Goal: Task Accomplishment & Management: Manage account settings

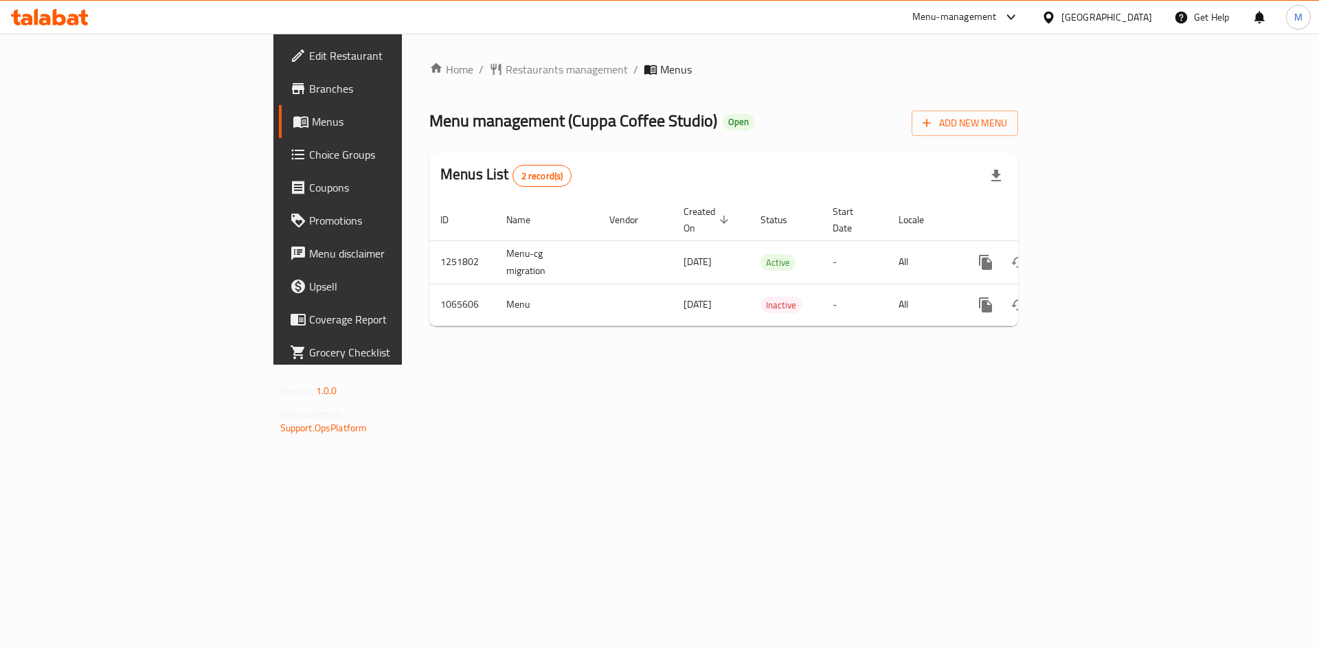
click at [309, 87] on span "Branches" at bounding box center [396, 88] width 174 height 16
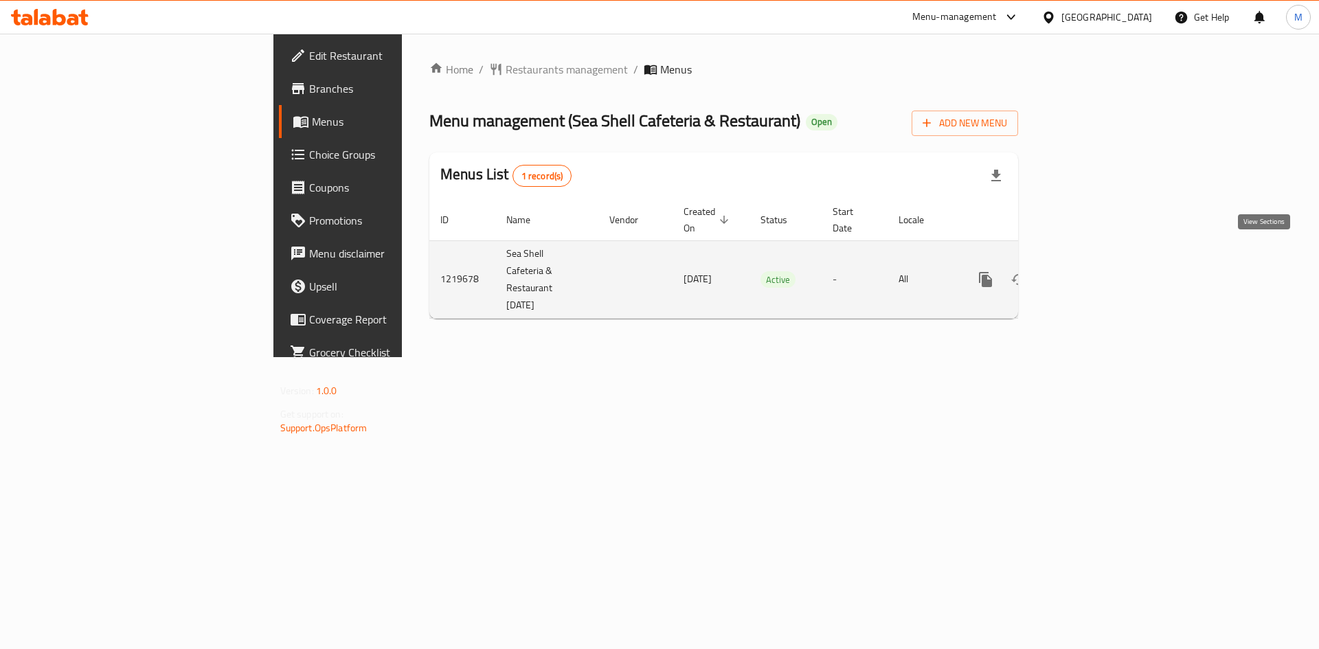
click at [1101, 263] on link "enhanced table" at bounding box center [1084, 279] width 33 height 33
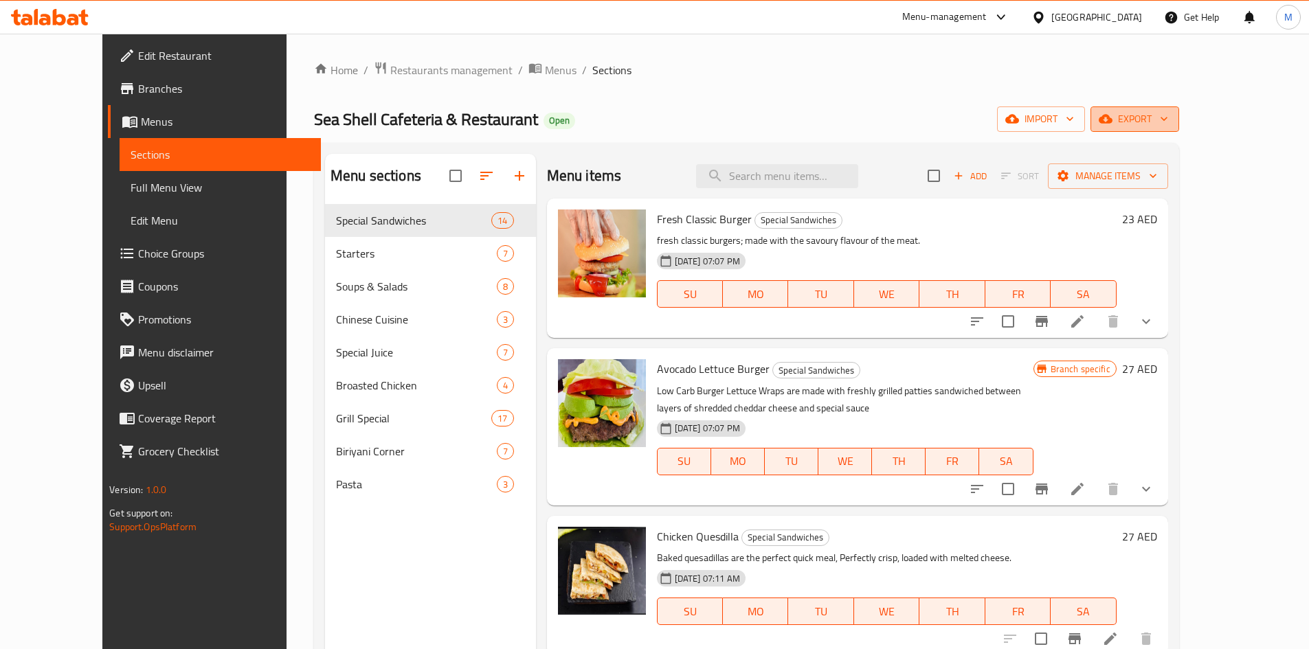
click at [1168, 112] on span "export" at bounding box center [1134, 119] width 67 height 17
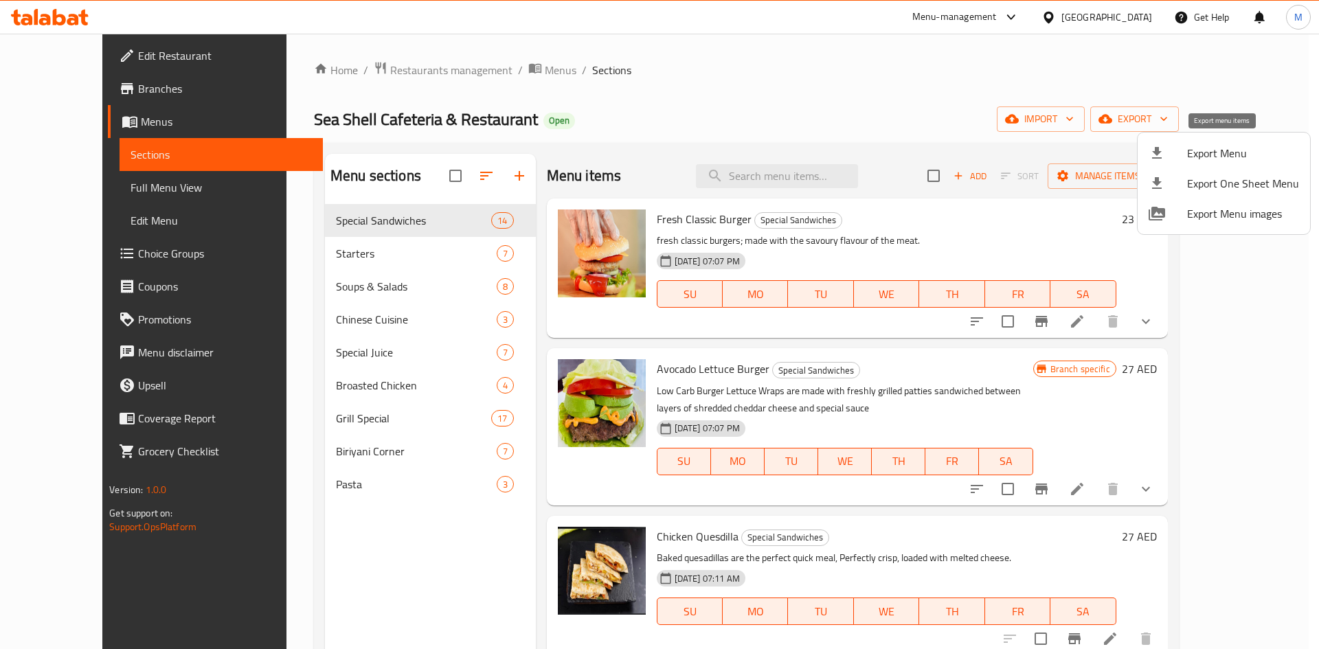
click at [1207, 154] on span "Export Menu" at bounding box center [1243, 153] width 112 height 16
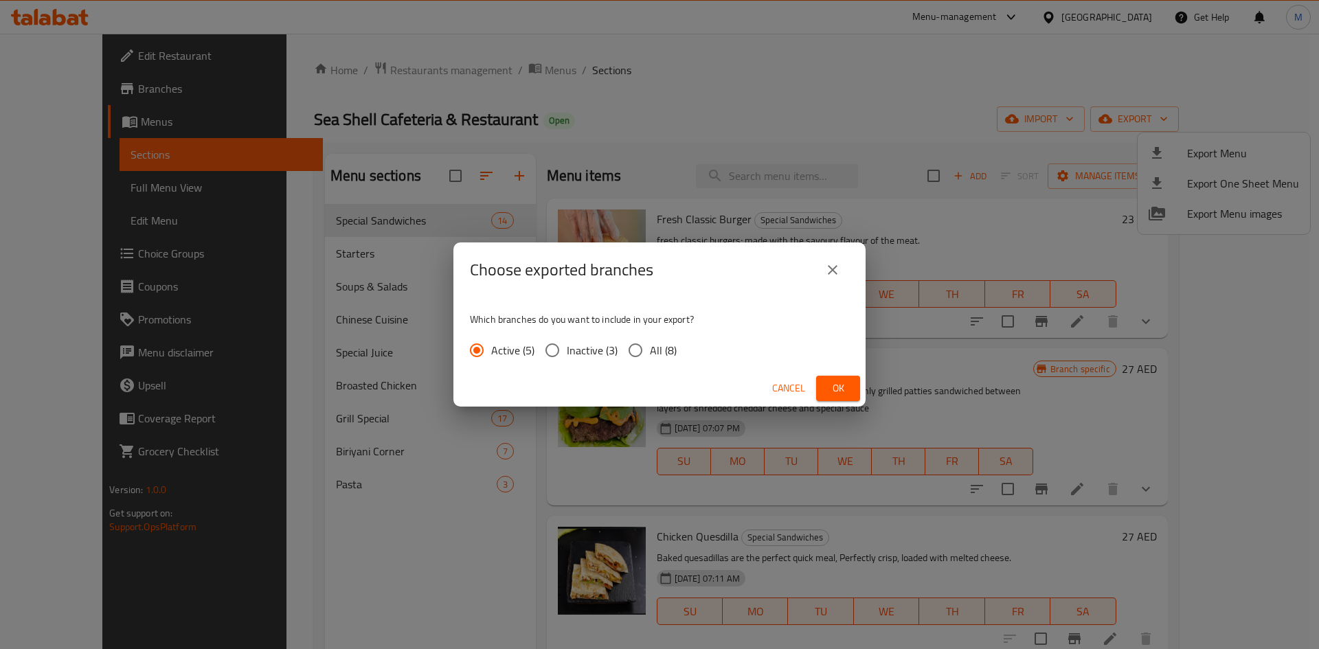
click at [632, 348] on input "All (8)" at bounding box center [635, 350] width 29 height 29
radio input "true"
click at [827, 387] on span "Ok" at bounding box center [838, 388] width 22 height 17
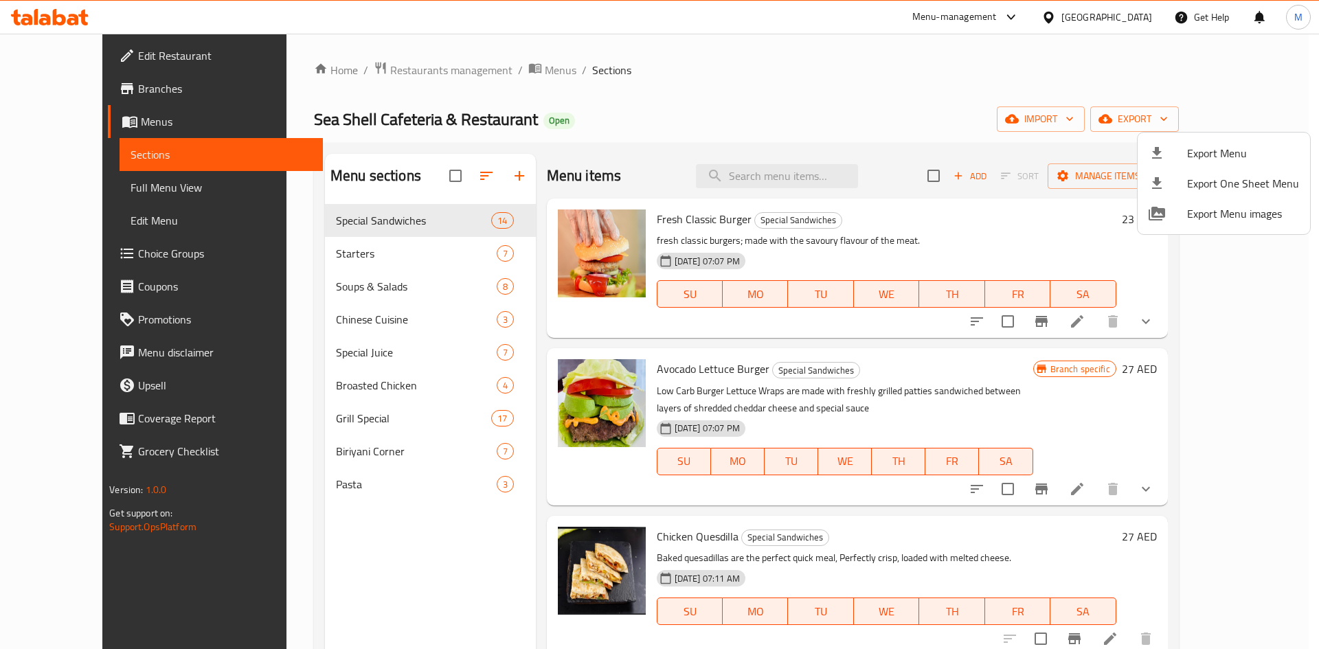
click at [66, 118] on div at bounding box center [659, 324] width 1319 height 649
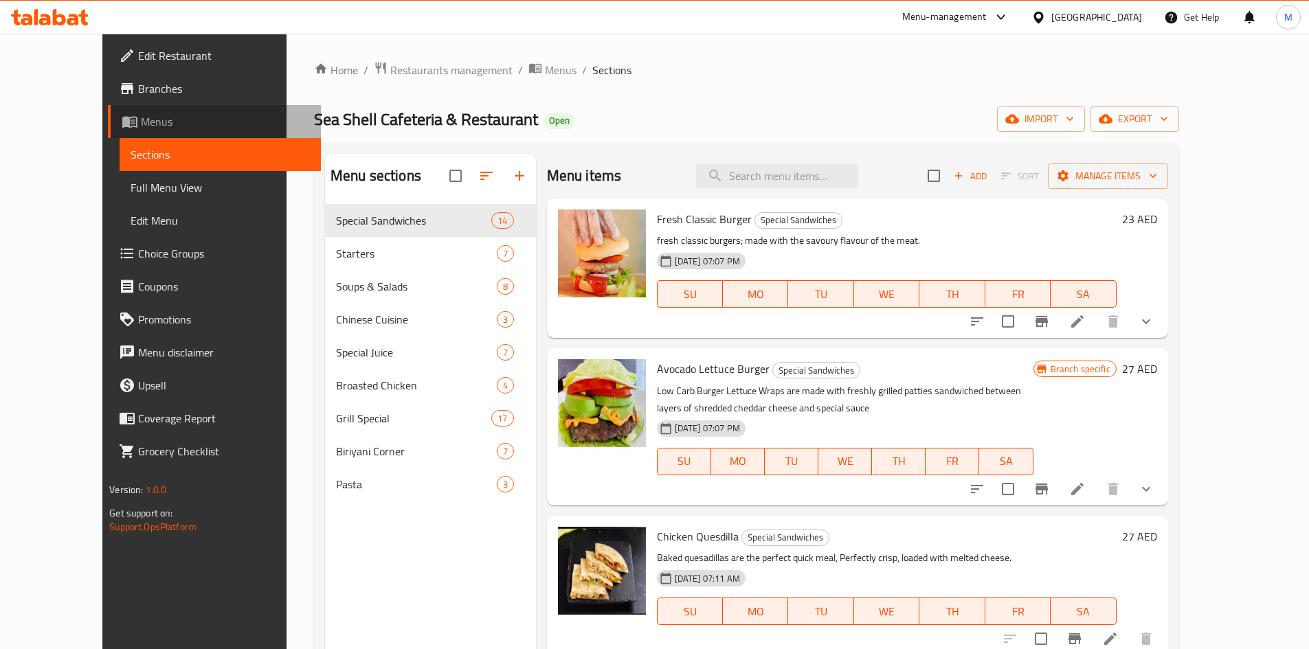
click at [141, 118] on span "Menus" at bounding box center [225, 121] width 169 height 16
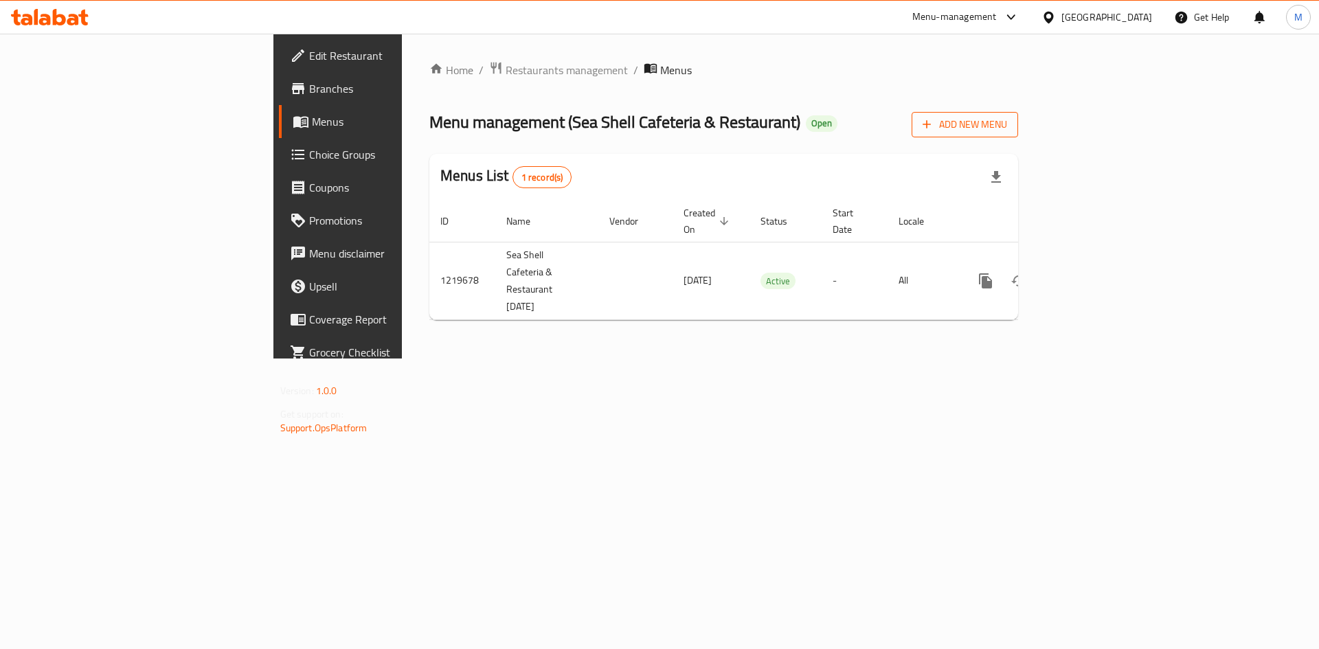
click at [1007, 120] on span "Add New Menu" at bounding box center [965, 124] width 84 height 17
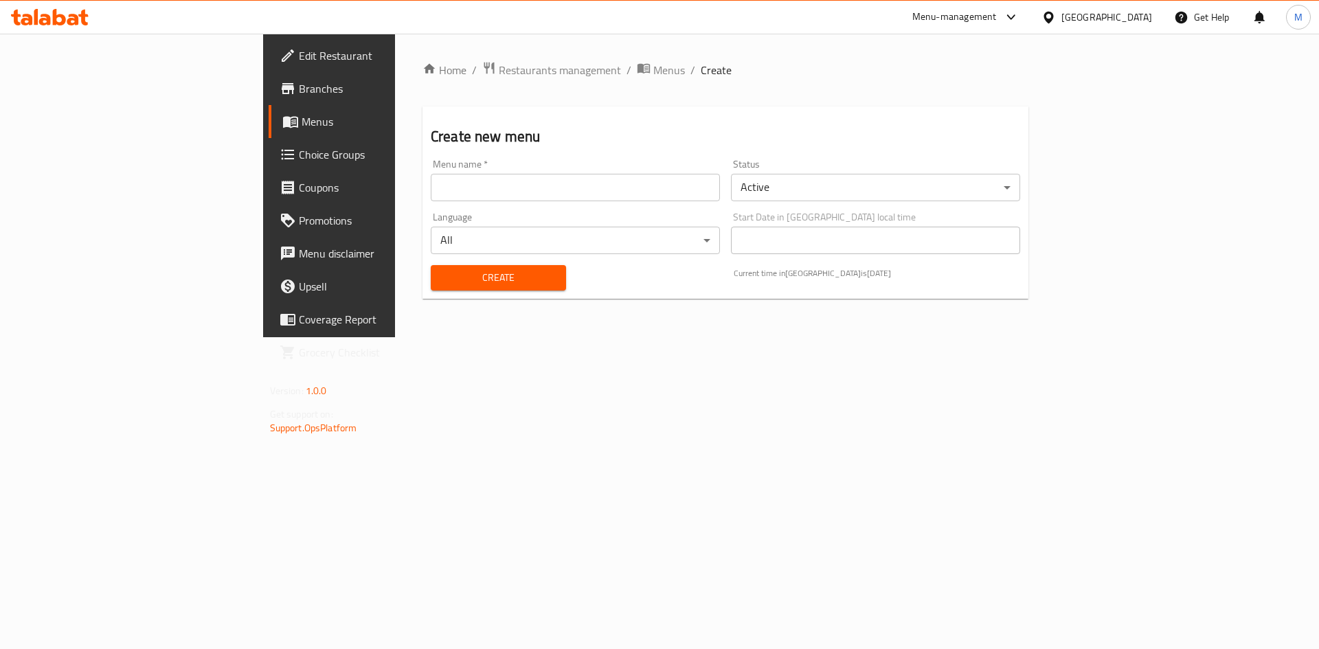
click at [456, 193] on input "text" at bounding box center [575, 187] width 289 height 27
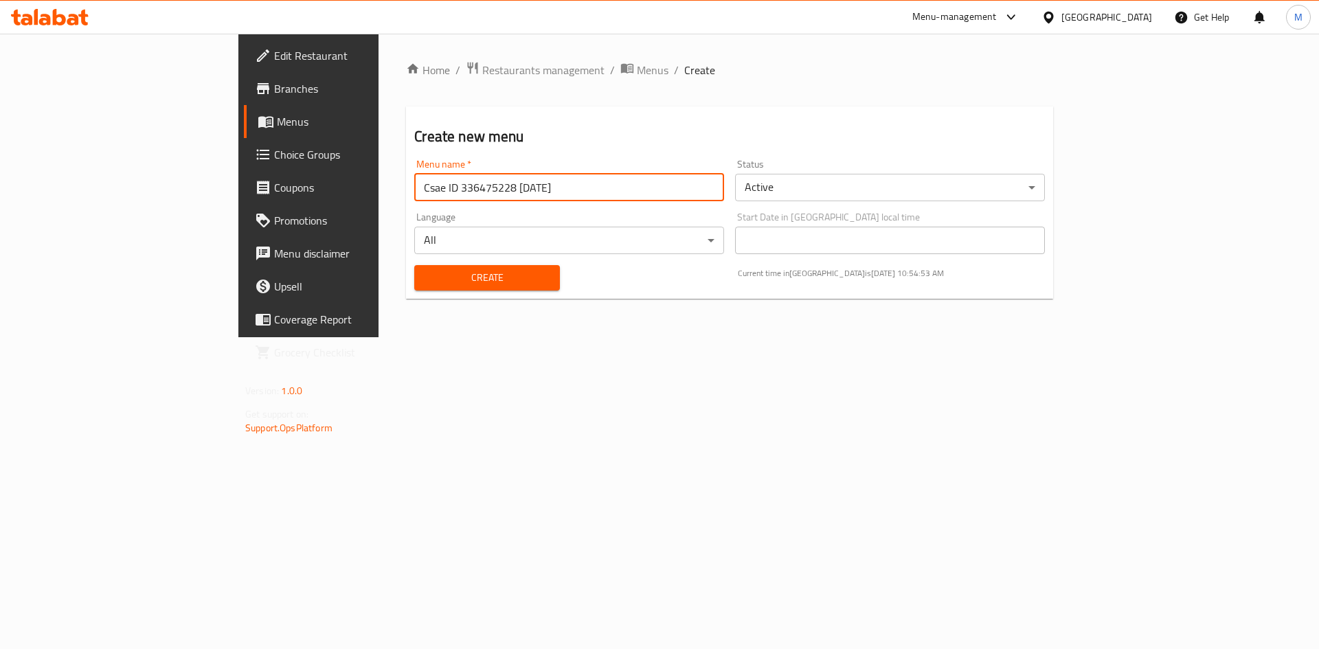
click at [414, 183] on input "Csae ID 336475228 [DATE]" at bounding box center [569, 187] width 310 height 27
paste input "42529446"
click at [414, 191] on input "Csae ID 342529446 [DATE]" at bounding box center [569, 187] width 310 height 27
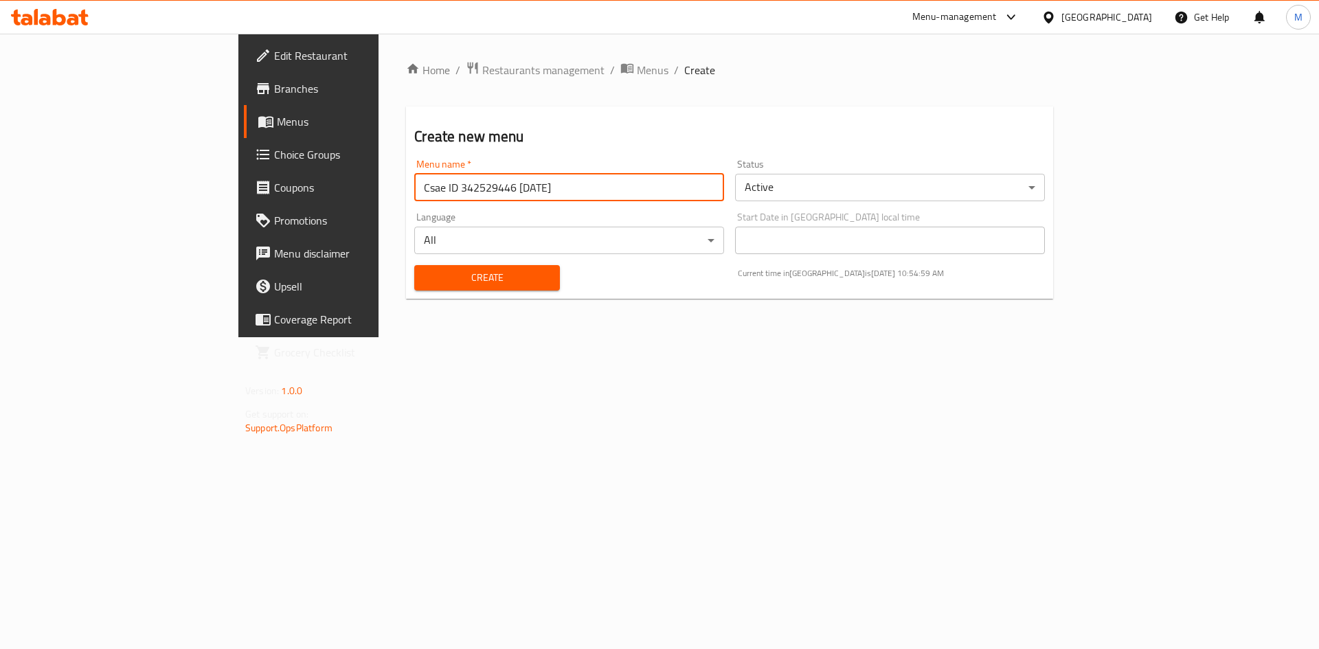
click at [414, 192] on input "Csae ID 342529446 [DATE]" at bounding box center [569, 187] width 310 height 27
type input "Csae ID 342529446 [DATE]"
click at [876, 192] on body "​ Menu-management [GEOGRAPHIC_DATA] Get Help M Edit Restaurant Branches Menus C…" at bounding box center [659, 342] width 1319 height 616
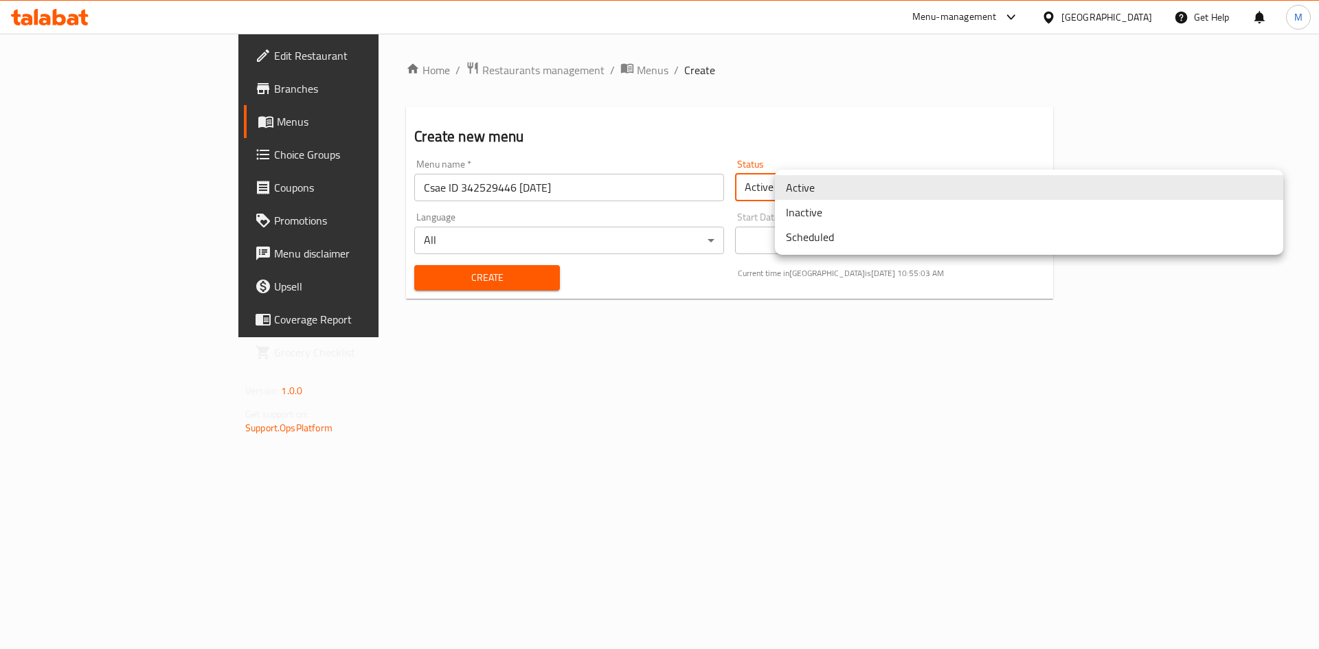
click at [864, 216] on li "Inactive" at bounding box center [1029, 212] width 508 height 25
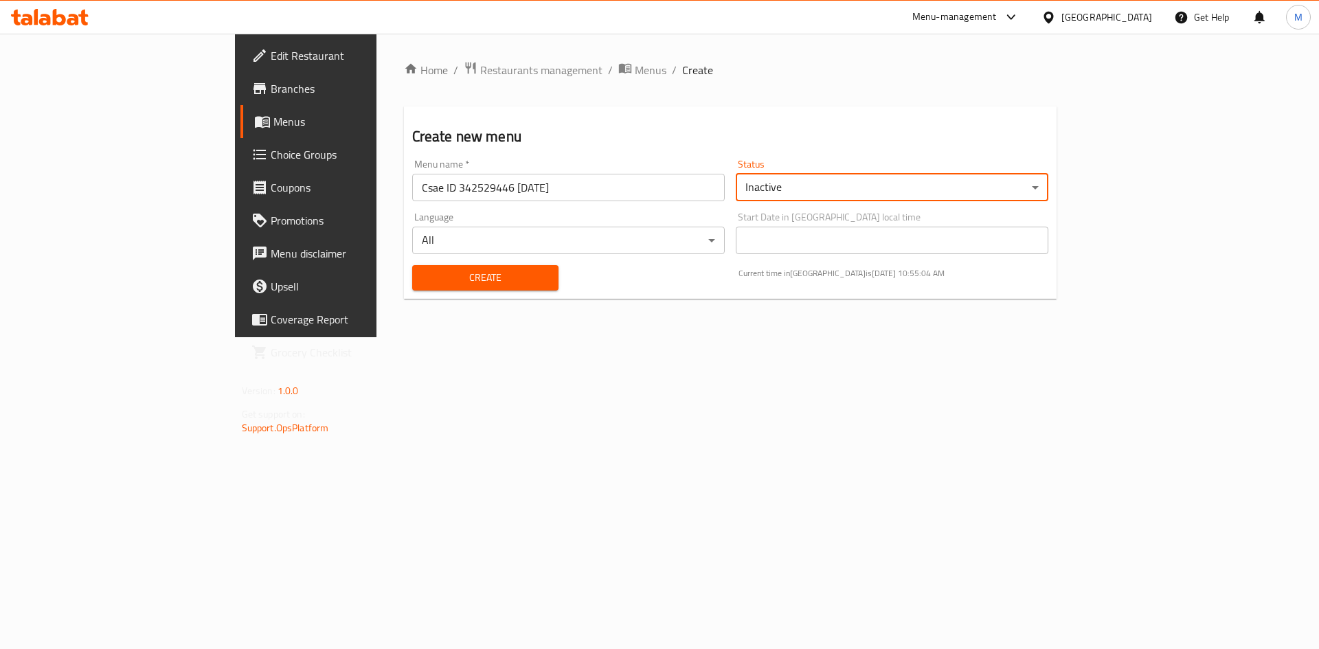
click at [470, 279] on span "Create" at bounding box center [485, 277] width 125 height 17
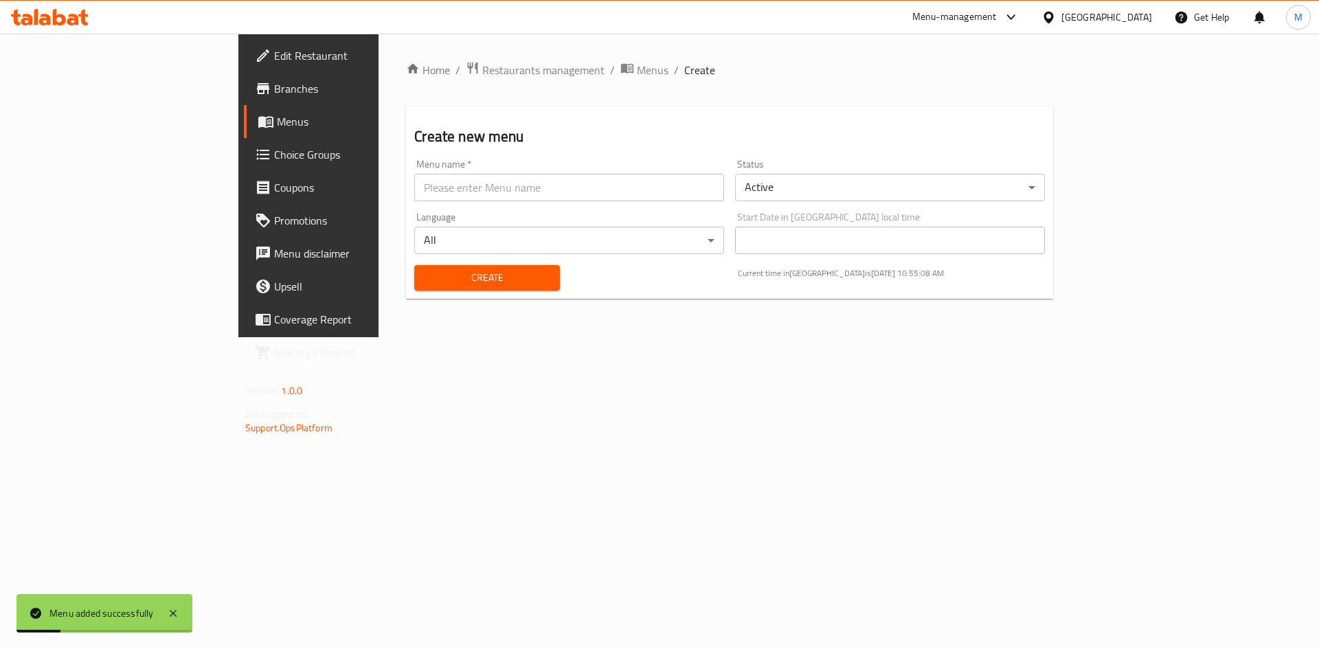
click at [244, 110] on link "Menus" at bounding box center [351, 121] width 215 height 33
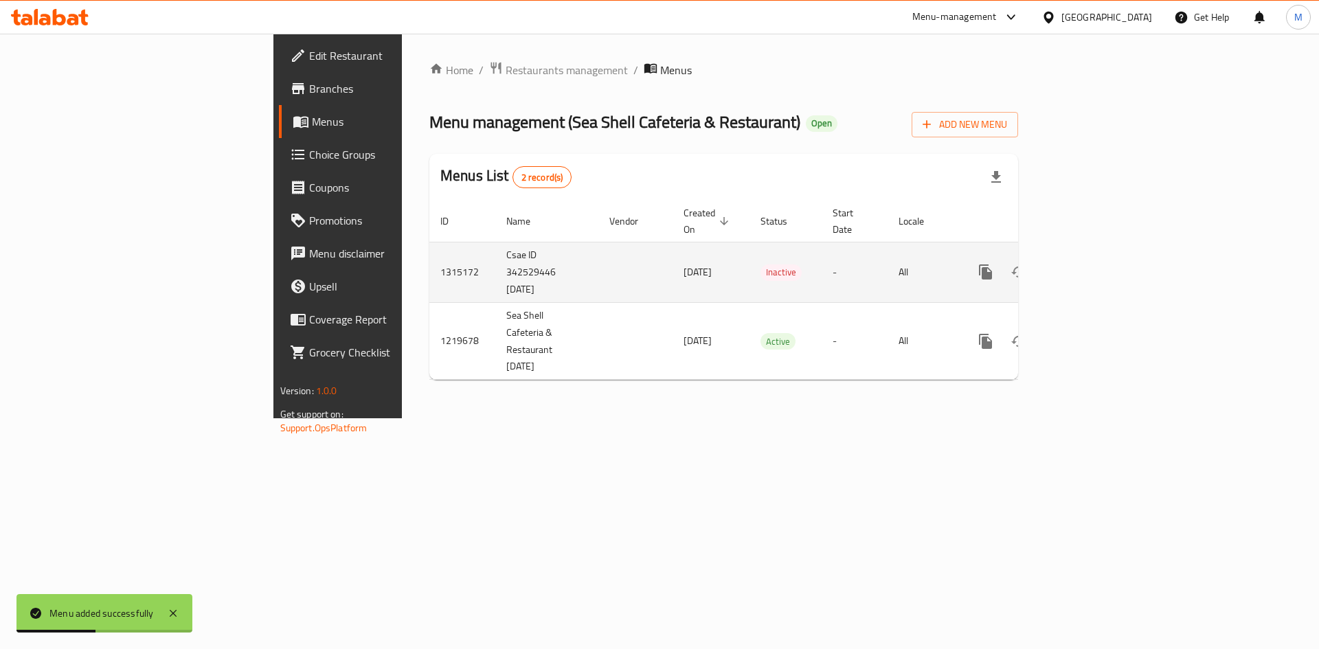
click at [1093, 264] on icon "enhanced table" at bounding box center [1084, 272] width 16 height 16
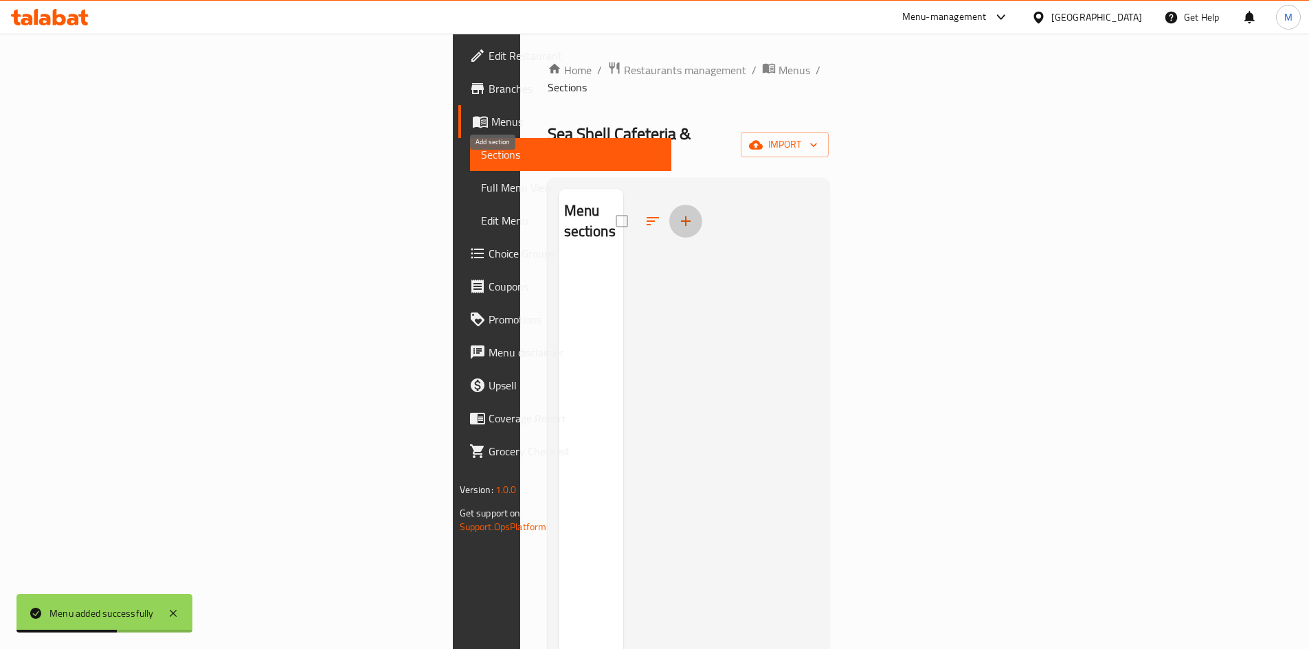
click at [677, 213] on icon "button" at bounding box center [685, 221] width 16 height 16
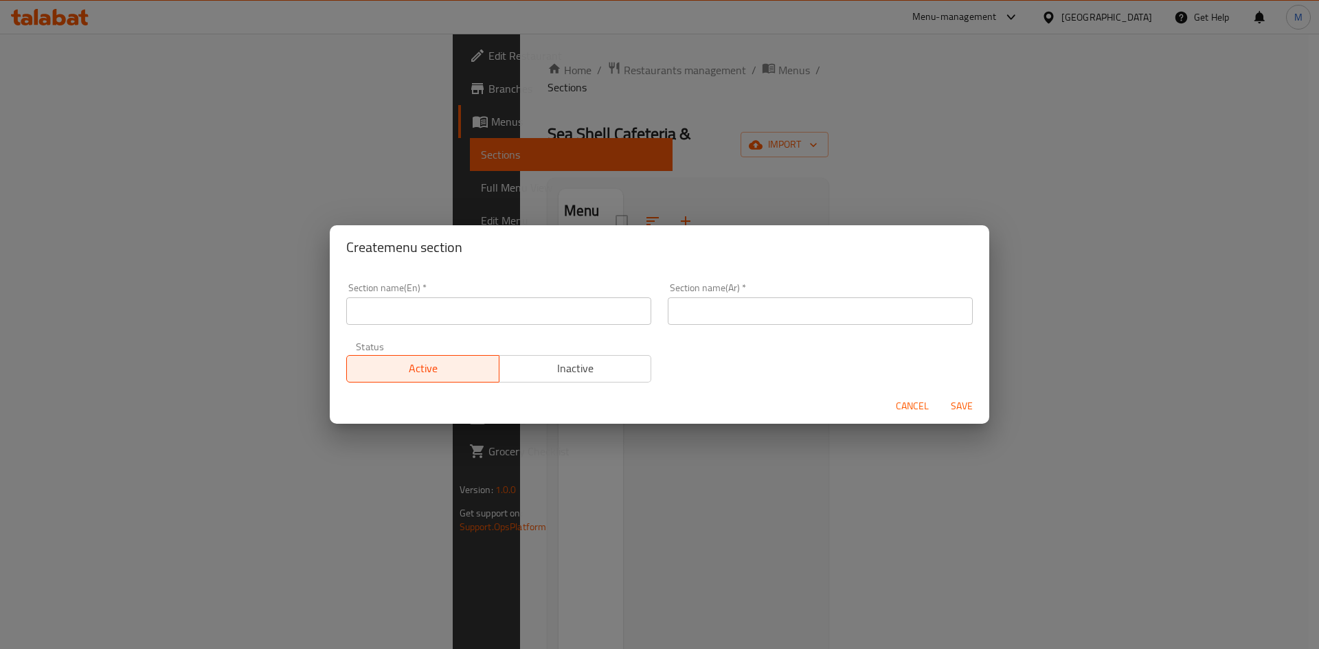
click at [424, 310] on input "text" at bounding box center [498, 310] width 305 height 27
paste input "Soups"
type input "Soups"
click at [686, 312] on input "text" at bounding box center [820, 310] width 305 height 27
type input "الشوربات"
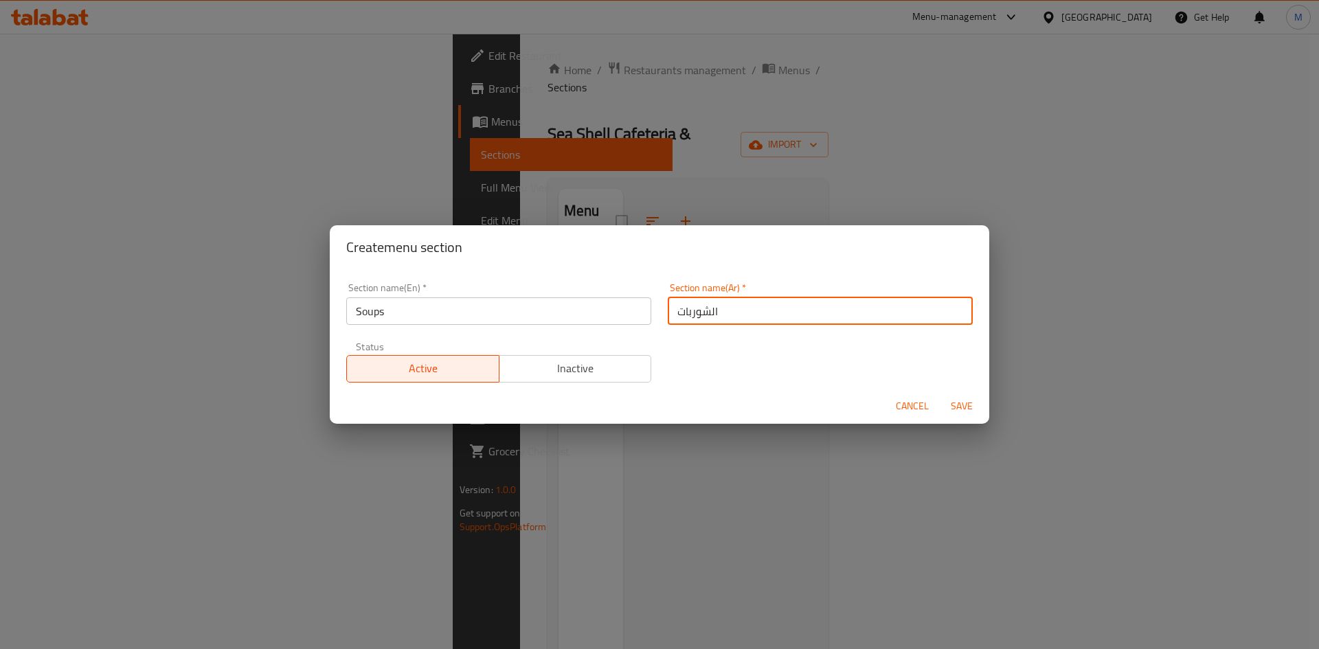
click at [971, 406] on span "Save" at bounding box center [961, 406] width 33 height 17
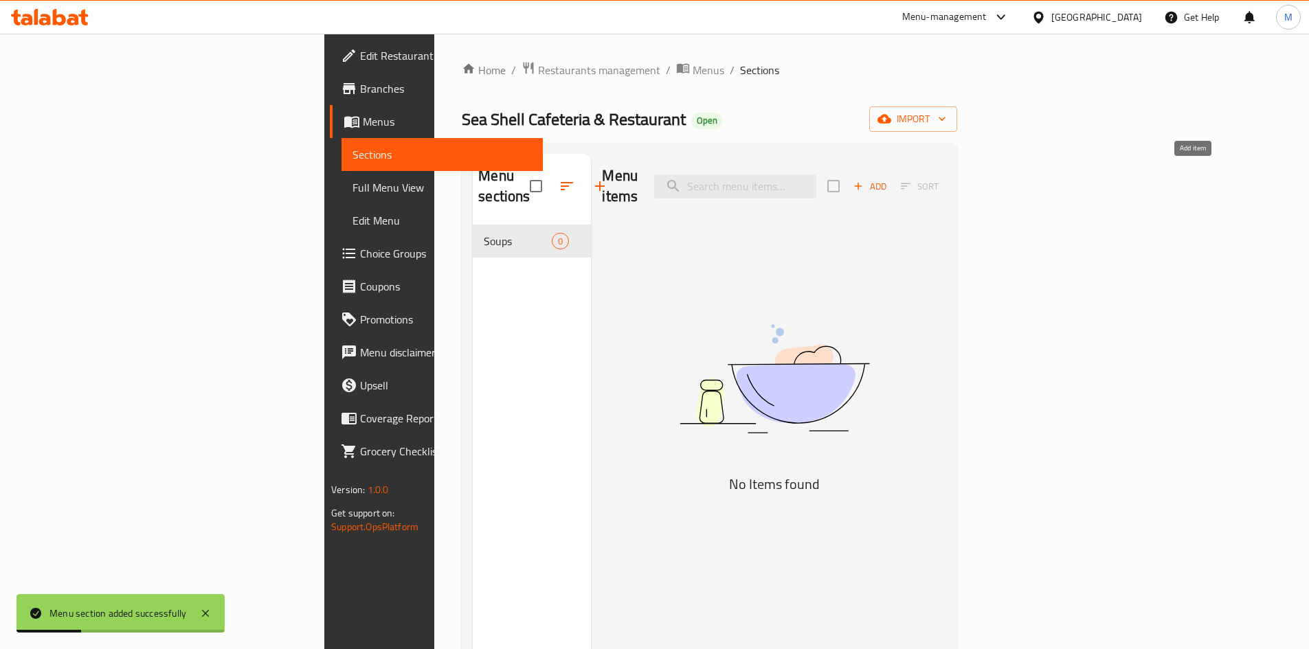
click at [888, 179] on span "Add" at bounding box center [869, 187] width 37 height 16
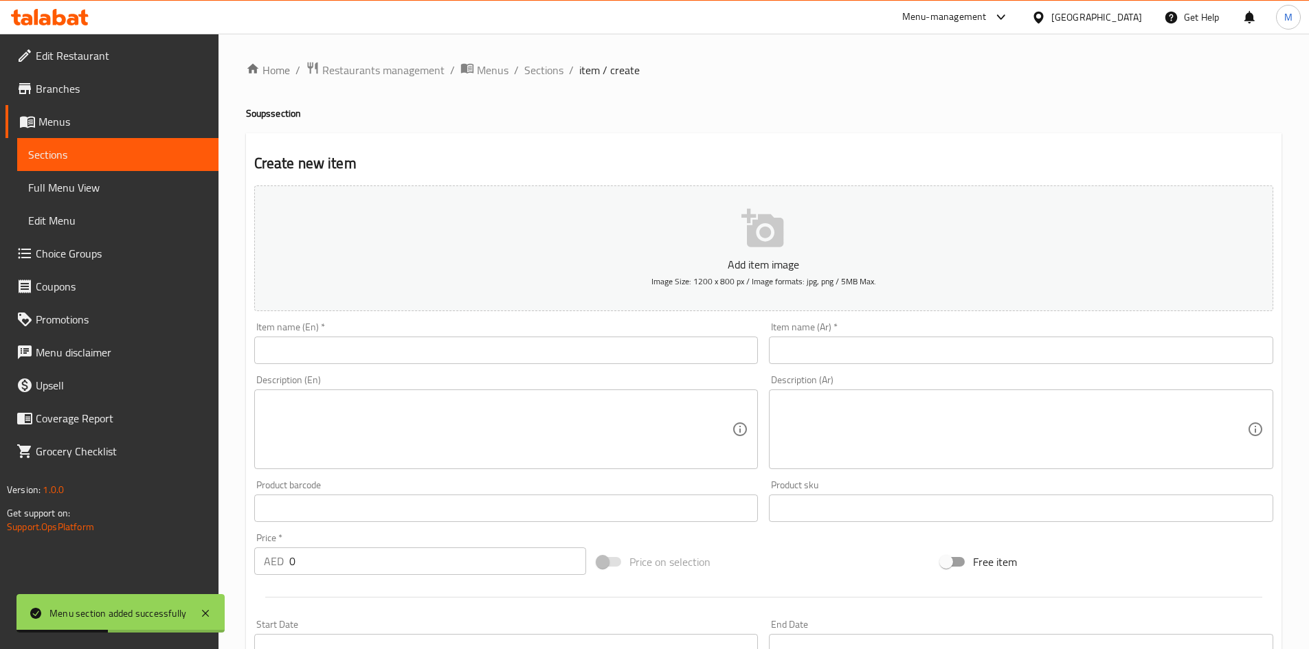
click at [524, 361] on input "text" at bounding box center [506, 350] width 504 height 27
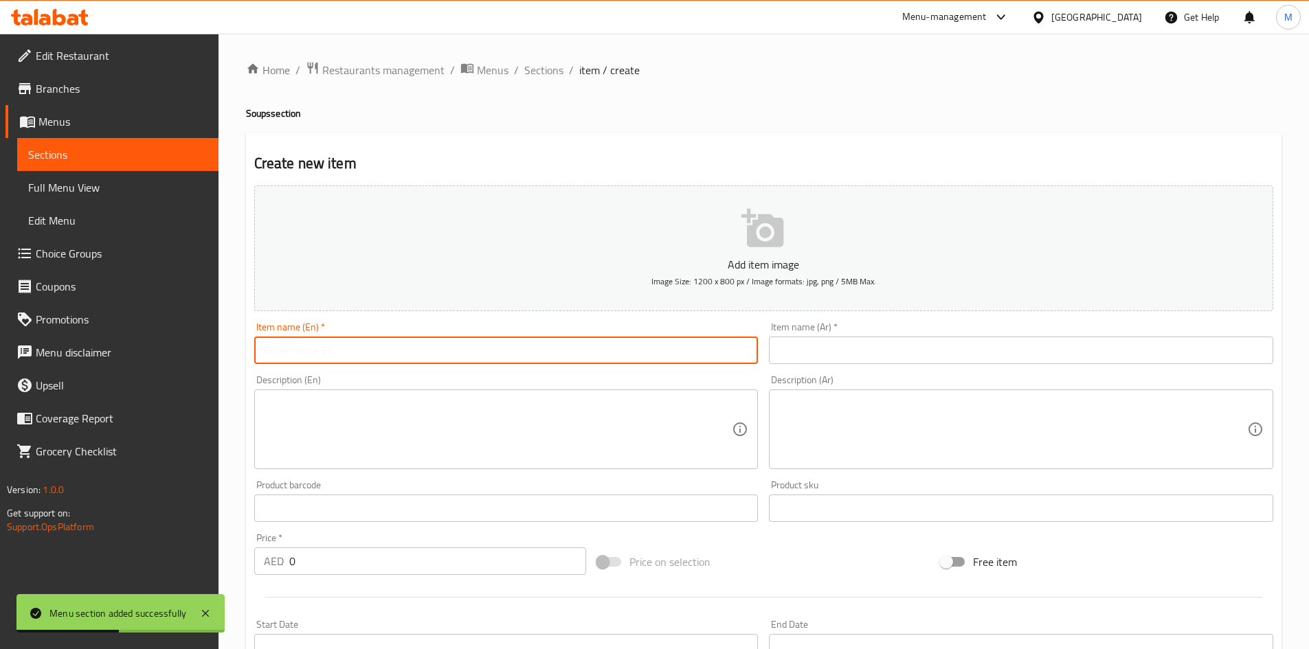
paste input "Sweet corn soup (chicken /veg)"
drag, startPoint x: 342, startPoint y: 350, endPoint x: 412, endPoint y: 345, distance: 69.6
click at [412, 345] on input "Sweet corn soup (chicken /veg)" at bounding box center [506, 350] width 504 height 27
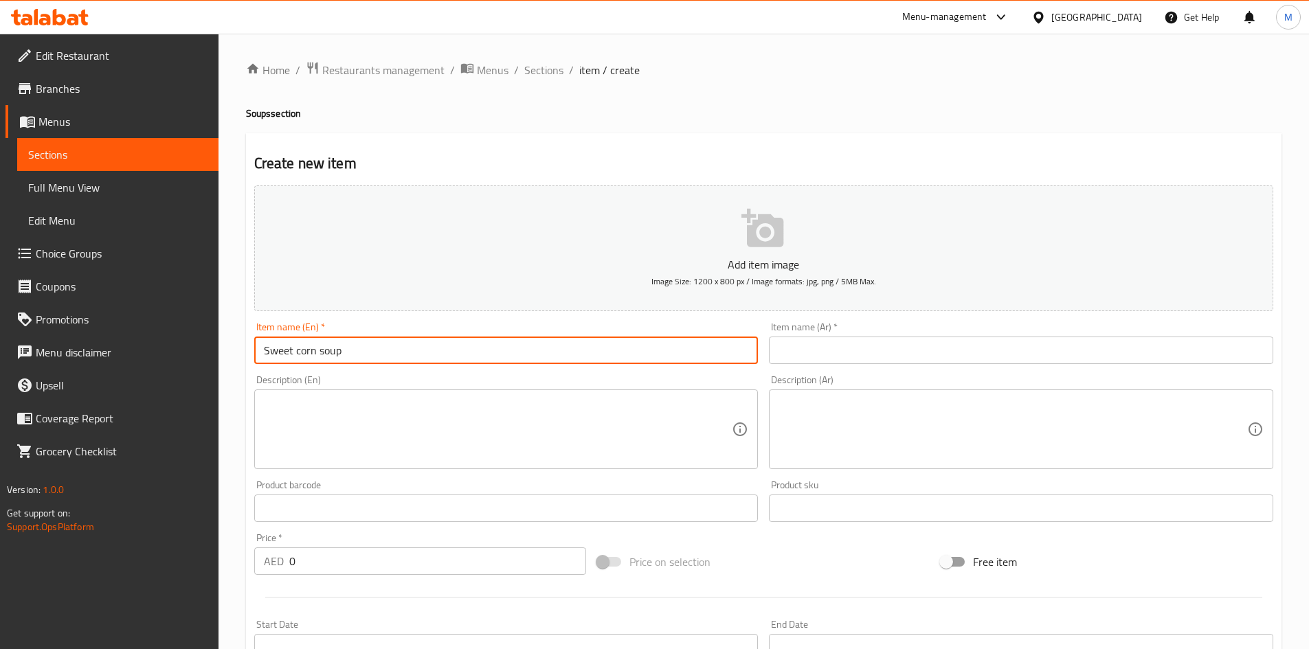
type input "Sweet corn soup"
click at [817, 351] on input "text" at bounding box center [1021, 350] width 504 height 27
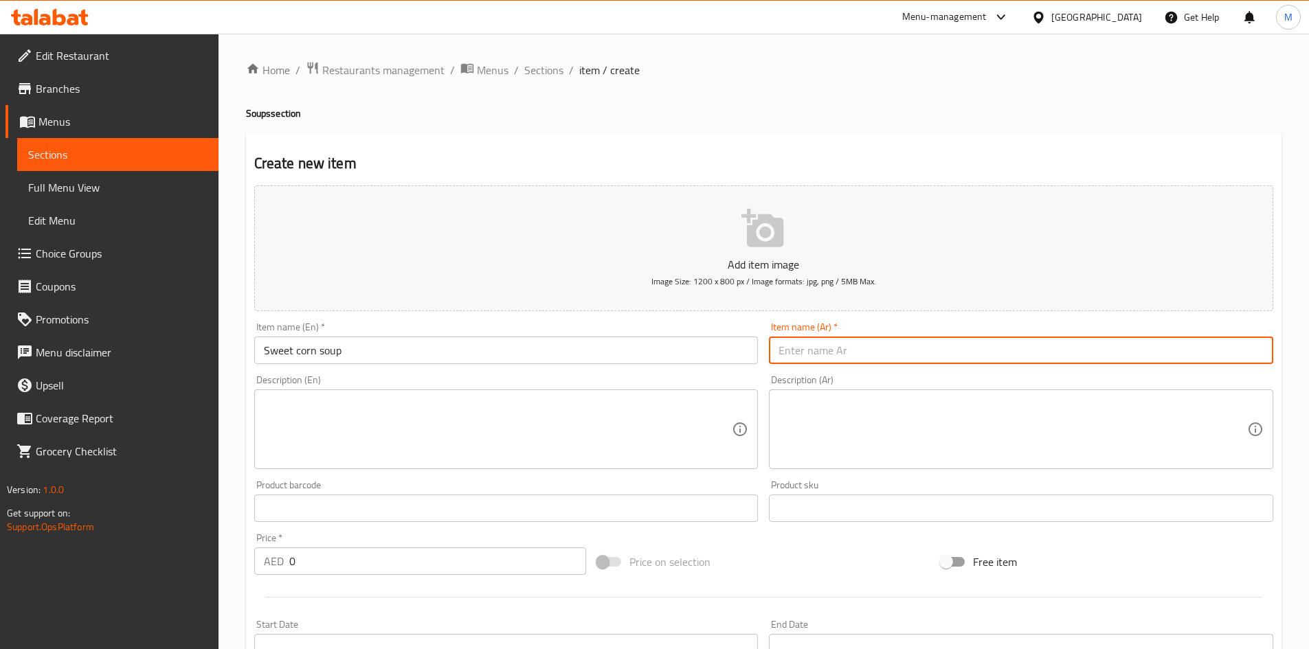
click at [324, 351] on input "Sweet corn soup" at bounding box center [506, 350] width 504 height 27
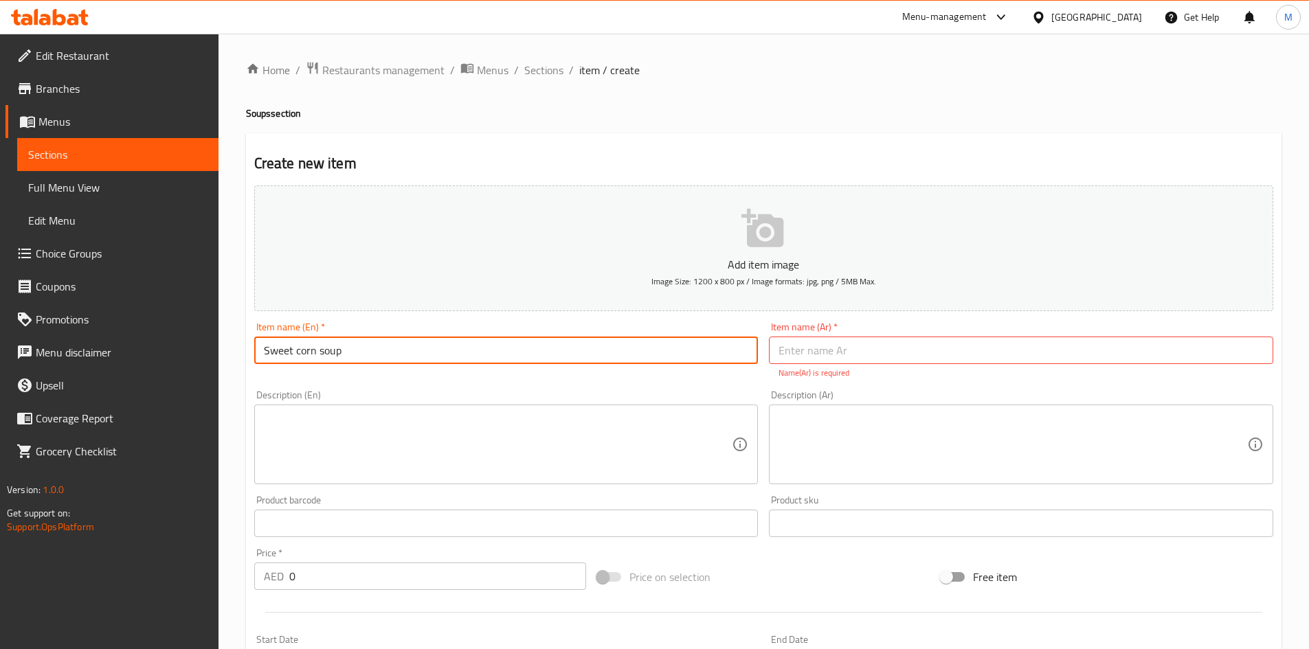
click at [324, 351] on input "Sweet corn soup" at bounding box center [506, 350] width 504 height 27
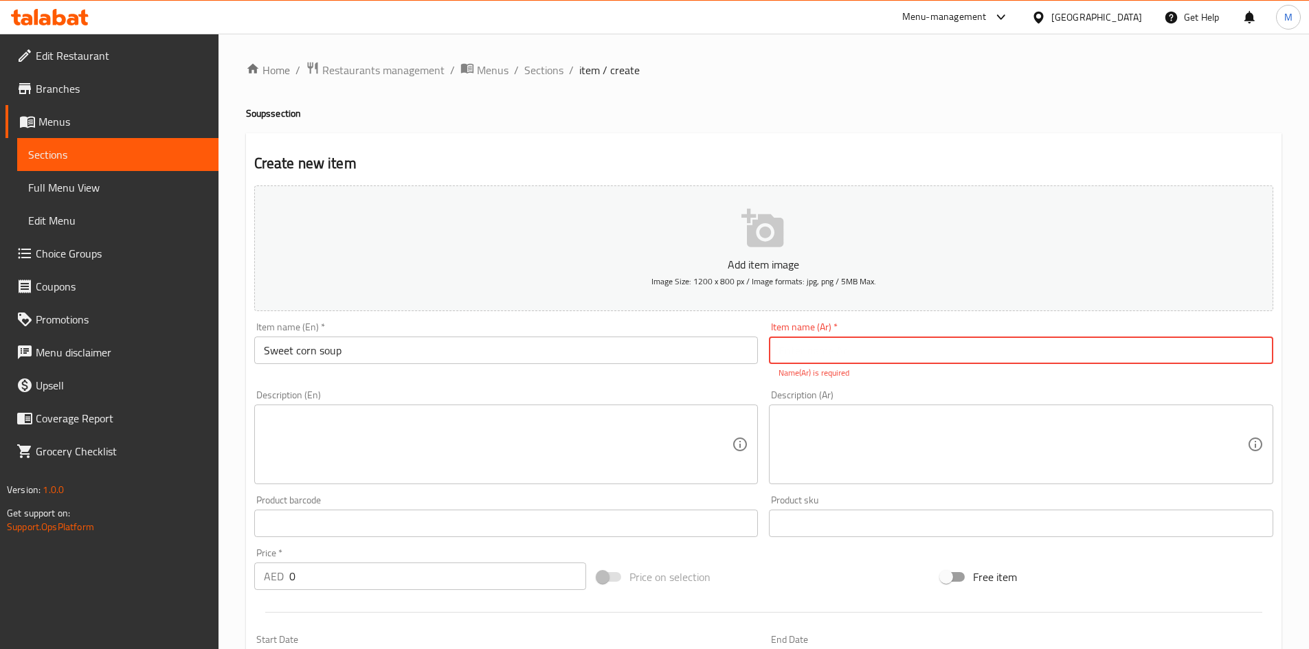
click at [905, 339] on input "text" at bounding box center [1021, 350] width 504 height 27
paste input "شوربة الذرة الحلوة"
click at [824, 349] on input "شوربة الذرة الحلوة" at bounding box center [1021, 350] width 504 height 27
click at [802, 352] on input "شوربة ذرة الحلوة" at bounding box center [1021, 350] width 504 height 27
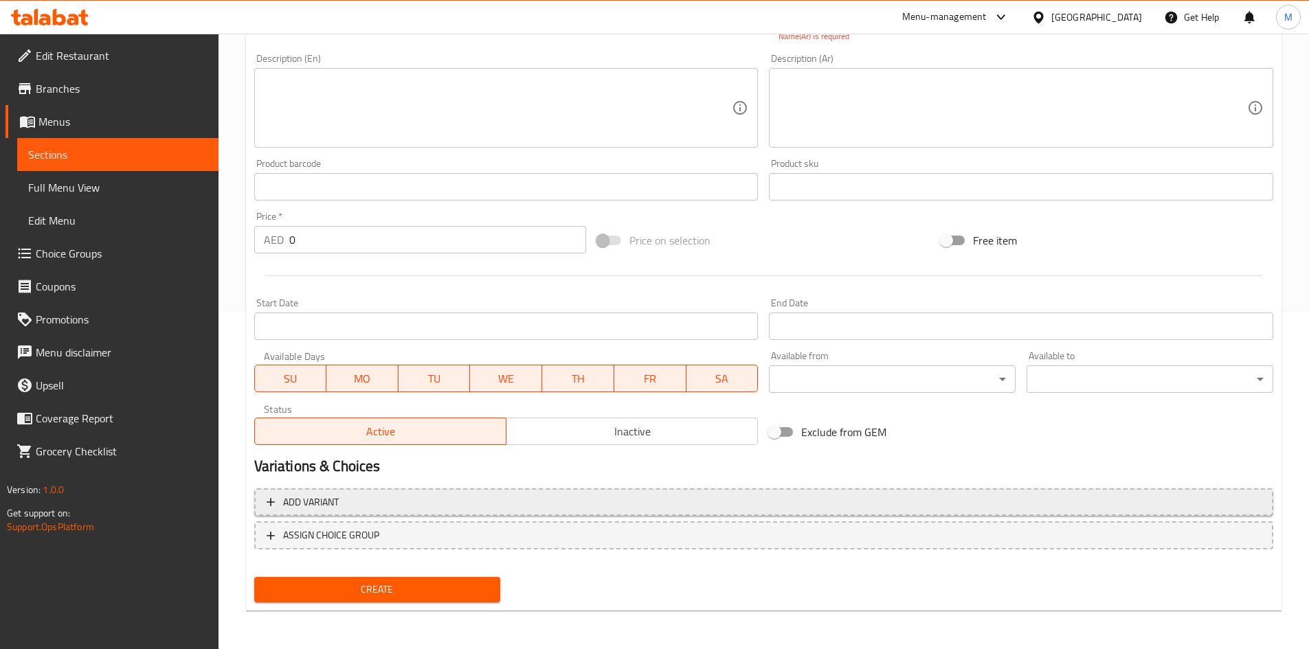
type input "شوربة ذرة حلوة"
click at [655, 504] on span "Add variant" at bounding box center [764, 502] width 994 height 17
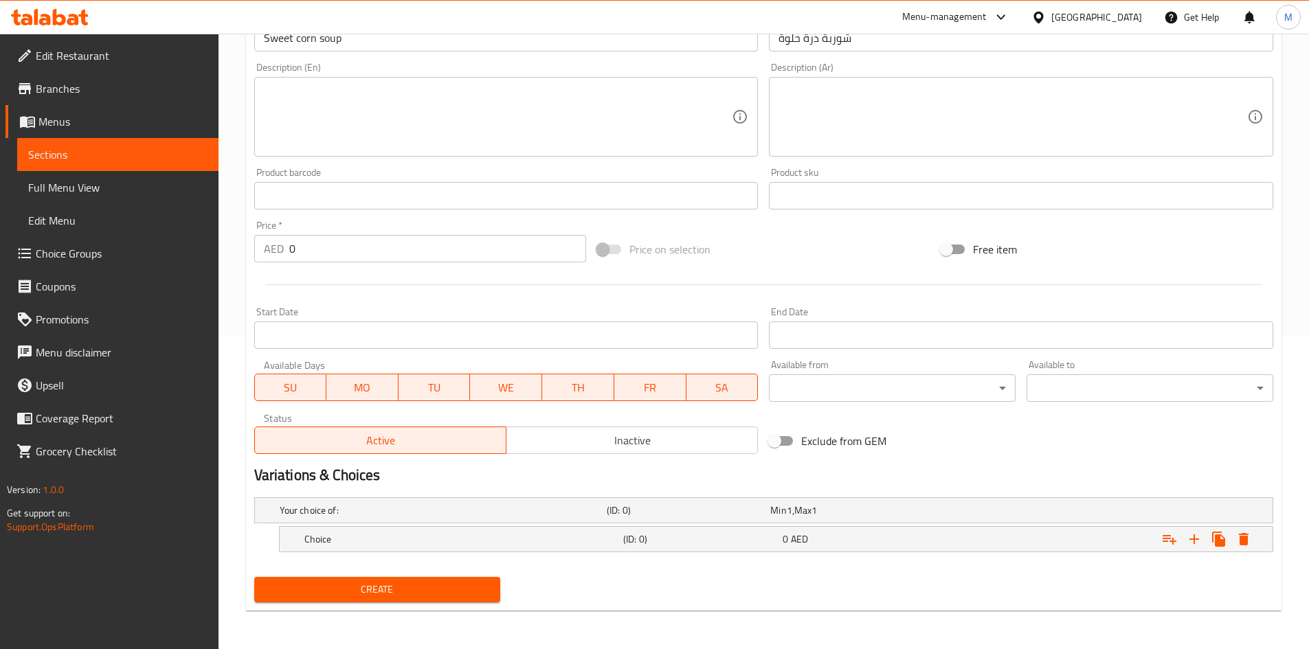
scroll to position [313, 0]
click at [1191, 536] on icon "Expand" at bounding box center [1194, 539] width 16 height 16
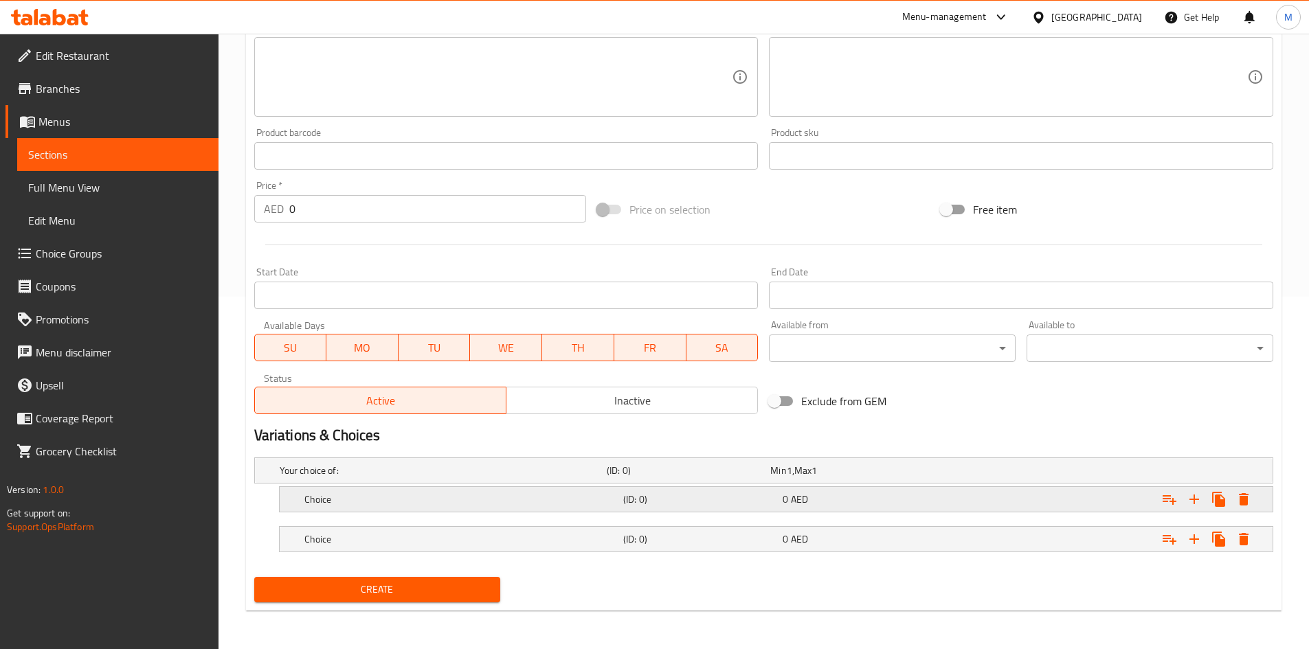
click at [507, 493] on h5 "Choice" at bounding box center [460, 500] width 313 height 14
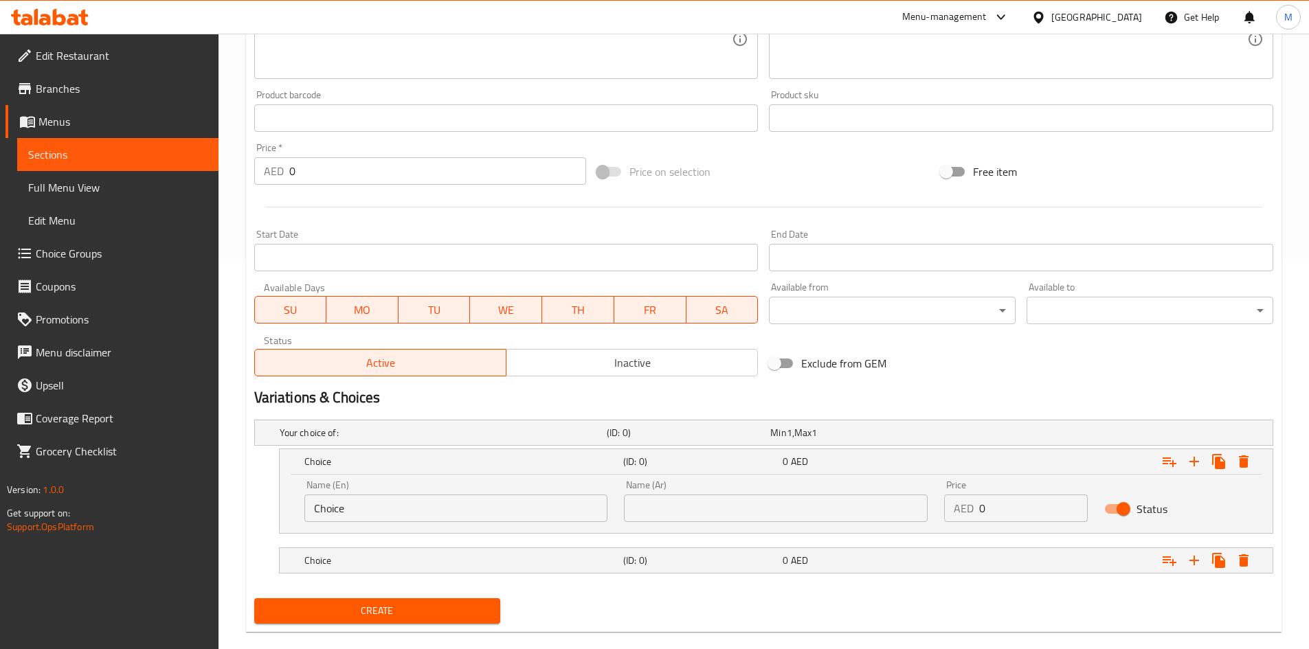
scroll to position [412, 0]
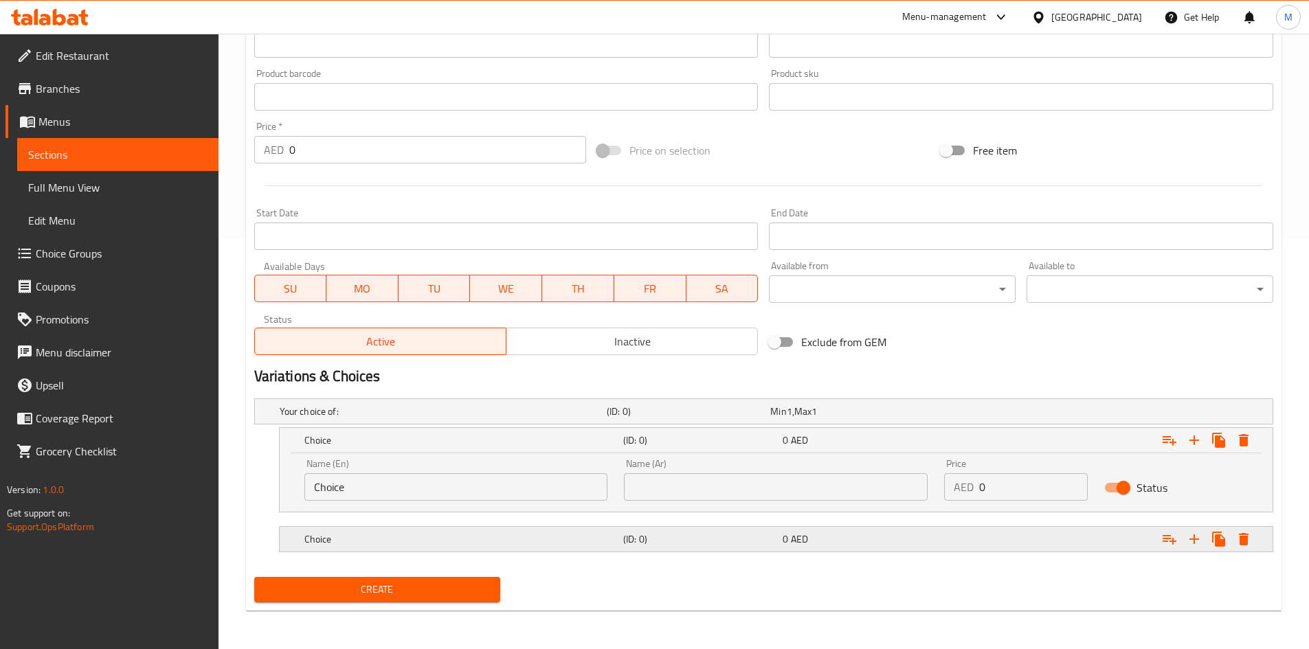
click at [520, 537] on h5 "Choice" at bounding box center [460, 539] width 313 height 14
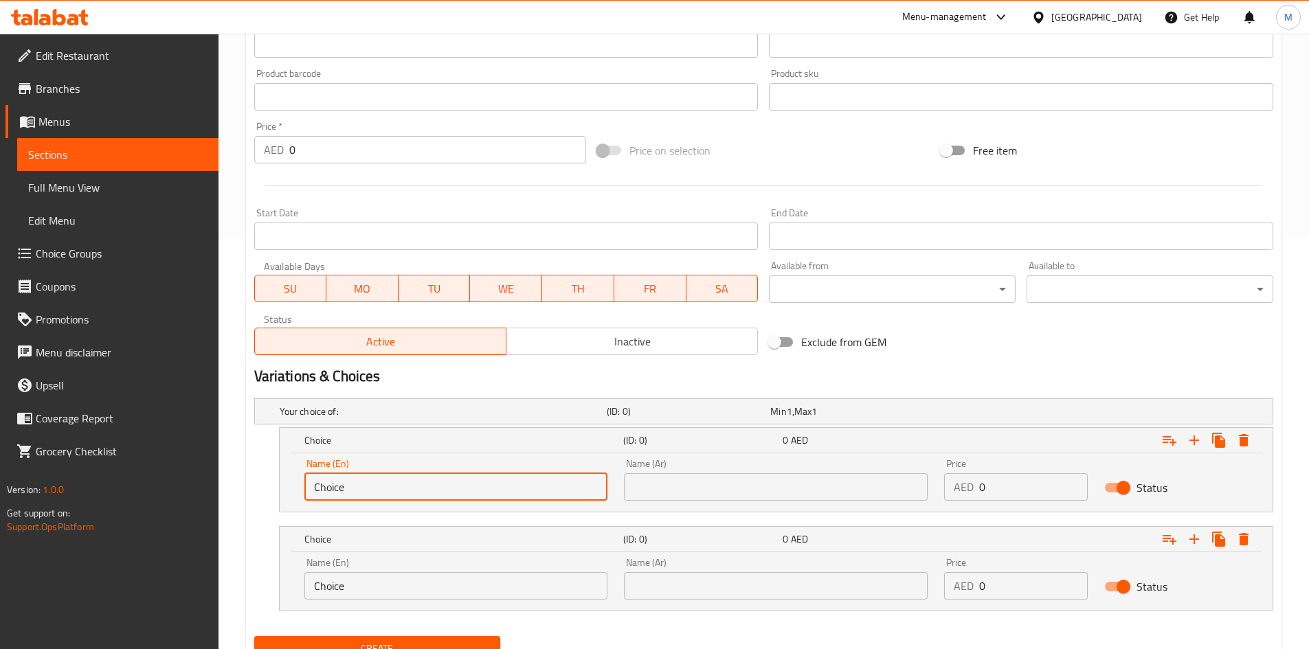
click at [453, 482] on input "Choice" at bounding box center [456, 486] width 304 height 27
paste input "chicken"
type input "chicken"
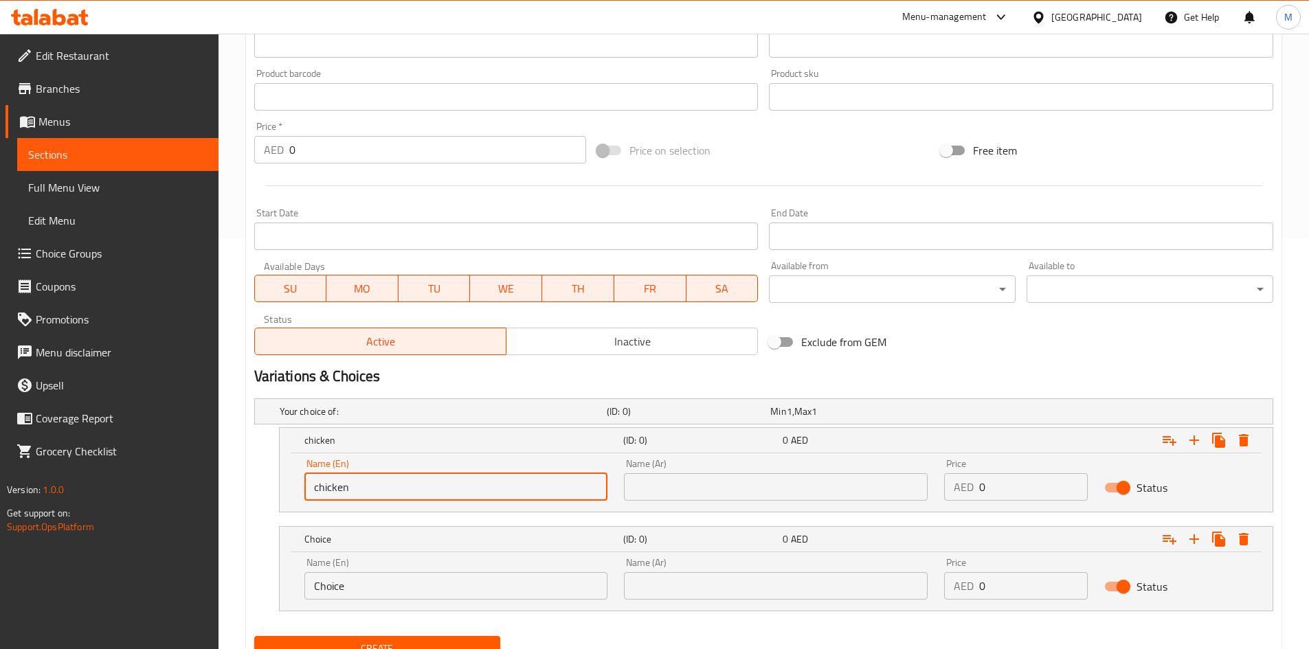
click at [684, 487] on input "text" at bounding box center [776, 486] width 304 height 27
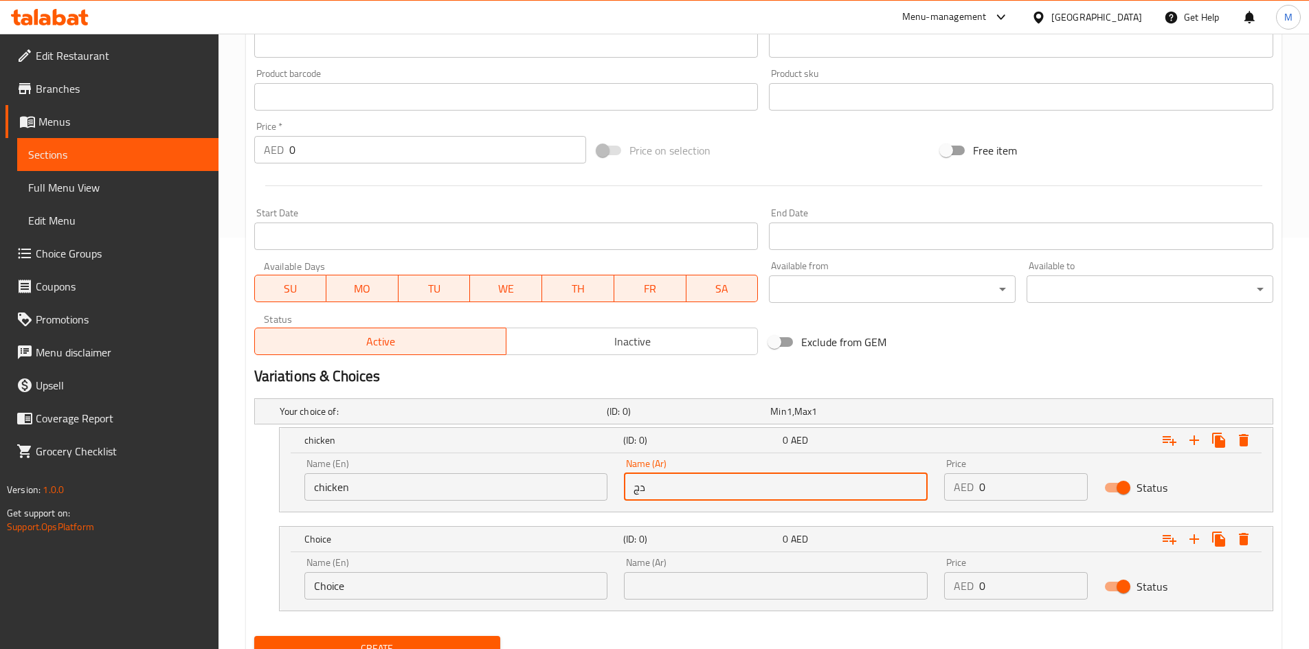
type input "دجاج"
click at [1008, 493] on input "0" at bounding box center [1033, 486] width 109 height 27
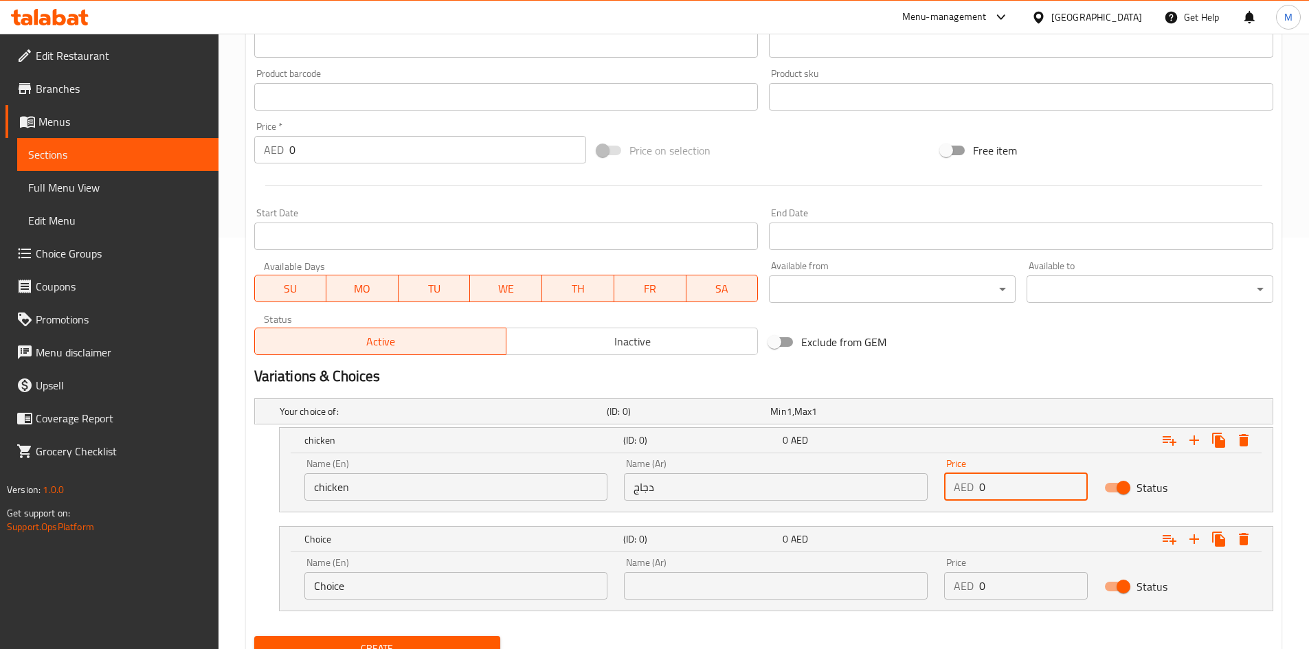
click at [1008, 493] on input "0" at bounding box center [1033, 486] width 109 height 27
type input "18"
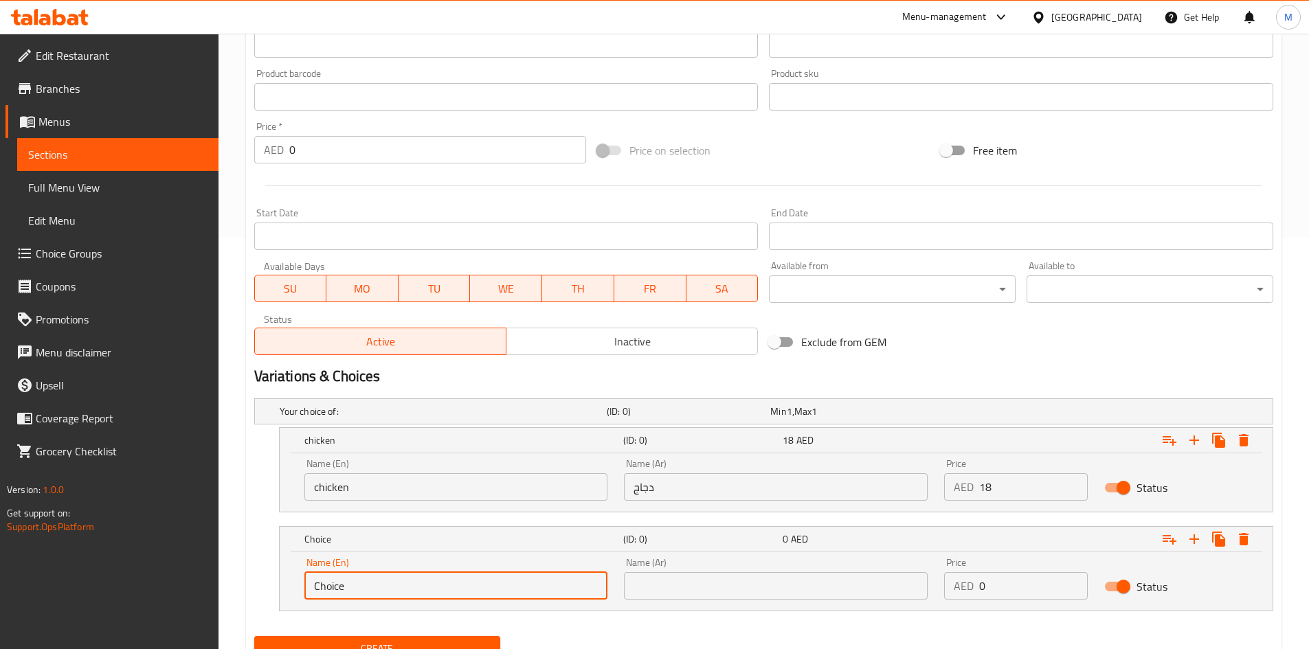
click at [492, 580] on input "Choice" at bounding box center [456, 585] width 304 height 27
type input "ر"
click at [492, 578] on input "veg" at bounding box center [456, 585] width 304 height 27
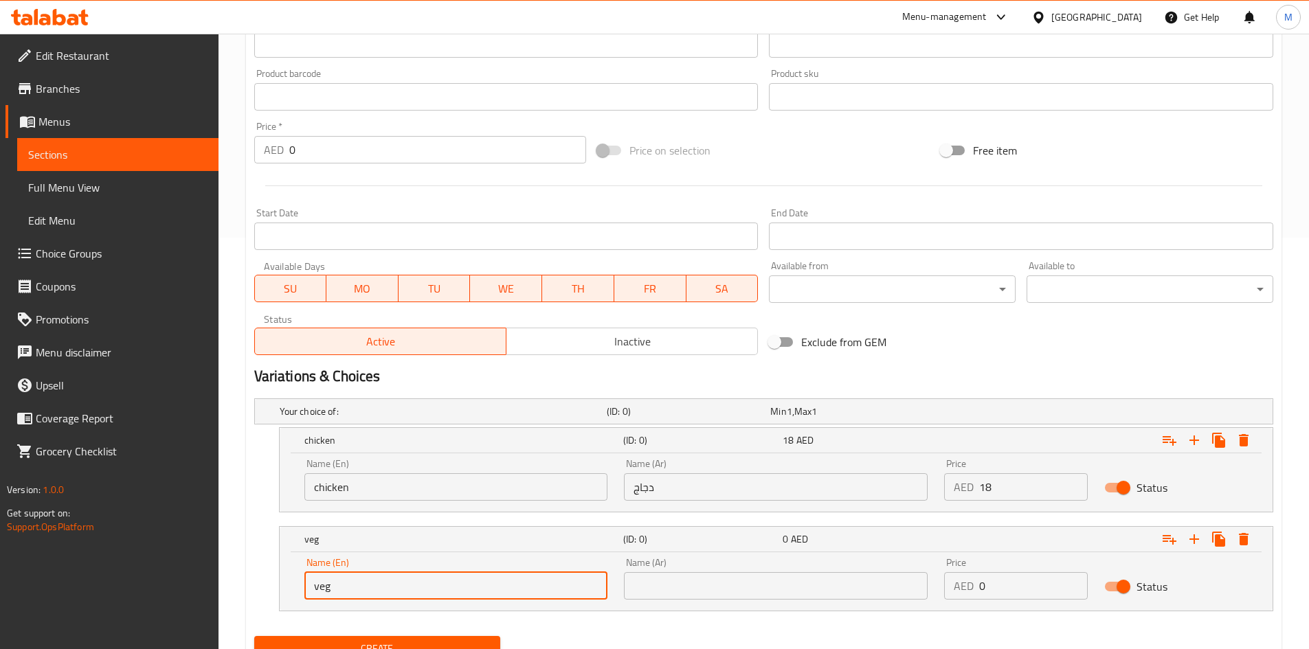
click at [492, 578] on input "veg" at bounding box center [456, 585] width 304 height 27
type input "Veg"
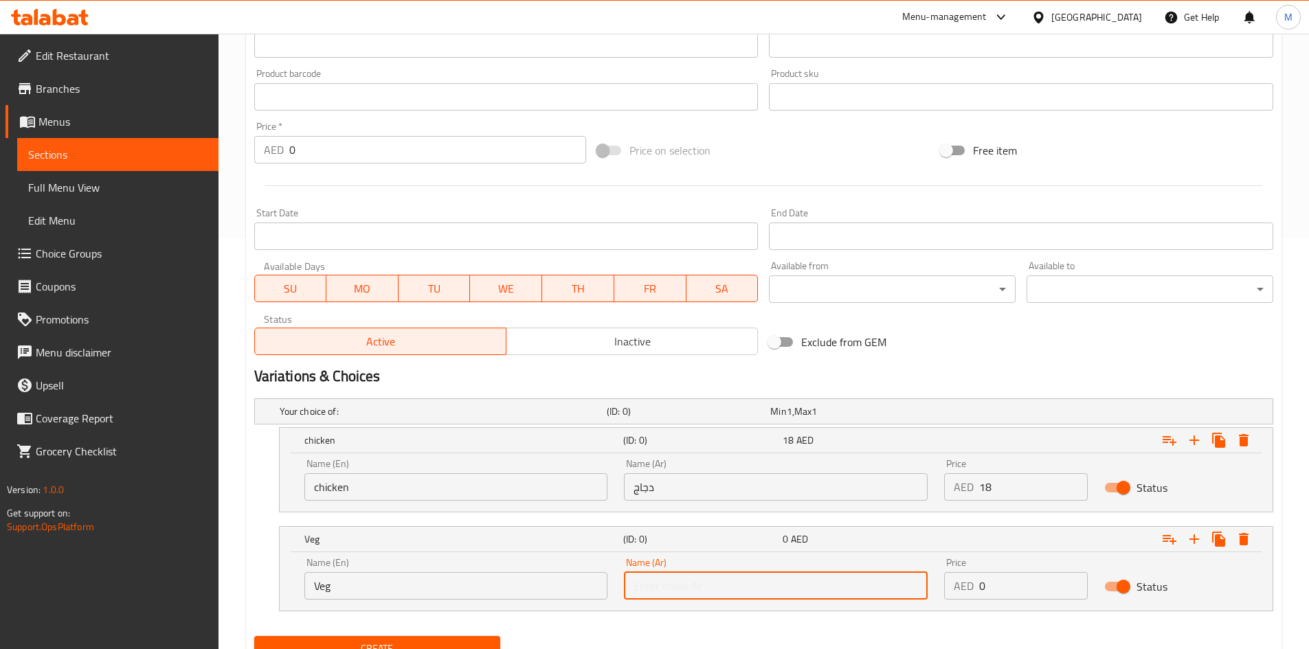
click at [671, 574] on input "text" at bounding box center [776, 585] width 304 height 27
type input "نباتي"
click at [1019, 572] on input "0" at bounding box center [1033, 585] width 109 height 27
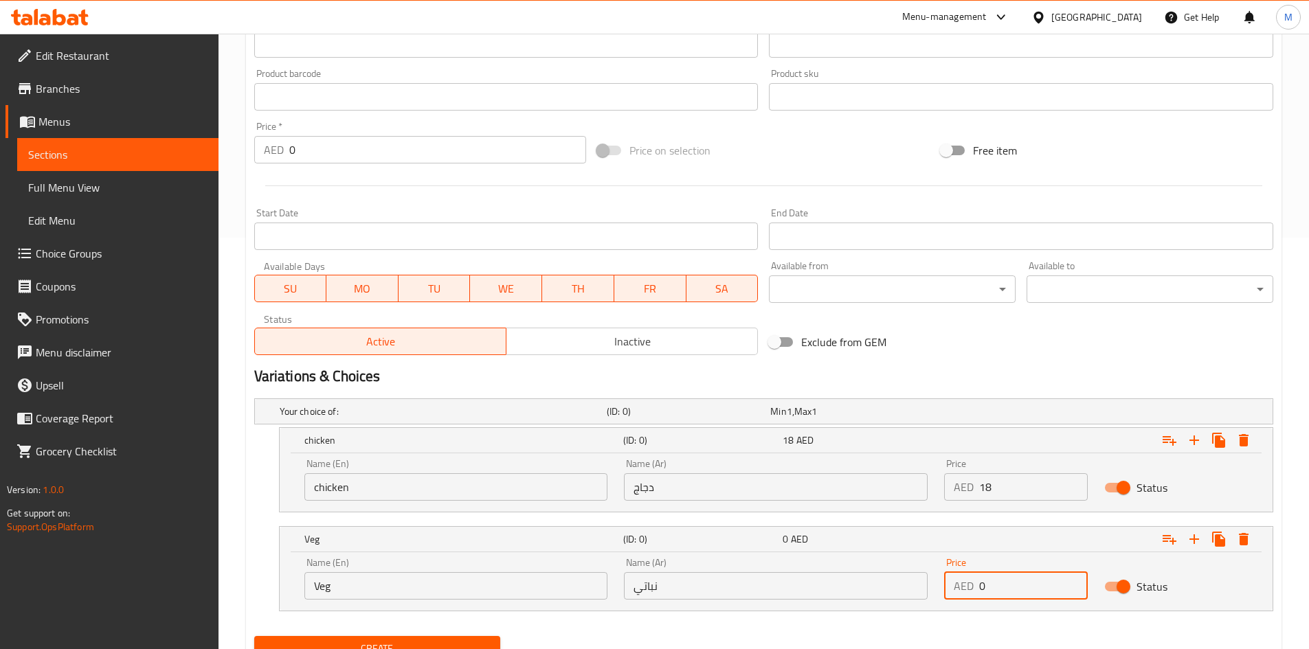
click at [1006, 588] on input "0" at bounding box center [1033, 585] width 109 height 27
click at [1006, 587] on input "0" at bounding box center [1033, 585] width 109 height 27
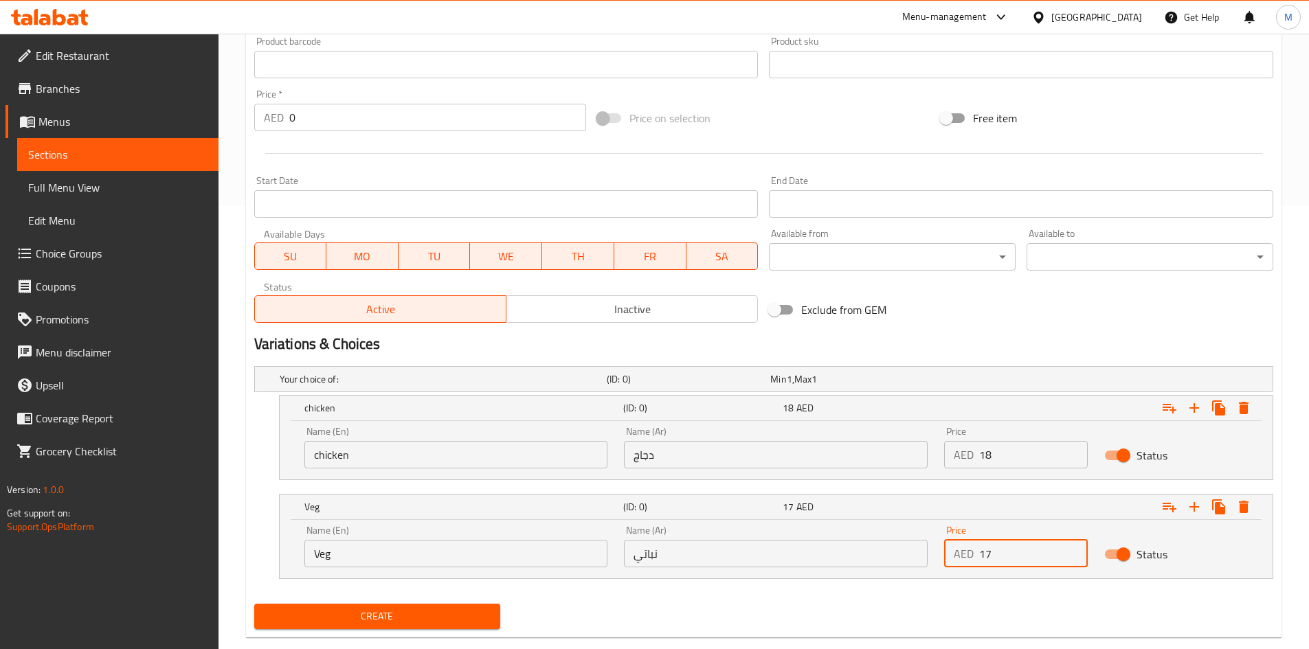
scroll to position [471, 0]
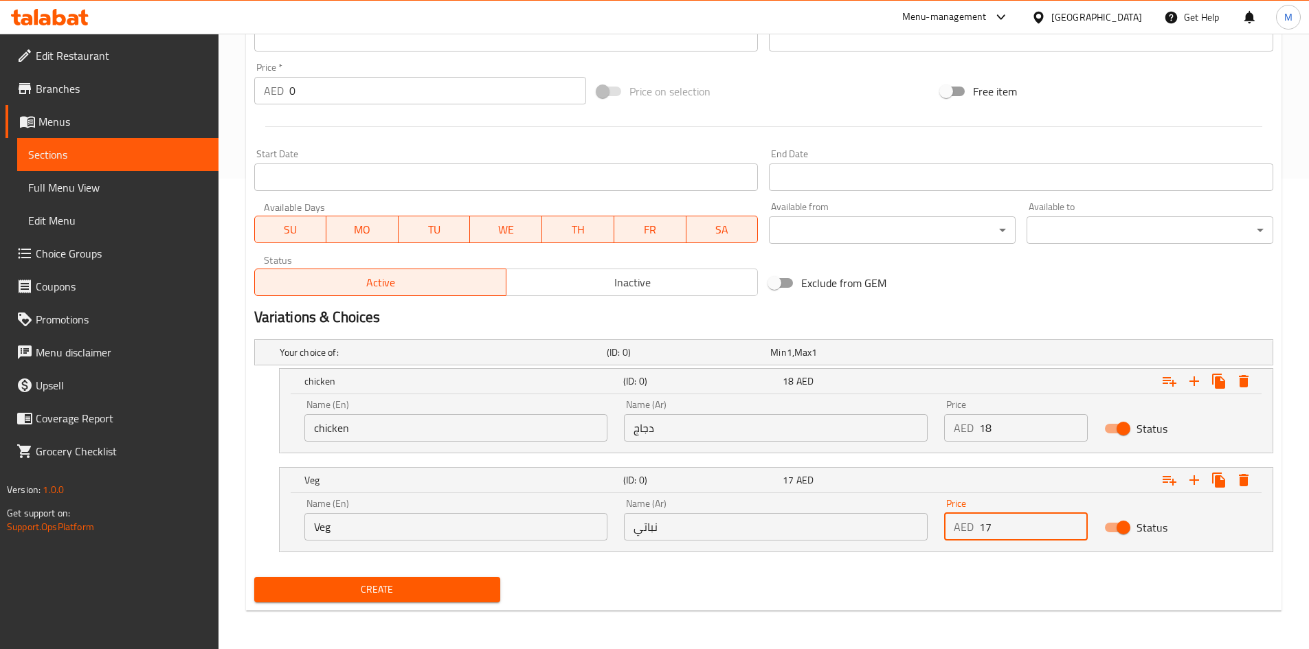
type input "17"
click at [479, 587] on span "Create" at bounding box center [377, 589] width 225 height 17
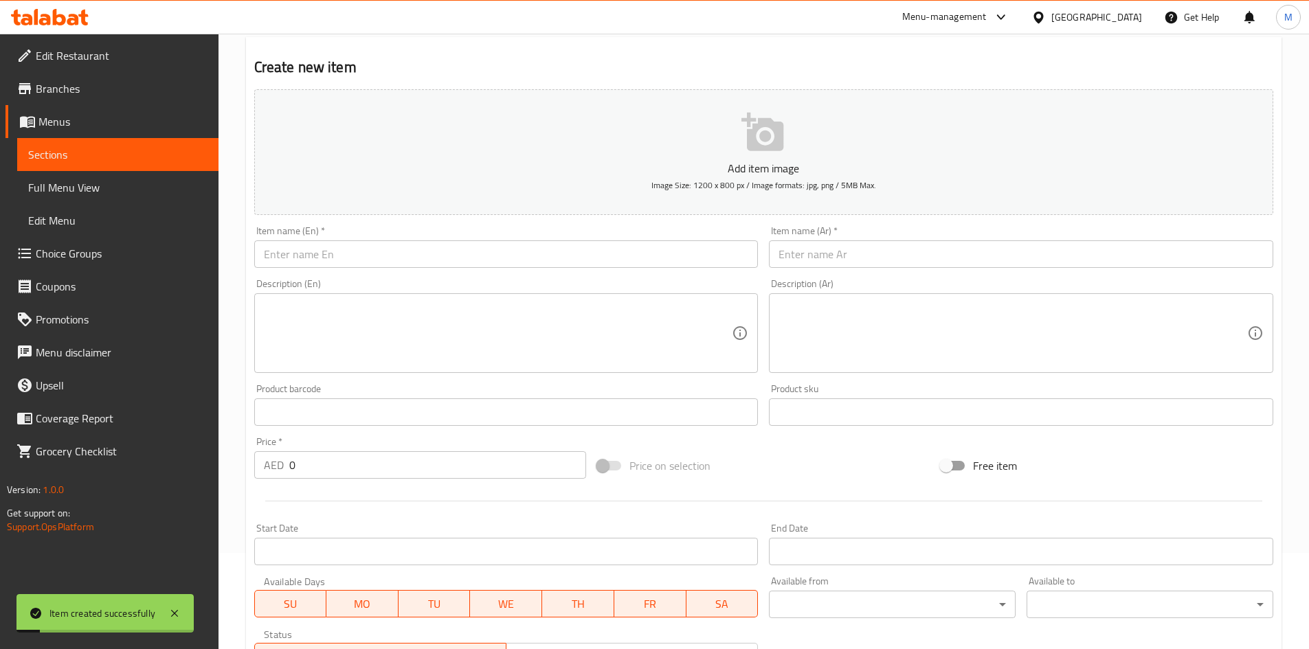
scroll to position [0, 0]
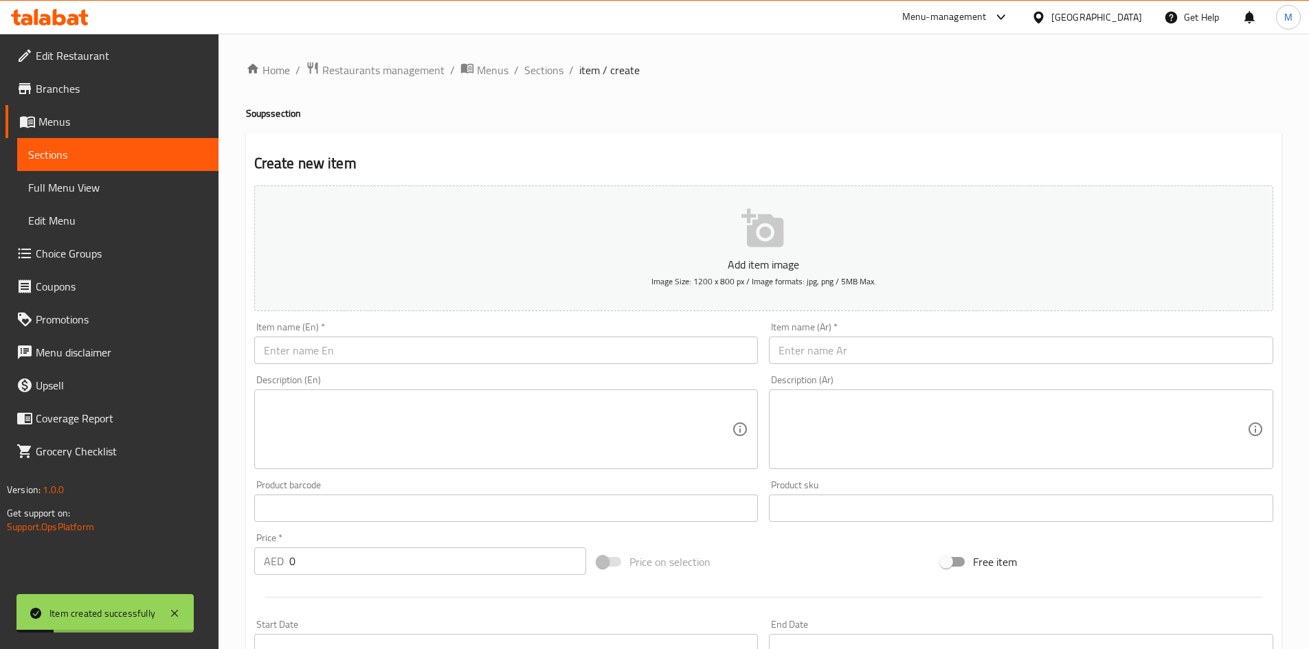
click at [546, 58] on div "Home / Restaurants management / Menus / Sections / item / create Soups section …" at bounding box center [763, 577] width 1090 height 1086
click at [545, 65] on span "Sections" at bounding box center [543, 70] width 39 height 16
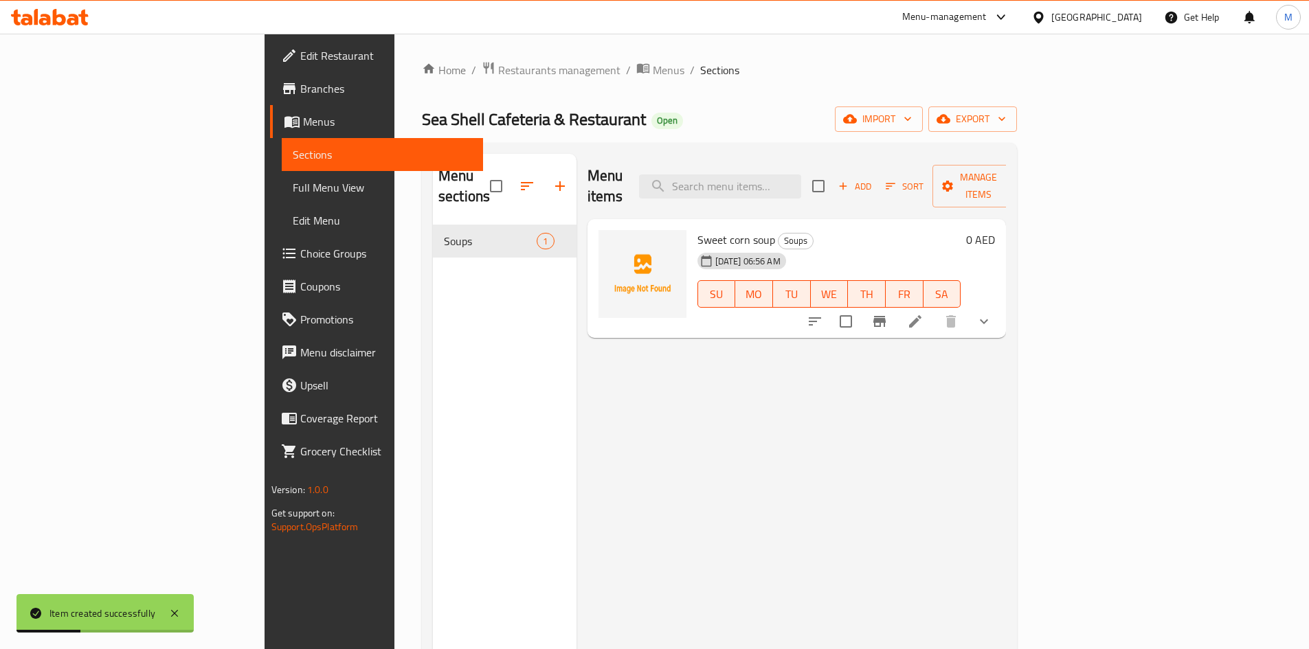
click at [934, 309] on li at bounding box center [915, 321] width 38 height 25
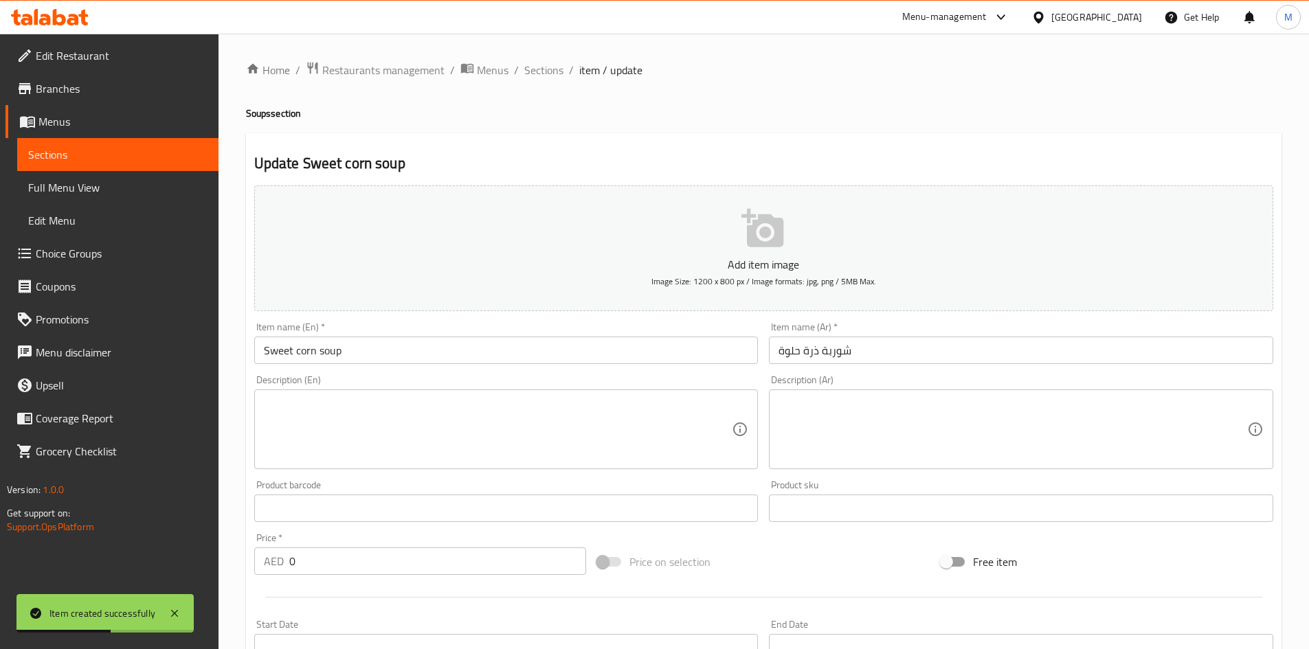
click at [555, 416] on textarea at bounding box center [498, 429] width 469 height 65
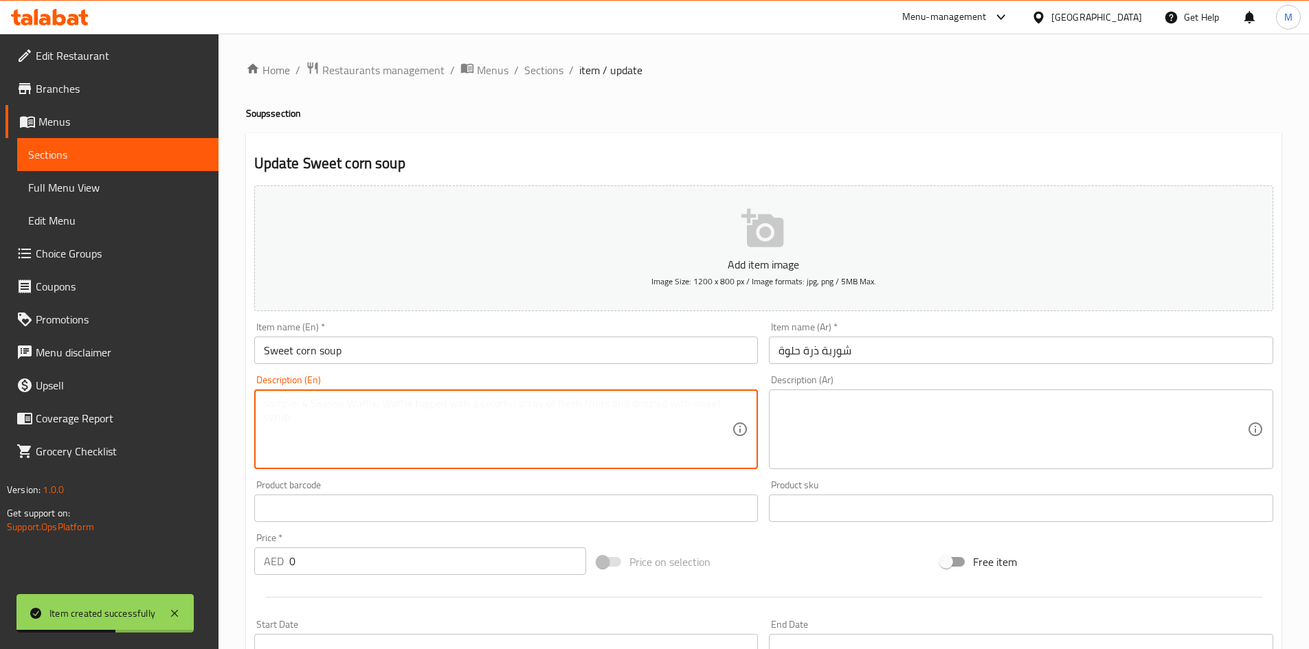
paste textarea "Sweet corn soup made with tender corn kernels, spices and herbs"
type textarea "Sweet corn soup made with tender corn kernels, spices and herbs"
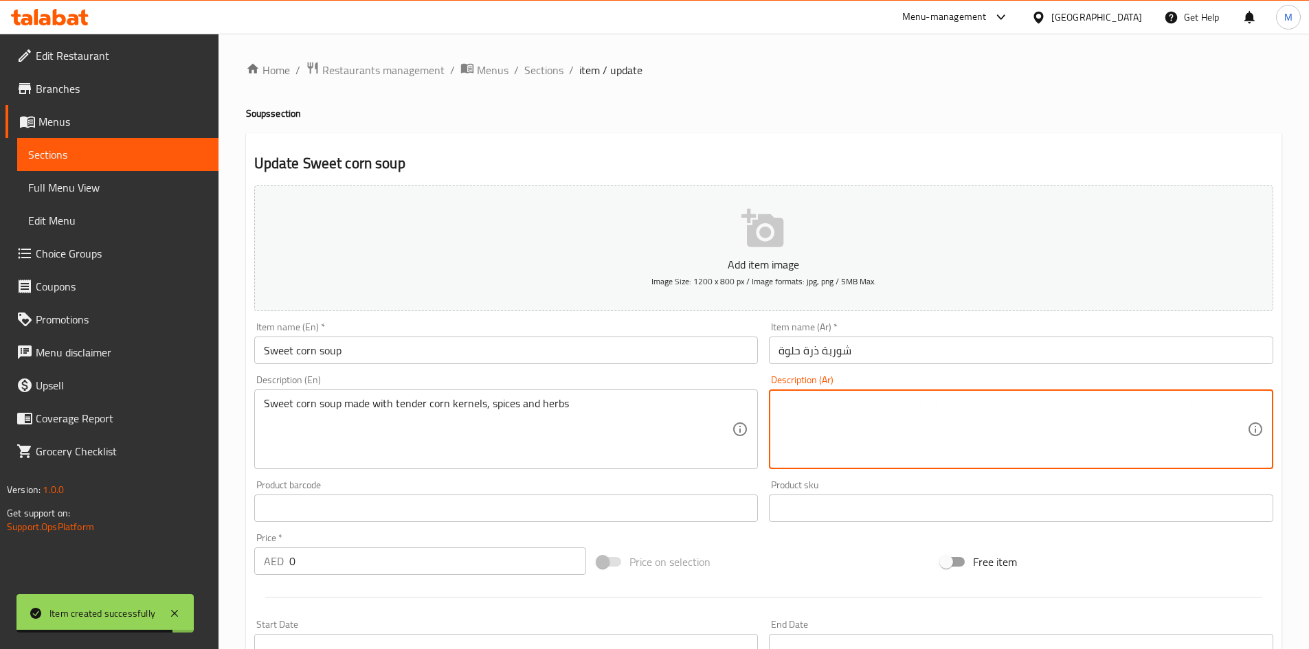
click at [902, 424] on textarea at bounding box center [1012, 429] width 469 height 65
paste textarea "شوربة الذرة الحلوة المصنوعة من حبات الذرة الطرية والتوابل والأعشاب"
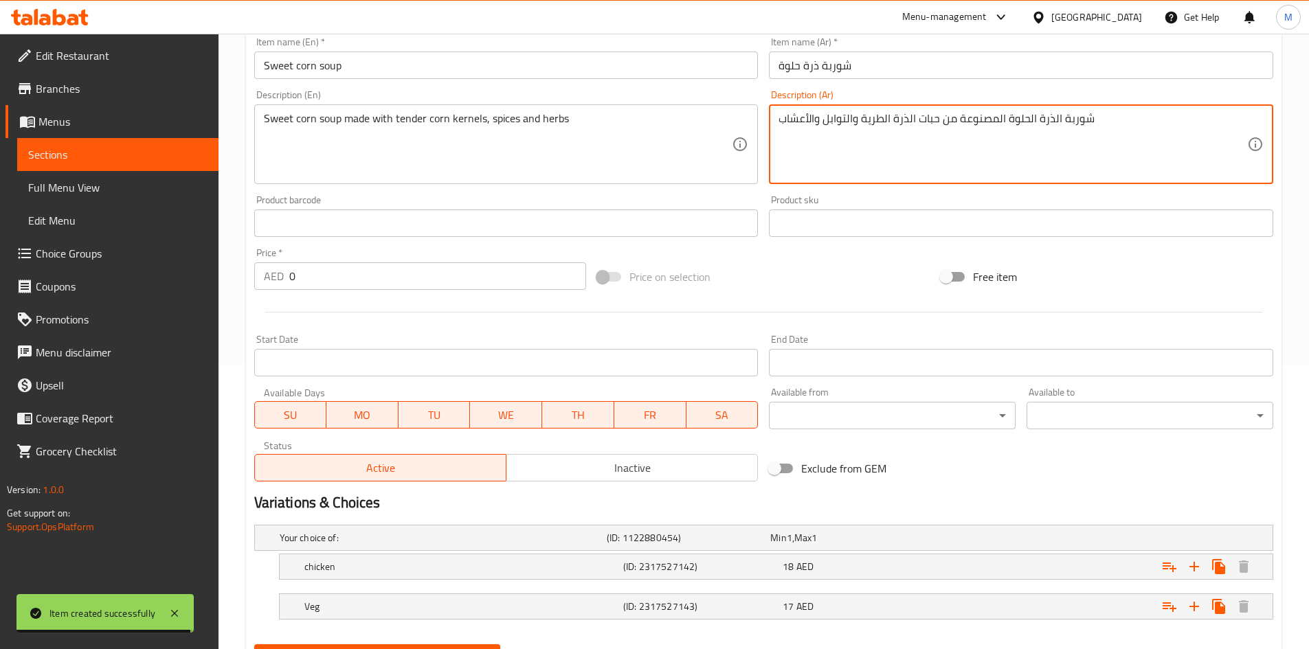
scroll to position [352, 0]
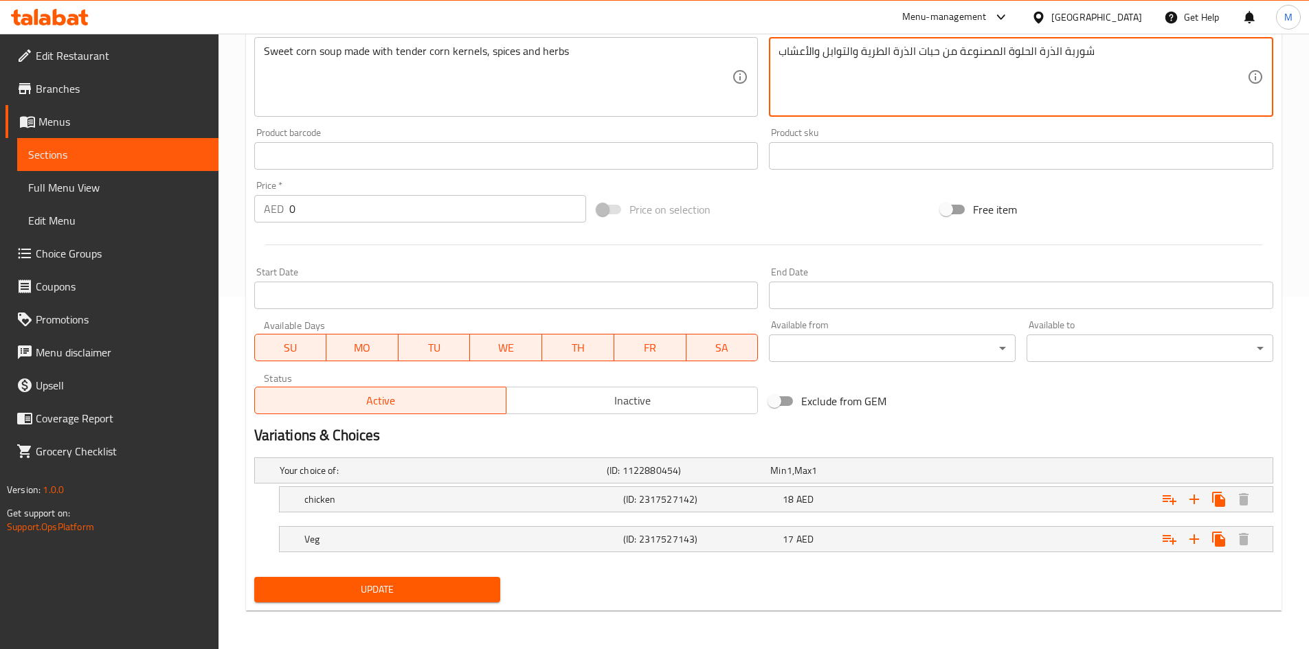
type textarea "شوربة الذرة الحلوة المصنوعة من حبات الذرة الطرية والتوابل والأعشاب"
click at [467, 587] on span "Update" at bounding box center [377, 589] width 225 height 17
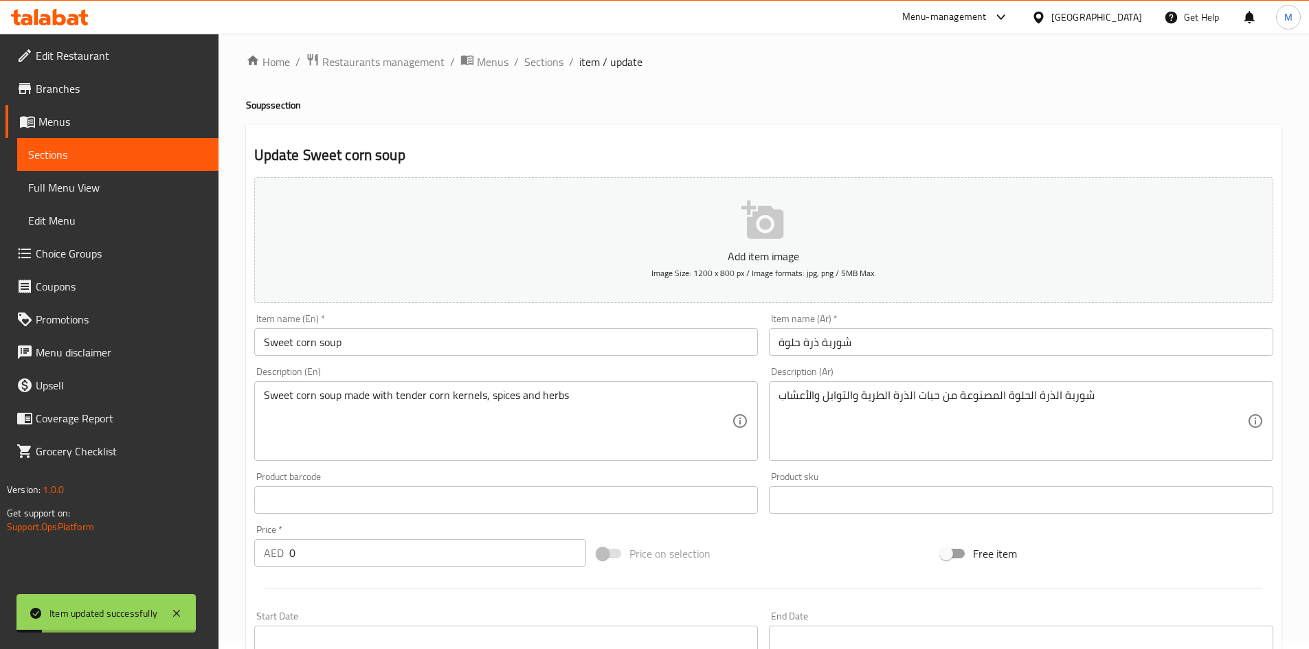
scroll to position [0, 0]
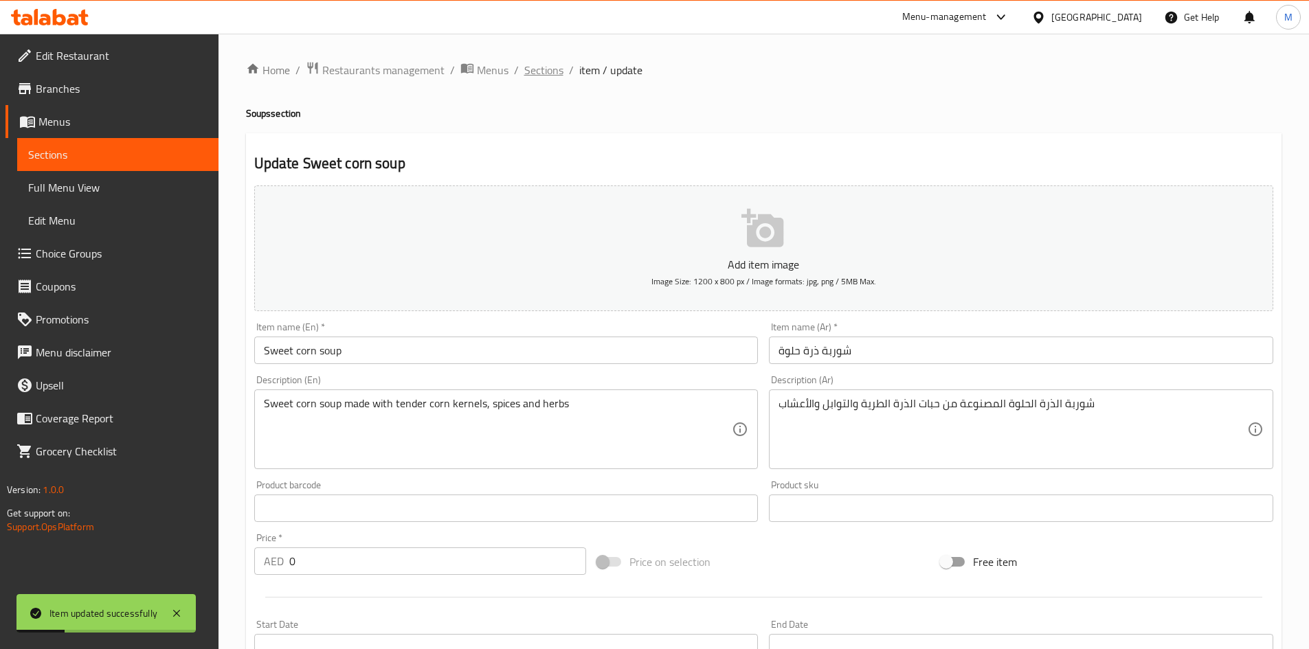
click at [543, 70] on span "Sections" at bounding box center [543, 70] width 39 height 16
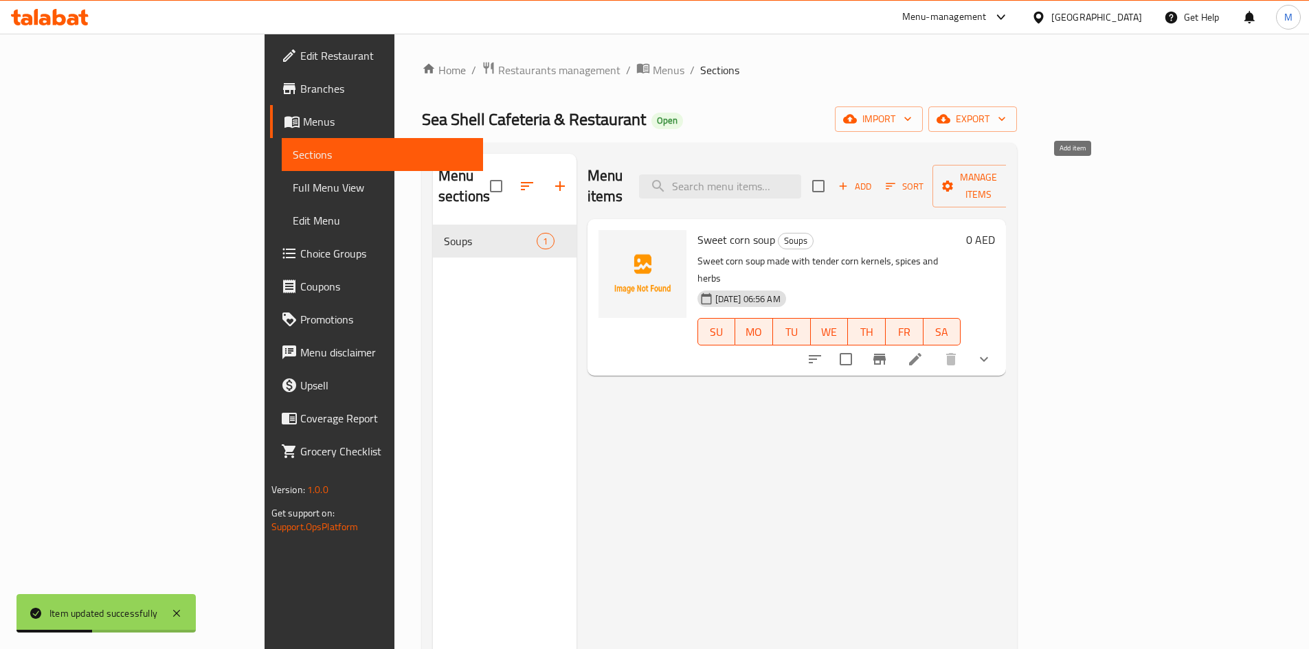
click at [873, 179] on span "Add" at bounding box center [854, 187] width 37 height 16
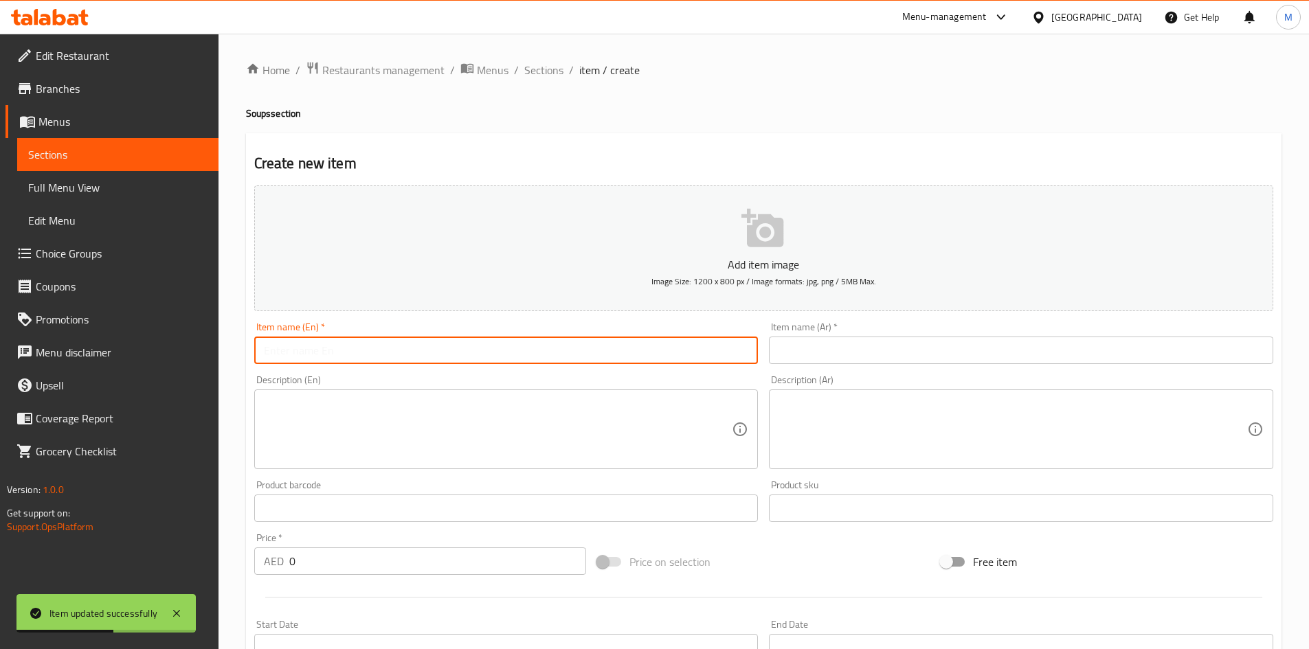
click at [426, 352] on input "text" at bounding box center [506, 350] width 504 height 27
paste input "Mushroom soup"
type input "Mushroom soup"
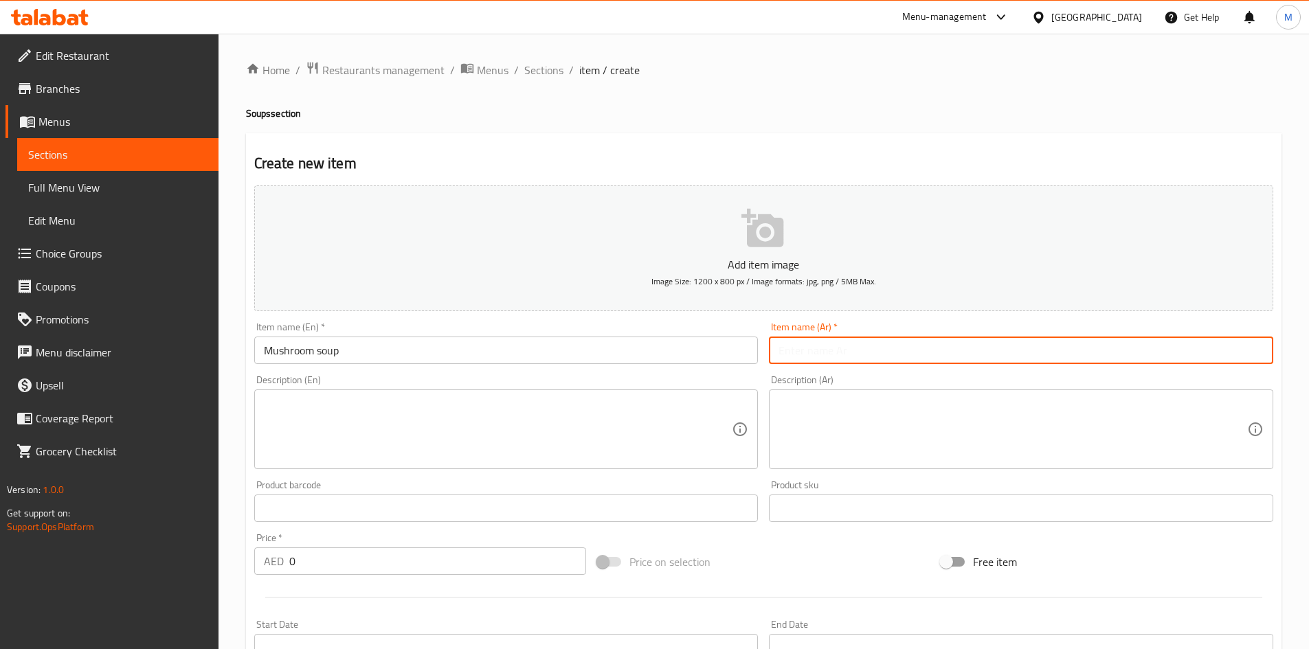
click at [870, 359] on input "text" at bounding box center [1021, 350] width 504 height 27
type input "شوربة فطر"
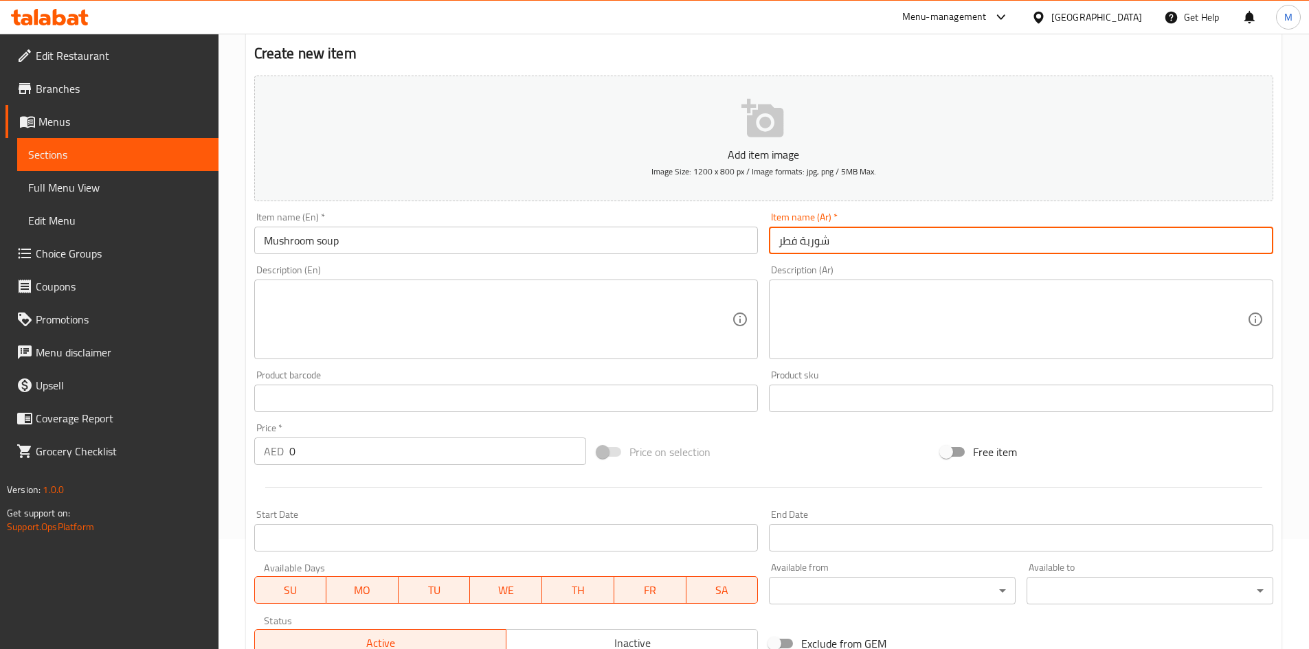
scroll to position [137, 0]
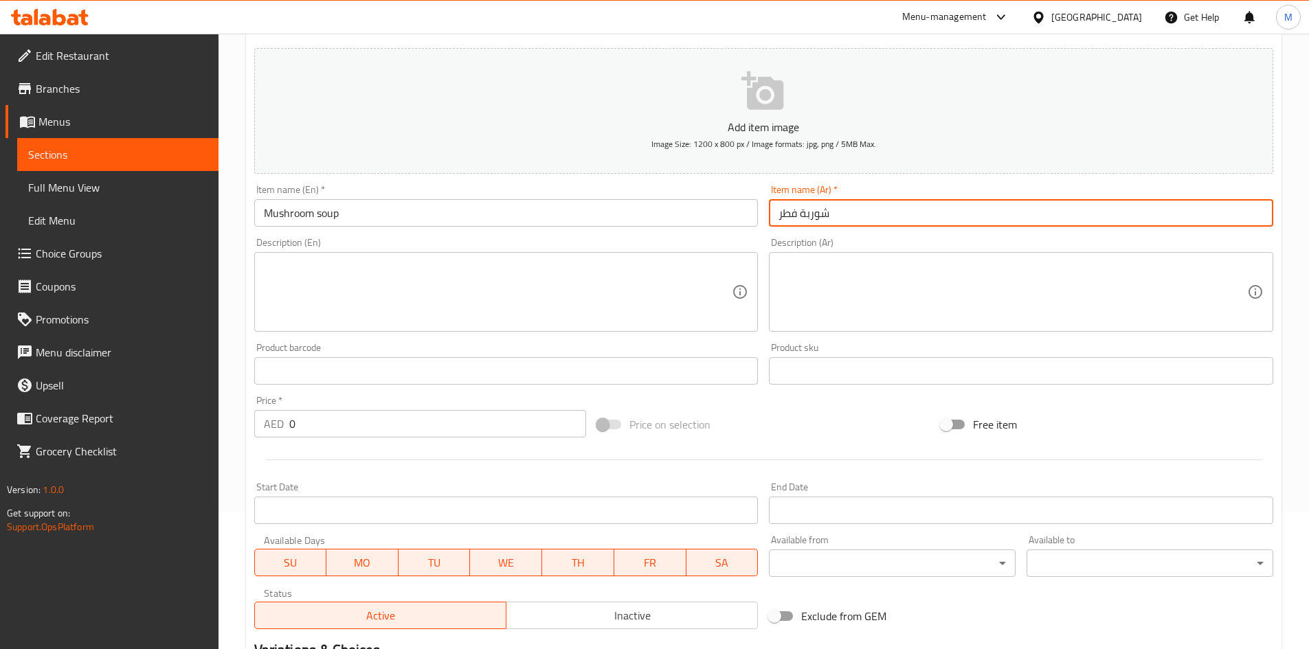
click at [377, 434] on input "0" at bounding box center [437, 423] width 297 height 27
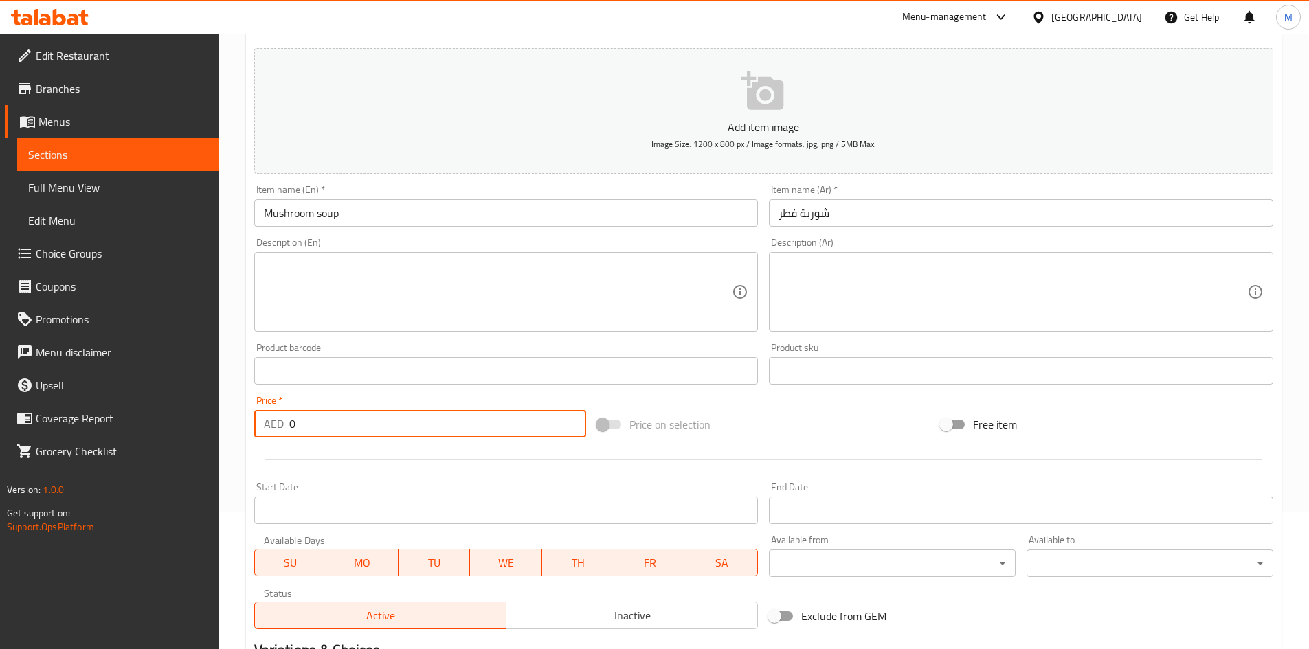
click at [377, 434] on input "0" at bounding box center [437, 423] width 297 height 27
paste input "17"
type input "17"
click at [558, 267] on textarea at bounding box center [498, 292] width 469 height 65
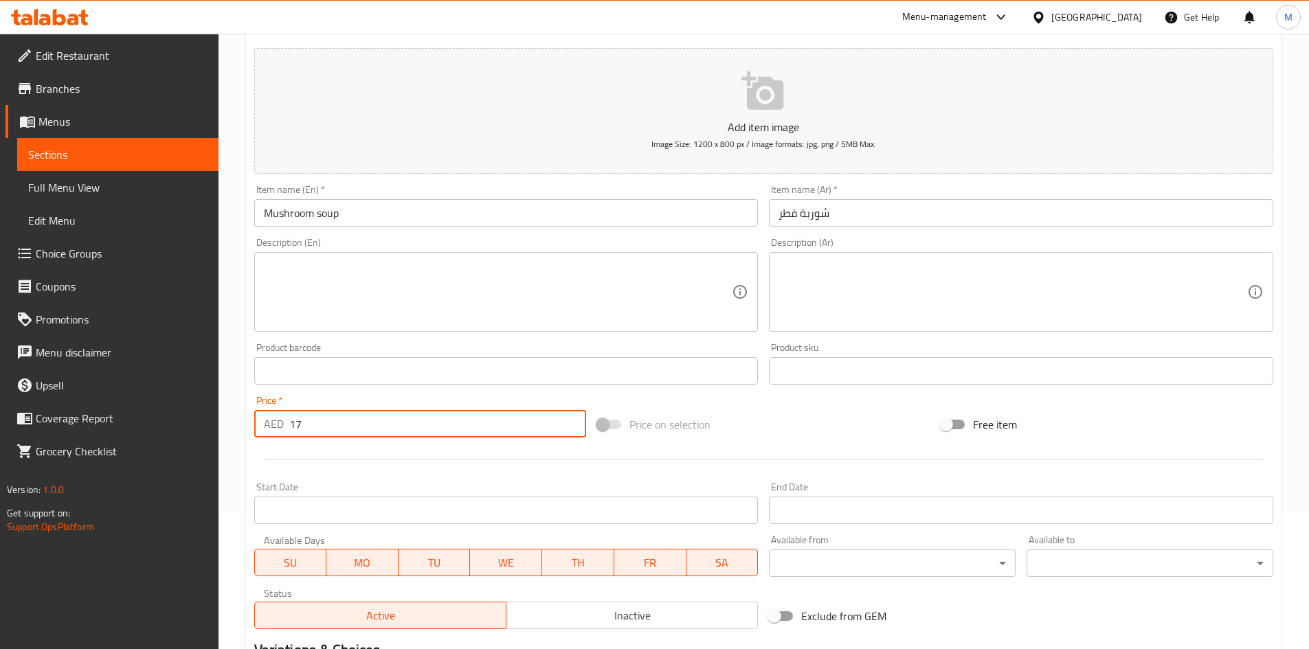
paste textarea "creamy, comforting, and delicious! It has a rich, savory mushroom flavor."
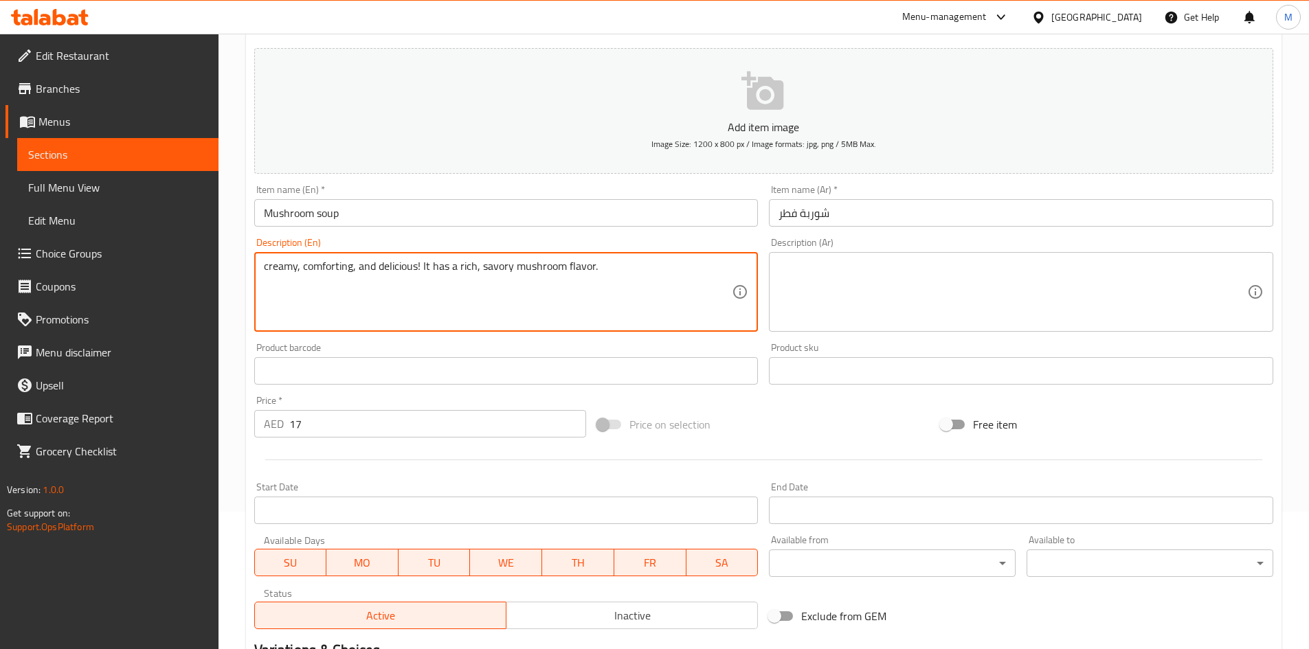
type textarea "creamy, comforting, and delicious! It has a rich, savory mushroom flavor."
click at [832, 319] on textarea at bounding box center [1012, 292] width 469 height 65
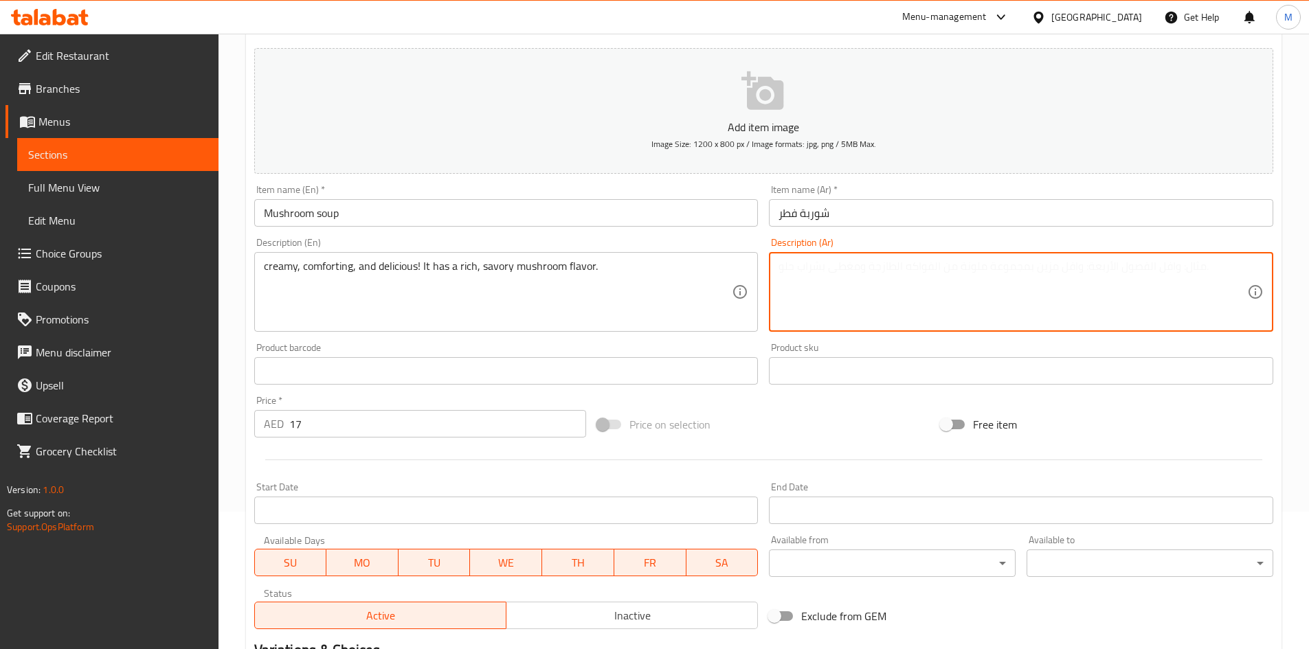
paste textarea "[PERSON_NAME]، مُريح، ولذيذ! يتميز بنكهة فطر غنية ولذيذة."
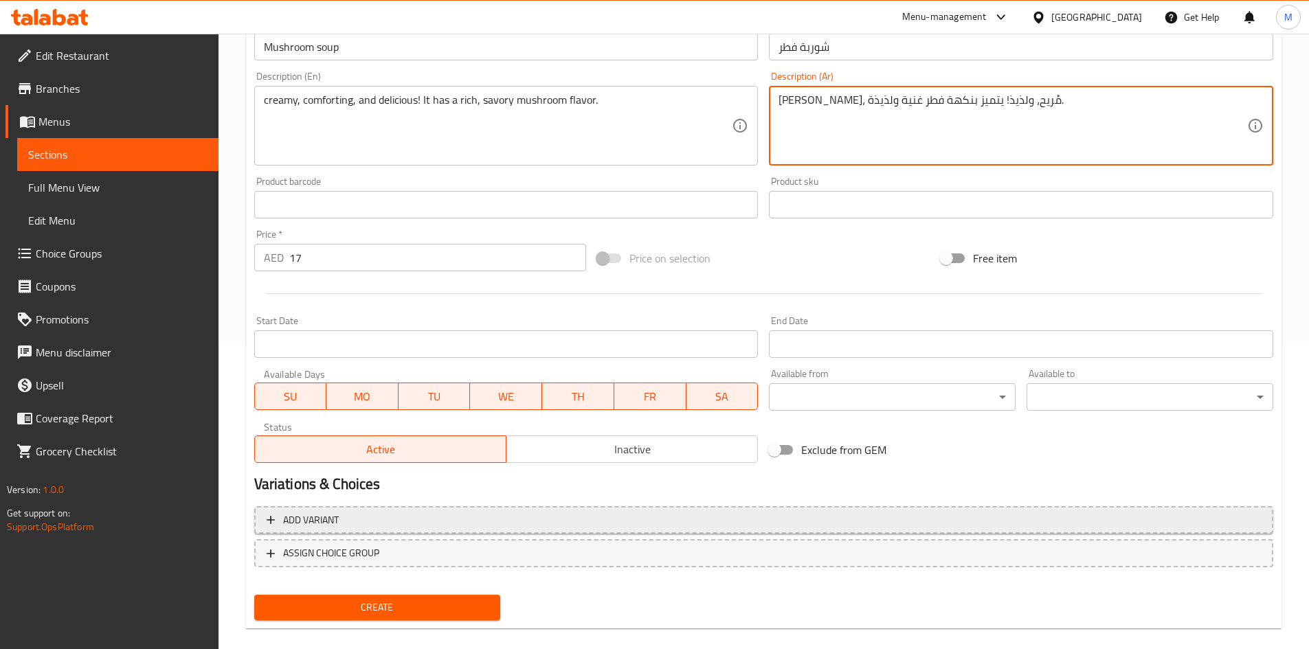
scroll to position [322, 0]
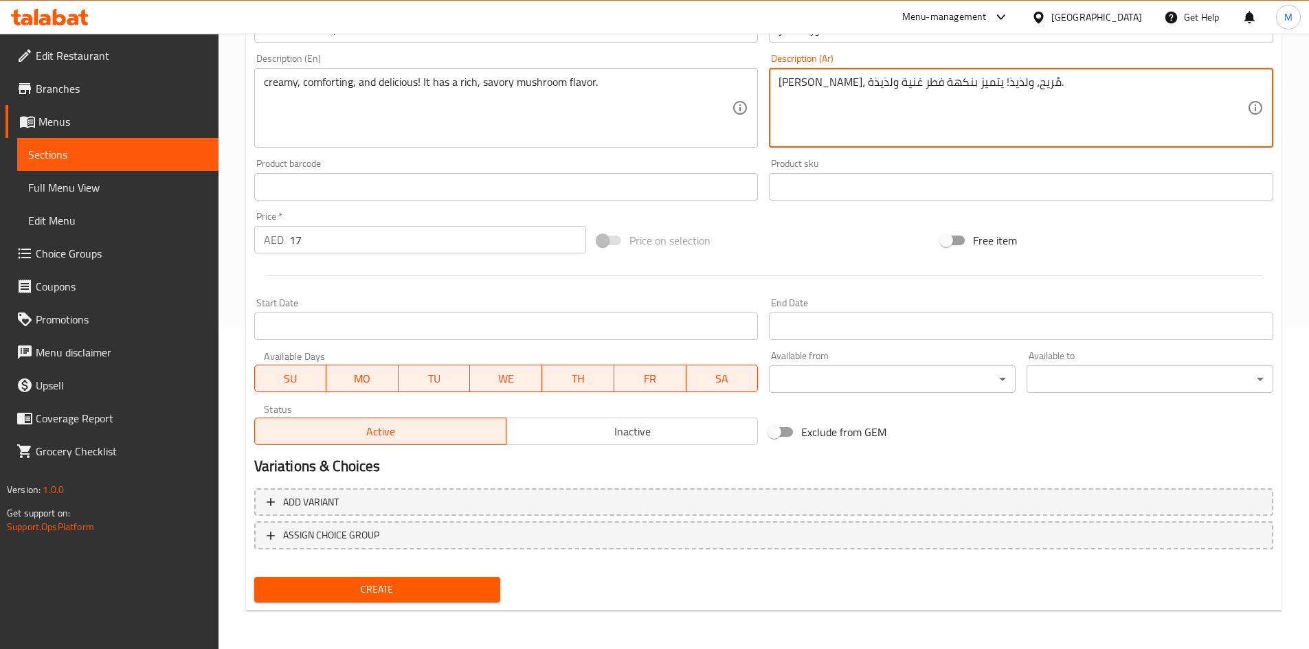
type textarea "[PERSON_NAME]، مُريح، ولذيذ! يتميز بنكهة فطر غنية ولذيذة."
click at [428, 588] on span "Create" at bounding box center [377, 589] width 225 height 17
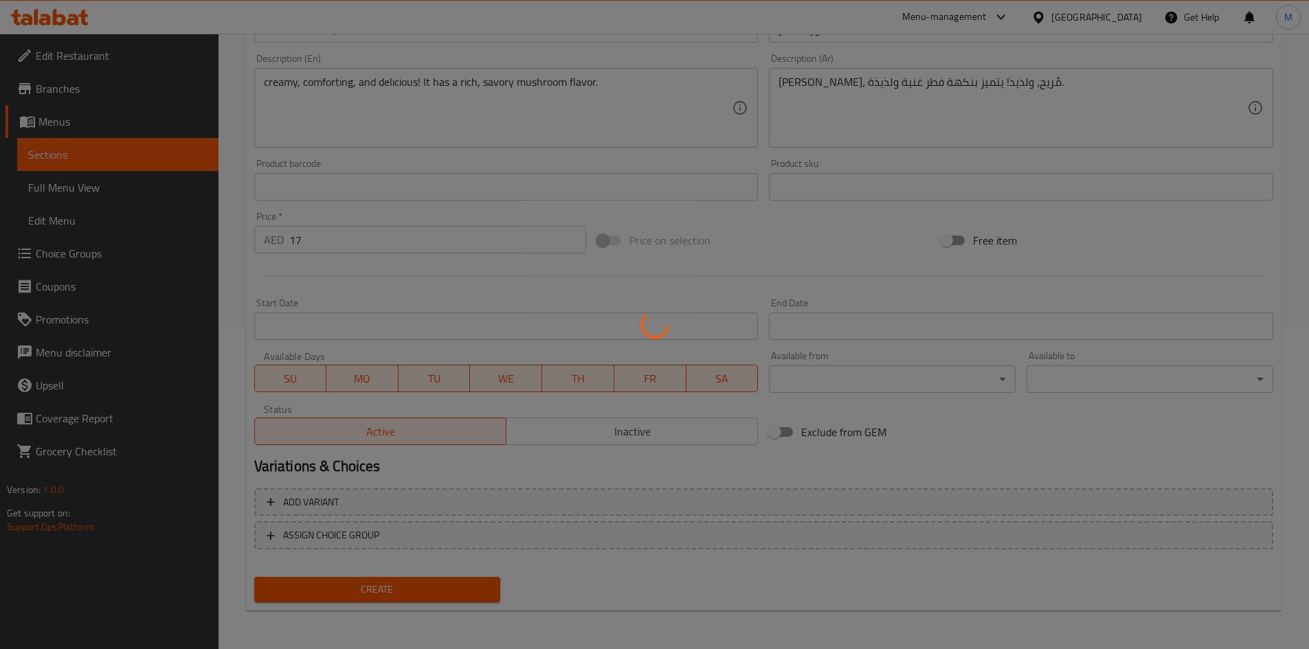
type input "0"
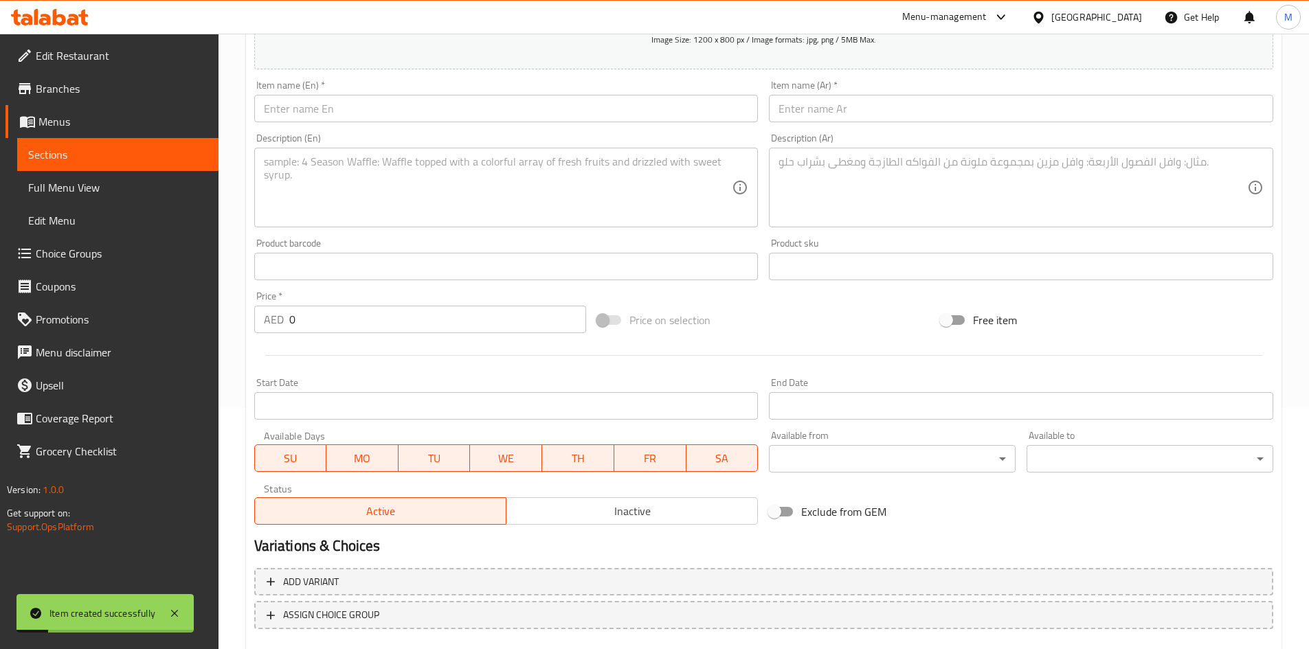
scroll to position [115, 0]
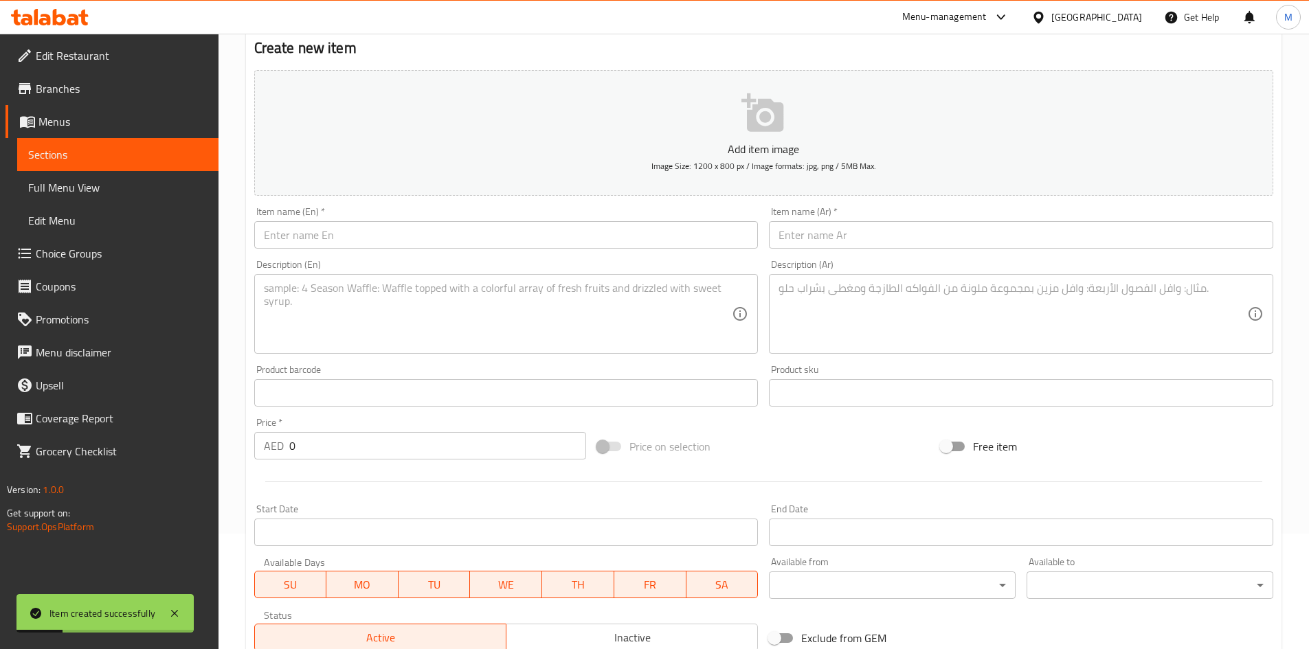
drag, startPoint x: 394, startPoint y: 249, endPoint x: 387, endPoint y: 236, distance: 15.4
click at [393, 249] on div "Item name (En)   * Item name (En) *" at bounding box center [506, 227] width 515 height 53
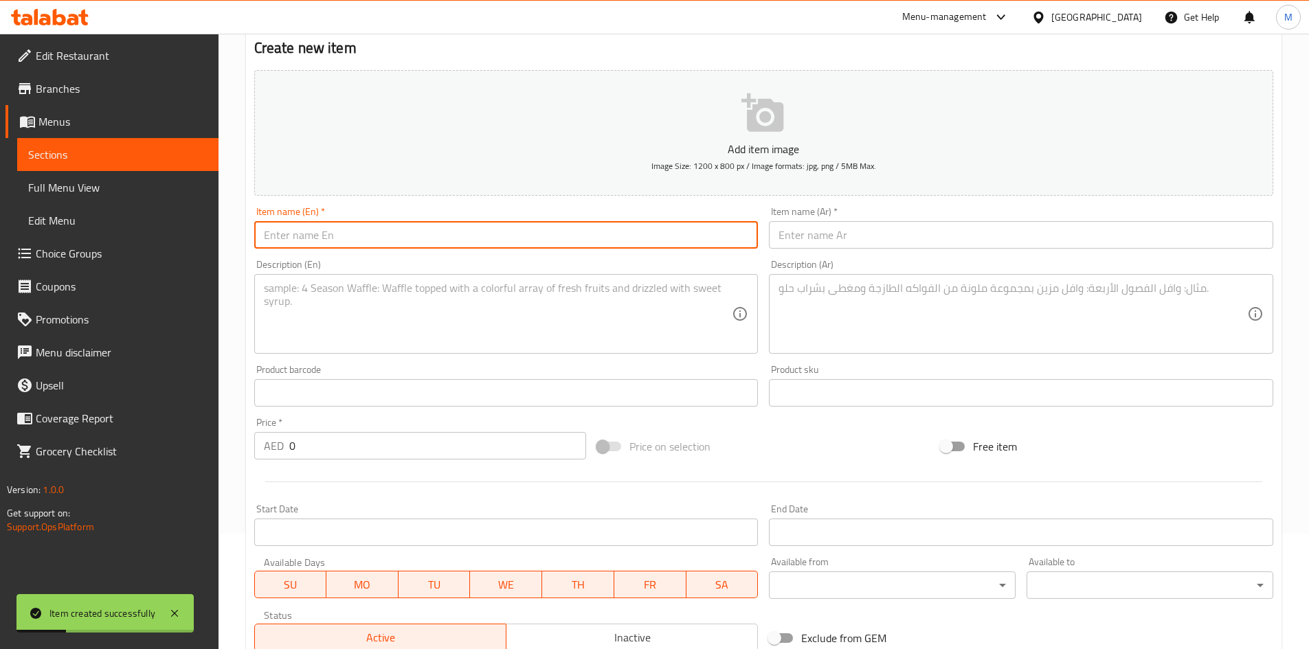
click at [387, 233] on input "text" at bounding box center [506, 234] width 504 height 27
paste input "Hot n sour (chicken/veg)"
drag, startPoint x: 313, startPoint y: 236, endPoint x: 374, endPoint y: 230, distance: 61.4
click at [374, 230] on input "Hot n sour (chicken/veg)" at bounding box center [506, 234] width 504 height 27
click at [313, 238] on input "Hot n sour" at bounding box center [506, 234] width 504 height 27
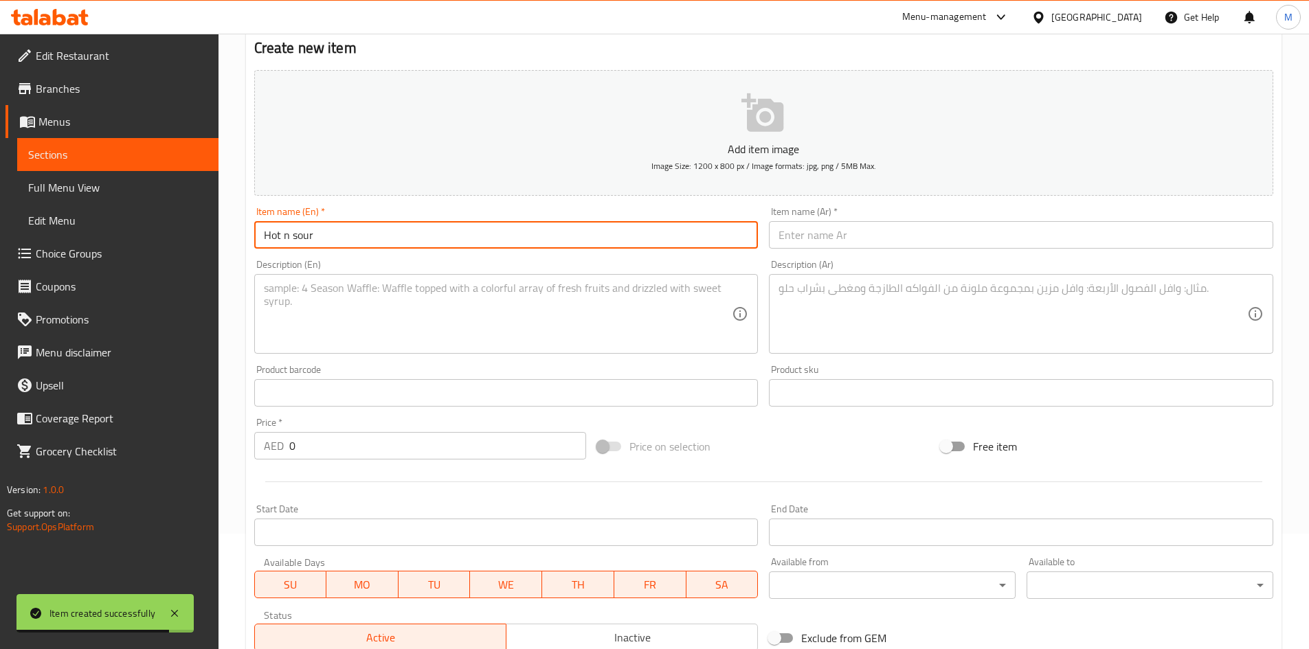
click at [313, 238] on input "Hot n sour" at bounding box center [506, 234] width 504 height 27
type input "Hot n sour"
click at [965, 232] on input "text" at bounding box center [1021, 234] width 504 height 27
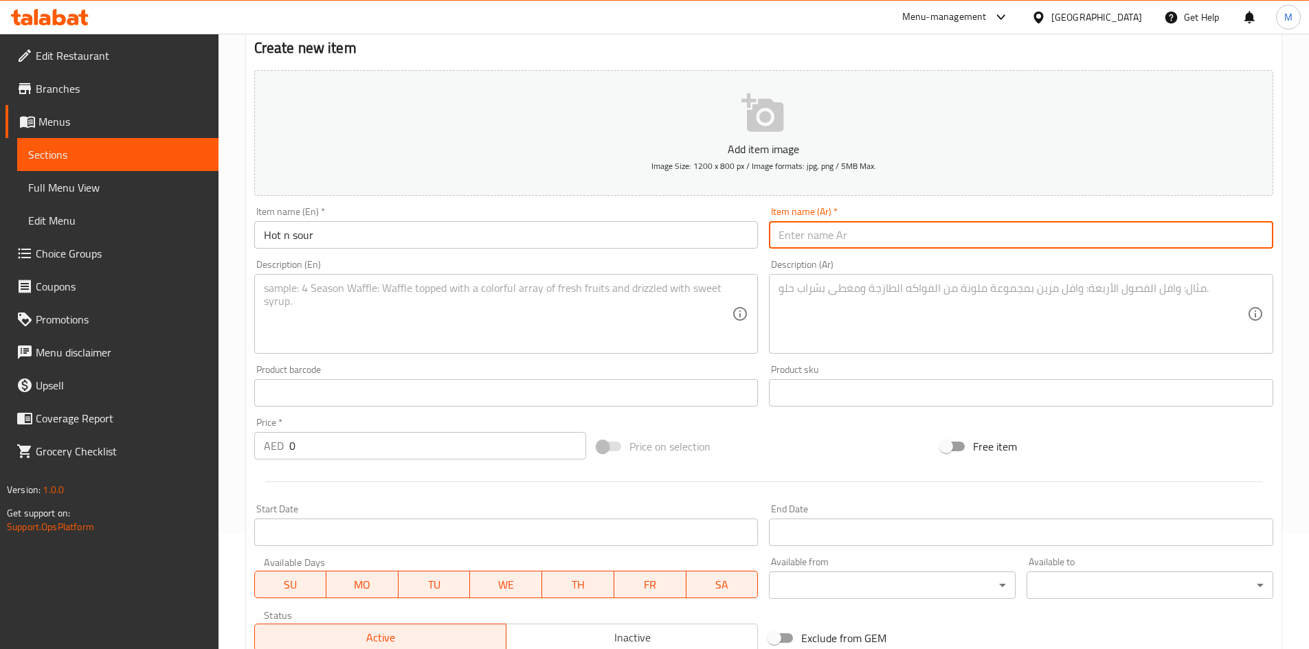
paste input "حار وحامض"
type input "حار وحامض"
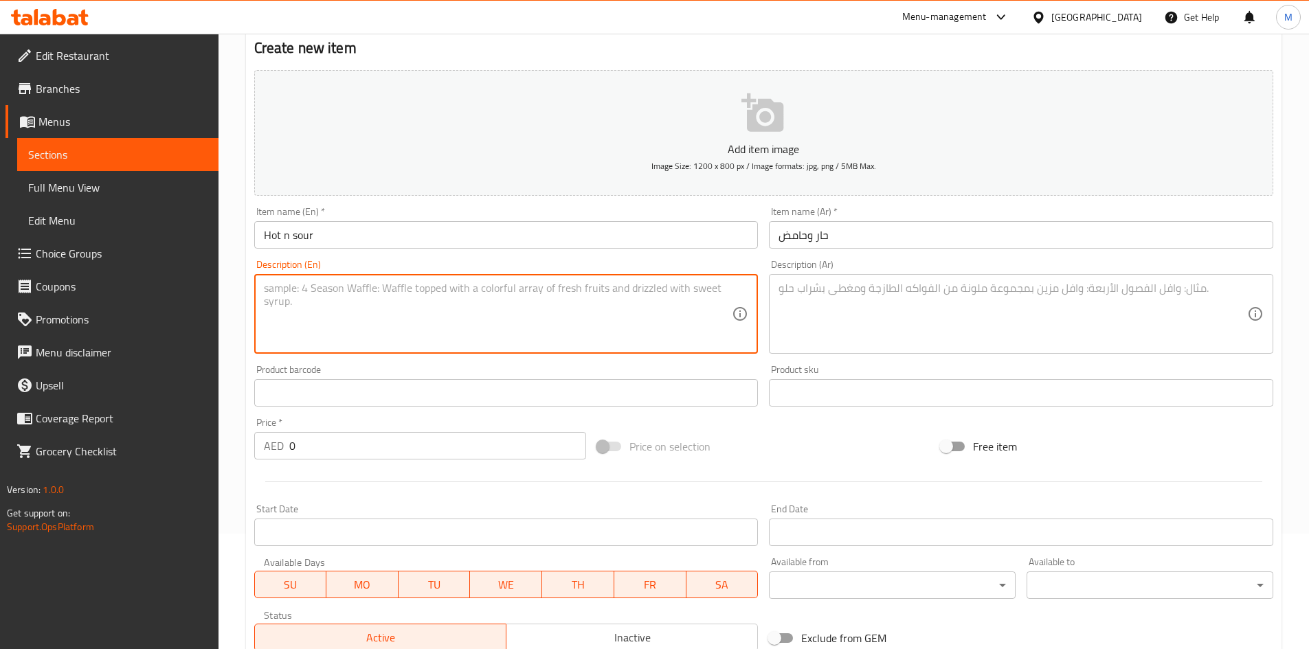
click at [528, 317] on textarea at bounding box center [498, 314] width 469 height 65
paste textarea "Chinese soup that's savoury, spicy and tangy"
type textarea "Chinese soup that's savoury, spicy and tangy"
click at [876, 318] on textarea at bounding box center [1012, 314] width 469 height 65
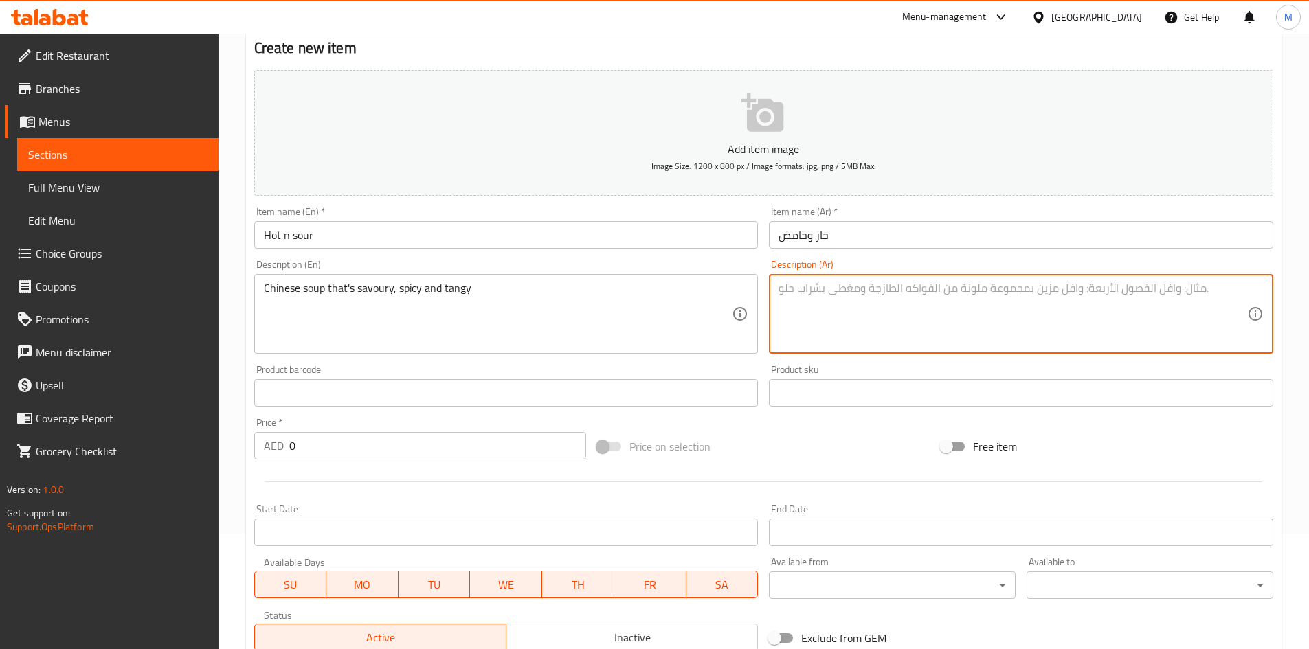
paste textarea "حساء صيني لذيذ وحار وحامض"
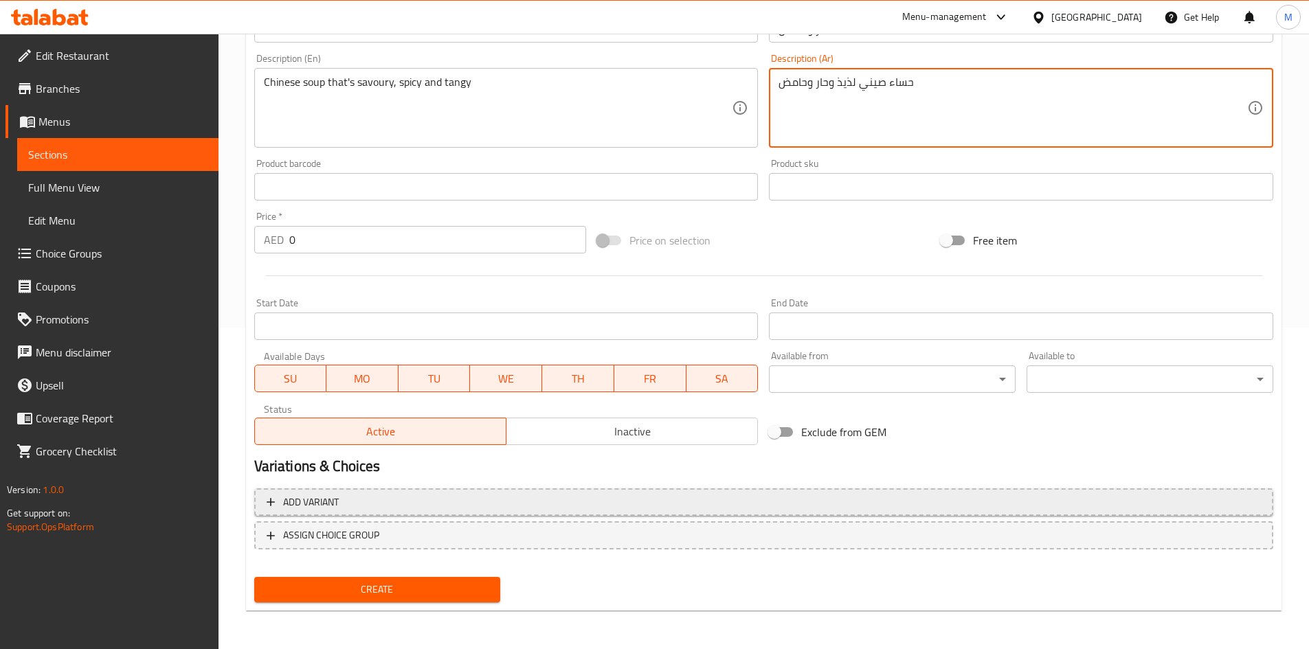
type textarea "حساء صيني لذيذ وحار وحامض"
click at [652, 501] on span "Add variant" at bounding box center [764, 502] width 994 height 17
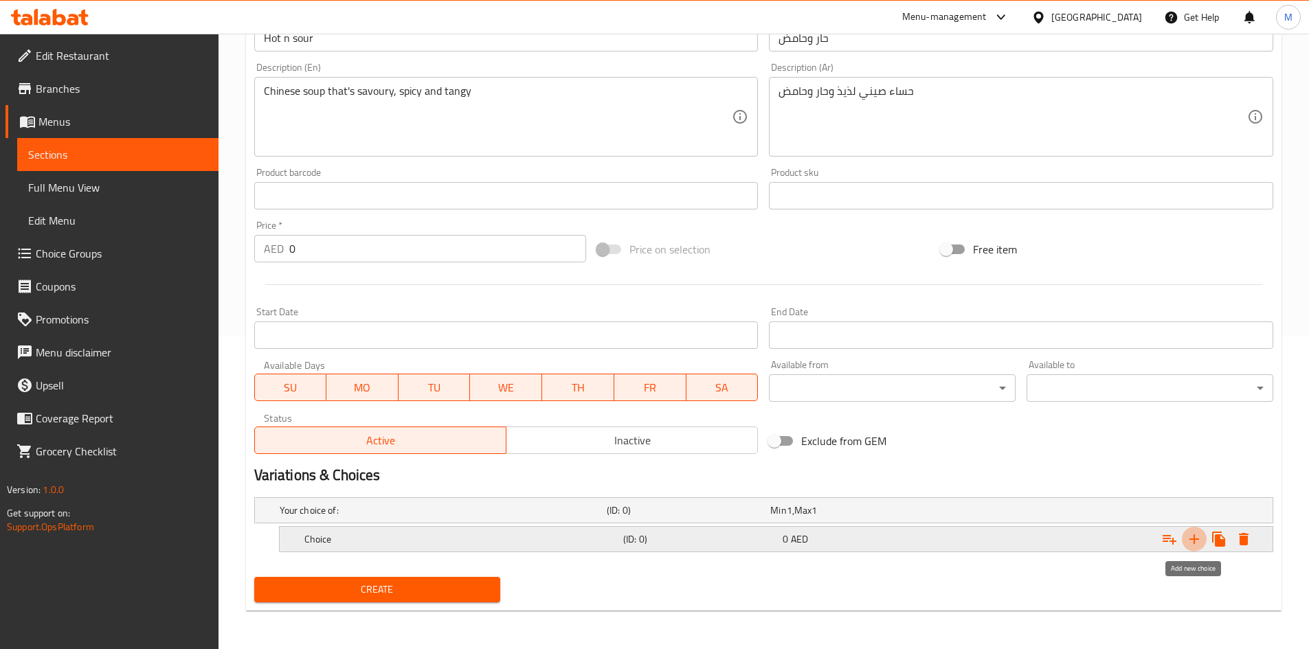
click at [1193, 543] on icon "Expand" at bounding box center [1194, 539] width 16 height 16
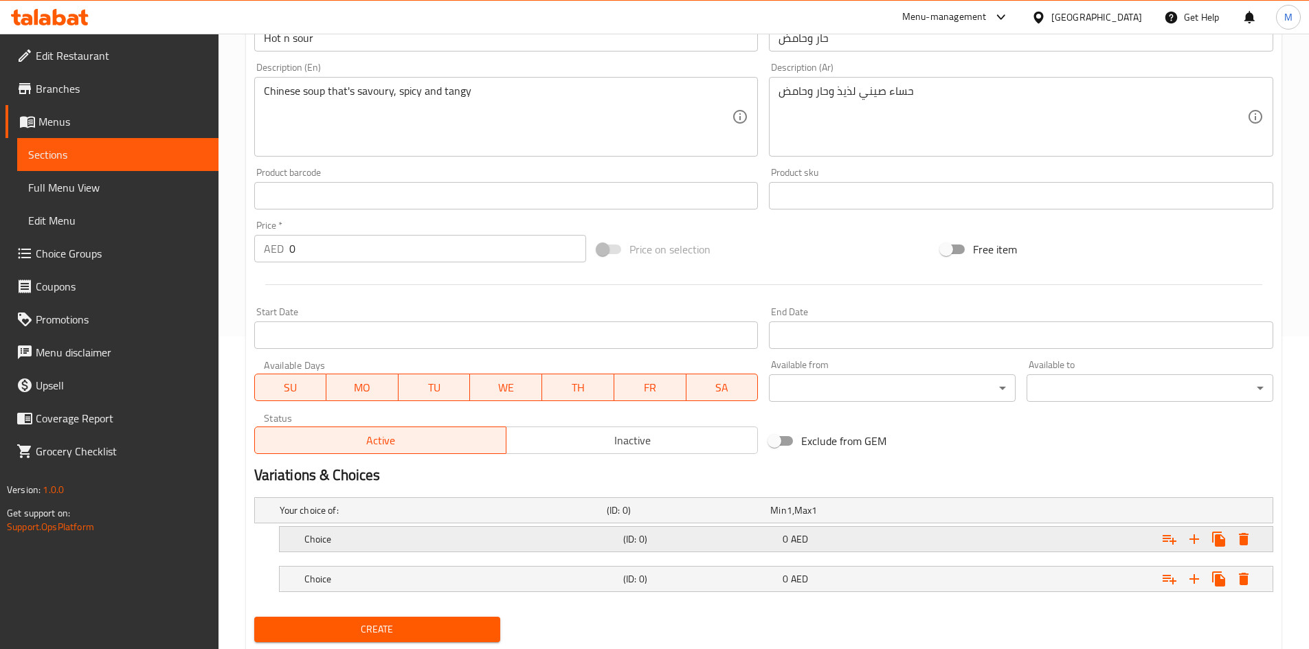
click at [502, 543] on h5 "Choice" at bounding box center [460, 539] width 313 height 14
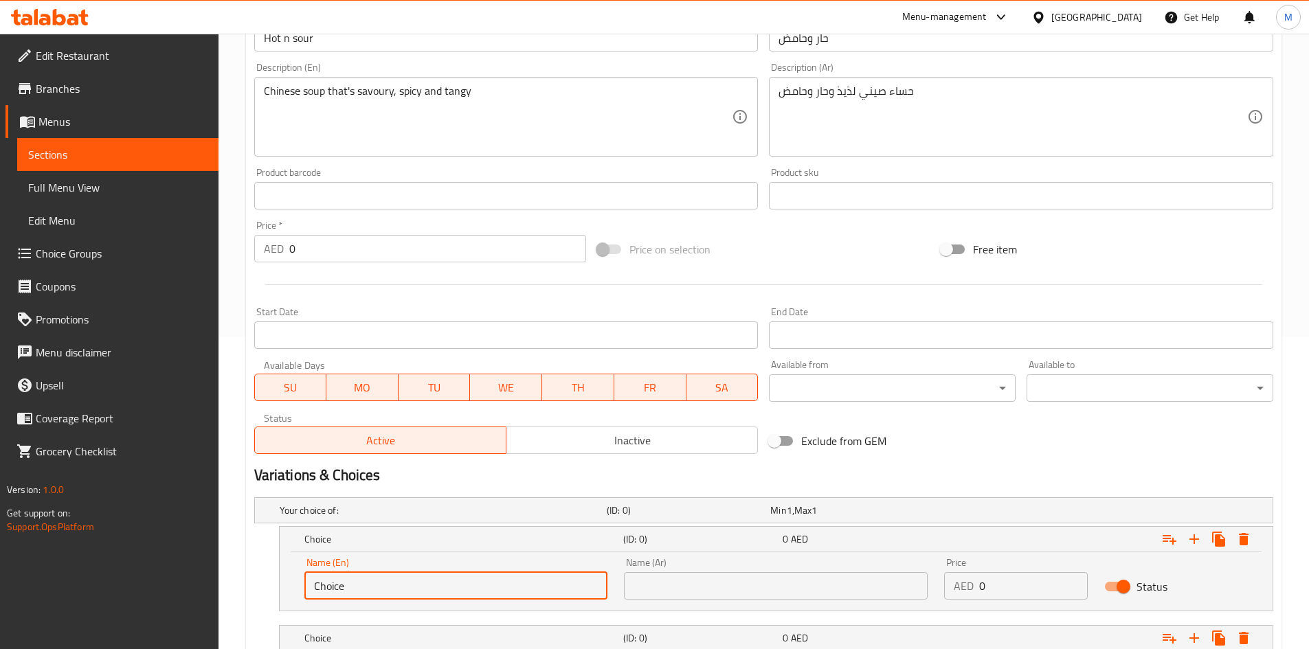
click at [421, 588] on input "Choice" at bounding box center [456, 585] width 304 height 27
click at [422, 587] on input "text" at bounding box center [456, 585] width 304 height 27
type input "chicken"
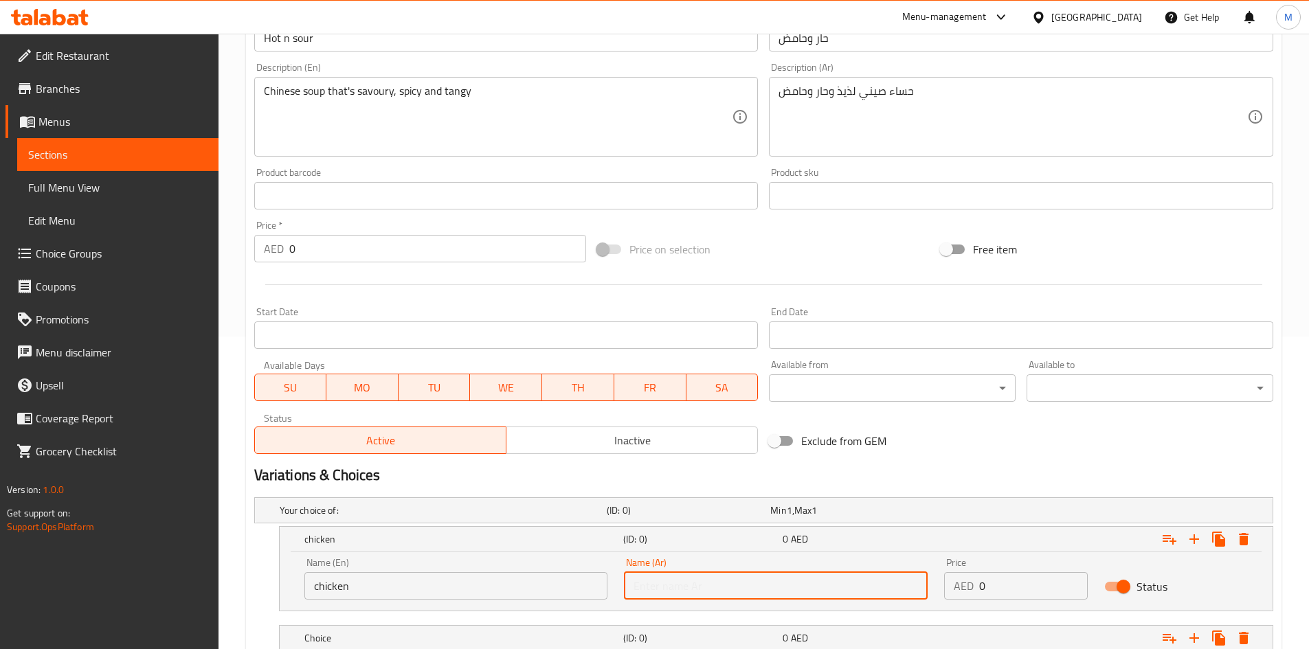
click at [677, 580] on input "text" at bounding box center [776, 585] width 304 height 27
type input "نباتي"
click at [659, 594] on input "نباتي" at bounding box center [776, 585] width 304 height 27
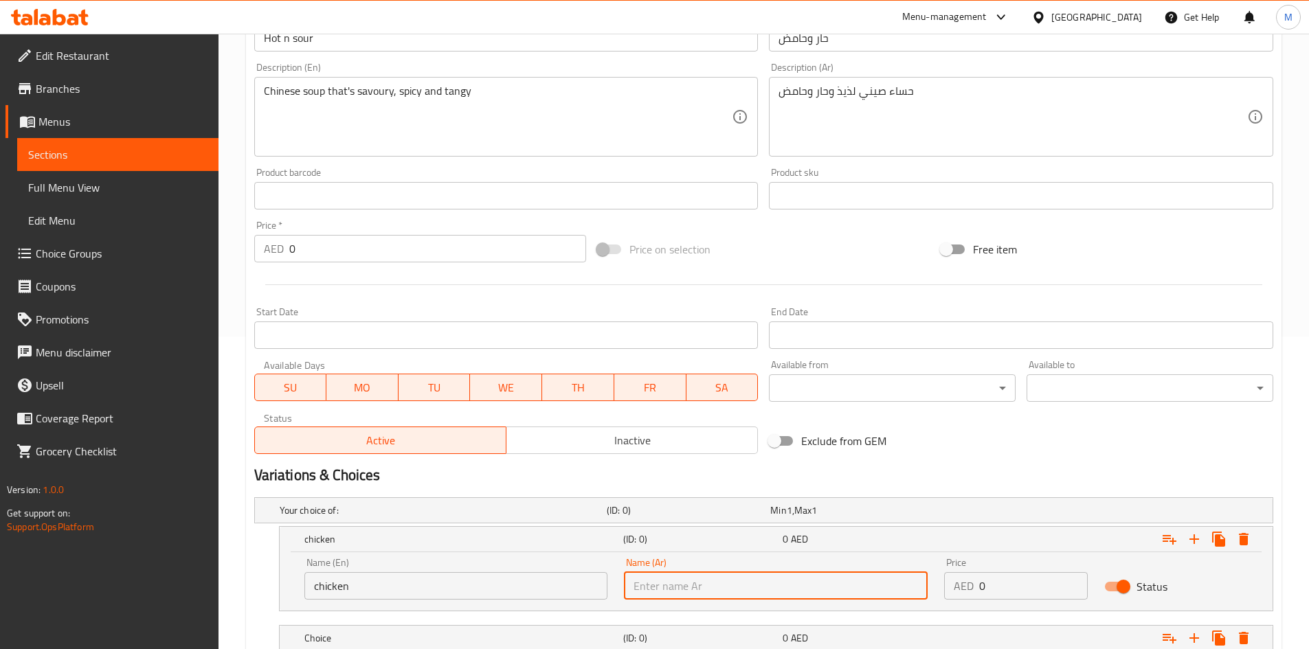
click at [659, 592] on input "text" at bounding box center [776, 585] width 304 height 27
type input "]"
type input "دجاج"
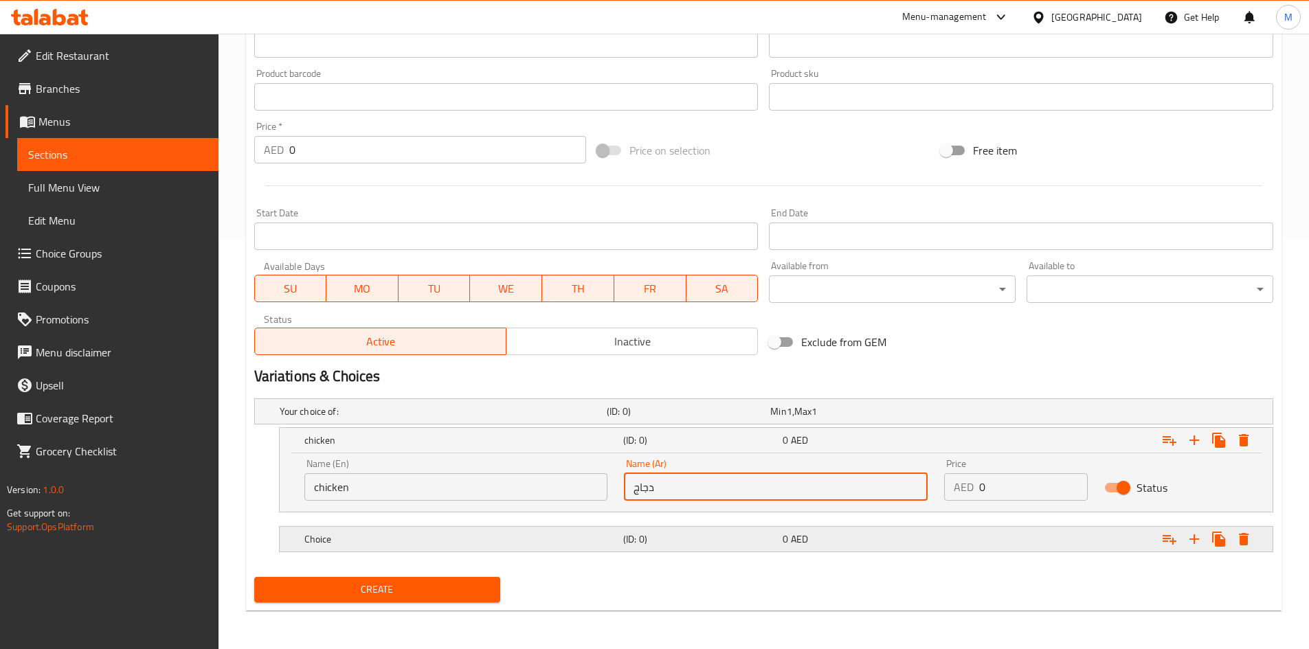
click at [532, 543] on h5 "Choice" at bounding box center [460, 539] width 313 height 14
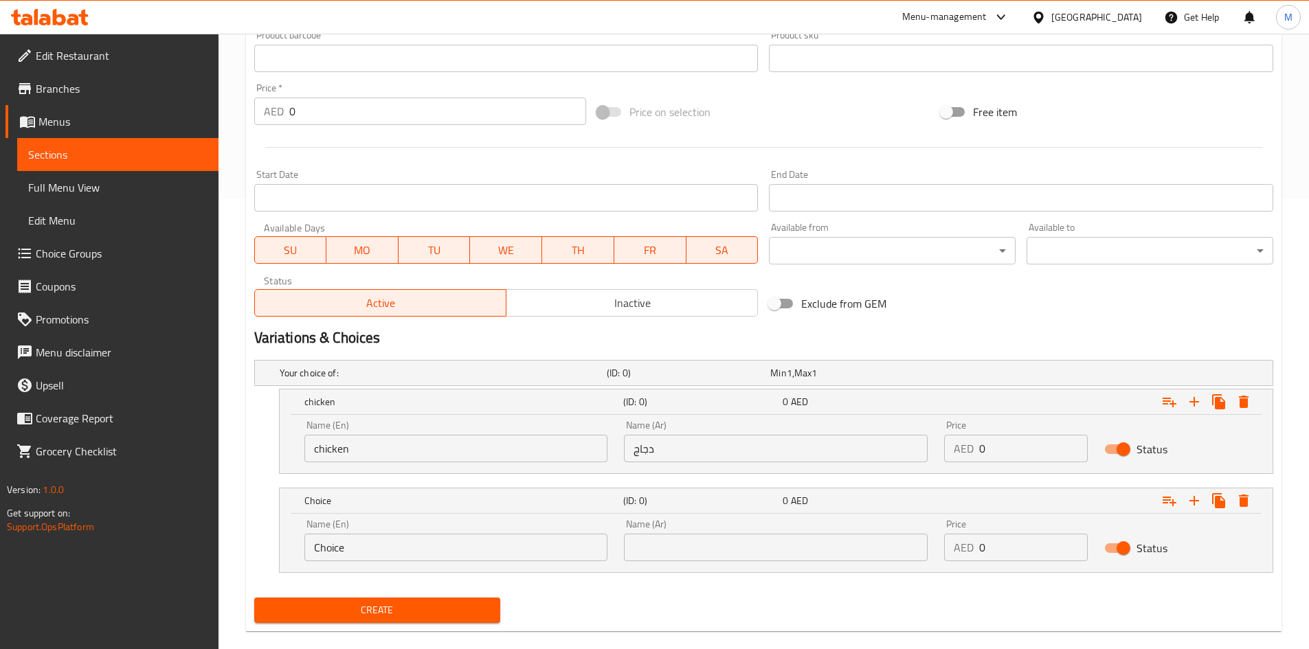
scroll to position [471, 0]
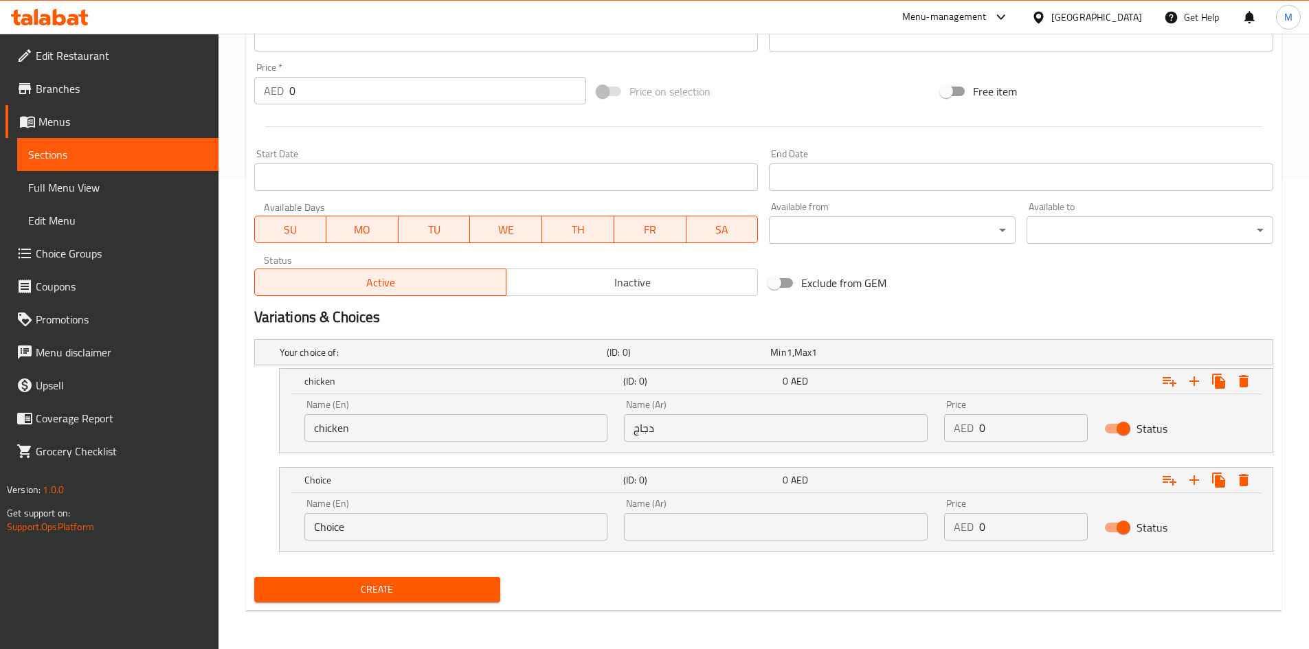
click at [1015, 425] on input "0" at bounding box center [1033, 427] width 109 height 27
type input "18"
click at [1006, 530] on input "0" at bounding box center [1033, 526] width 109 height 27
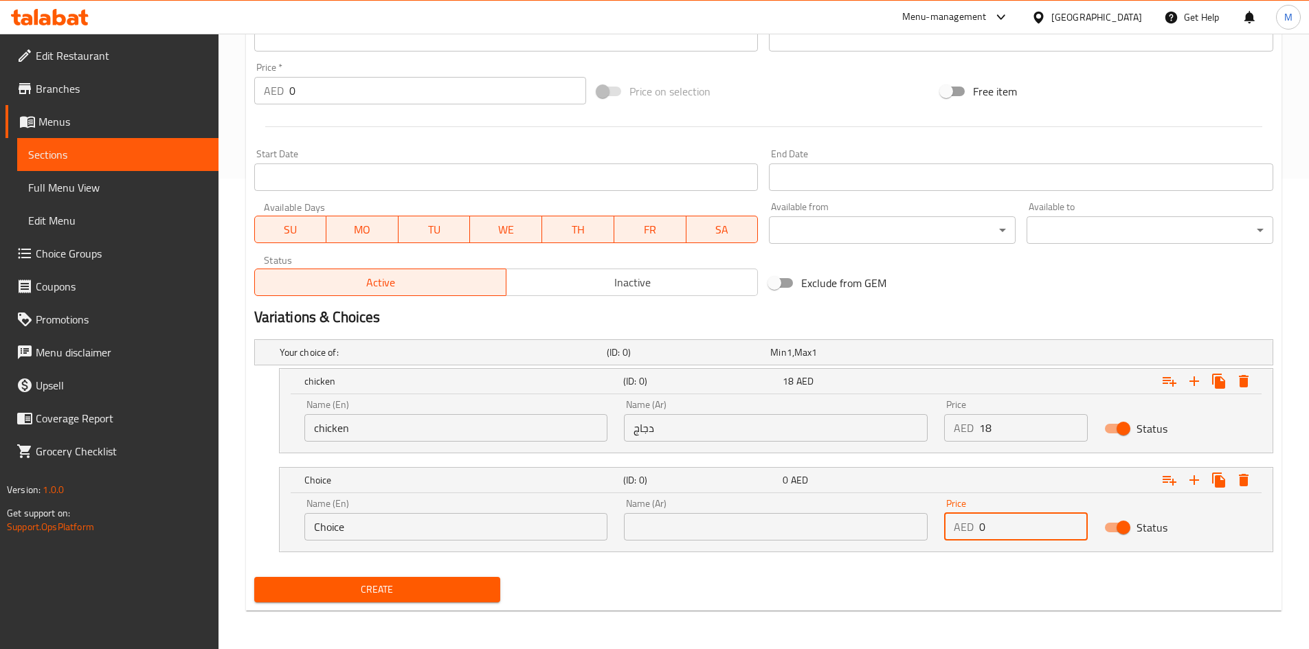
click at [1006, 530] on input "0" at bounding box center [1033, 526] width 109 height 27
type input "17"
click at [385, 517] on input "Choice" at bounding box center [456, 526] width 304 height 27
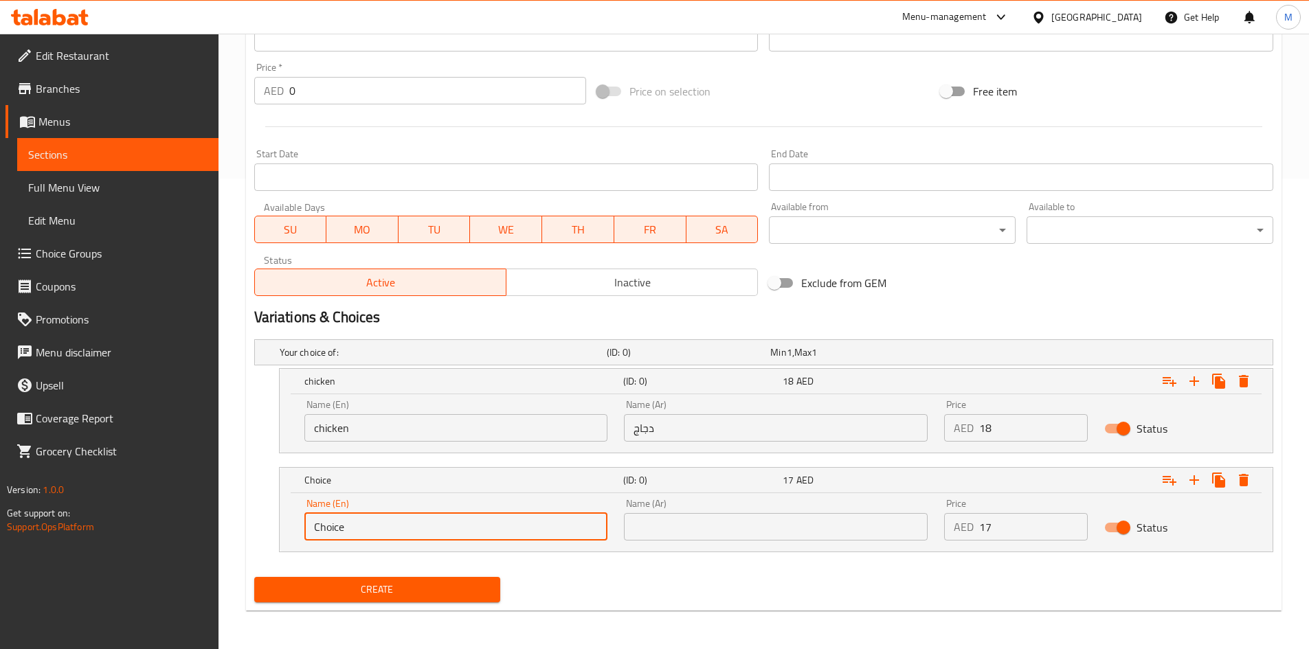
click at [385, 517] on input "Choice" at bounding box center [456, 526] width 304 height 27
click at [385, 517] on input "text" at bounding box center [456, 526] width 304 height 27
type input "رث"
click at [422, 511] on div "Name (En) رث Name (En)" at bounding box center [456, 520] width 304 height 42
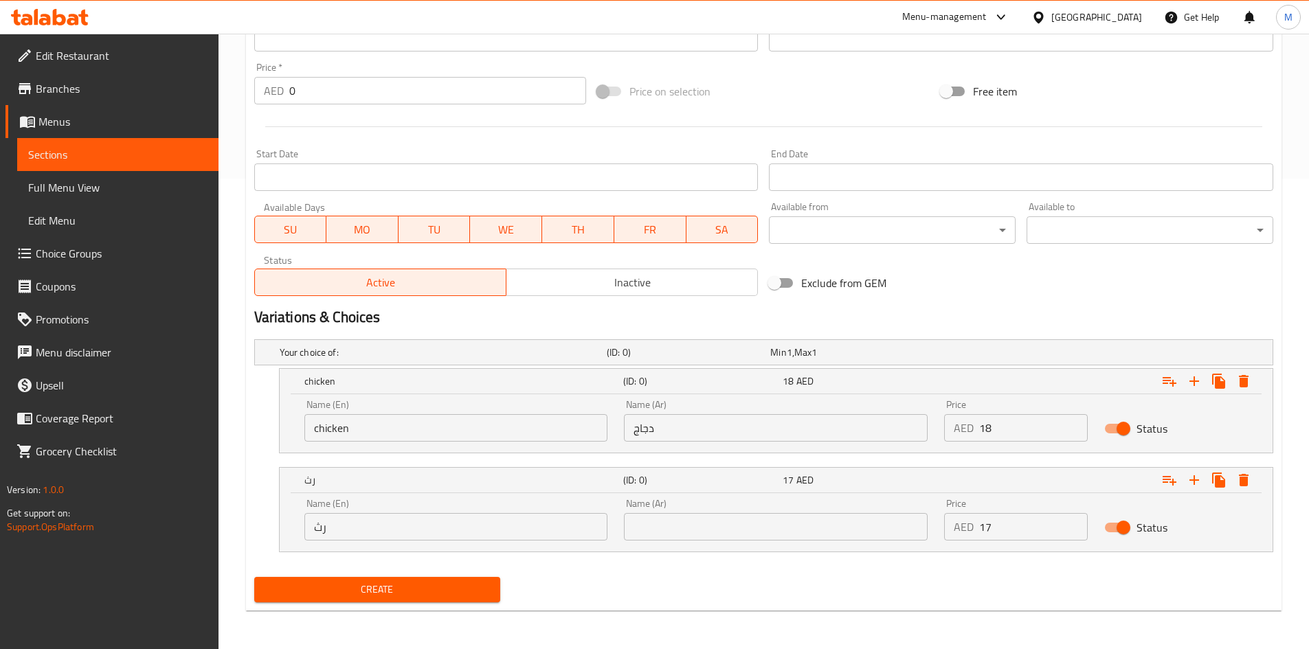
click at [418, 525] on input "رث" at bounding box center [456, 526] width 304 height 27
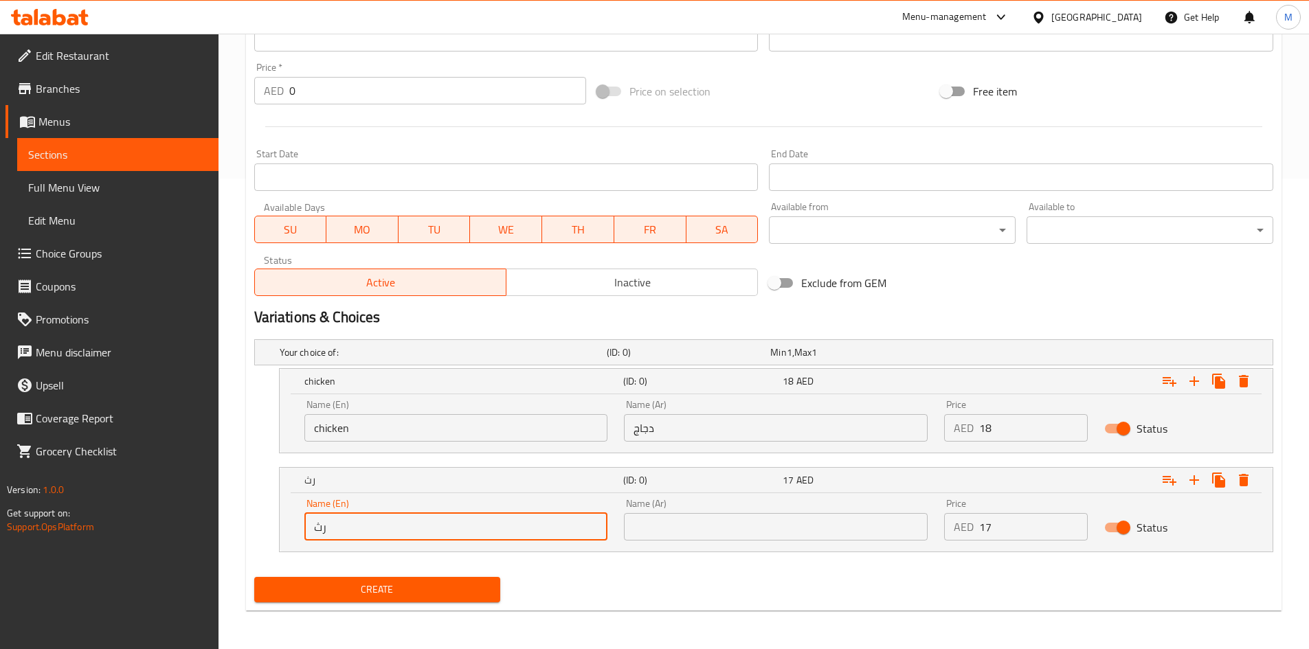
click at [418, 525] on input "رث" at bounding box center [456, 526] width 304 height 27
type input "Veg"
click at [695, 525] on input "text" at bounding box center [776, 526] width 304 height 27
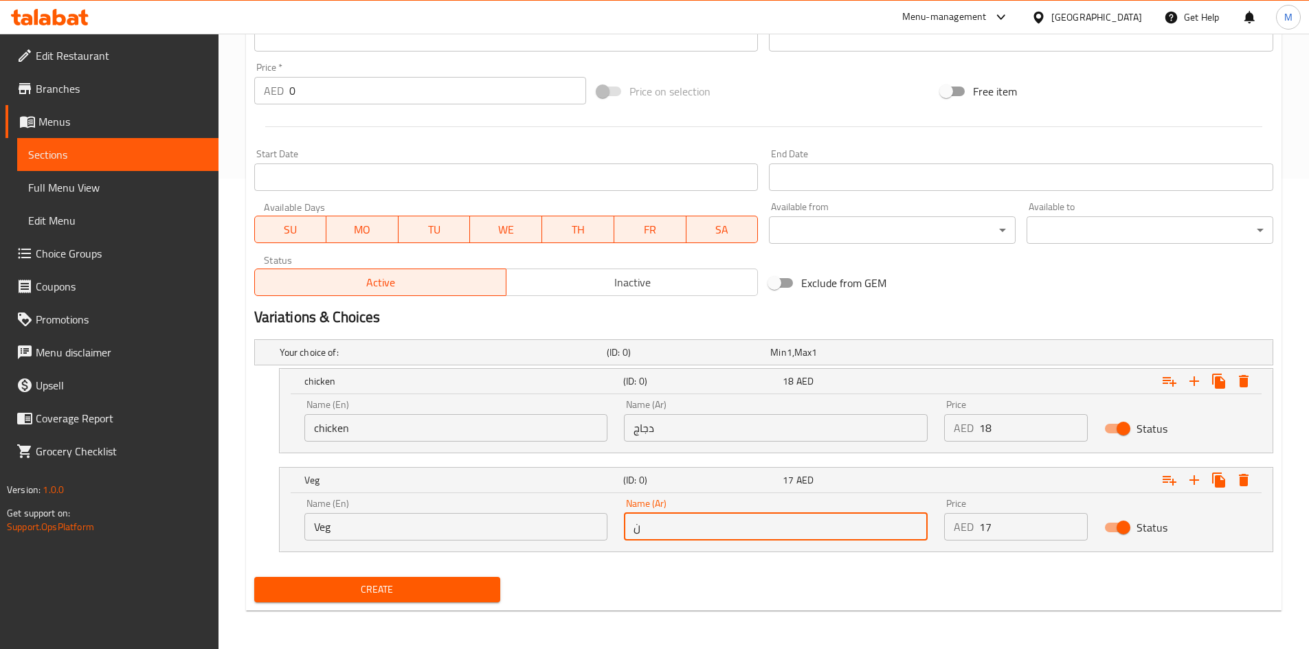
click at [708, 622] on div "Home / Restaurants management / Menus / Sections / item / create Soups section …" at bounding box center [763, 106] width 1090 height 1086
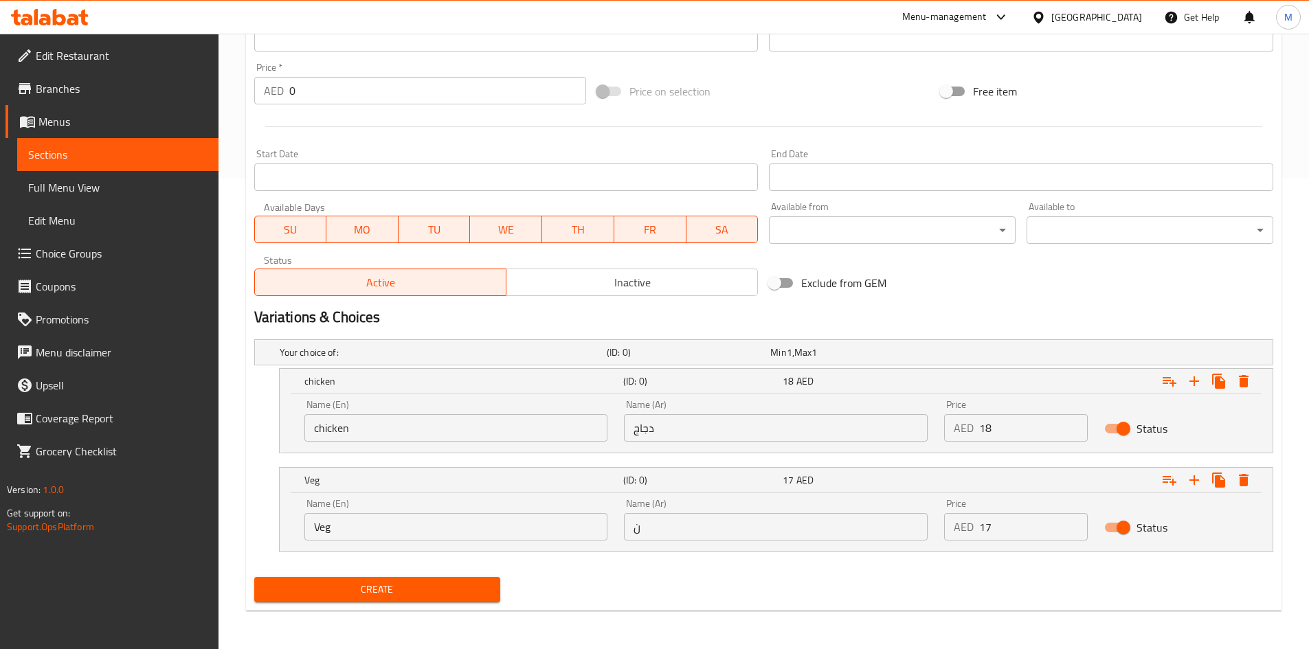
drag, startPoint x: 704, startPoint y: 600, endPoint x: 686, endPoint y: 533, distance: 69.8
click at [686, 533] on input "ن" at bounding box center [776, 526] width 304 height 27
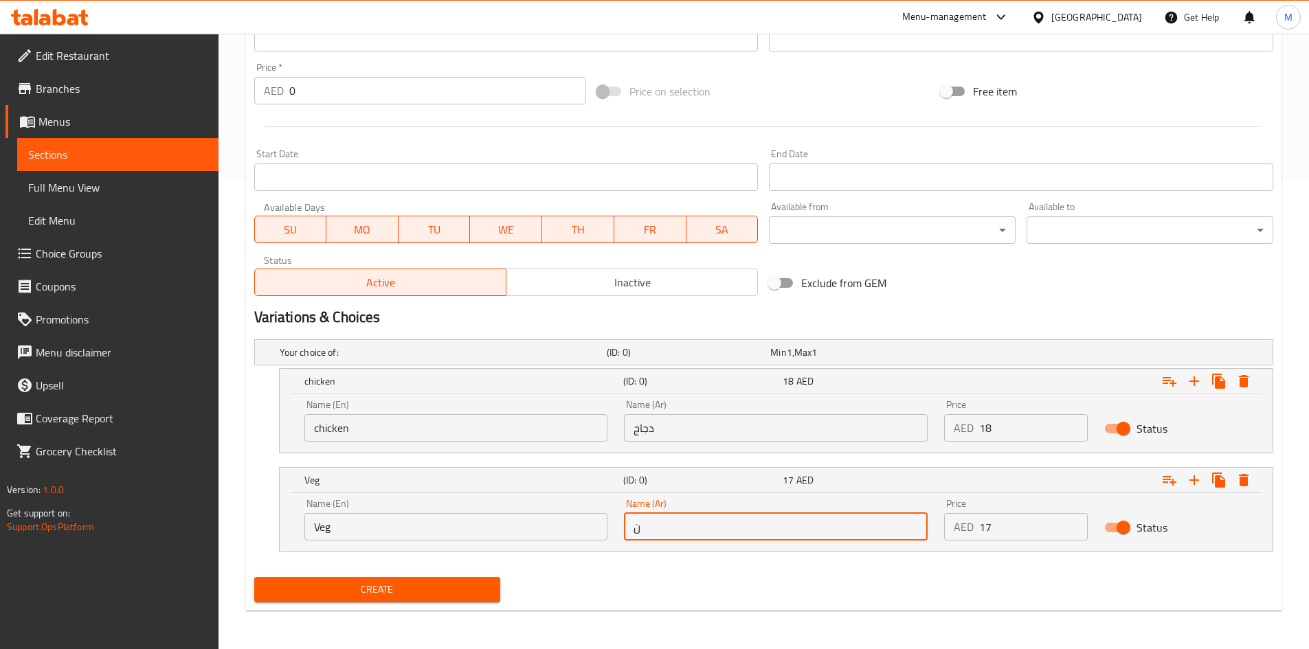
type input "نباتي"
click at [472, 600] on button "Create" at bounding box center [377, 589] width 247 height 25
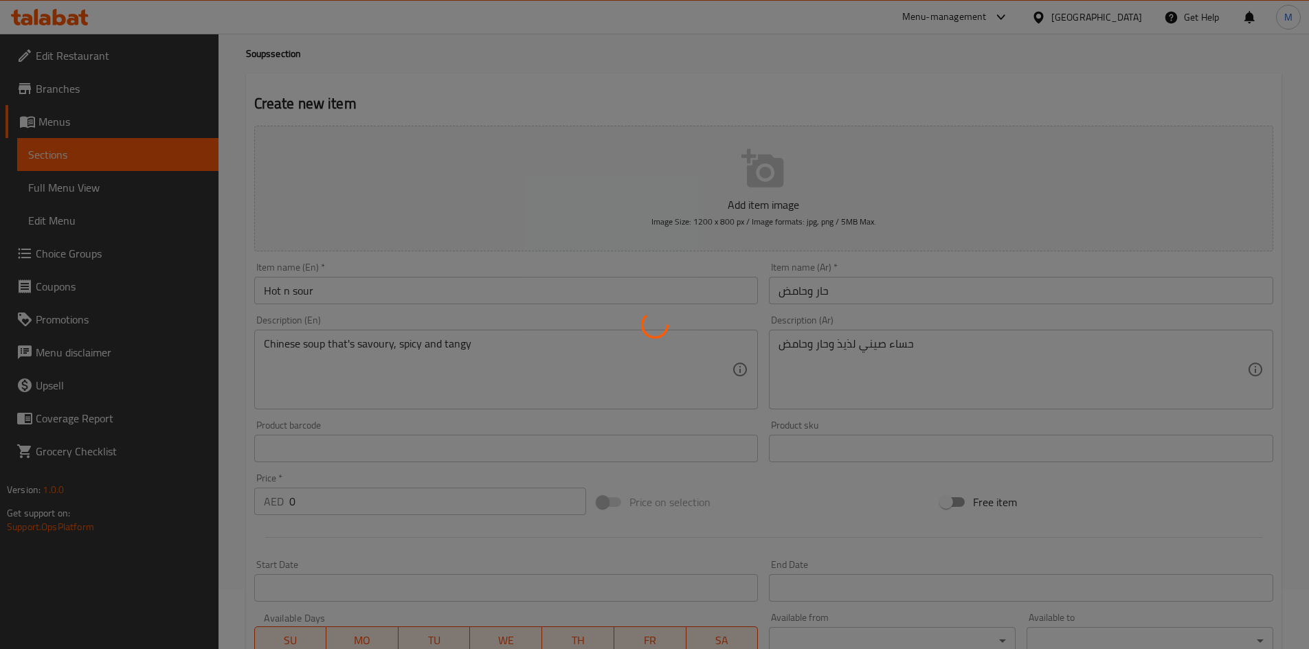
scroll to position [0, 0]
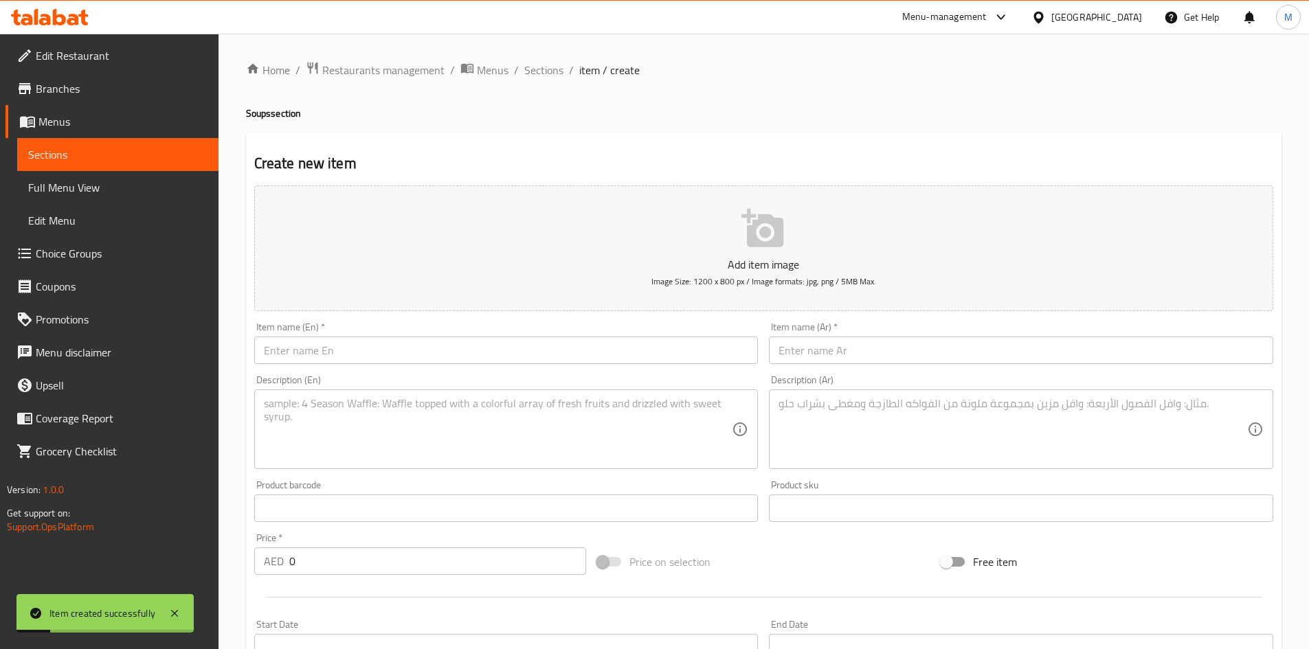
drag, startPoint x: 528, startPoint y: 73, endPoint x: 541, endPoint y: 82, distance: 16.2
click at [528, 73] on span "Sections" at bounding box center [543, 70] width 39 height 16
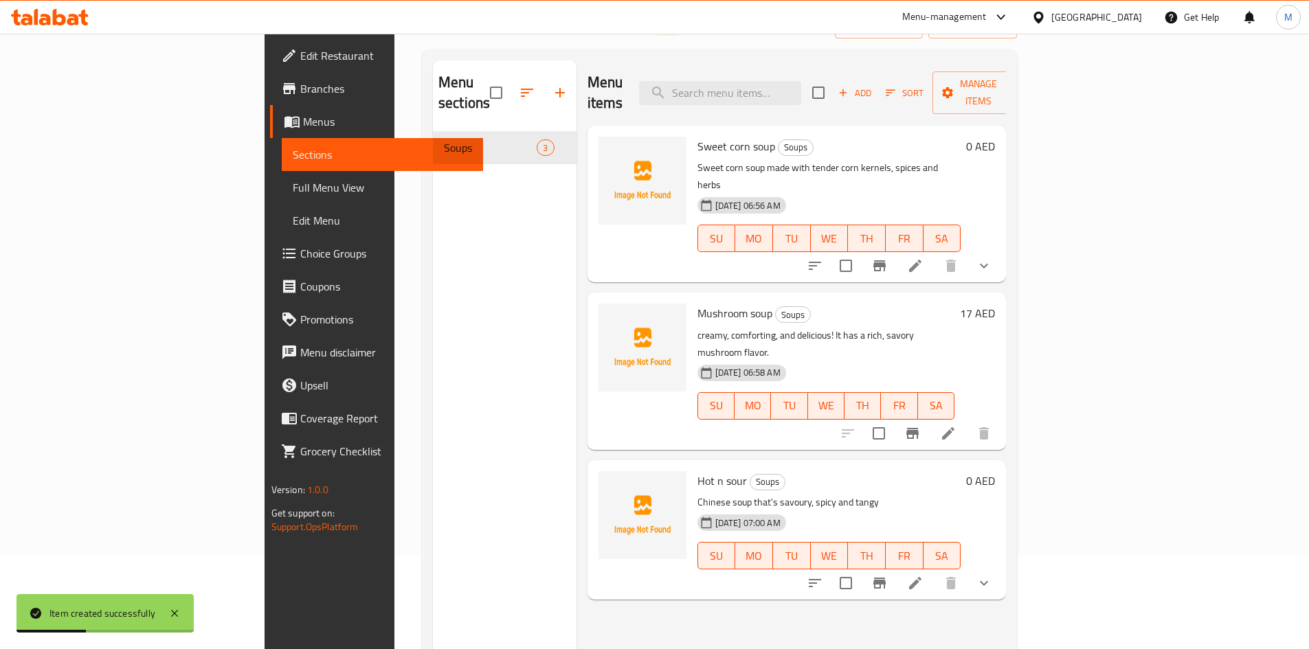
scroll to position [192, 0]
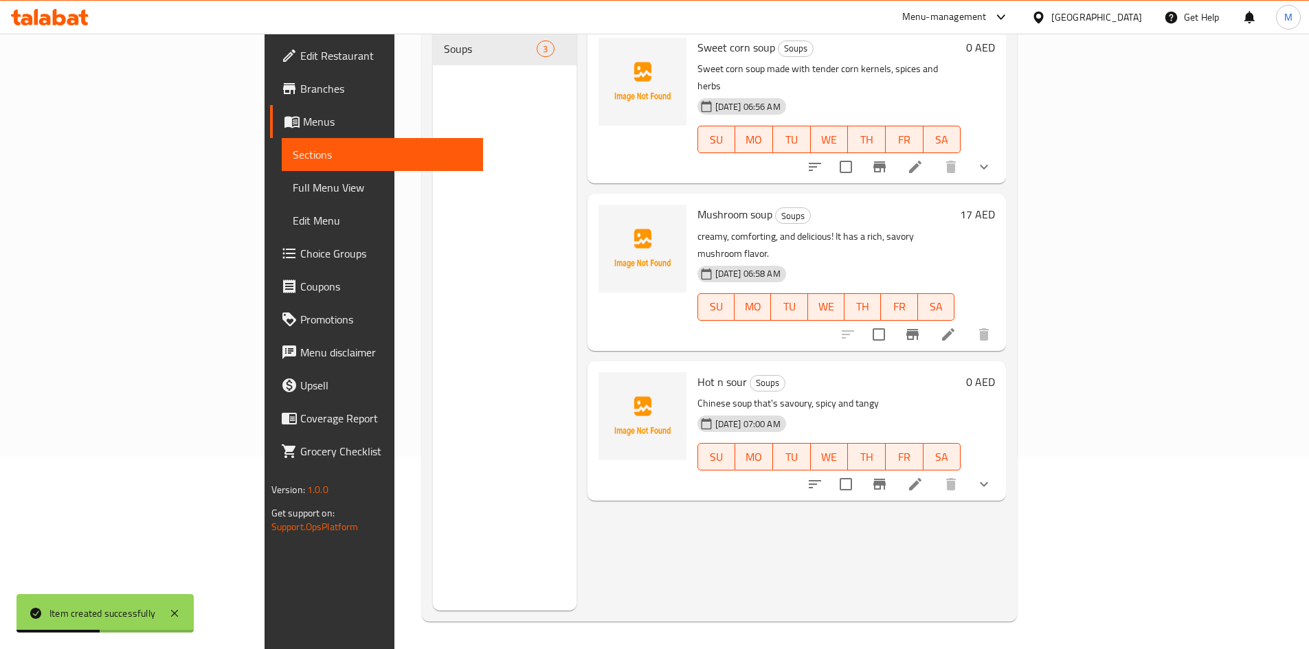
click at [923, 476] on icon at bounding box center [915, 484] width 16 height 16
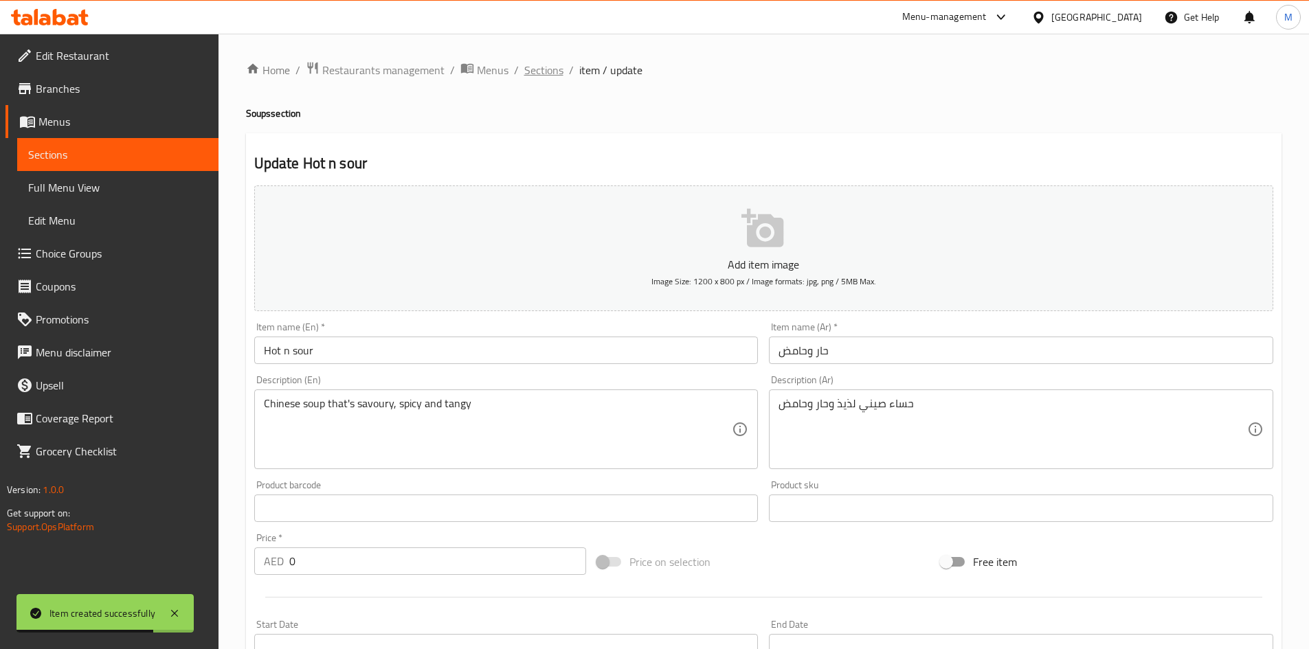
click at [537, 74] on span "Sections" at bounding box center [543, 70] width 39 height 16
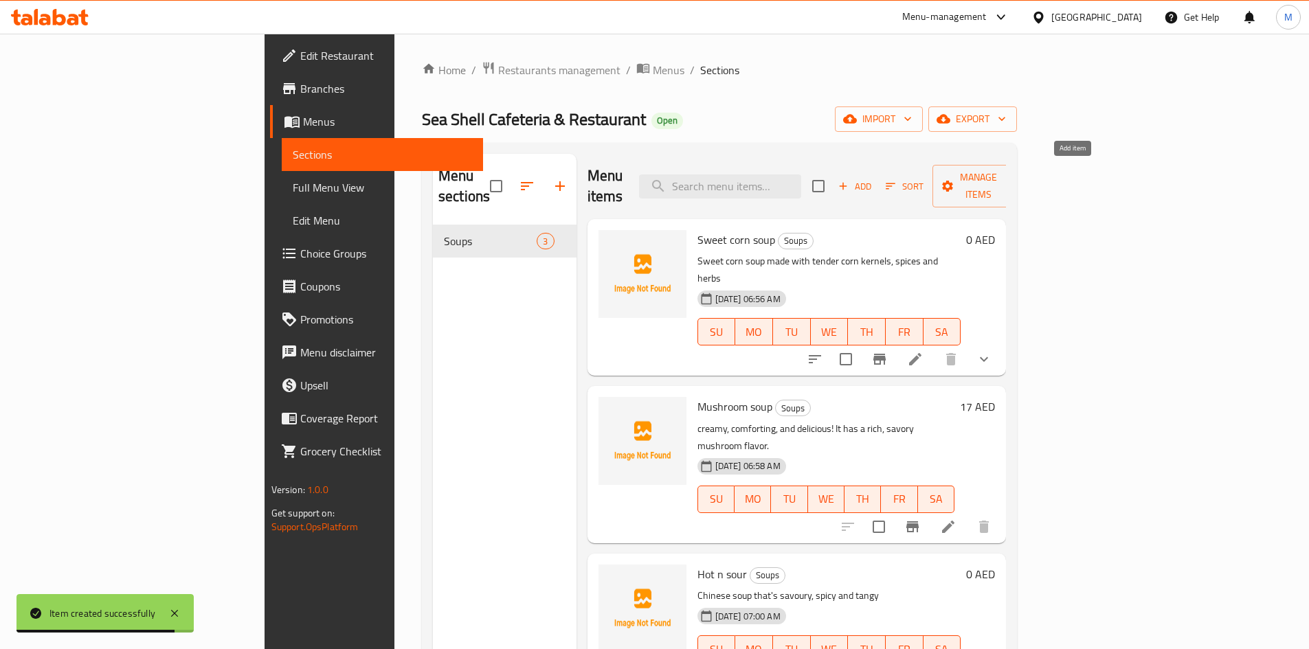
click at [873, 179] on span "Add" at bounding box center [854, 187] width 37 height 16
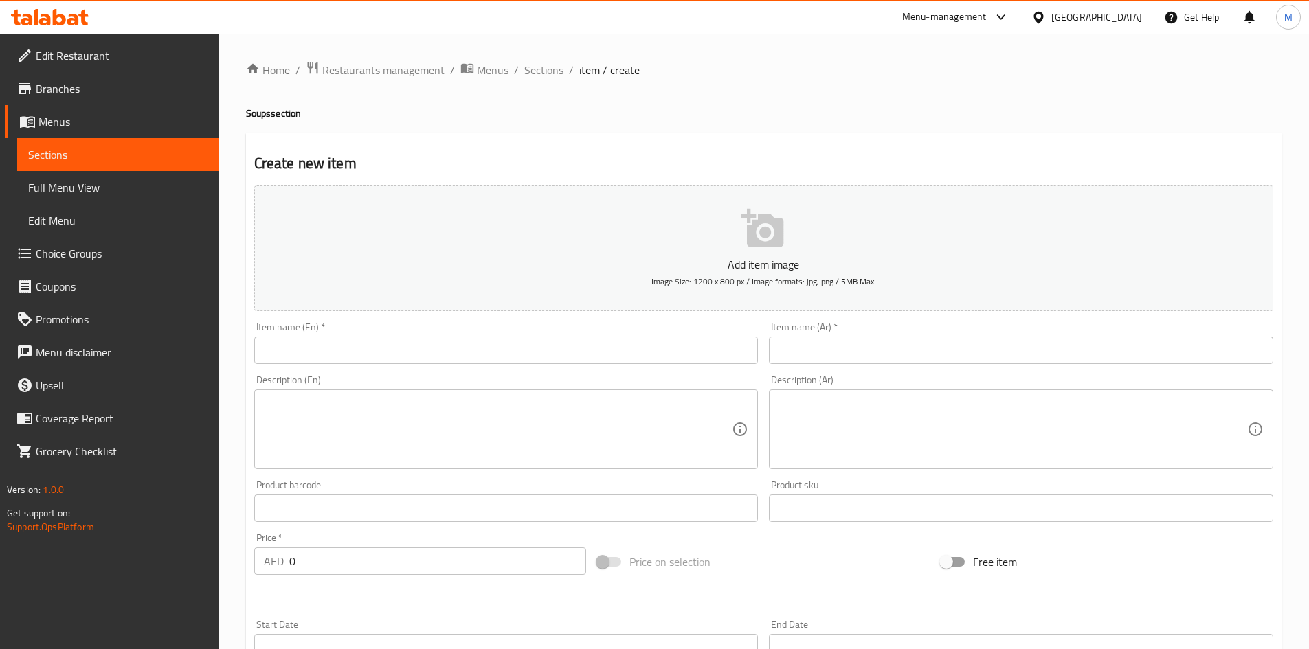
click at [396, 373] on div "Description (En) Description (En)" at bounding box center [506, 422] width 515 height 105
paste input "[PERSON_NAME] soup"
click at [386, 357] on input "text" at bounding box center [506, 350] width 504 height 27
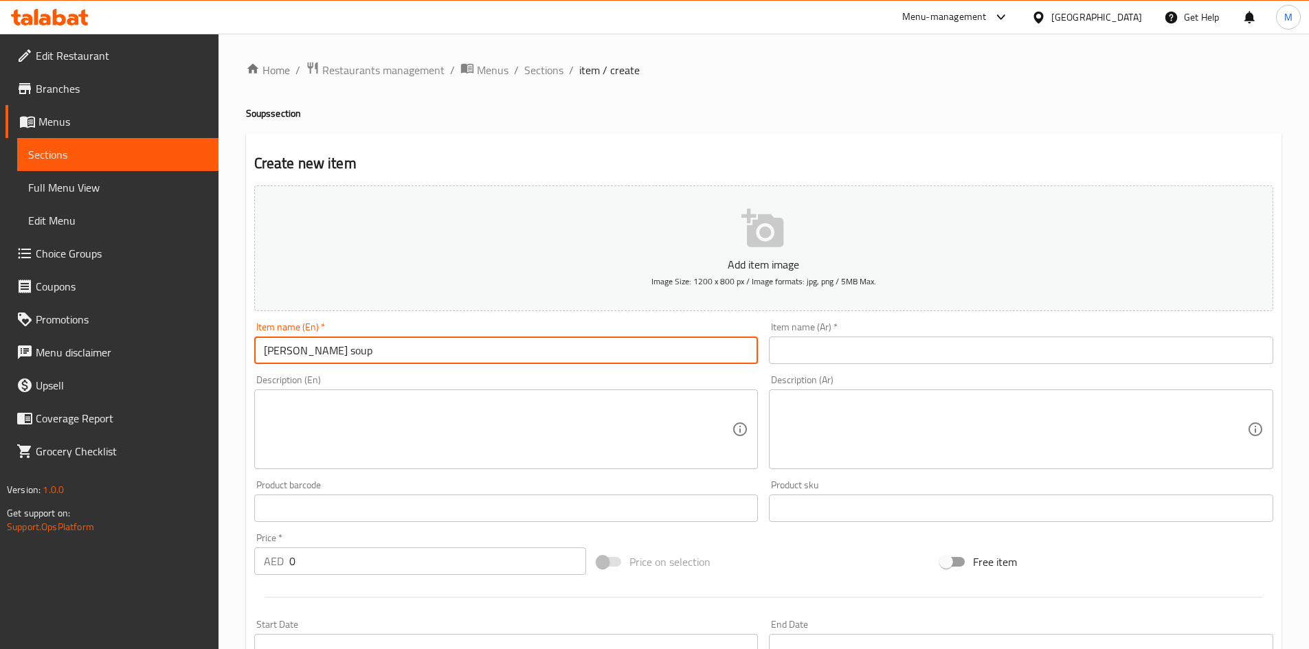
type input "[PERSON_NAME] soup"
click at [359, 560] on input "0" at bounding box center [437, 561] width 297 height 27
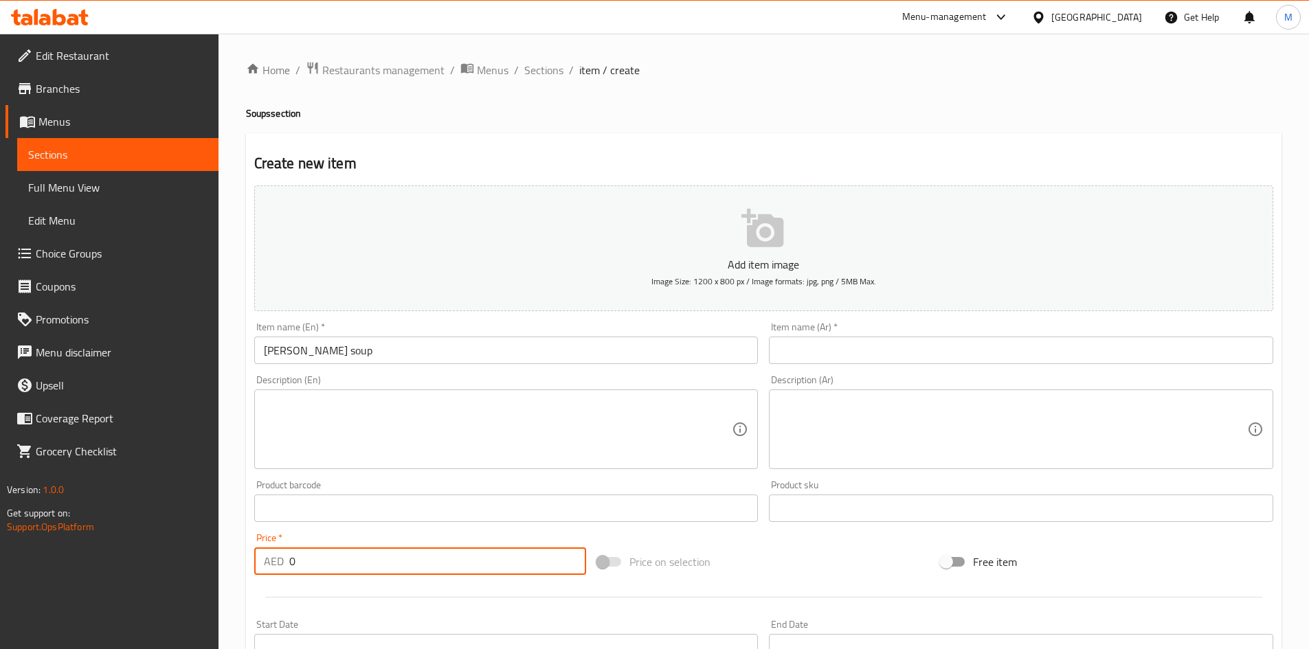
click at [359, 560] on input "0" at bounding box center [437, 561] width 297 height 27
click at [360, 560] on input "0" at bounding box center [437, 561] width 297 height 27
paste input "19"
type input "19"
click at [477, 408] on textarea at bounding box center [498, 429] width 469 height 65
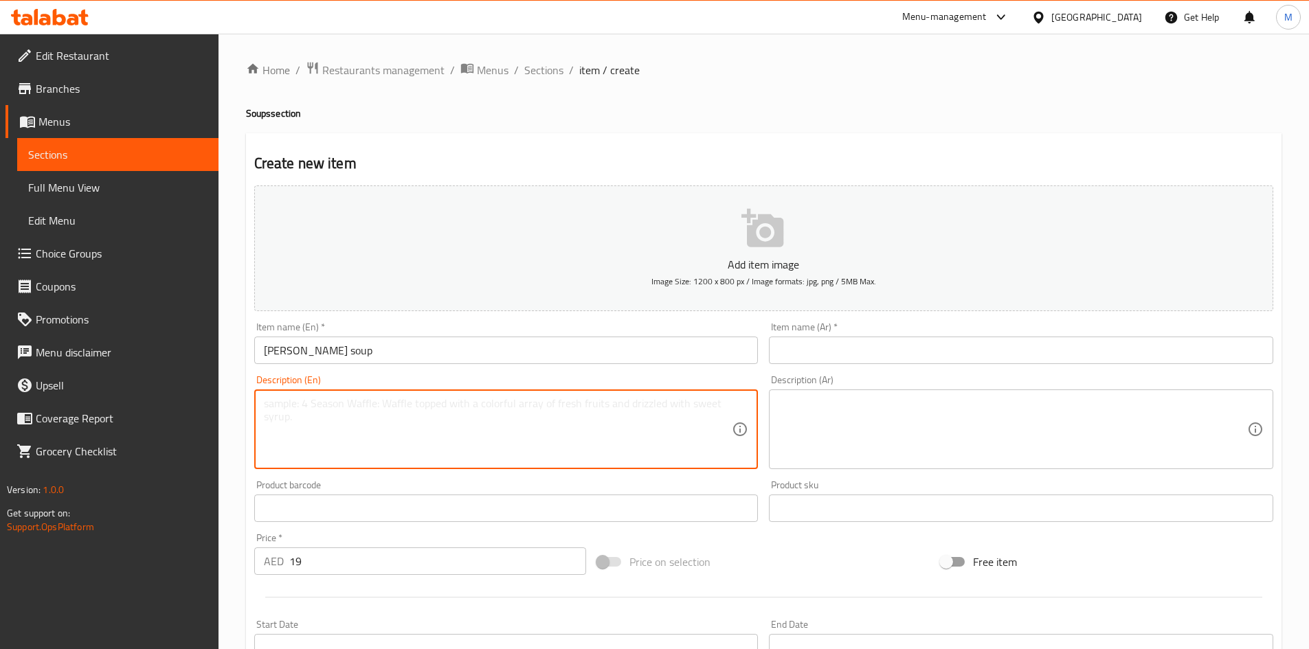
paste textarea "An iconic broth soup made with prawns & thai spices"
type textarea "An iconic broth soup made with prawns & thai spices"
click at [389, 357] on input "[PERSON_NAME] soup" at bounding box center [506, 350] width 504 height 27
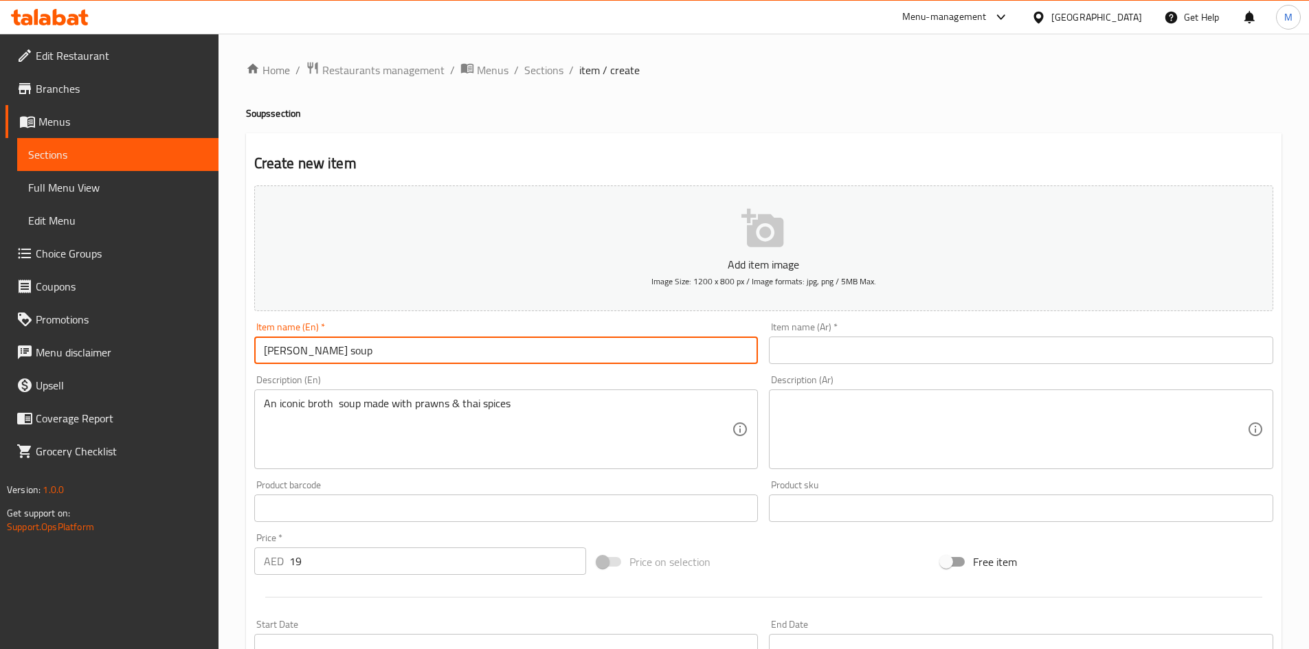
click at [389, 357] on input "[PERSON_NAME] soup" at bounding box center [506, 350] width 504 height 27
click at [897, 345] on input "text" at bounding box center [1021, 350] width 504 height 27
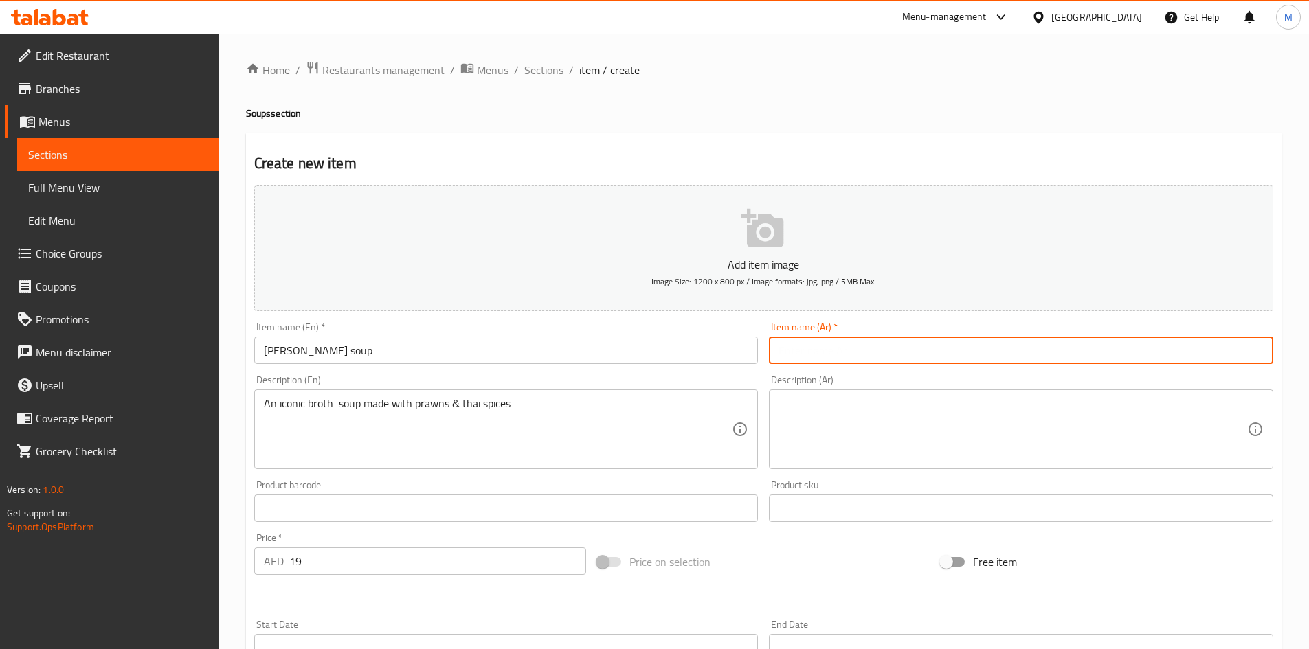
paste input "حساء توم يم"
type input "حساء توم يم"
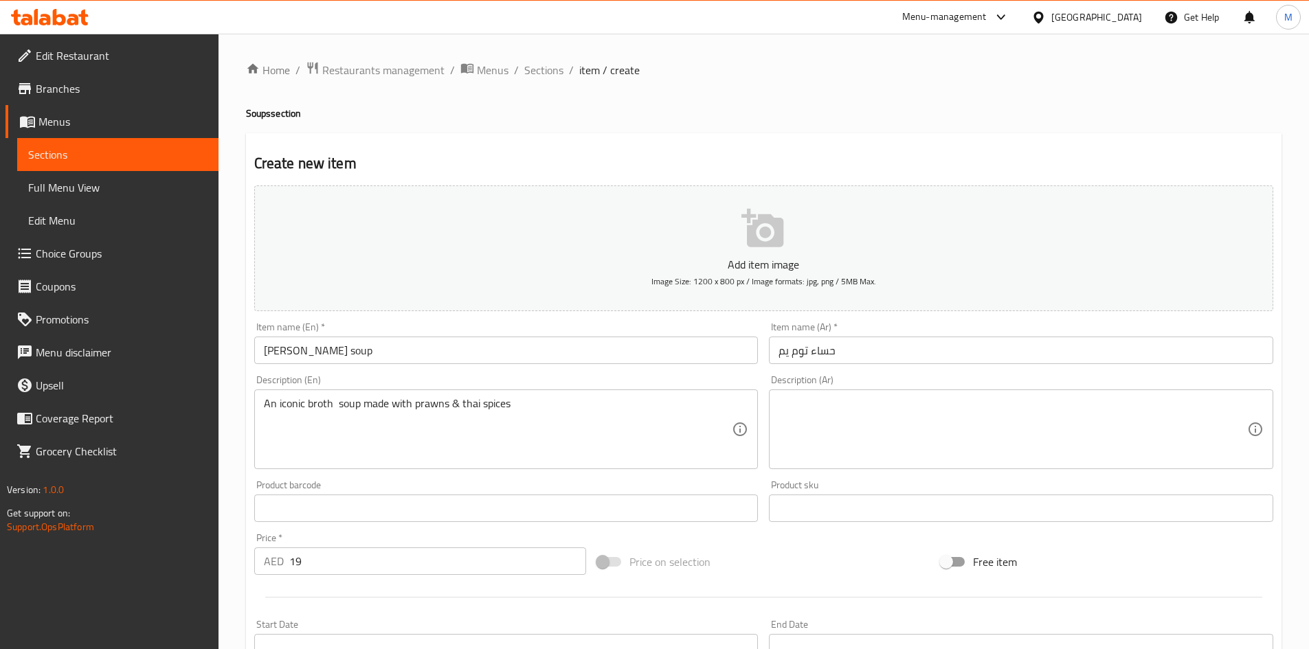
click at [453, 394] on div "An iconic broth soup made with prawns & thai spices Description (En)" at bounding box center [506, 430] width 504 height 80
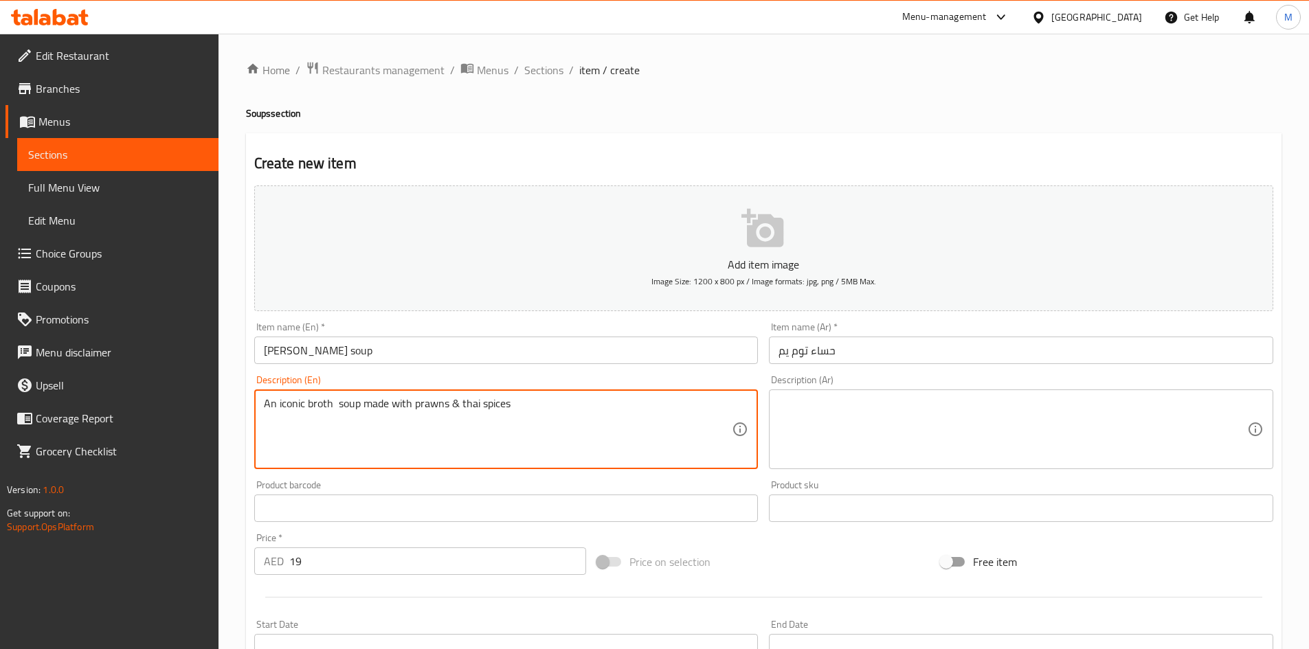
click at [450, 405] on textarea "An iconic broth soup made with prawns & thai spices" at bounding box center [498, 429] width 469 height 65
click at [804, 409] on textarea at bounding box center [1012, 429] width 469 height 65
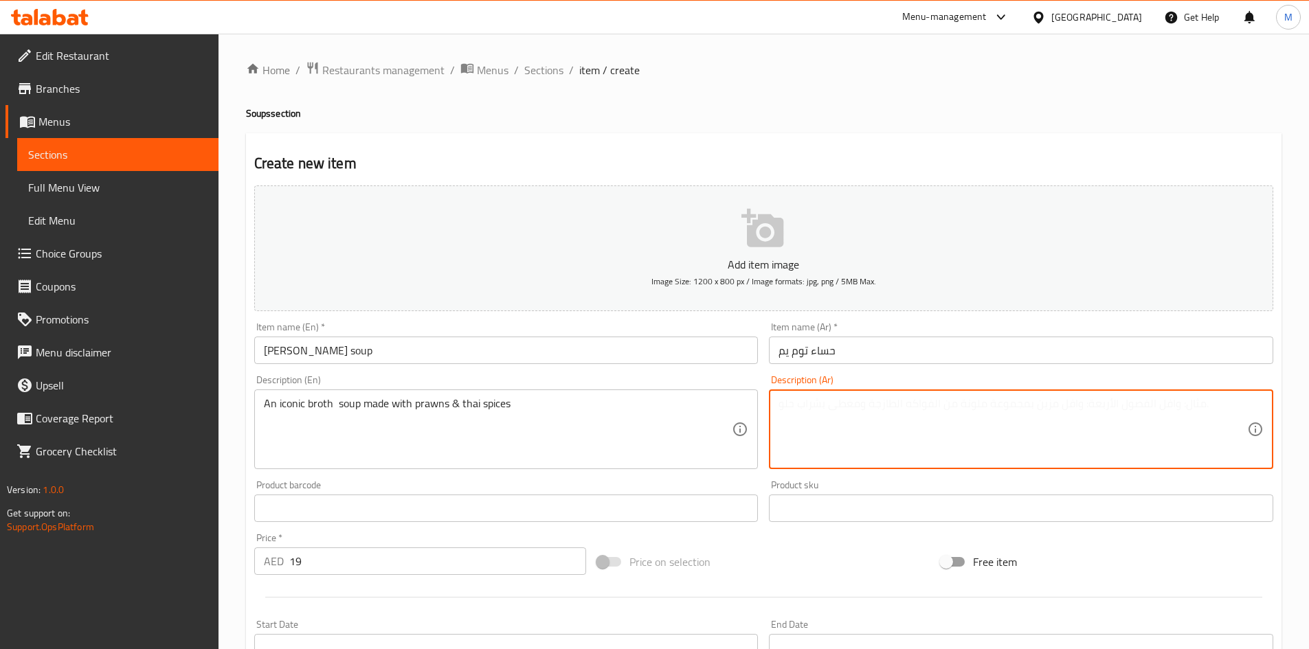
paste textarea "شوربة مرق مميزة مصنوعة من الروبيان والتوابل التايلاندية"
type textarea "شوربة مرق مميزة مصنوعة من الروبيان والتوابل التايلاندية"
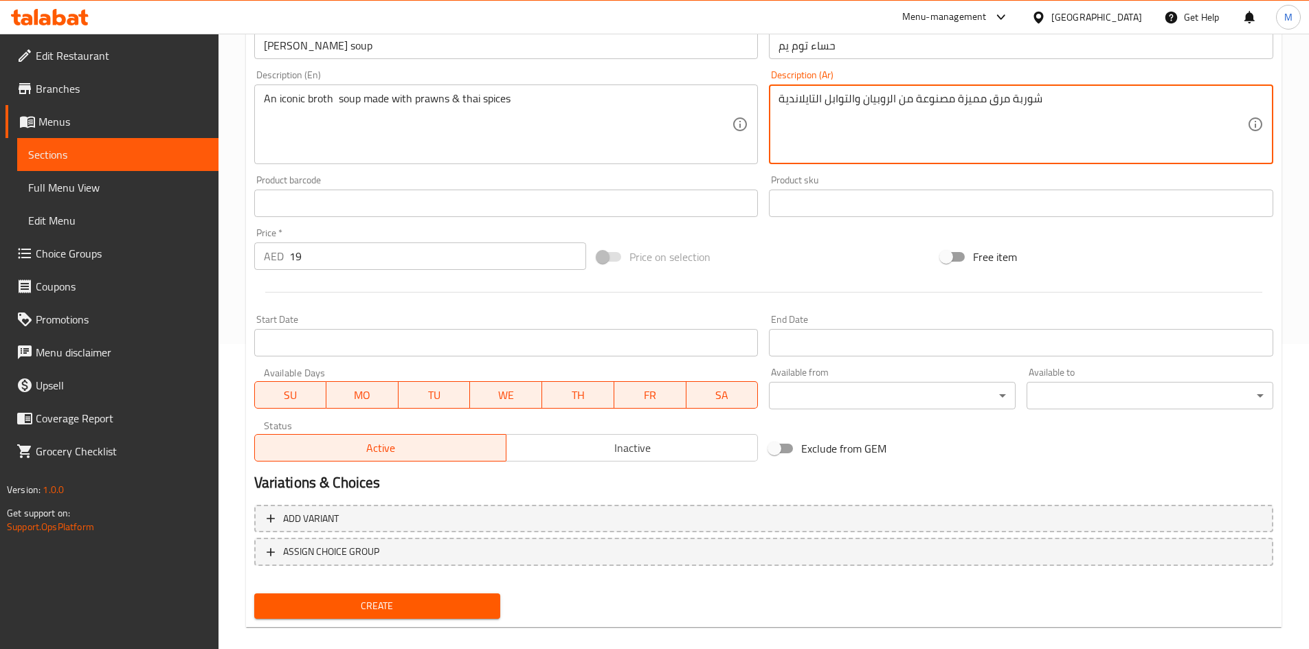
scroll to position [322, 0]
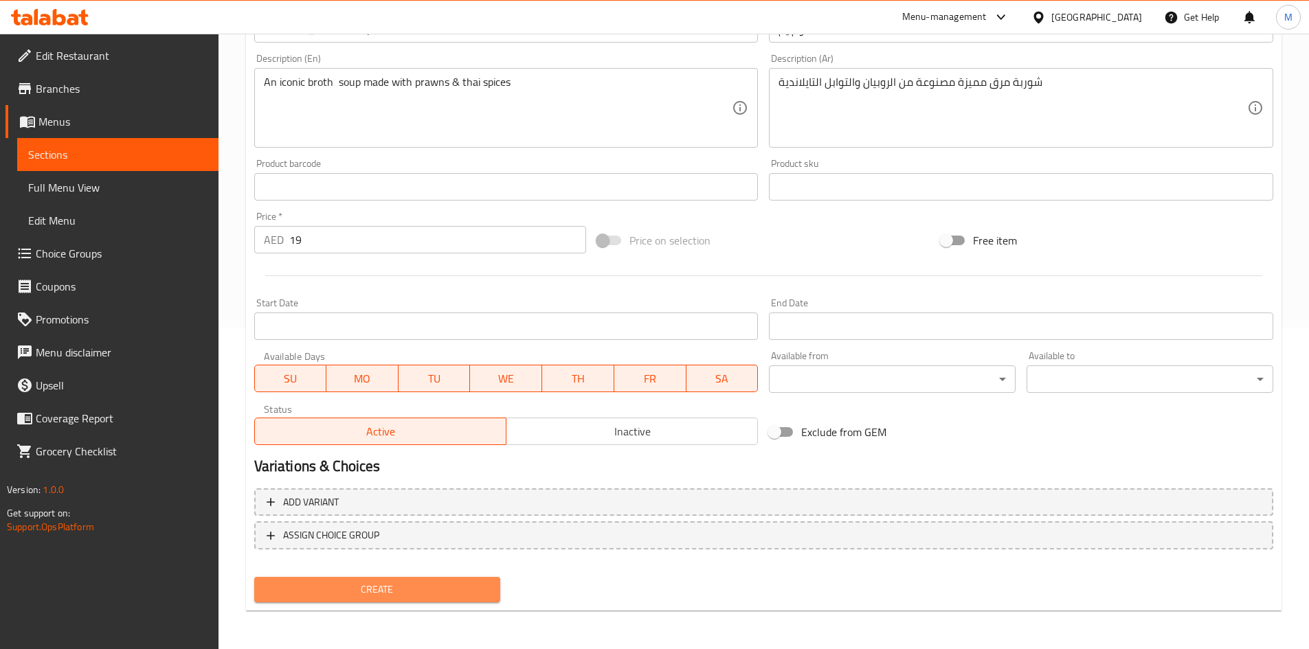
click at [457, 594] on span "Create" at bounding box center [377, 589] width 225 height 17
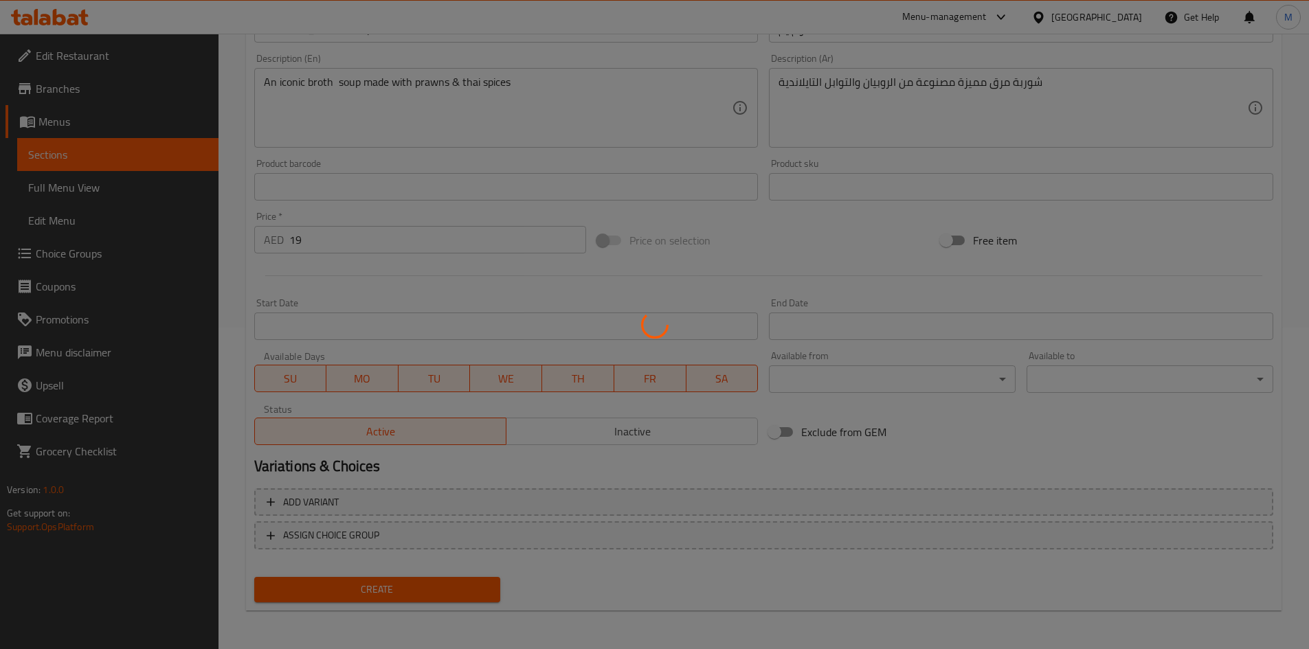
type input "0"
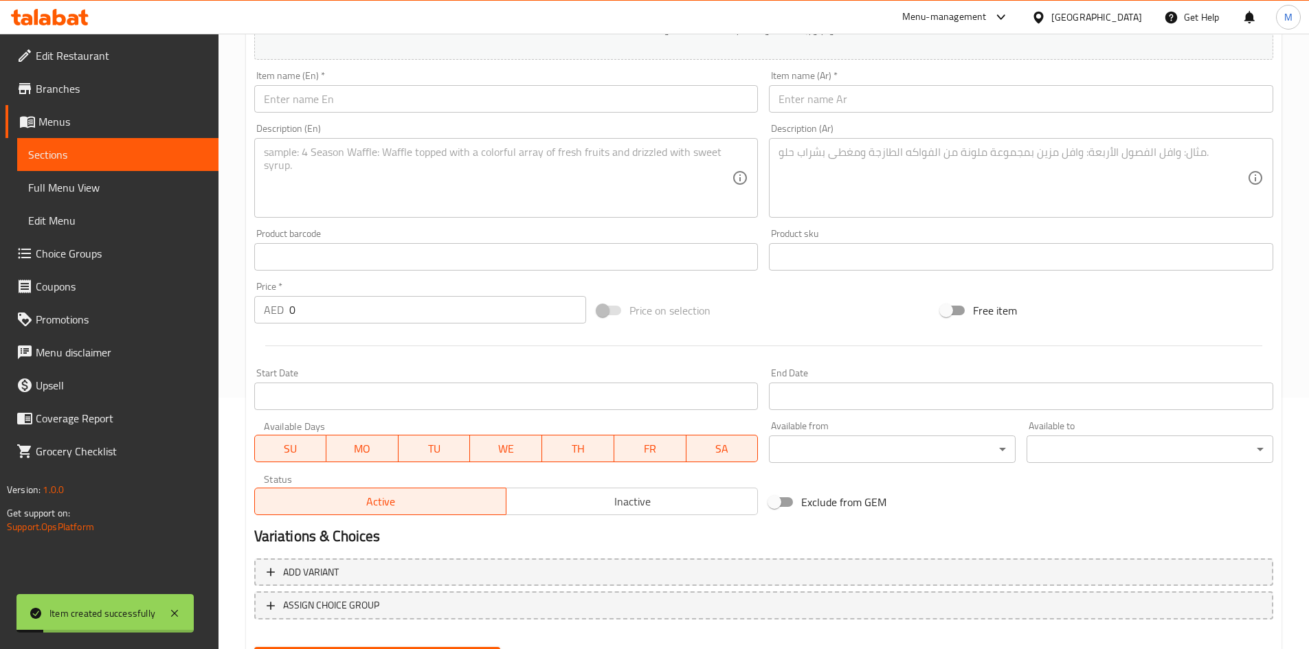
scroll to position [184, 0]
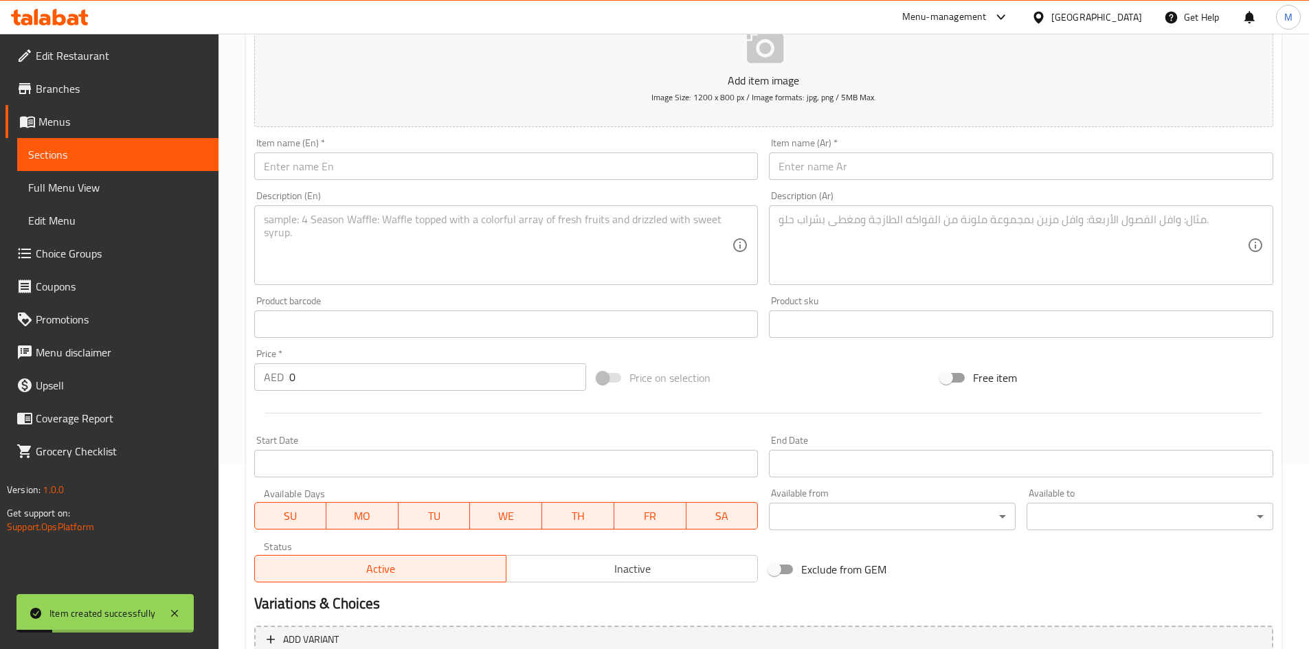
click at [371, 166] on input "text" at bounding box center [506, 166] width 504 height 27
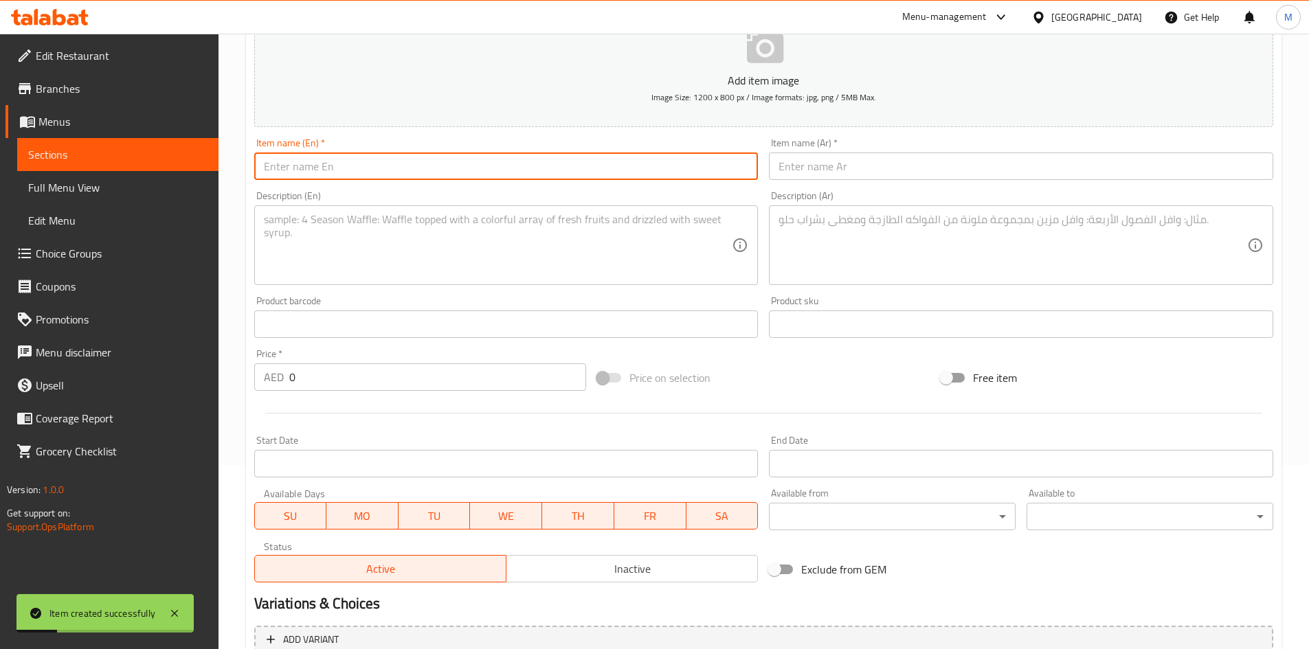
paste input "Cream of Seafood soup"
type input "Cream of Seafood soup"
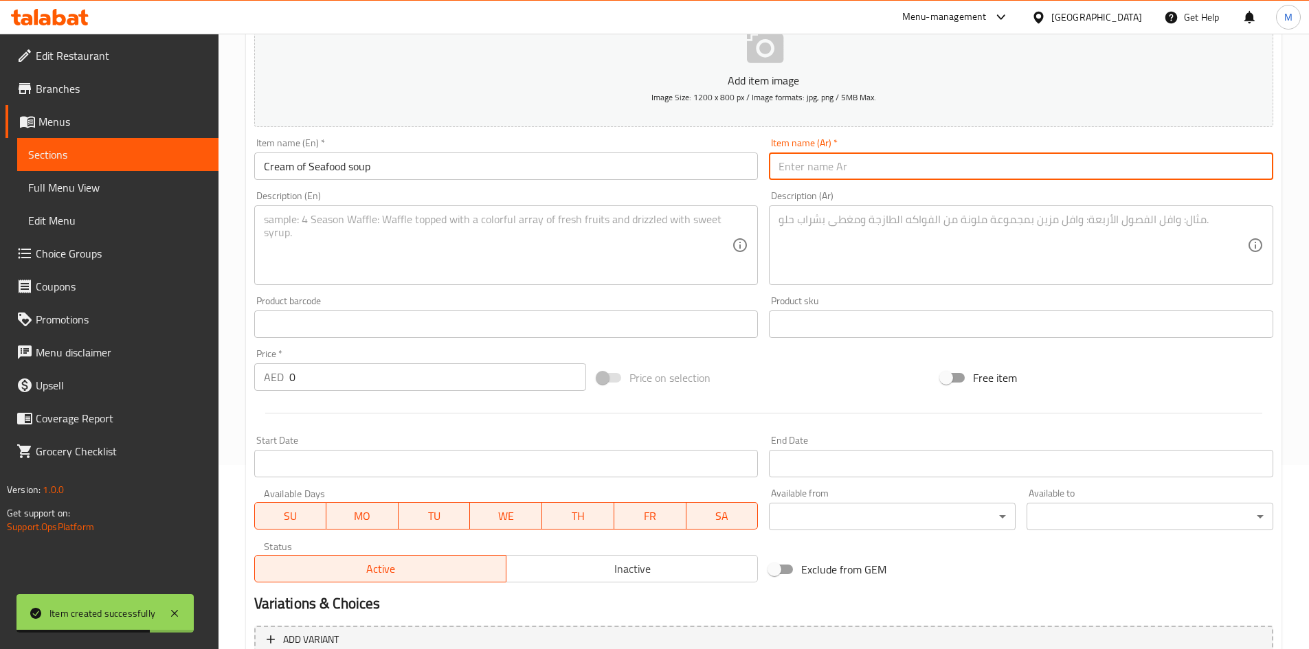
click at [837, 172] on input "text" at bounding box center [1021, 166] width 504 height 27
paste input "شوربة كريمة المأكولات البحرية"
type input "شوربة كريمة المأكولات البحرية"
click at [397, 374] on input "0" at bounding box center [437, 376] width 297 height 27
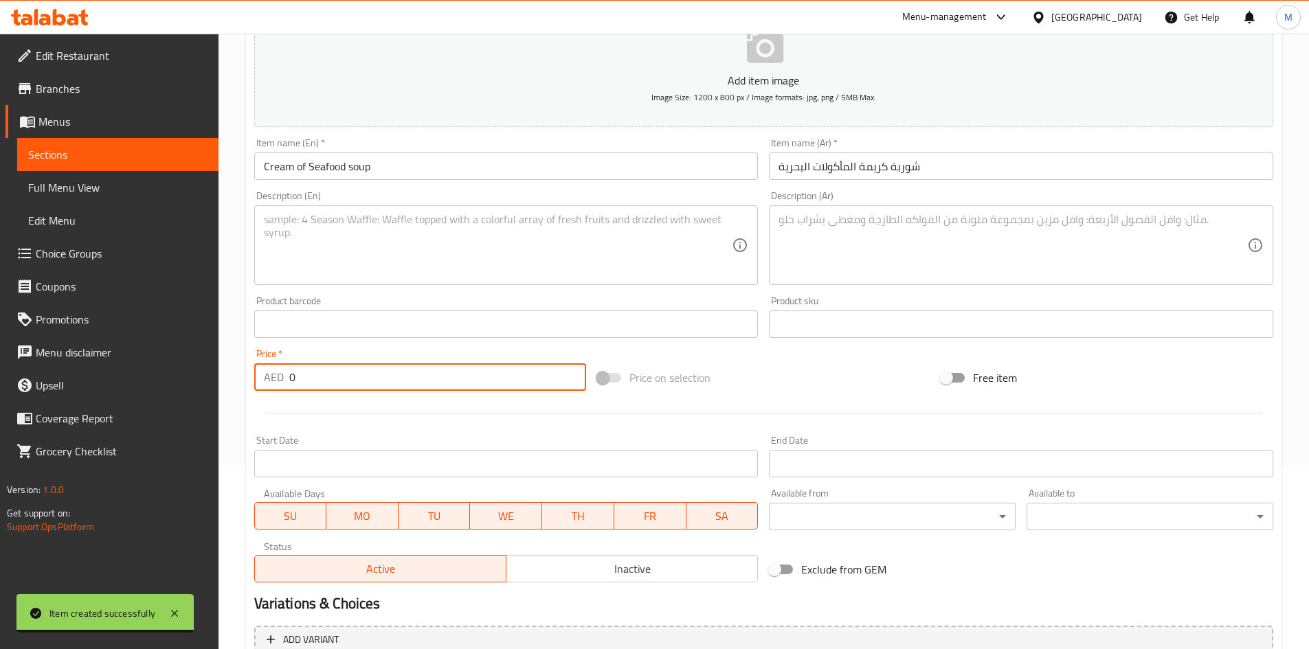
click at [397, 374] on input "0" at bounding box center [437, 376] width 297 height 27
paste input "19"
type input "19"
click at [397, 346] on div "Price   * AED 19 Price *" at bounding box center [420, 369] width 343 height 53
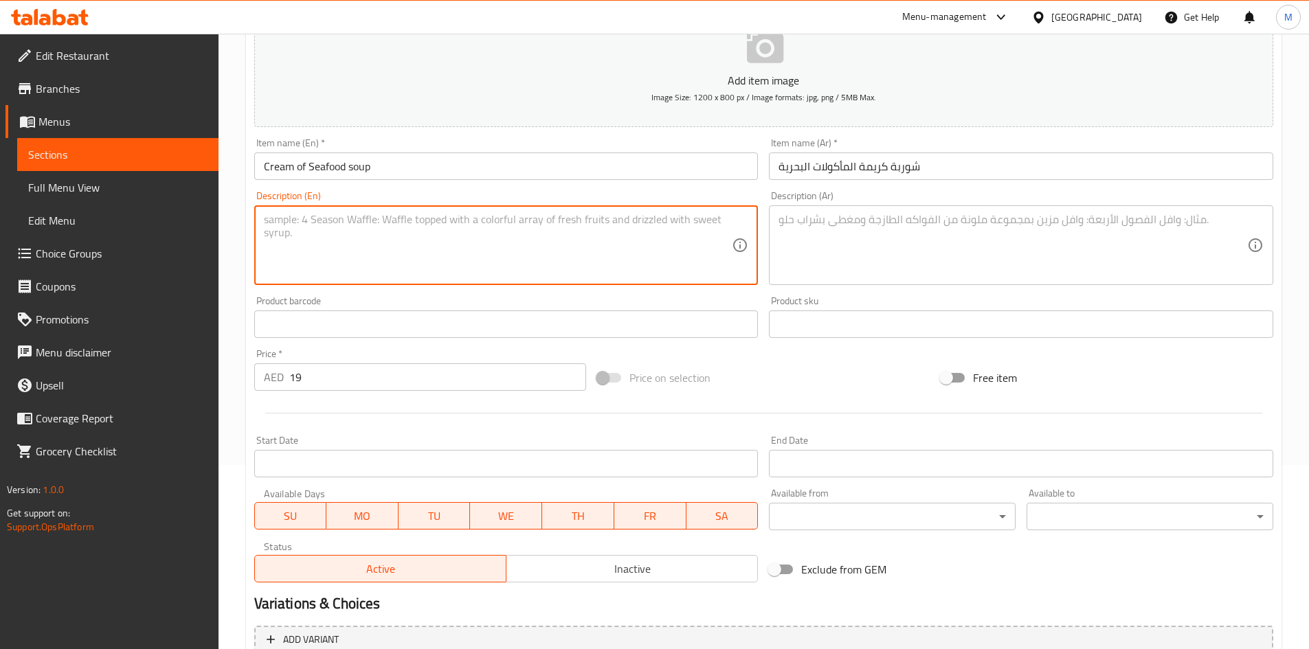
click at [635, 233] on textarea at bounding box center [498, 245] width 469 height 65
paste textarea "creamy seafood chowder is packed with shrimp, fish, and rich flavors"
type textarea "creamy seafood chowder is packed with shrimp, fish, and rich flavors"
click at [868, 235] on textarea at bounding box center [1012, 245] width 469 height 65
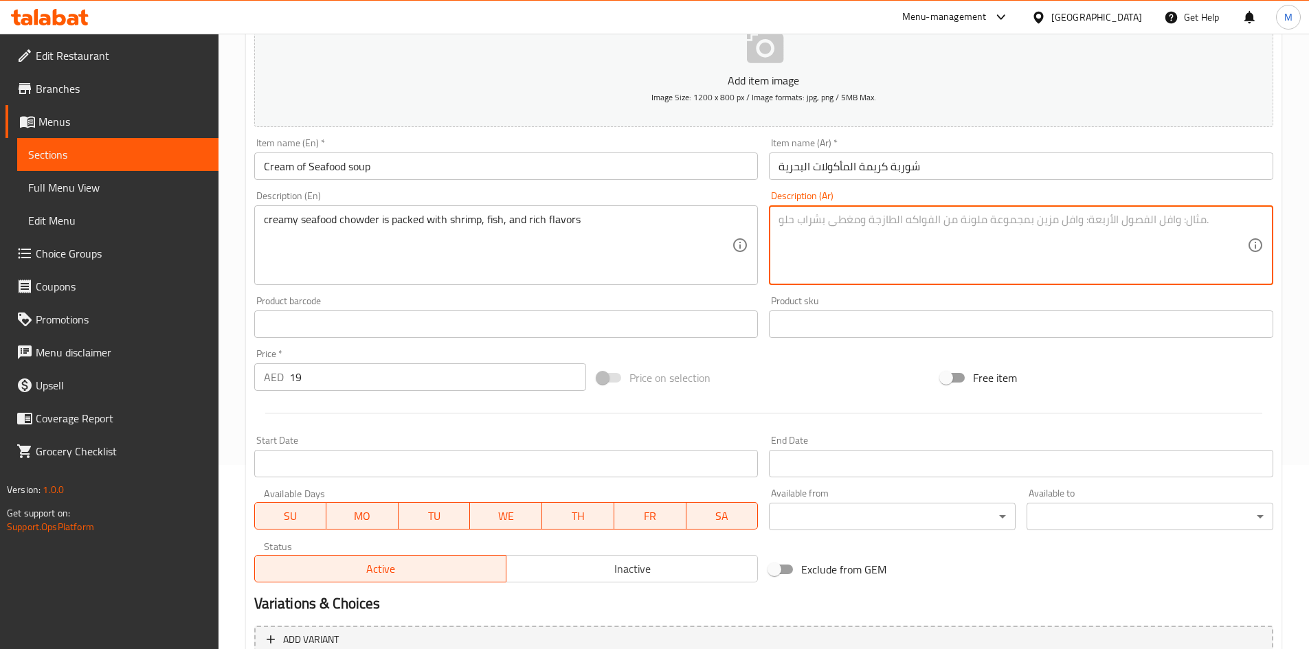
paste textarea "حساء المأكولات البحرية الكريمي مليء بالروبيان والأسماك والنكهات الغنية"
type textarea "حساء المأكولات البحرية الكريمي مليء بالروبيان والأسماك والنكهات الغنية"
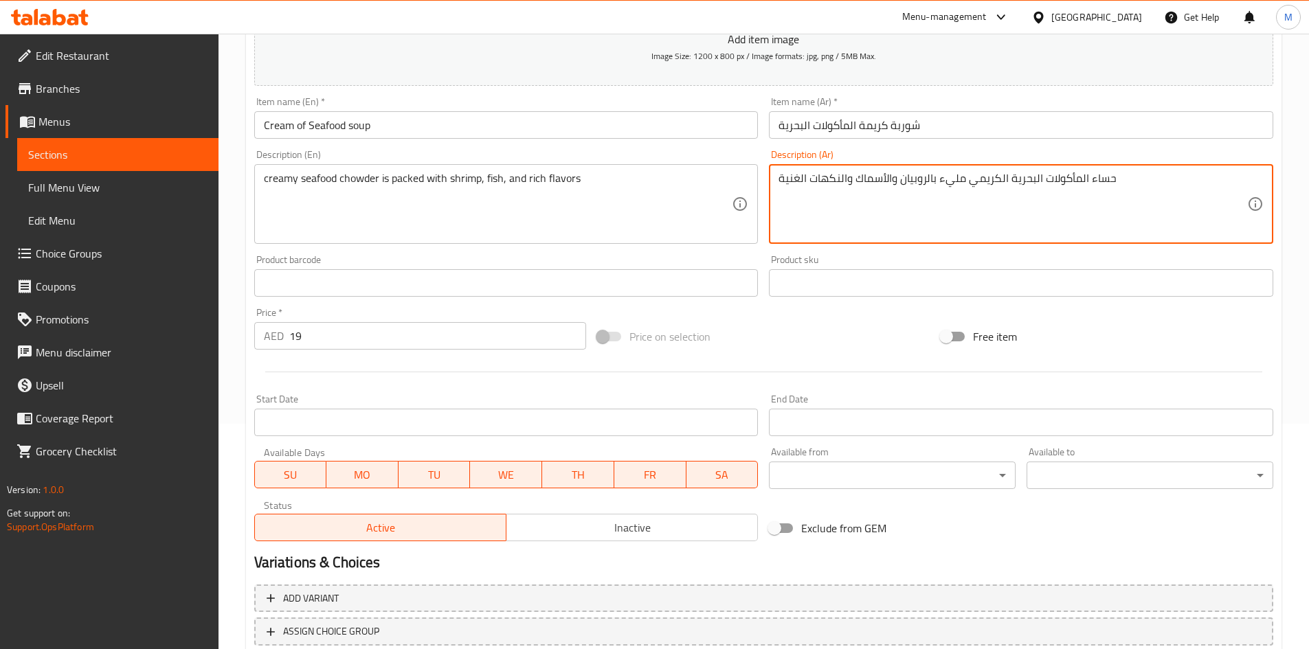
scroll to position [322, 0]
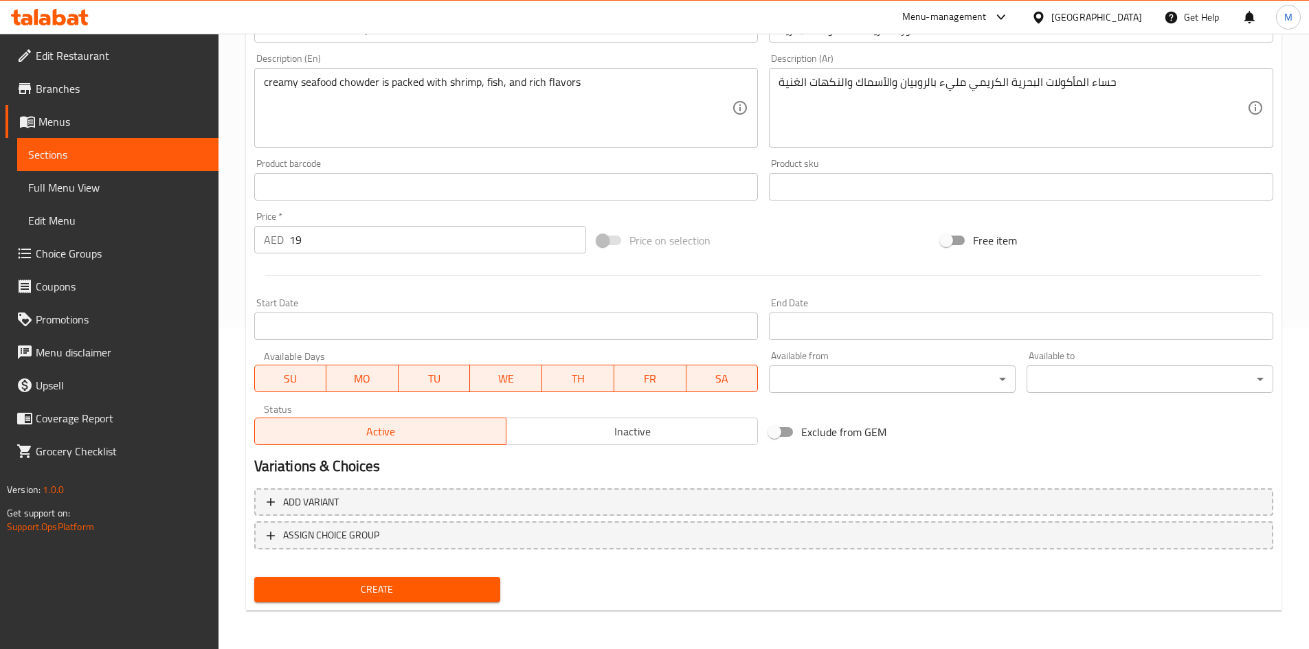
click at [435, 575] on div "Create" at bounding box center [378, 590] width 258 height 36
click at [437, 587] on span "Create" at bounding box center [377, 589] width 225 height 17
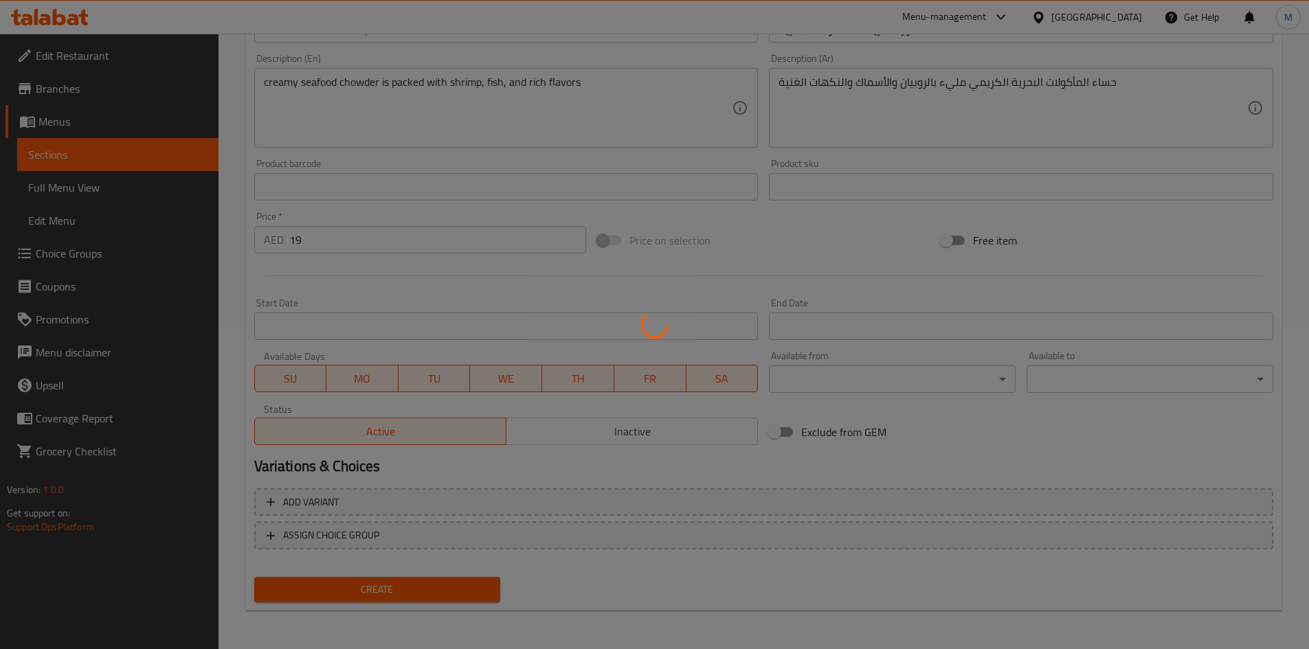
type input "0"
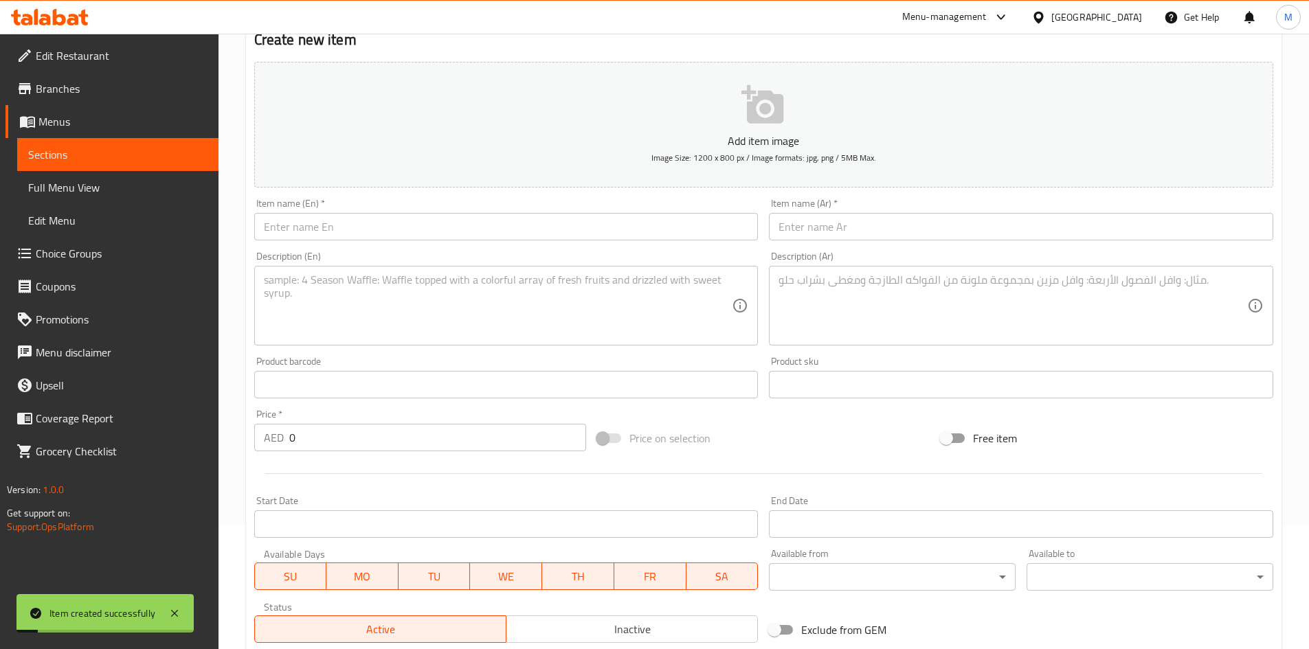
scroll to position [115, 0]
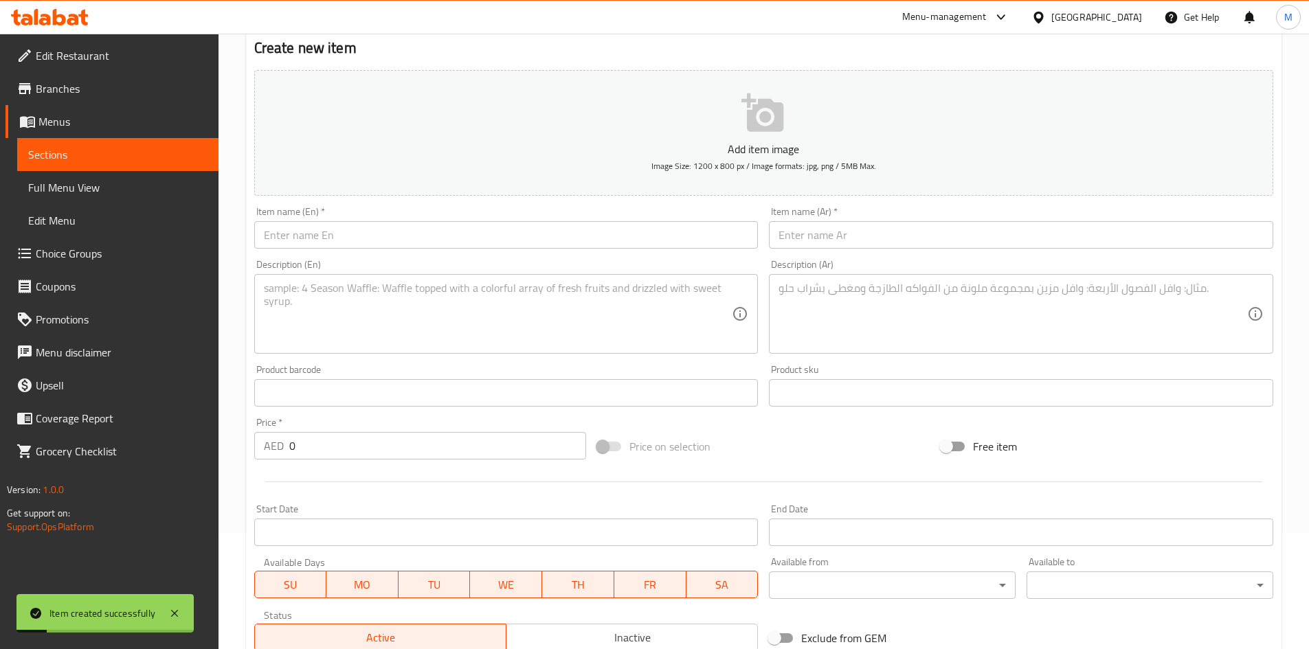
drag, startPoint x: 365, startPoint y: 216, endPoint x: 365, endPoint y: 227, distance: 11.0
click at [365, 216] on div "Item name (En)   * Item name (En) *" at bounding box center [506, 228] width 504 height 42
click at [365, 227] on input "text" at bounding box center [506, 234] width 504 height 27
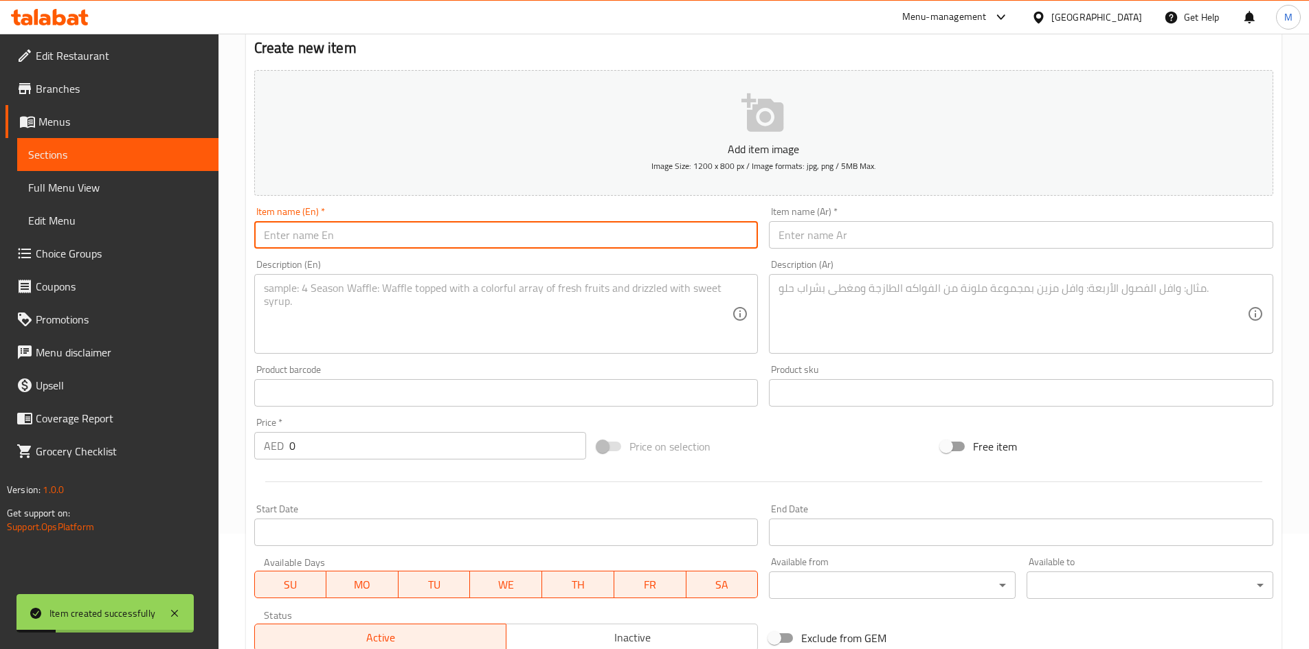
paste input "Cream of veg soup"
type input "Cream of veg soup"
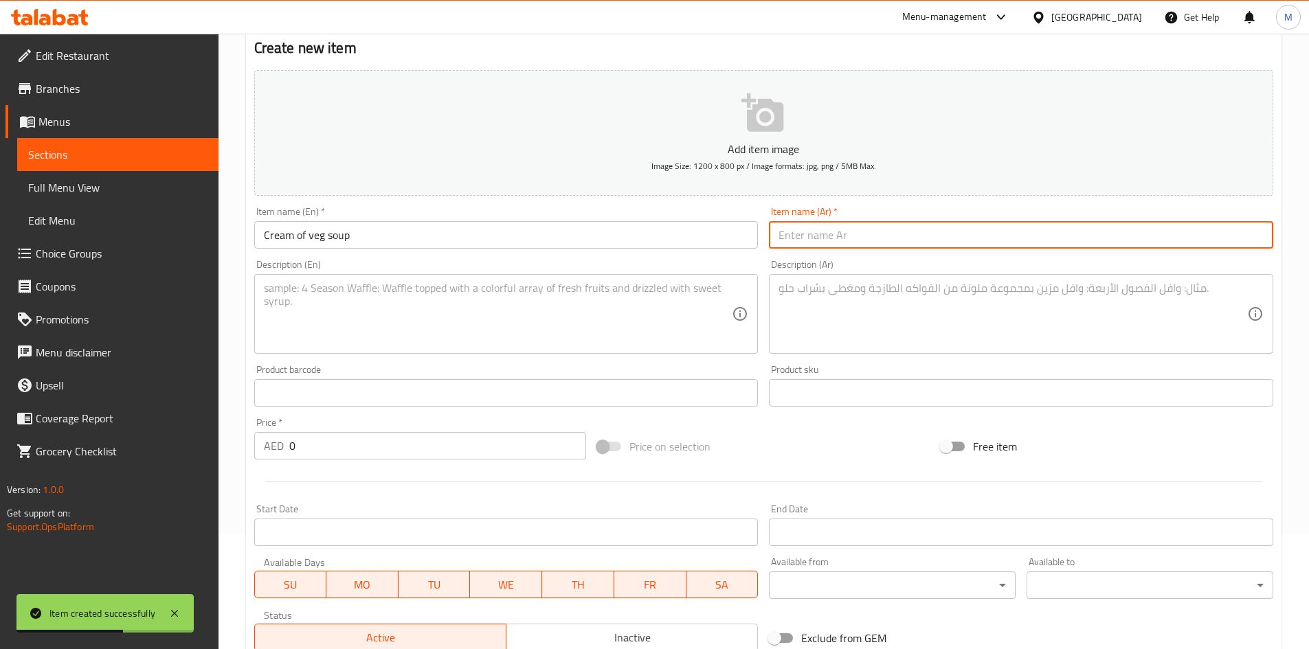
click at [941, 238] on input "text" at bounding box center [1021, 234] width 504 height 27
paste input "شوربة كريمة الخضار"
type input "شوربة كريمة الخضار"
click at [412, 442] on input "0" at bounding box center [437, 445] width 297 height 27
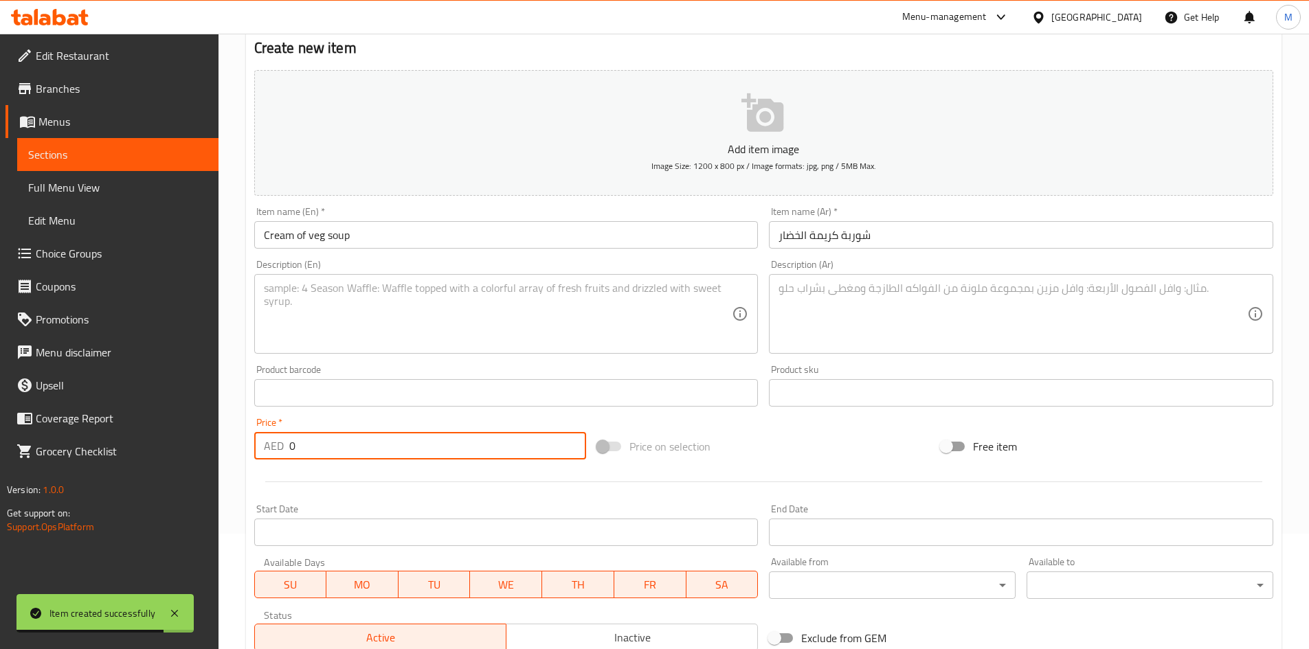
click at [412, 442] on input "0" at bounding box center [437, 445] width 297 height 27
paste input "18"
type input "18"
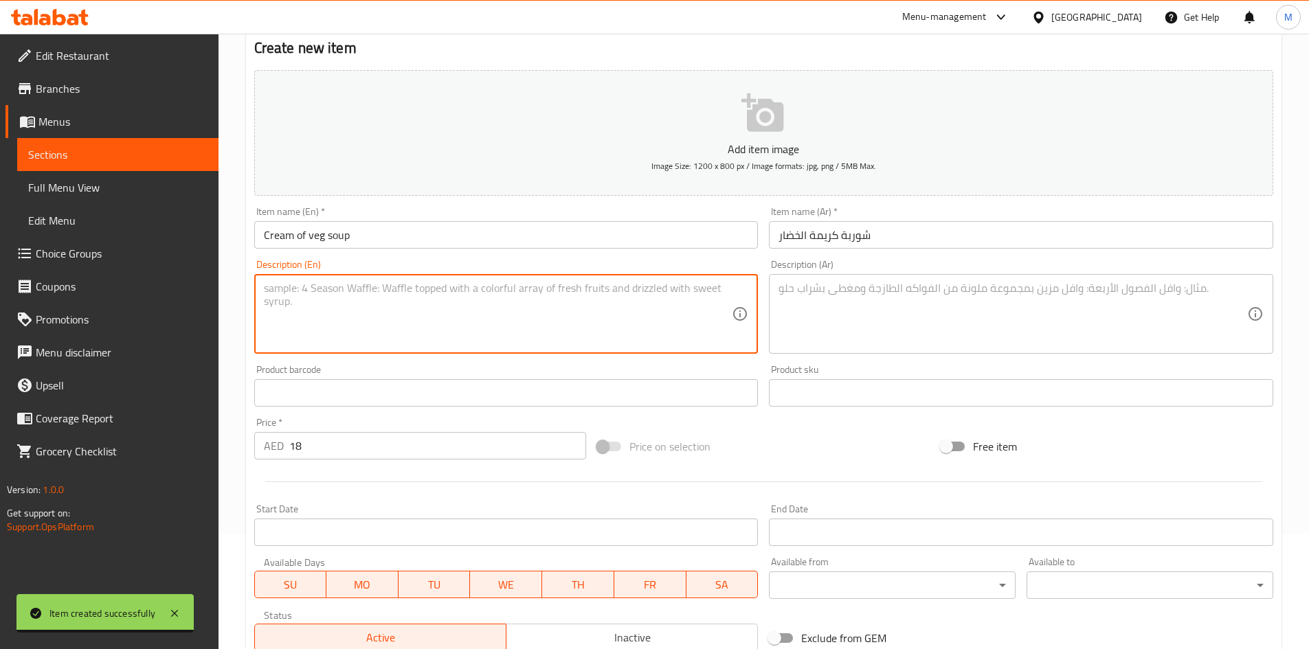
click at [403, 320] on textarea at bounding box center [498, 314] width 469 height 65
paste textarea "velvety and full of rich flavor with the addition of delicious Herbes"
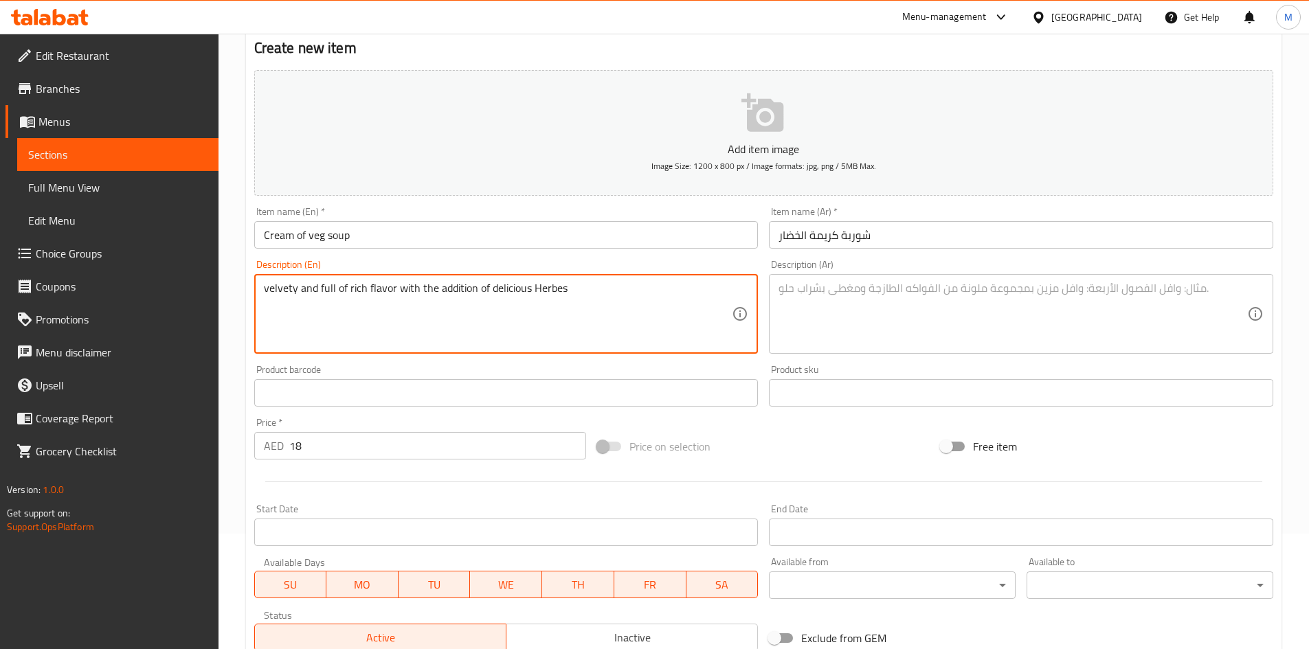
type textarea "velvety and full of rich flavor with the addition of delicious Herbes"
click at [818, 306] on textarea at bounding box center [1012, 314] width 469 height 65
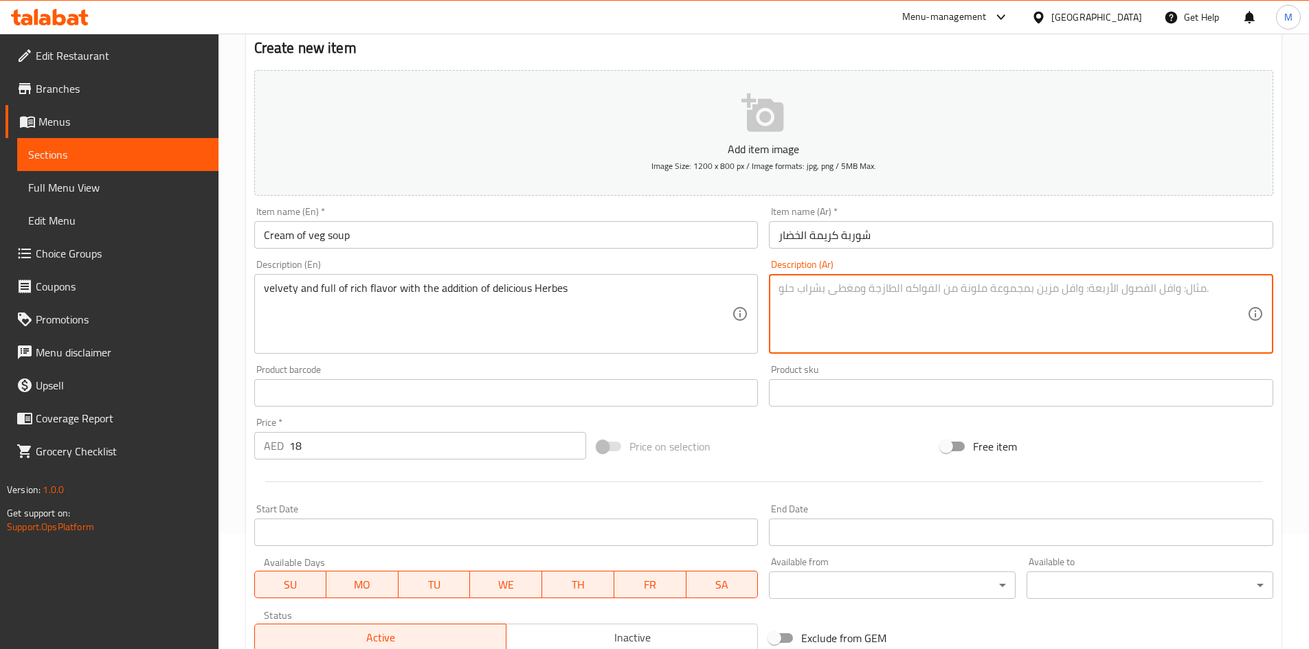
paste textarea "مخملي ومليء بالنكهة الغنية مع إضافة الأعشاب اللذيذة"
type textarea "مخملي ومليء بالنكهة الغنية مع إضافة الأعشاب اللذيذة"
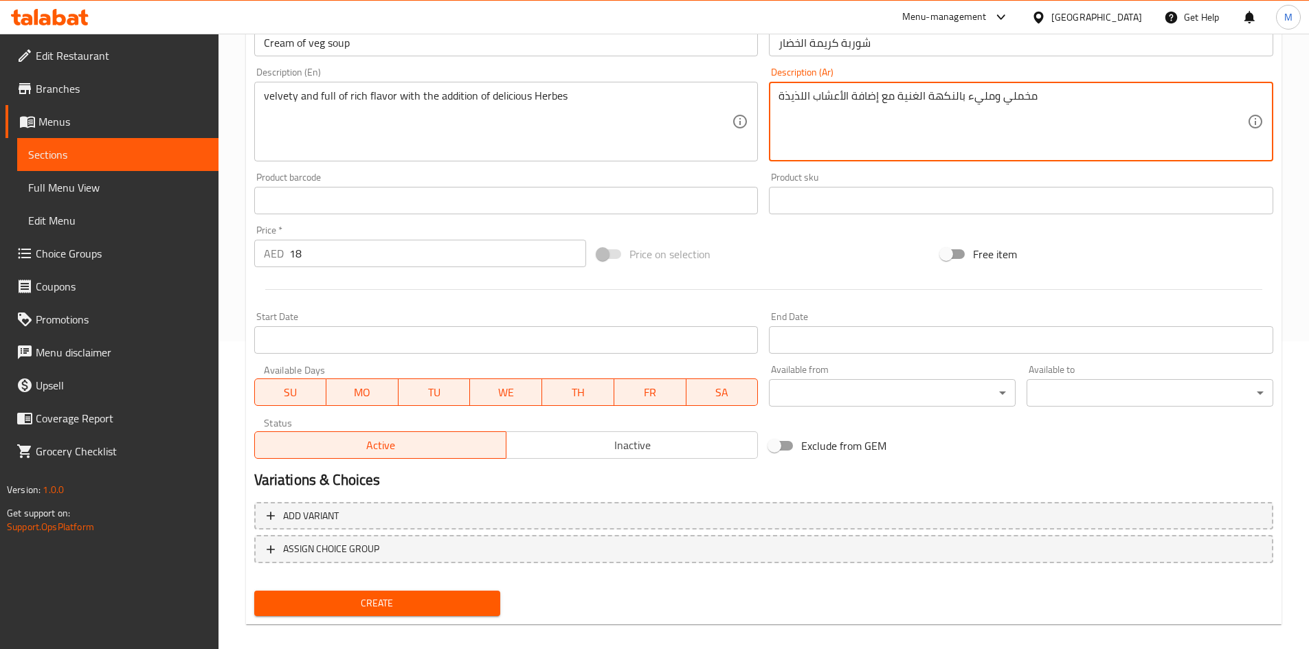
scroll to position [322, 0]
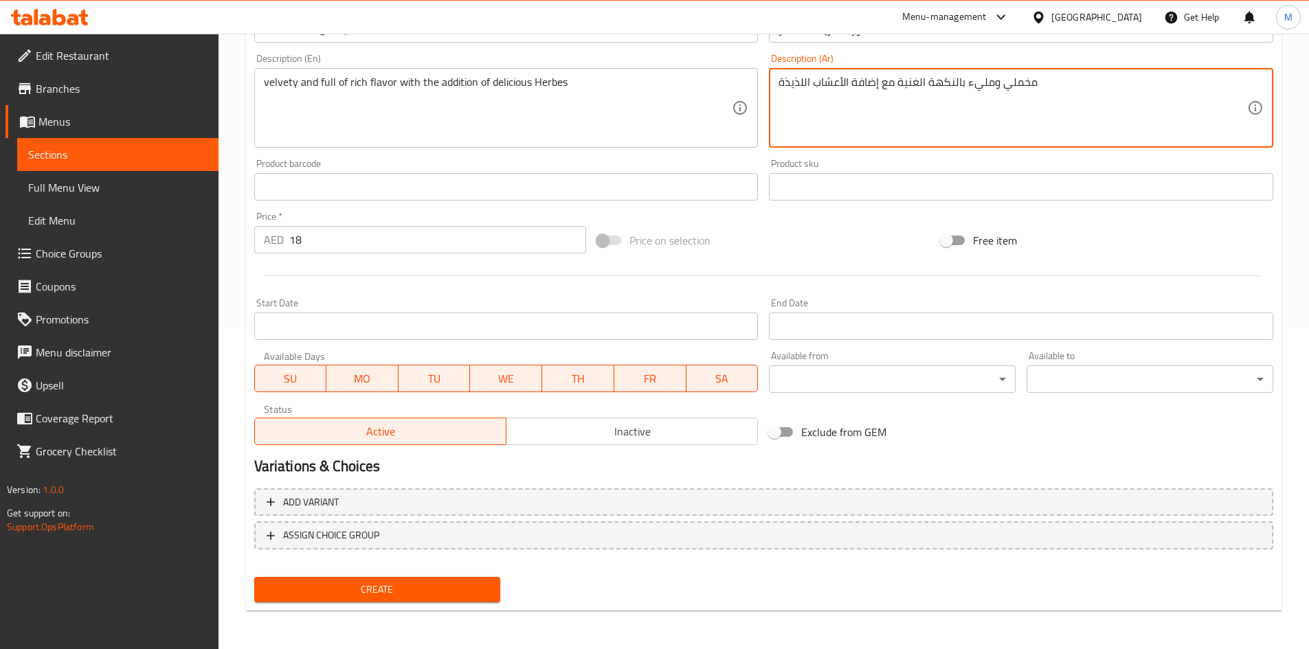
click at [434, 587] on span "Create" at bounding box center [377, 589] width 225 height 17
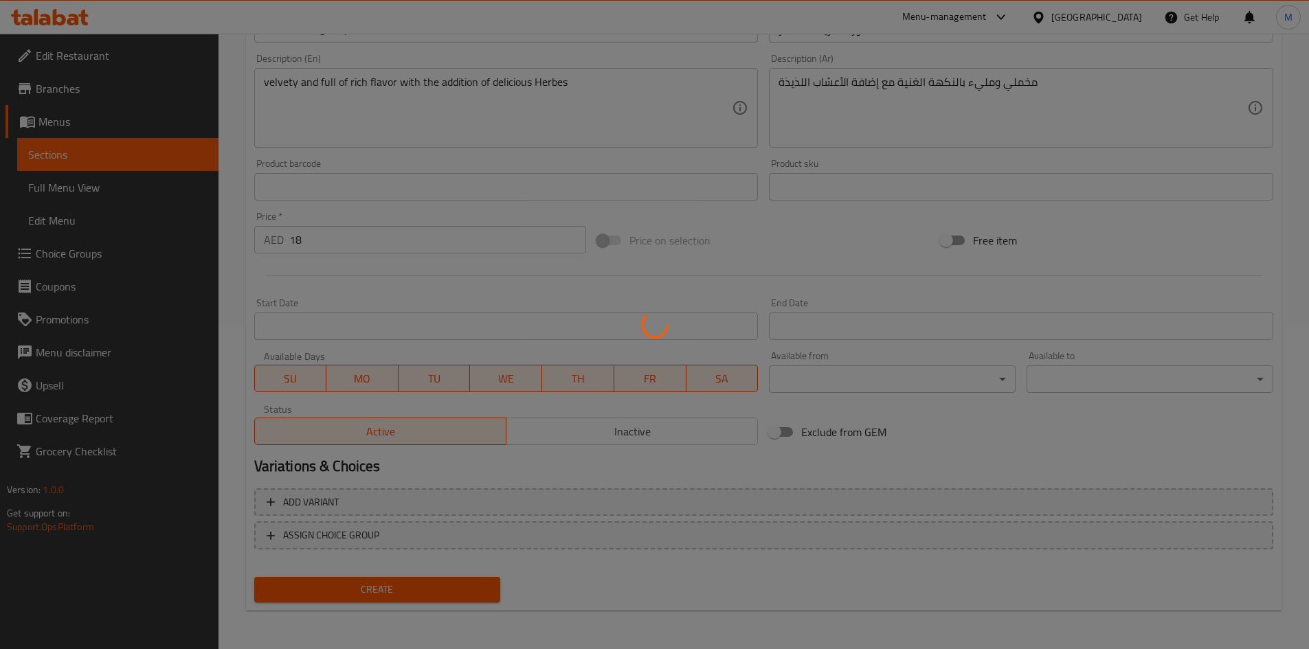
type input "0"
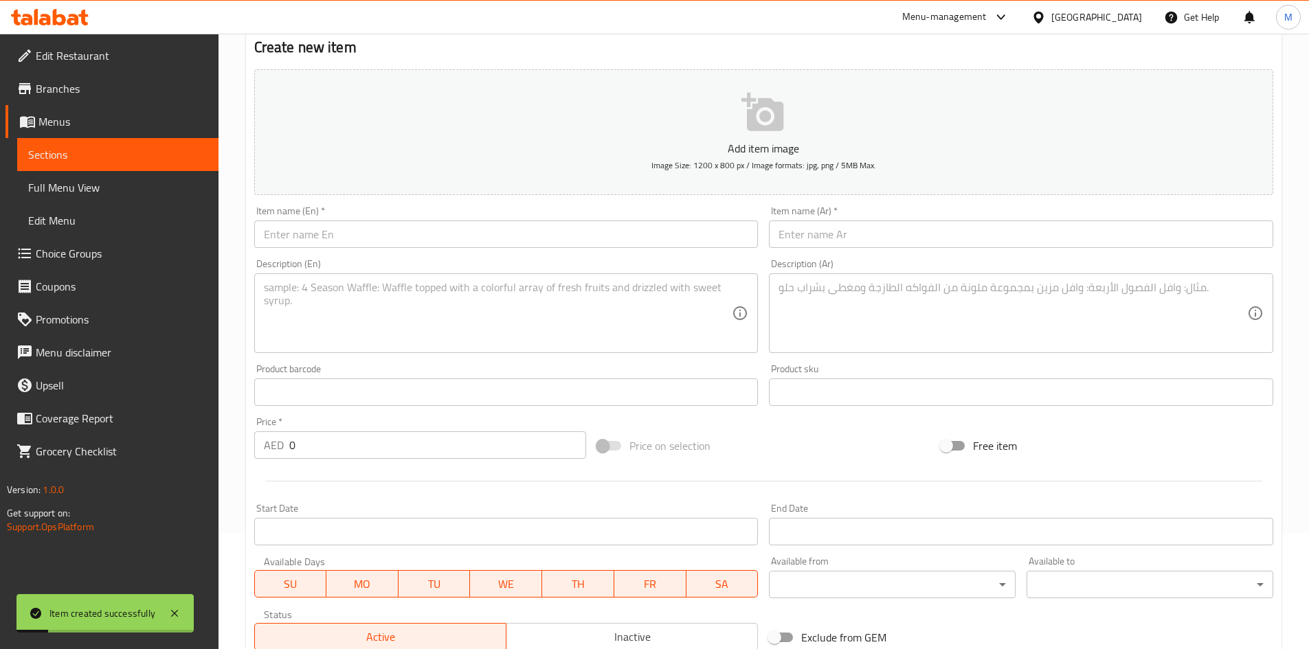
scroll to position [115, 0]
click at [359, 214] on div "Item name (En)   * Item name (En) *" at bounding box center [506, 228] width 504 height 42
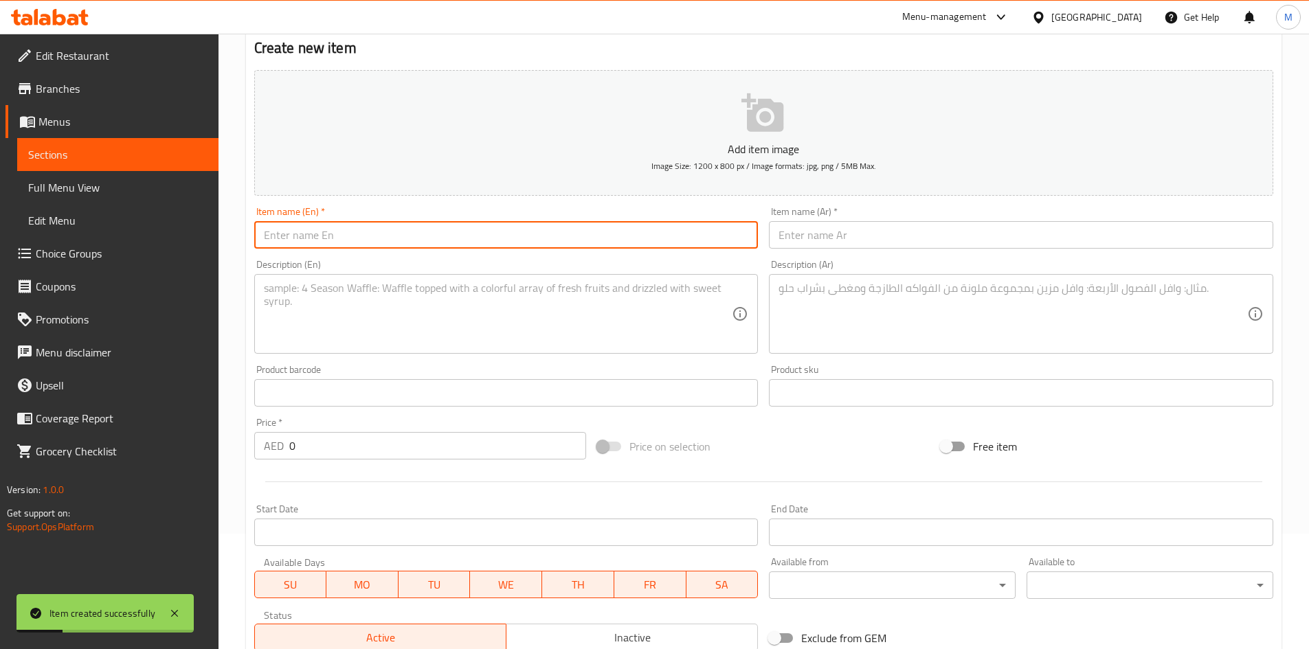
click at [358, 222] on input "text" at bounding box center [506, 234] width 504 height 27
paste input "Manchow chicken soup (chicken /veg)"
click at [355, 236] on input "Manchow chicken soup" at bounding box center [506, 234] width 504 height 27
click at [354, 236] on input "Manchow chicken soup" at bounding box center [506, 234] width 504 height 27
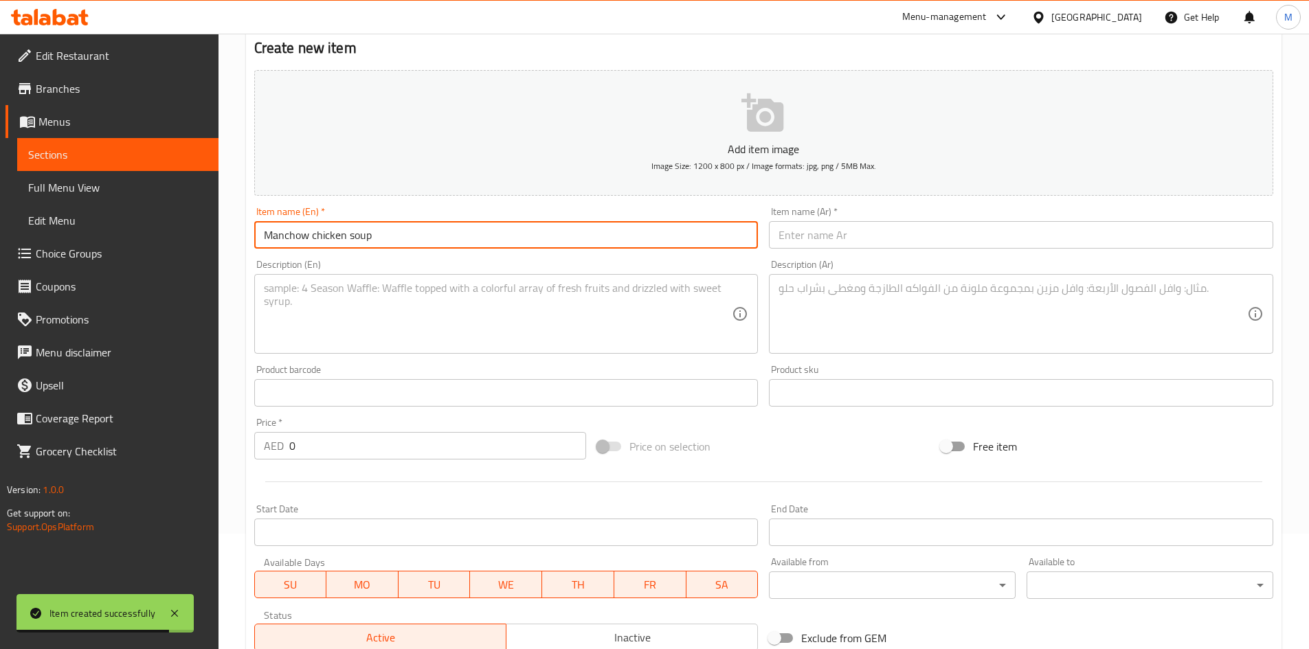
type input "Manchow chicken soup"
click at [808, 233] on input "text" at bounding box center [1021, 234] width 504 height 27
paste input "حساء دجاج مانشو"
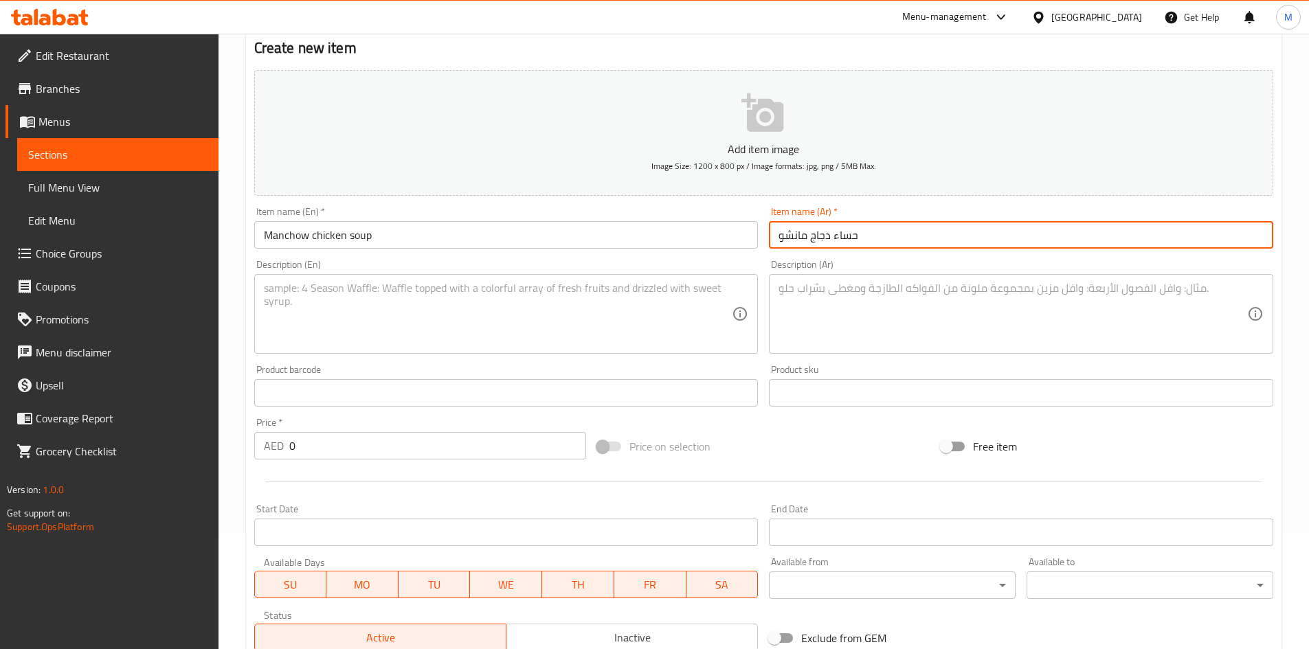
type input "حساء دجاج مانشو"
click at [398, 302] on textarea at bounding box center [498, 314] width 469 height 65
paste textarea "Manchow Soup is a flavorful, spicy Indian/Chinese broth soup loaded with fresh …"
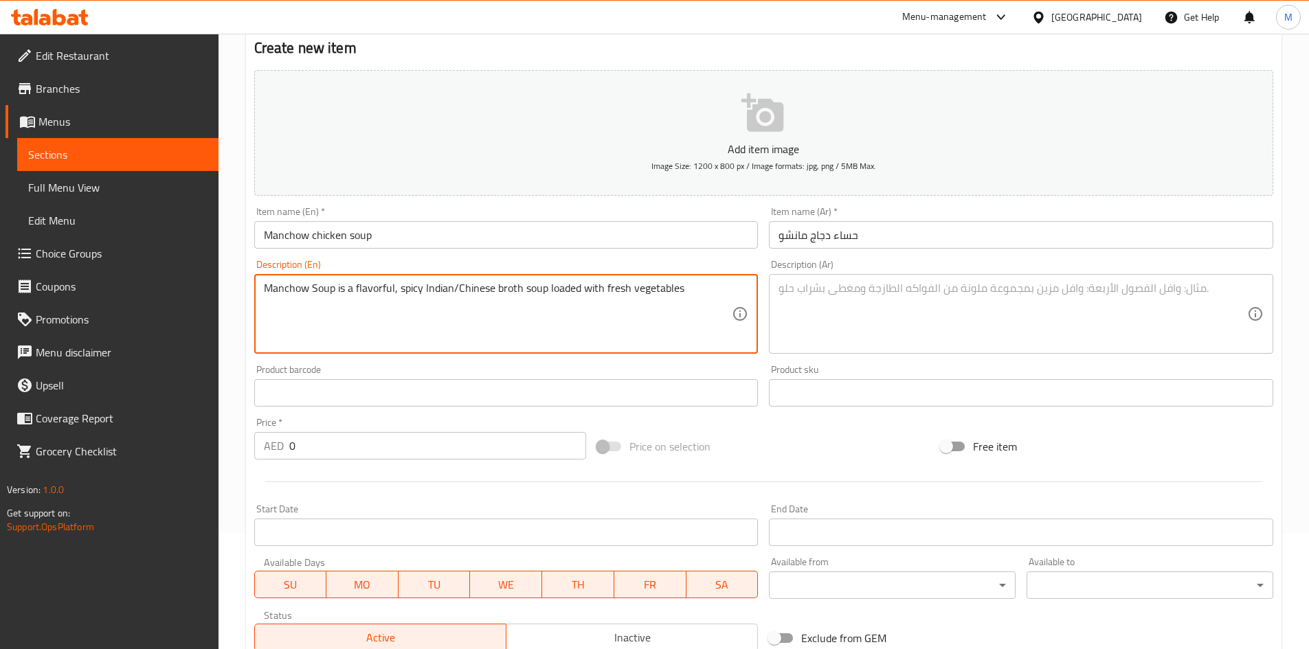
type textarea "Manchow Soup is a flavorful, spicy Indian/Chinese broth soup loaded with fresh …"
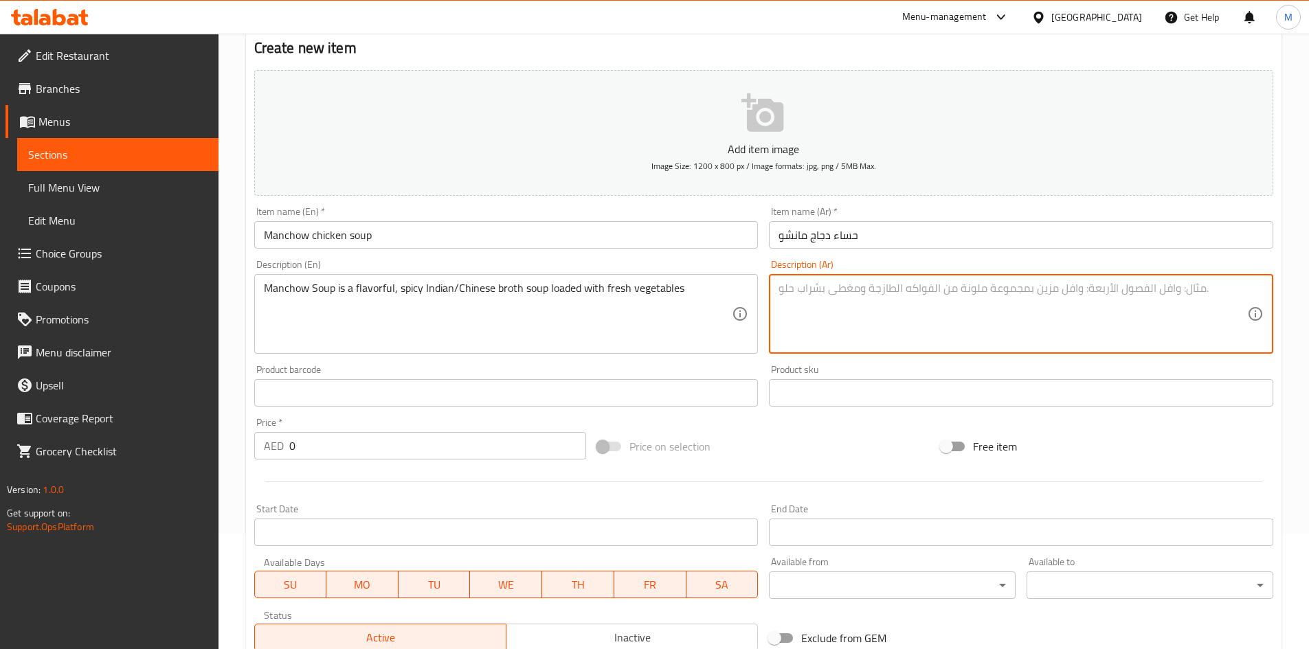
click at [892, 309] on textarea at bounding box center [1012, 314] width 469 height 65
paste textarea "[PERSON_NAME] هو حساء [DEMOGRAPHIC_DATA]/صيني لذيذ وحار مليء بالخضروات الطازجة"
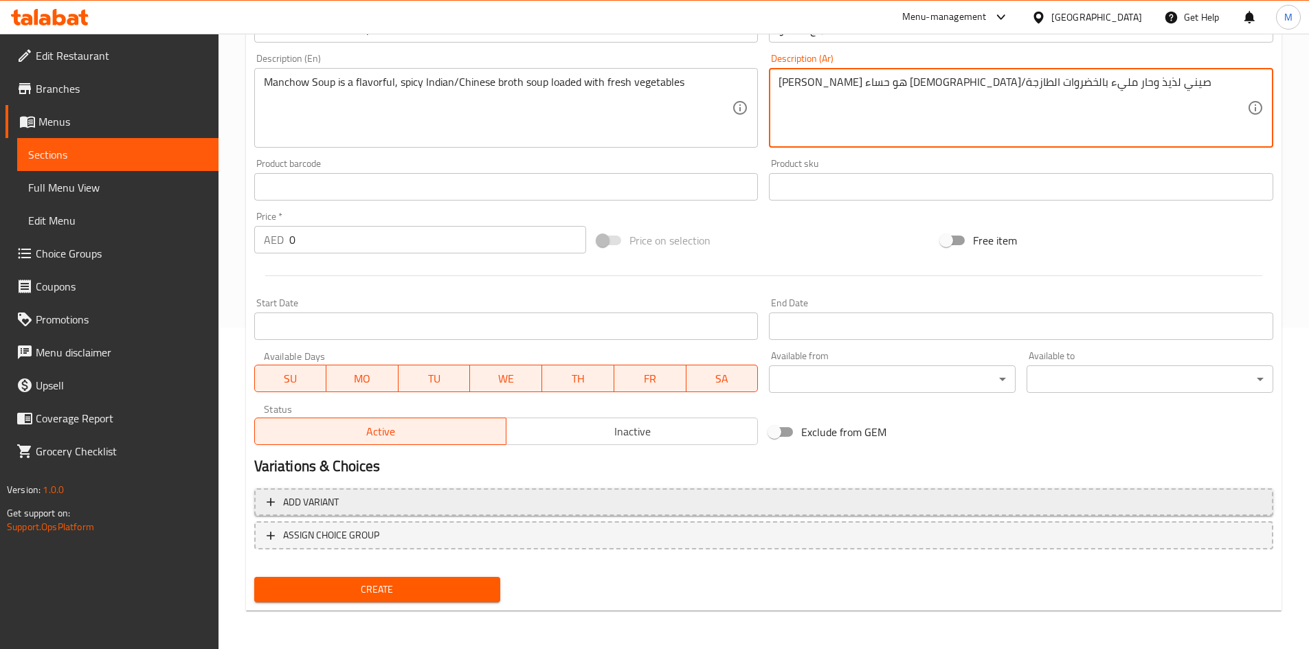
type textarea "[PERSON_NAME] هو حساء [DEMOGRAPHIC_DATA]/صيني لذيذ وحار مليء بالخضروات الطازجة"
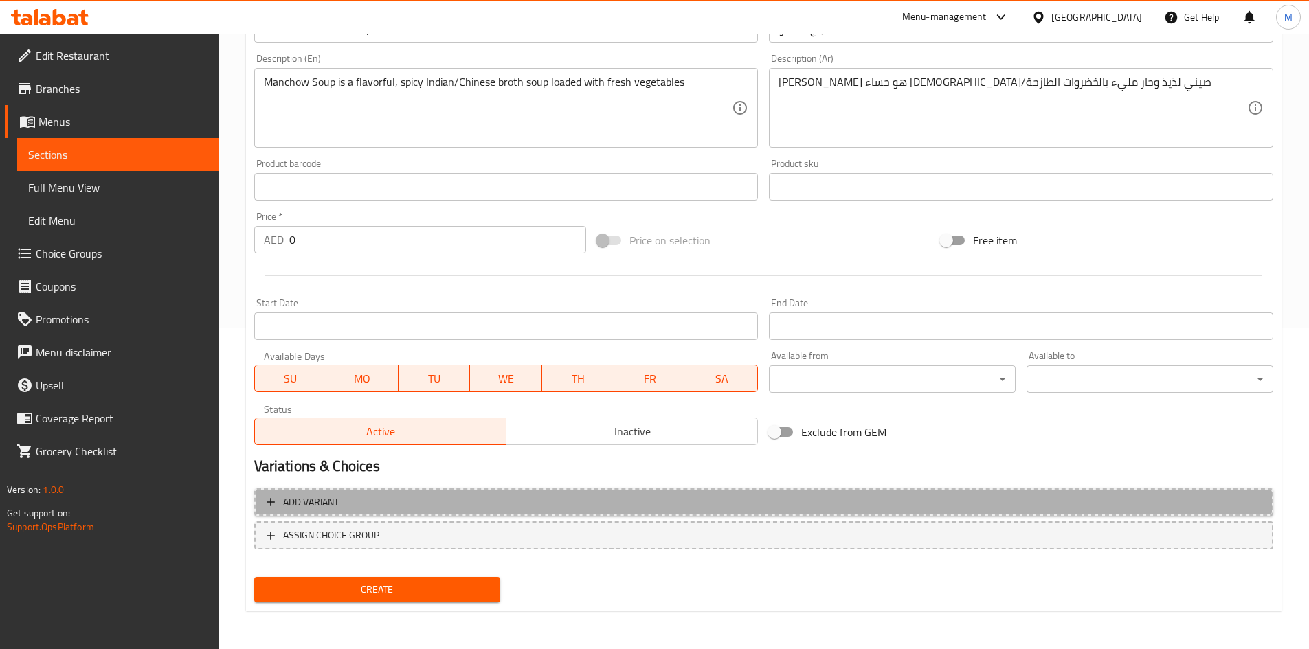
click at [650, 489] on button "Add variant" at bounding box center [763, 502] width 1019 height 28
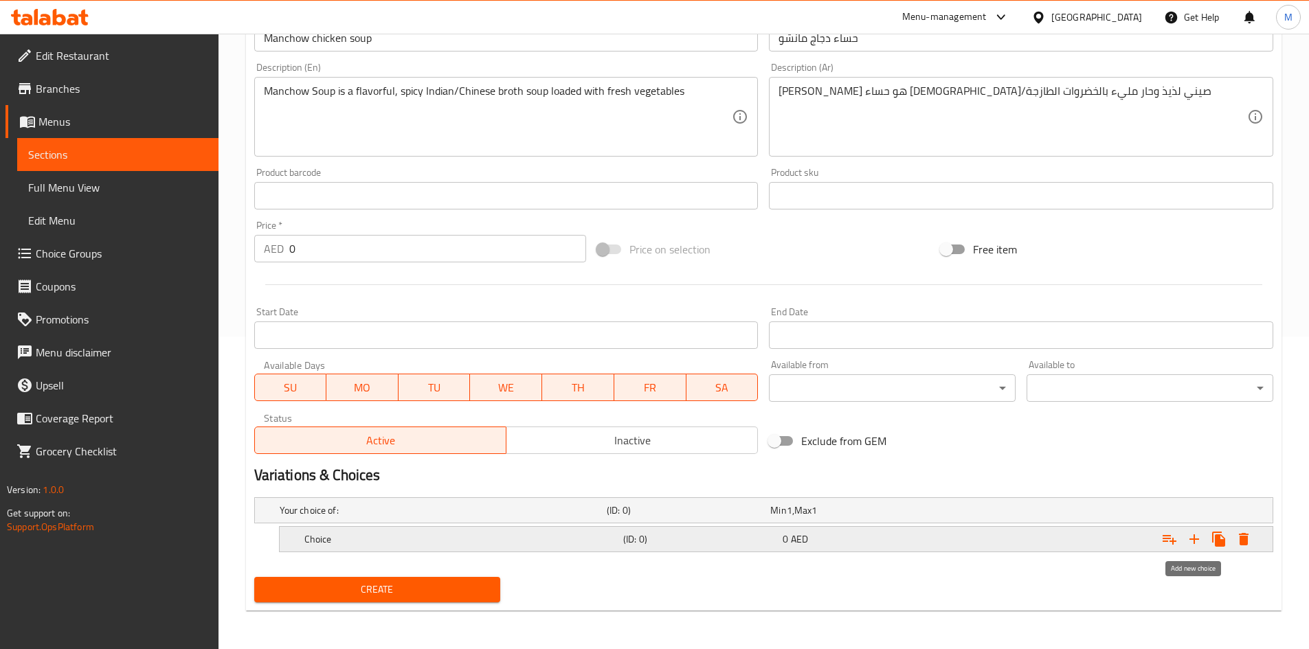
click at [1202, 537] on button "Expand" at bounding box center [1194, 539] width 25 height 25
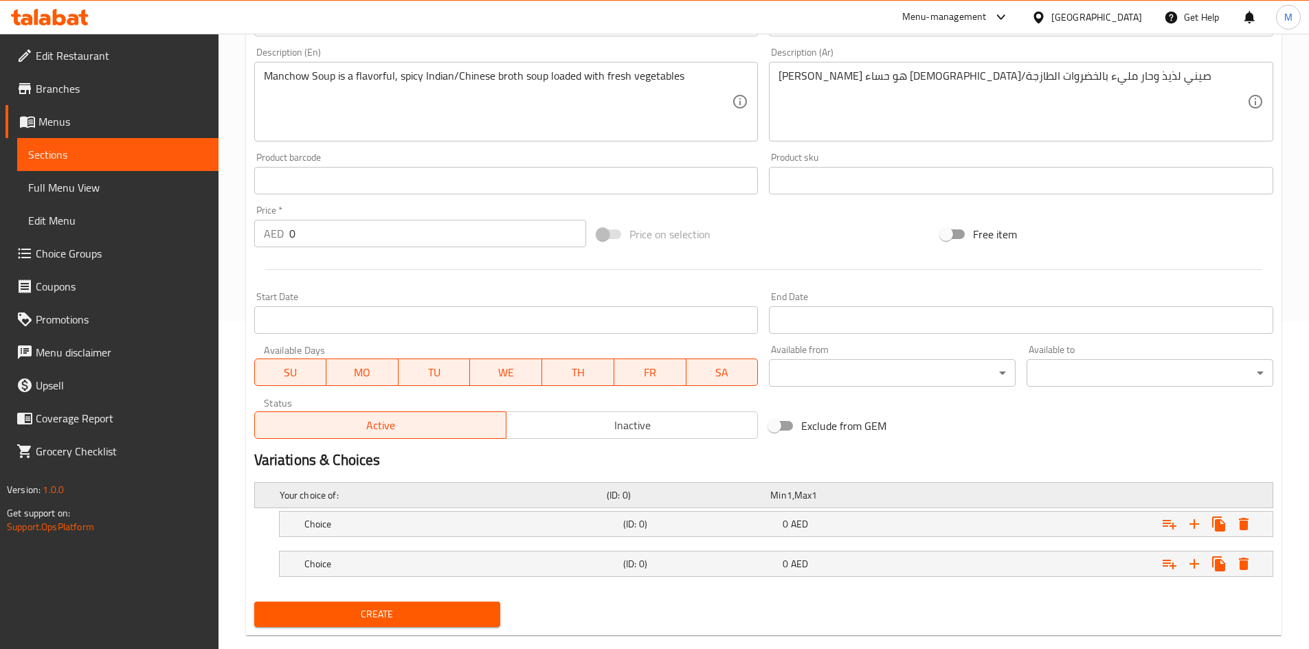
scroll to position [352, 0]
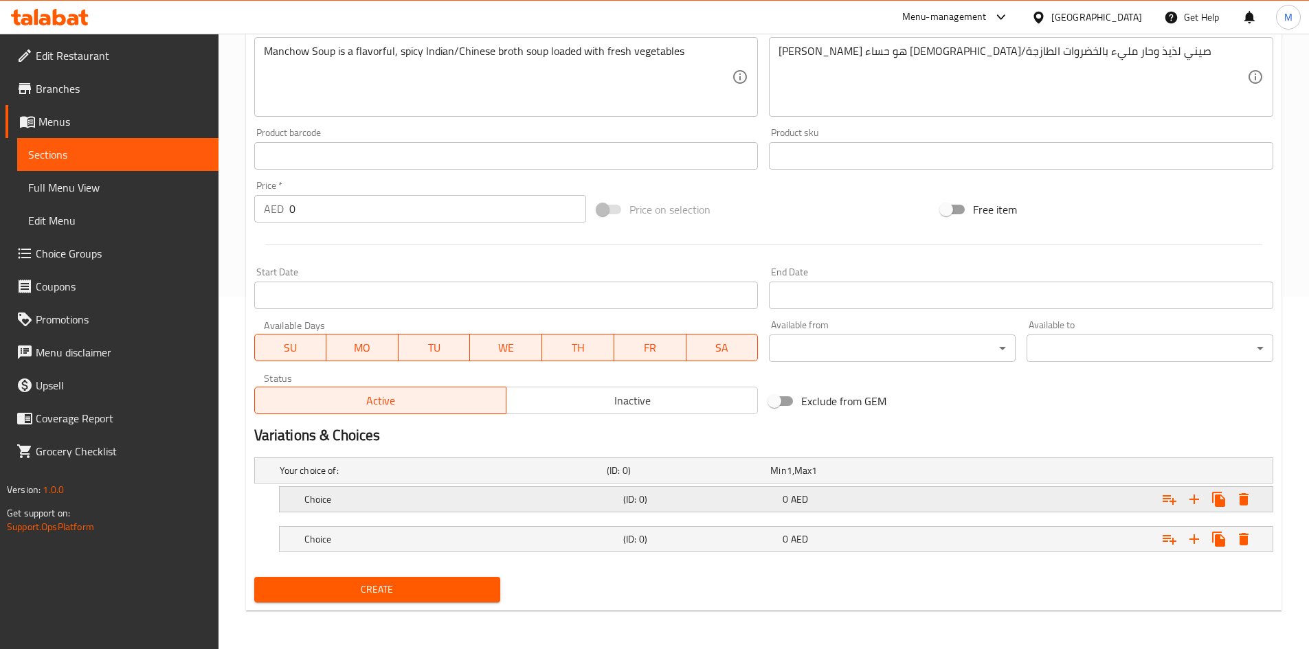
click at [493, 486] on div "Choice (ID: 0) 0 AED" at bounding box center [780, 499] width 957 height 30
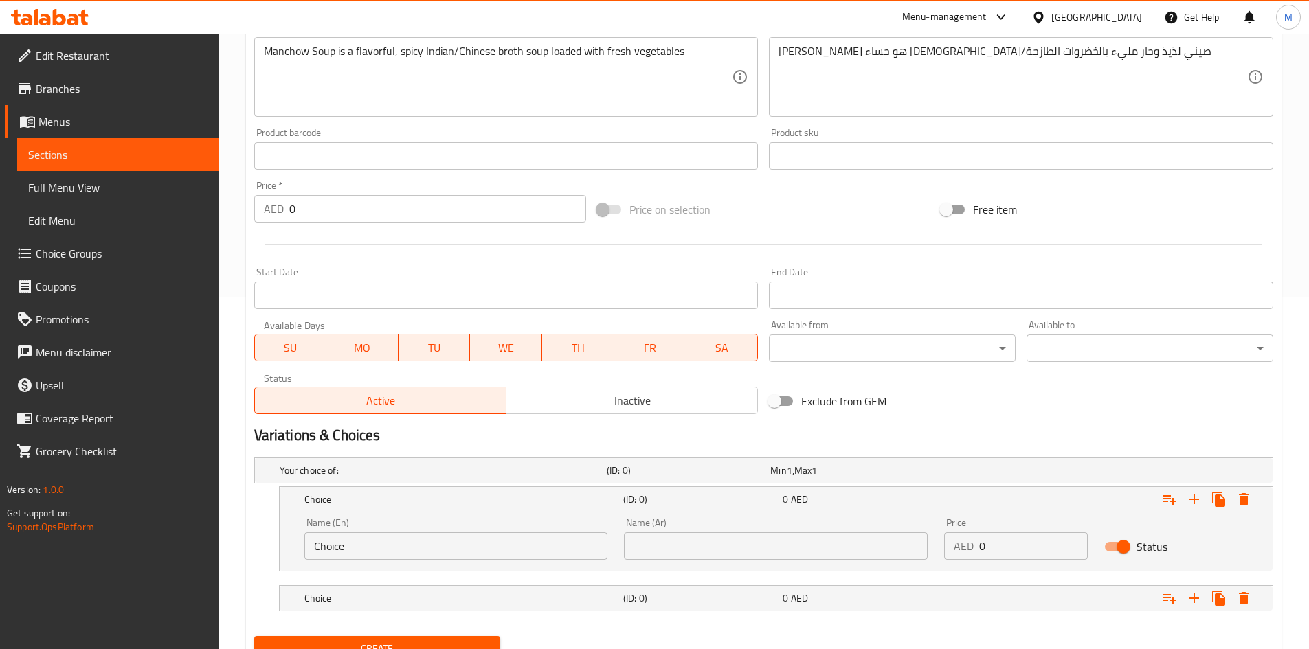
click at [400, 538] on input "Choice" at bounding box center [456, 545] width 304 height 27
click at [401, 537] on input "text" at bounding box center [456, 545] width 304 height 27
type input "chicken"
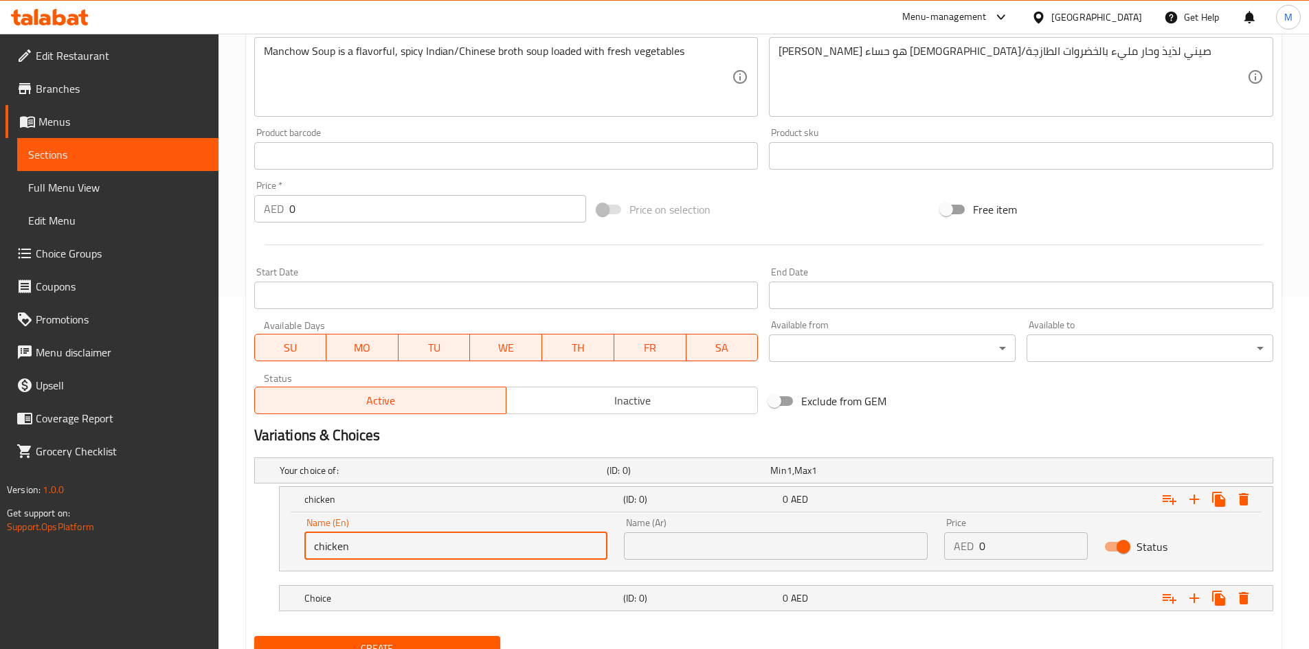
click at [690, 545] on input "text" at bounding box center [776, 545] width 304 height 27
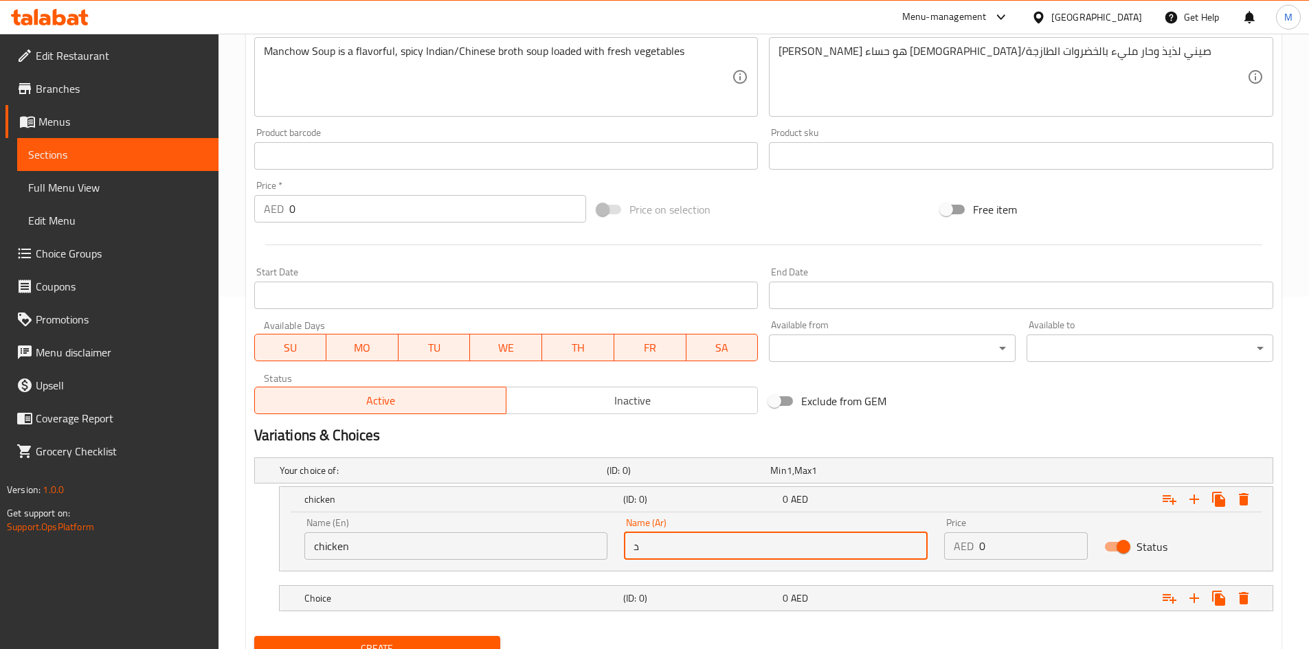
type input "دجاج"
click at [484, 609] on div "Choice (ID: 0) 0 AED" at bounding box center [780, 598] width 957 height 30
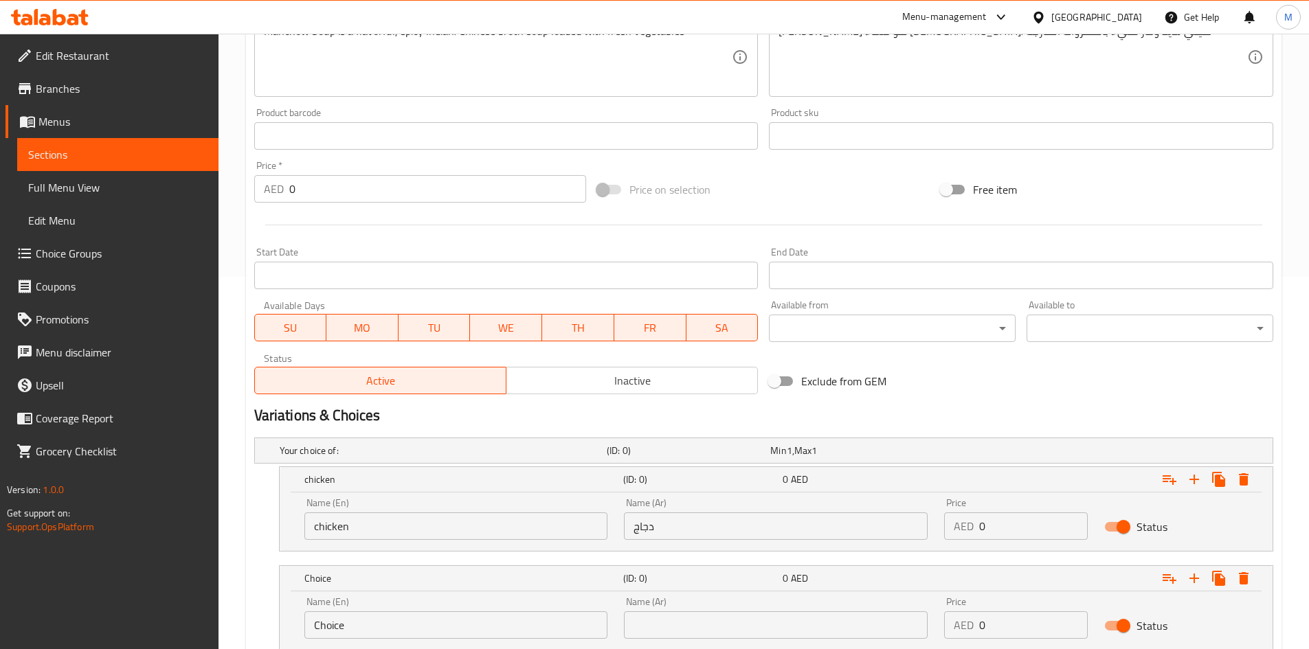
scroll to position [471, 0]
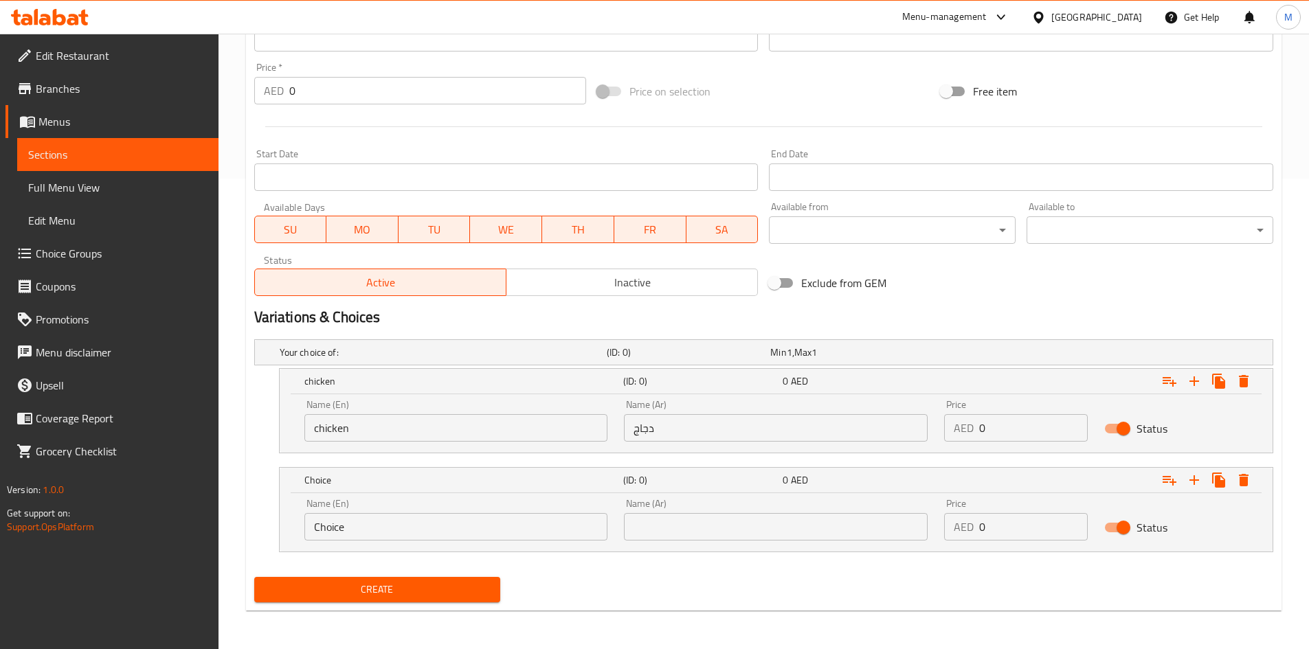
click at [392, 523] on input "Choice" at bounding box center [456, 526] width 304 height 27
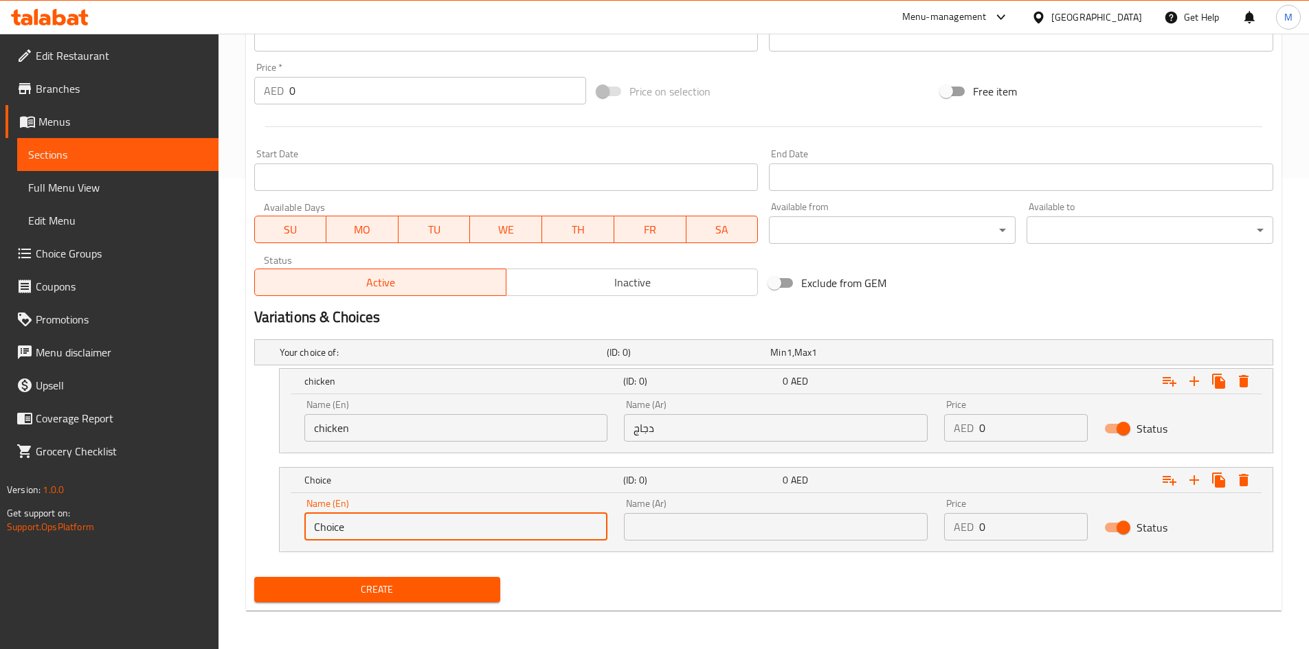
click at [392, 523] on input "Choice" at bounding box center [456, 526] width 304 height 27
click at [392, 523] on input "text" at bounding box center [456, 526] width 304 height 27
type input "Veg"
click at [686, 530] on input "text" at bounding box center [776, 526] width 304 height 27
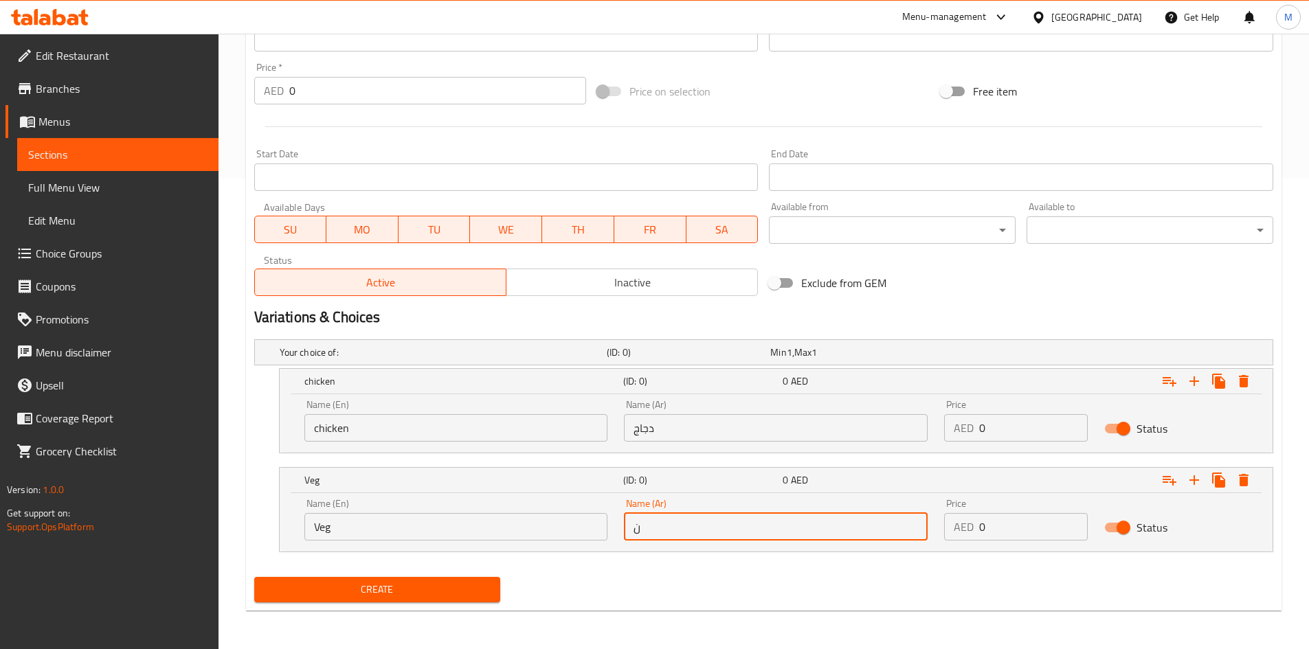
type input "نباتي"
click at [1017, 433] on input "0" at bounding box center [1033, 427] width 109 height 27
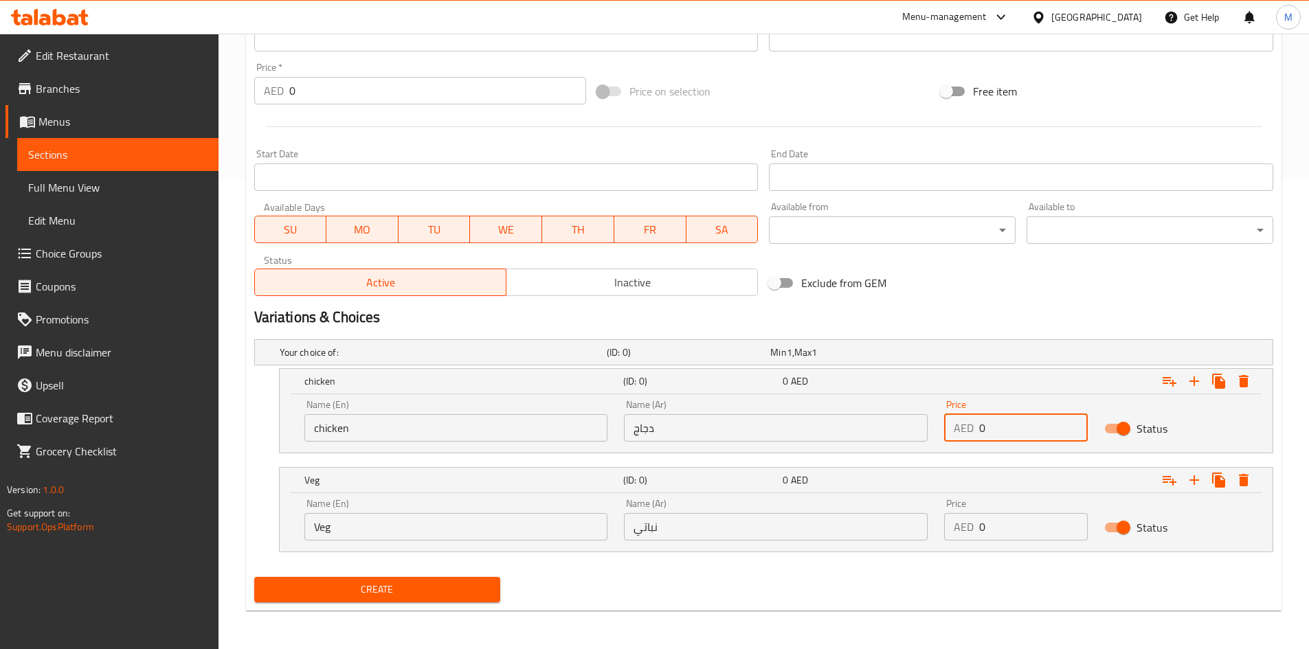
click at [1017, 433] on input "0" at bounding box center [1033, 427] width 109 height 27
type input "18"
click at [1032, 528] on input "0" at bounding box center [1033, 526] width 109 height 27
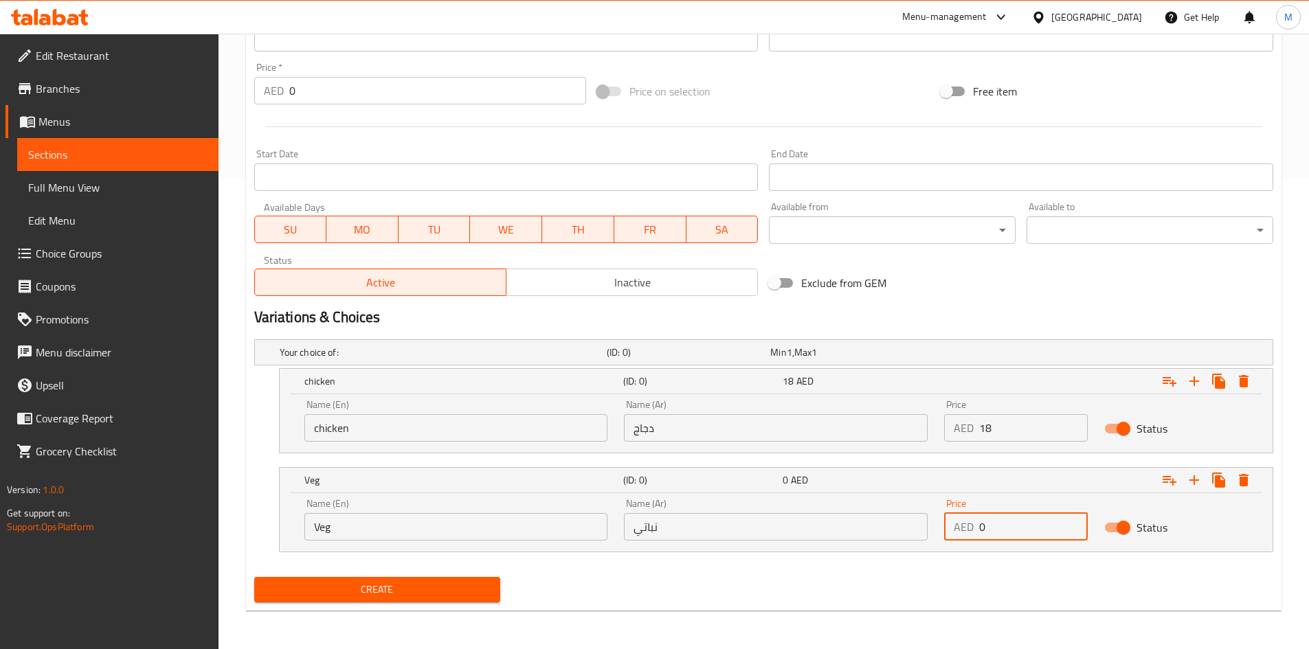
click at [1032, 528] on input "0" at bounding box center [1033, 526] width 109 height 27
type input "17"
click at [343, 577] on button "Create" at bounding box center [377, 589] width 247 height 25
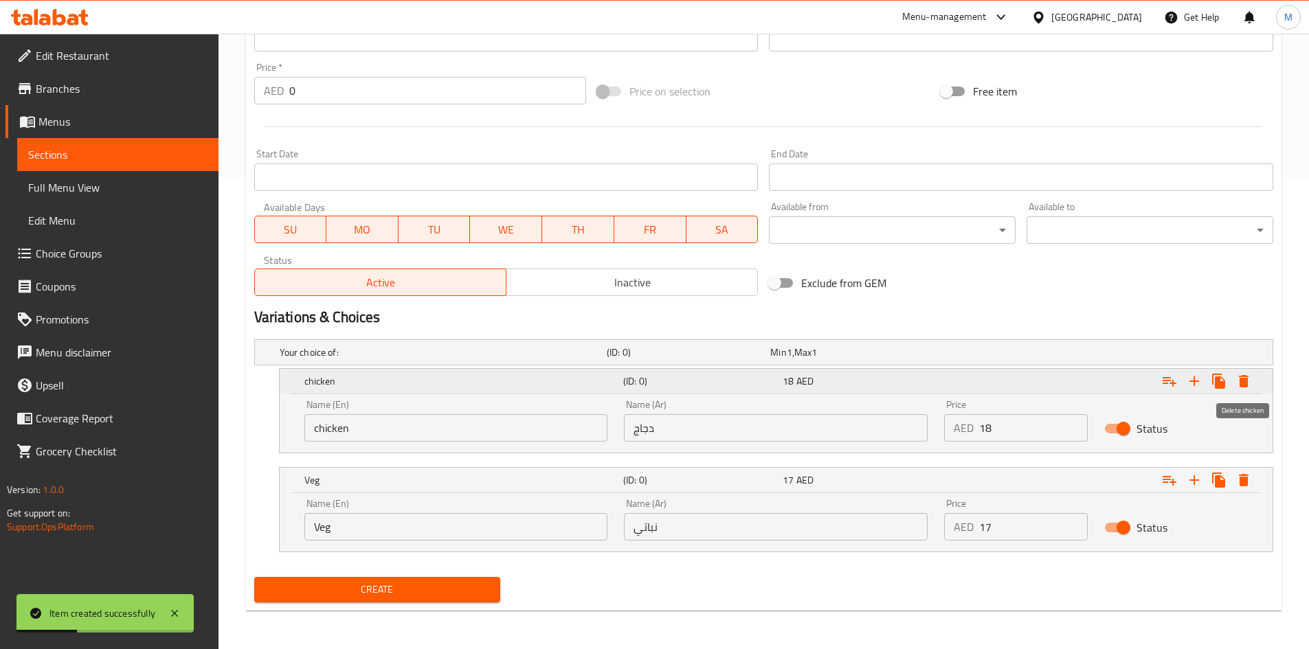
click at [1242, 376] on icon "Expand" at bounding box center [1244, 381] width 10 height 12
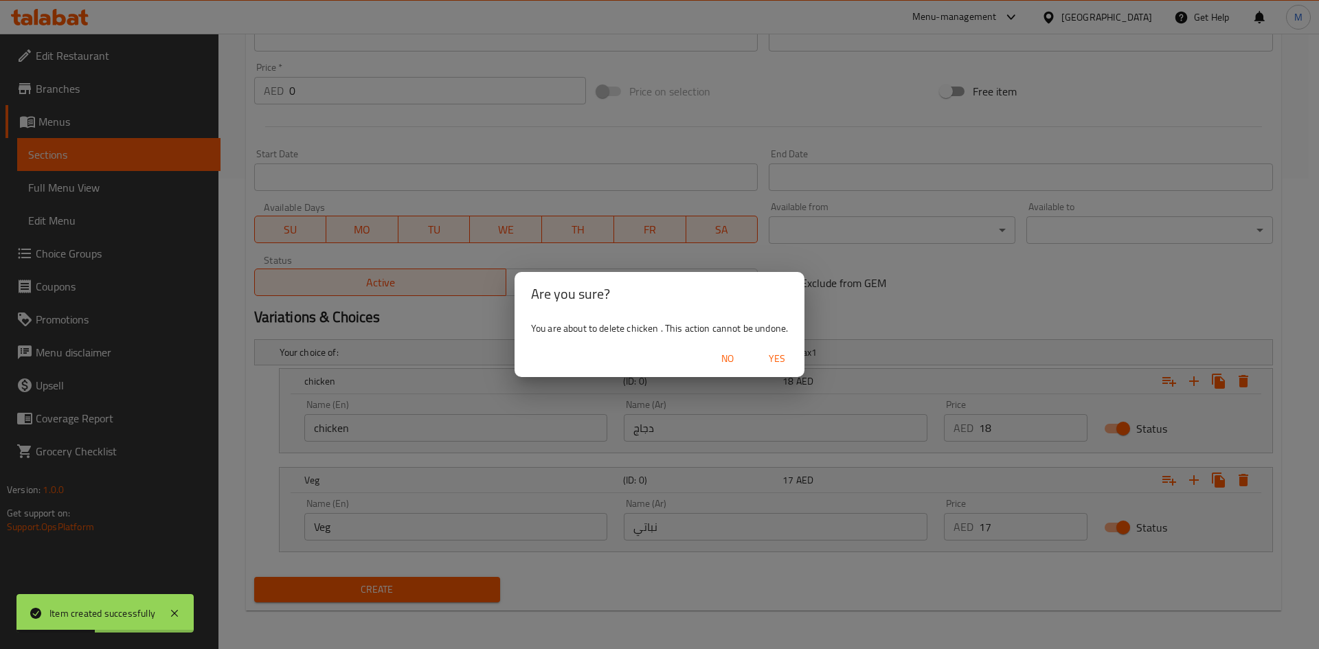
click at [779, 357] on span "Yes" at bounding box center [776, 358] width 33 height 17
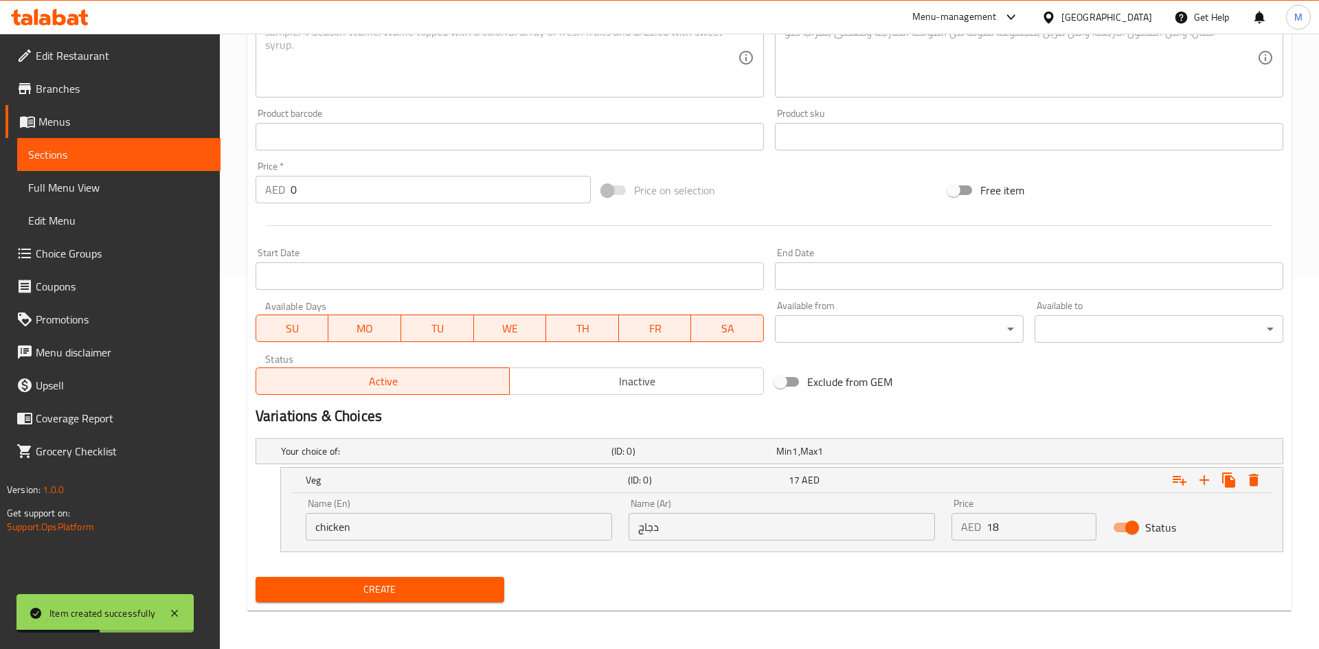
scroll to position [372, 0]
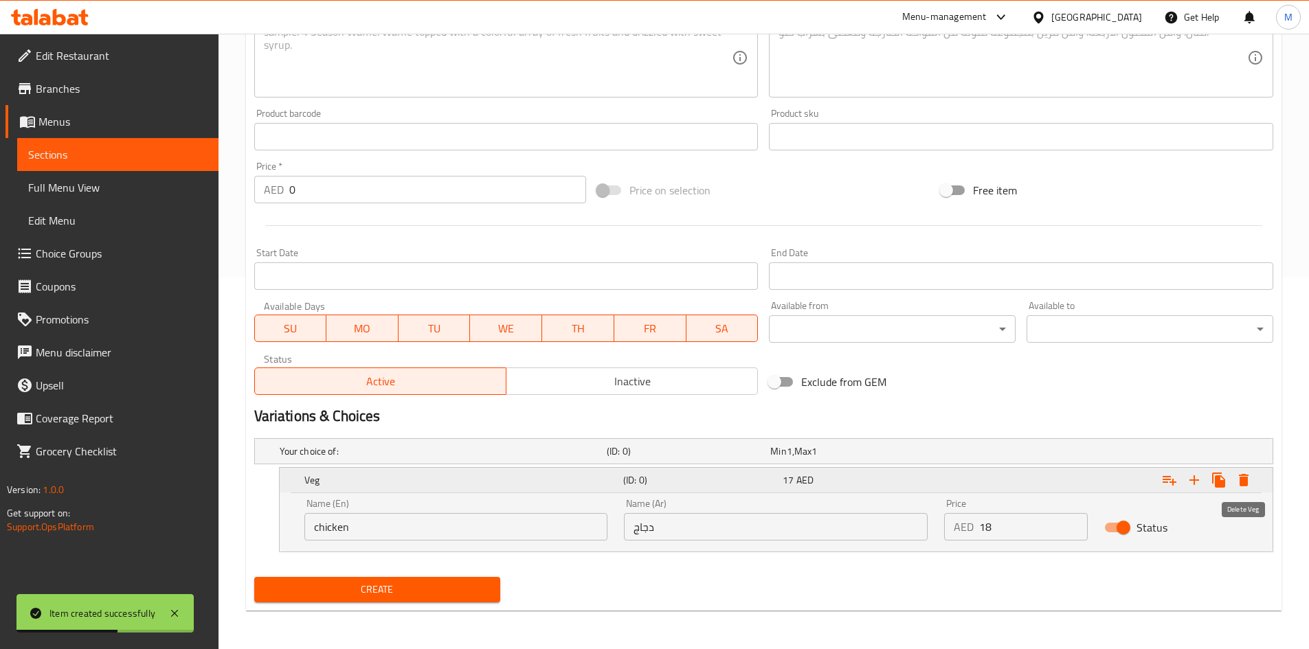
click at [1250, 483] on icon "Expand" at bounding box center [1243, 480] width 16 height 16
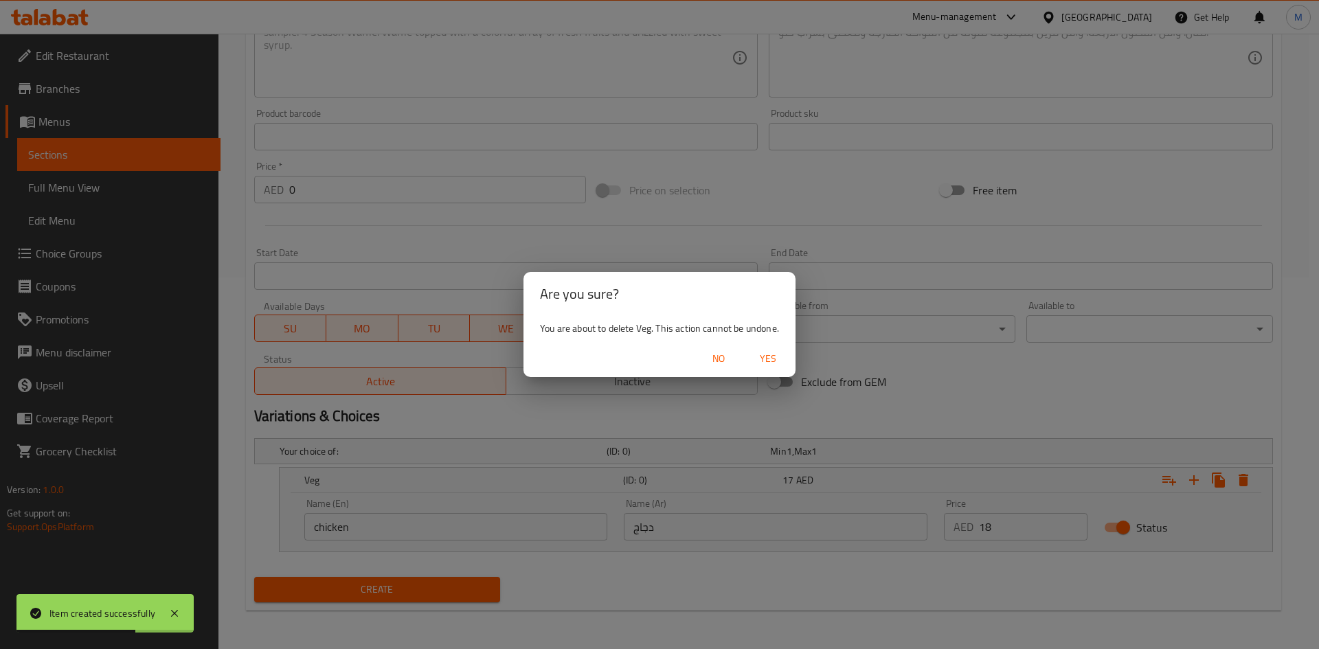
click at [774, 361] on span "Yes" at bounding box center [768, 358] width 33 height 17
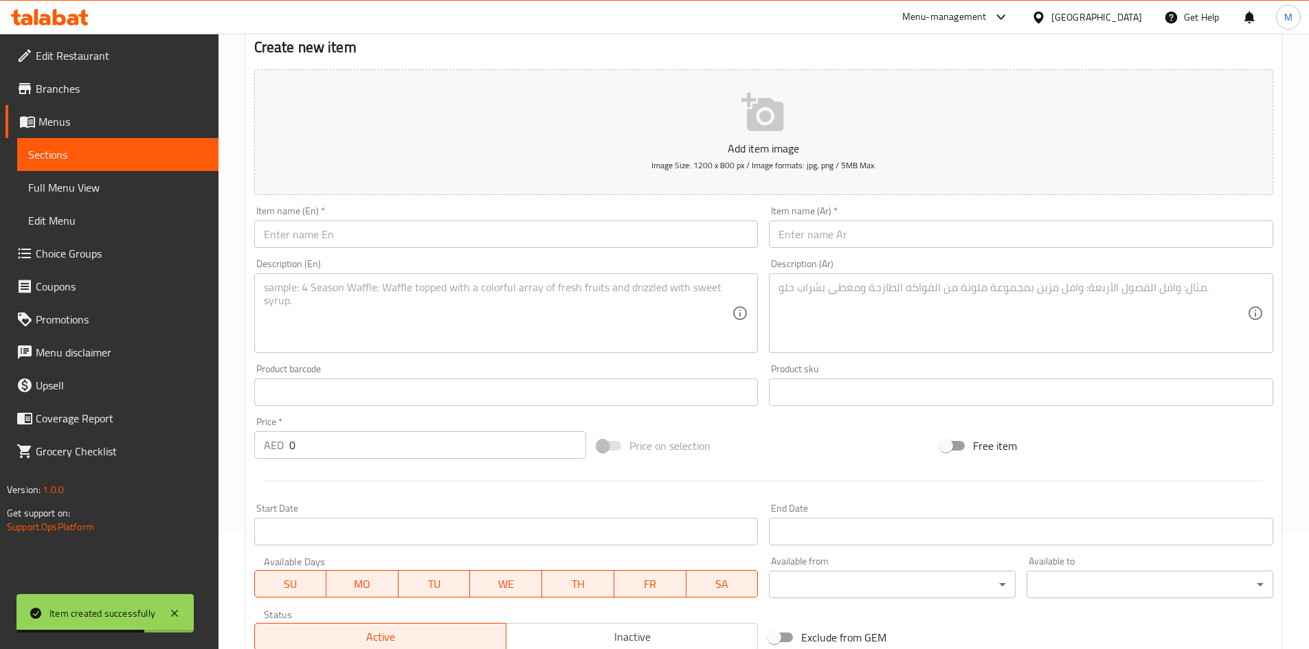
scroll to position [115, 0]
drag, startPoint x: 420, startPoint y: 250, endPoint x: 417, endPoint y: 238, distance: 12.8
click at [420, 249] on div "Item name (En)   * Item name (En) *" at bounding box center [506, 227] width 515 height 53
click at [417, 238] on input "text" at bounding box center [506, 234] width 504 height 27
paste input "Mutton soup"
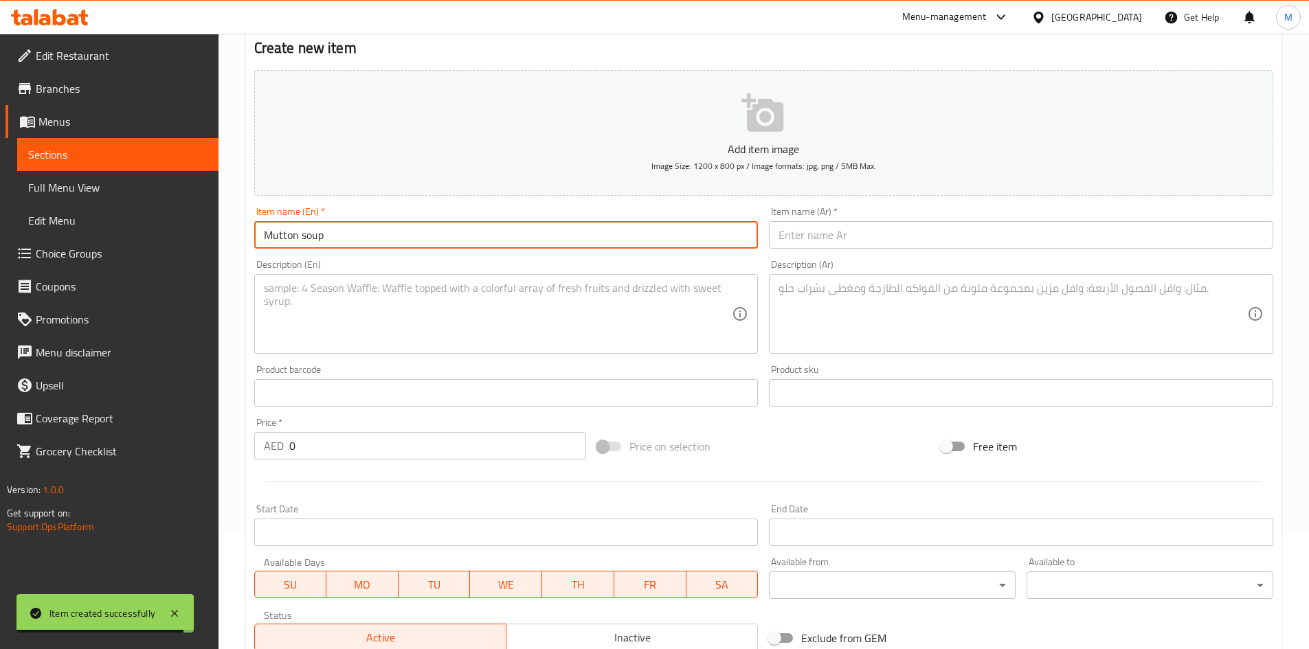
type input "Mutton soup"
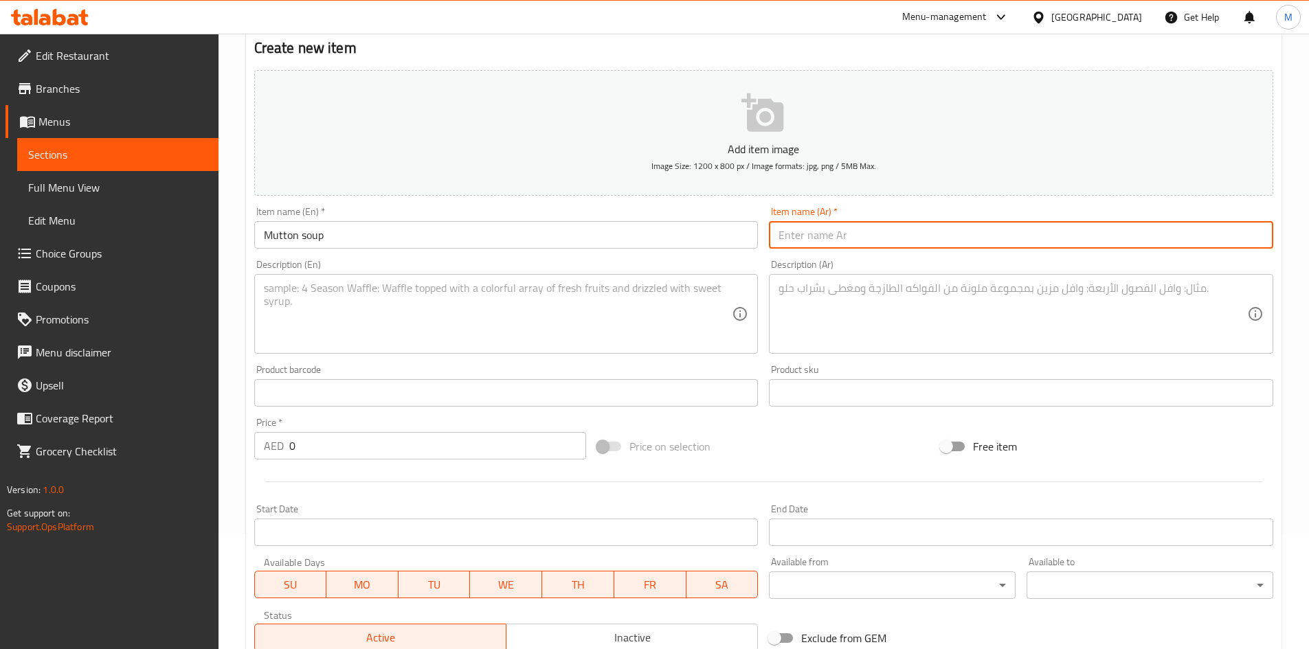
click at [856, 228] on input "text" at bounding box center [1021, 234] width 504 height 27
paste input "شوربة لحم الضأن"
type input "شوربة لحم الضأن"
click at [354, 439] on input "0" at bounding box center [437, 445] width 297 height 27
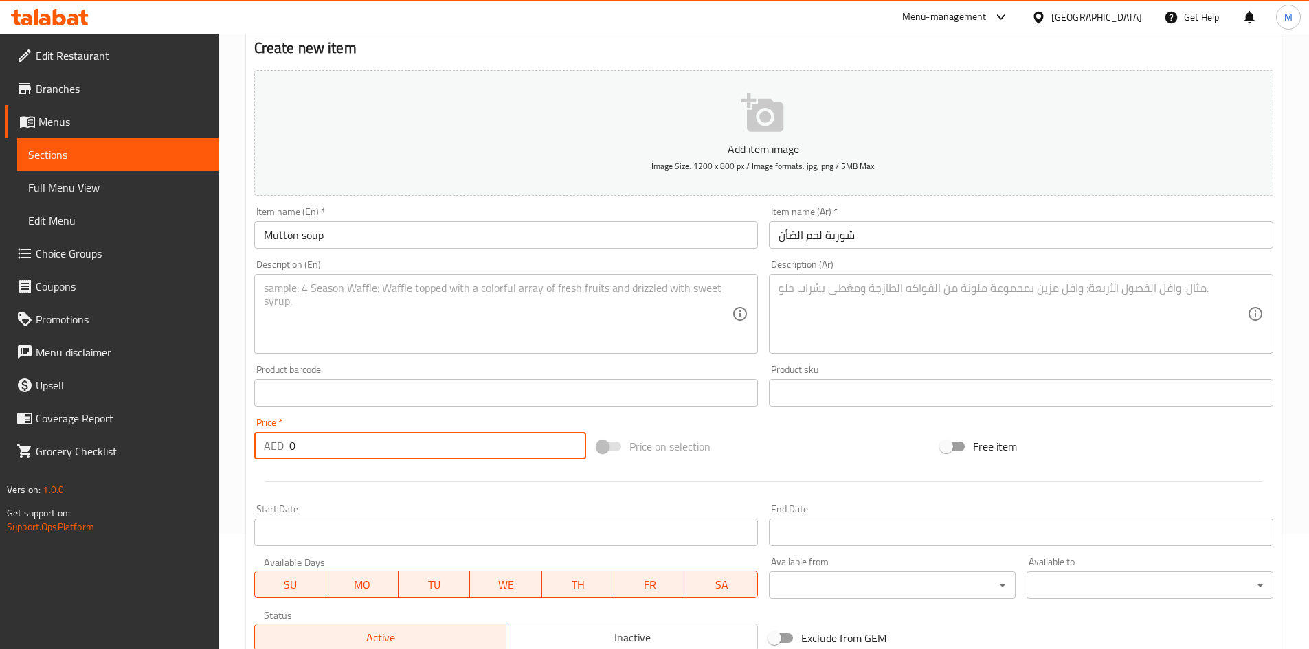
click at [354, 439] on input "0" at bounding box center [437, 445] width 297 height 27
paste input "19"
type input "19"
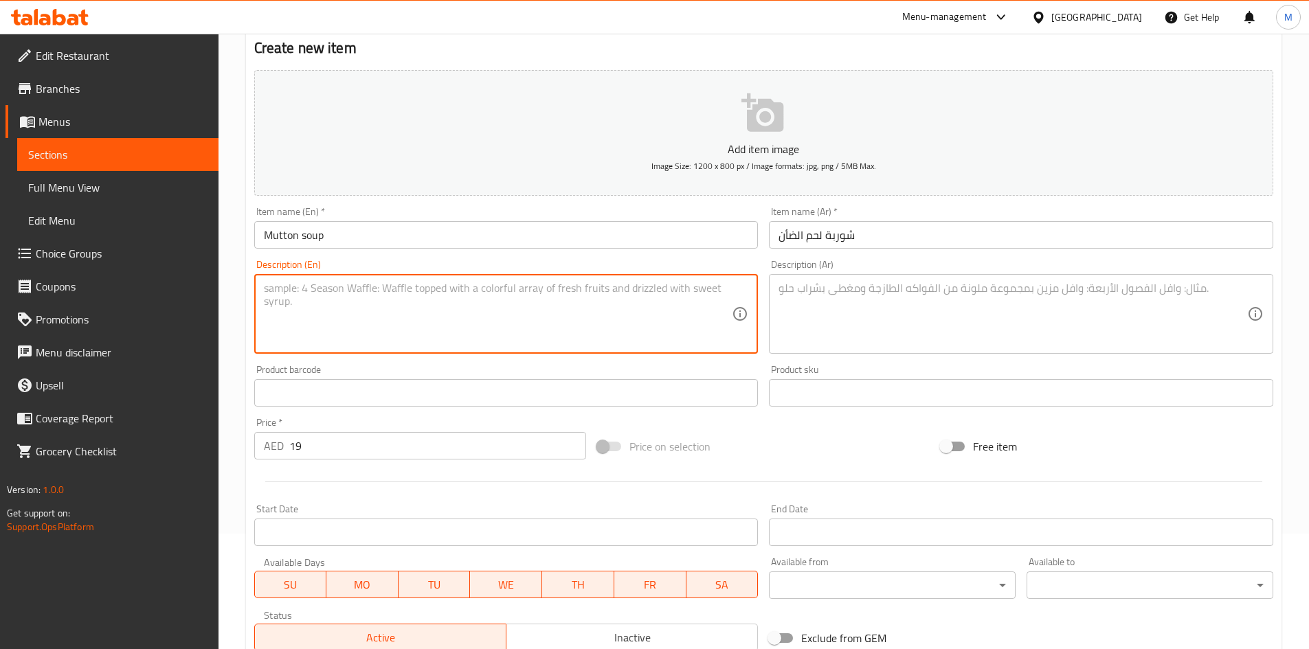
click at [596, 306] on textarea at bounding box center [498, 314] width 469 height 65
paste textarea "mutton broth soup has warm aromatic spices like ginger, black peppercorn, coria…"
click at [543, 287] on textarea "mutton broth soup has warm aromatic spices like ginger, black peppercorn, coria…" at bounding box center [498, 314] width 469 height 65
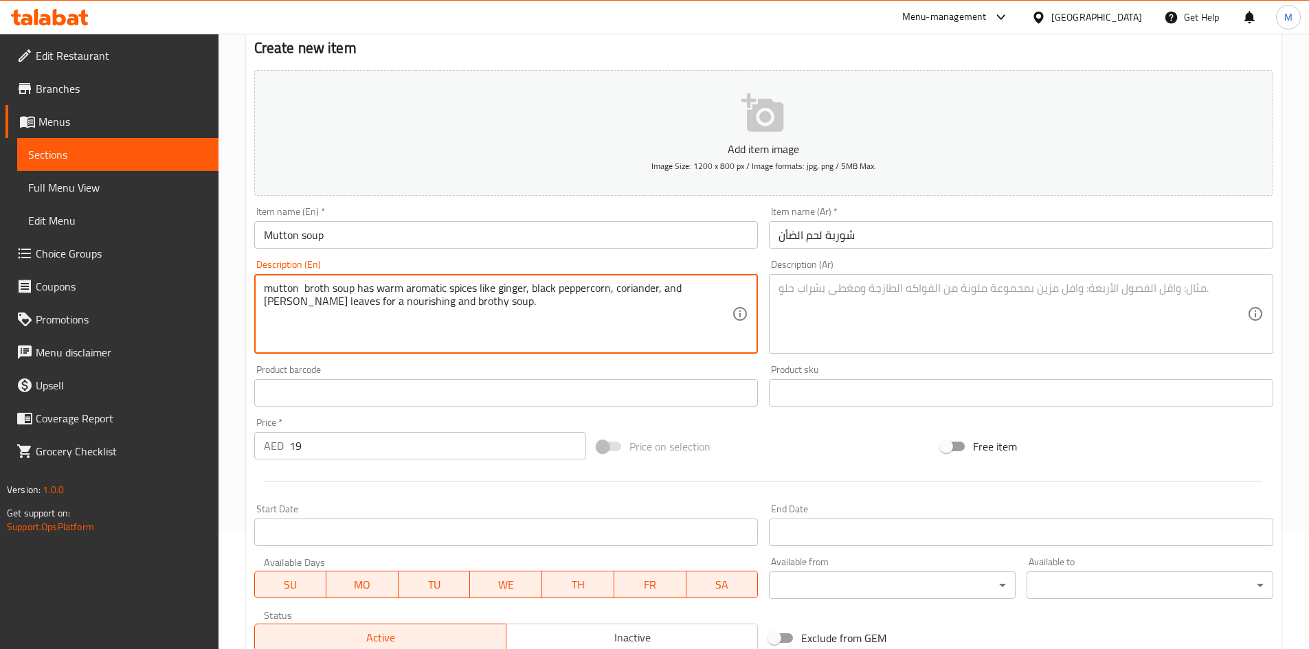
type textarea "mutton broth soup has warm aromatic spices like ginger, black peppercorn, coria…"
click at [905, 293] on textarea at bounding box center [1012, 314] width 469 height 65
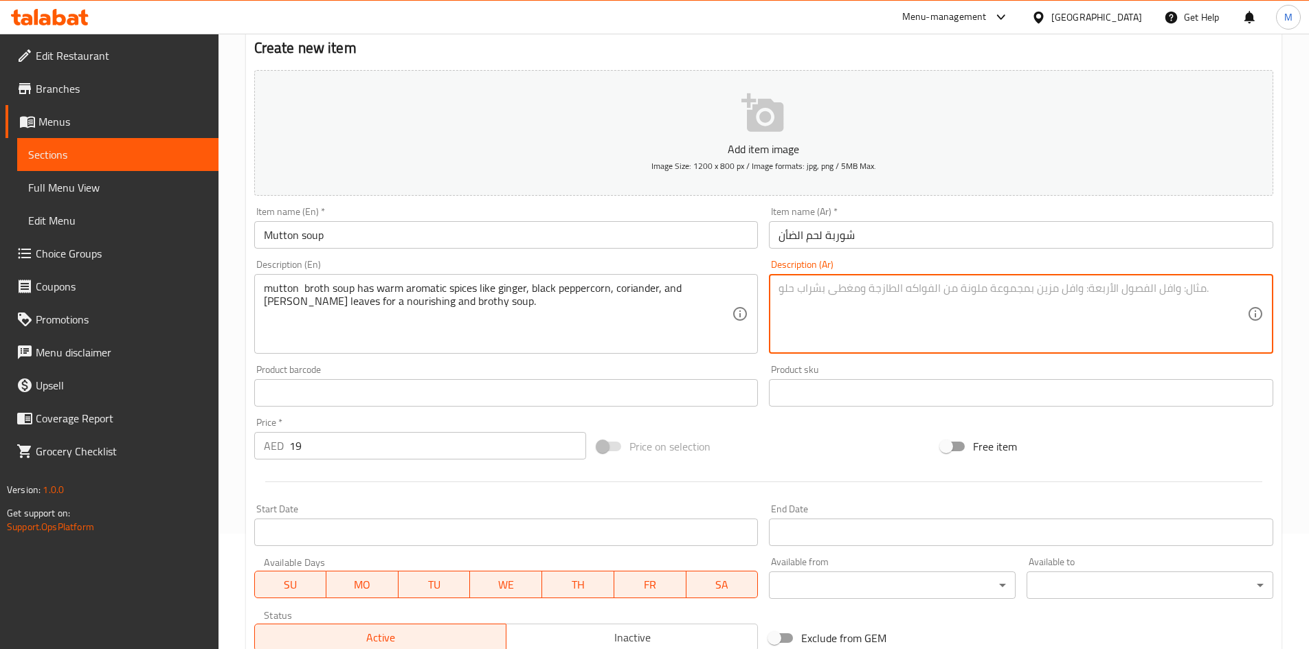
paste textarea "يحتوي حساء مرق لحم الضأن على توابل عطرية دافئة مثل الزنجبيل والفلفل الأسود والك…"
type textarea "يحتوي حساء مرق لحم الضأن على توابل عطرية دافئة مثل الزنجبيل والفلفل الأسود والك…"
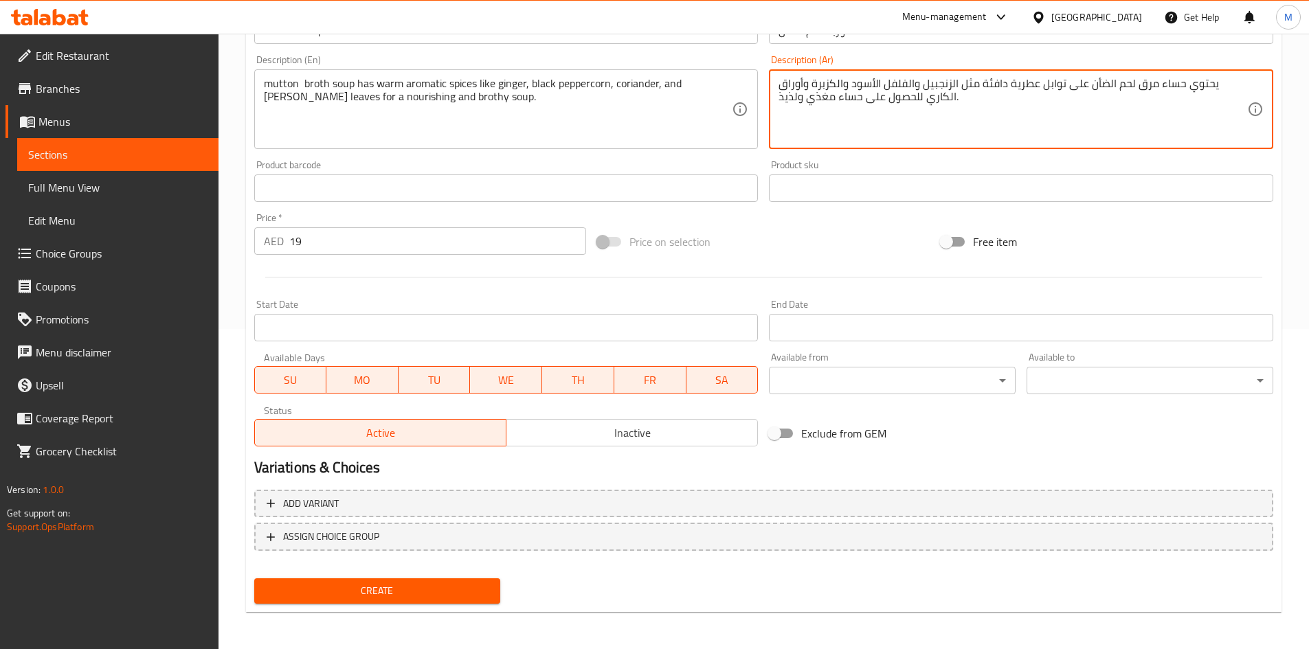
scroll to position [322, 0]
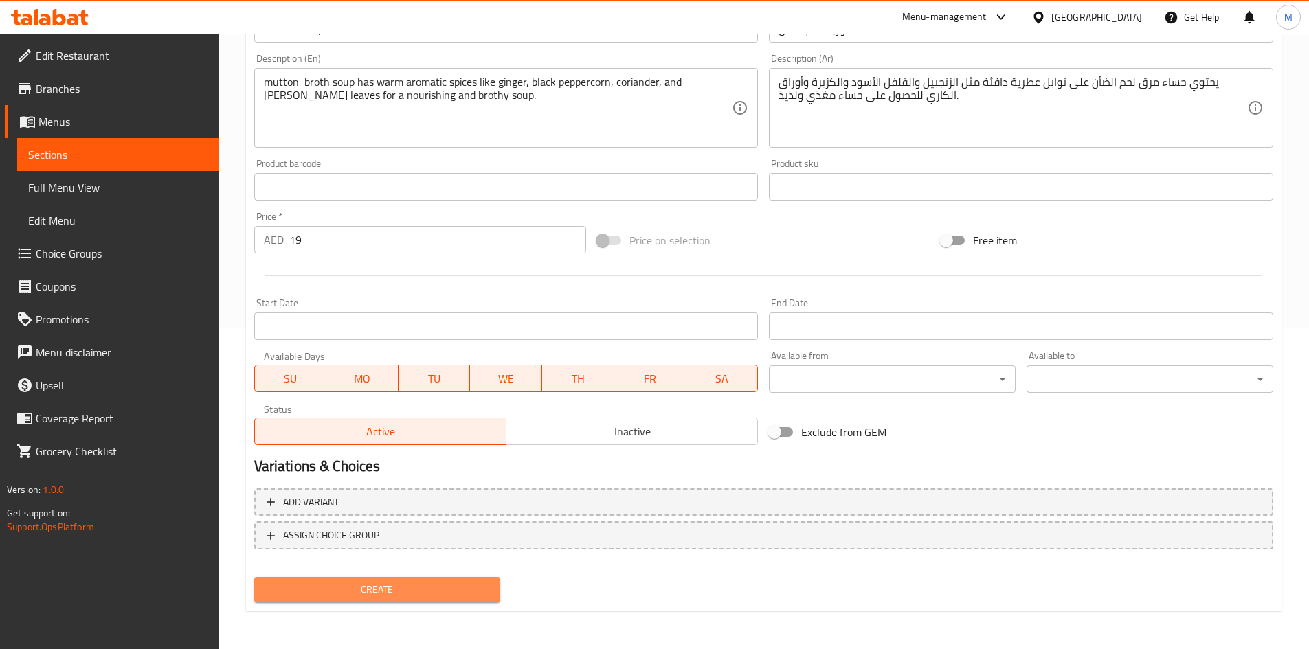
drag, startPoint x: 446, startPoint y: 591, endPoint x: 369, endPoint y: 519, distance: 105.9
click at [445, 591] on span "Create" at bounding box center [377, 589] width 225 height 17
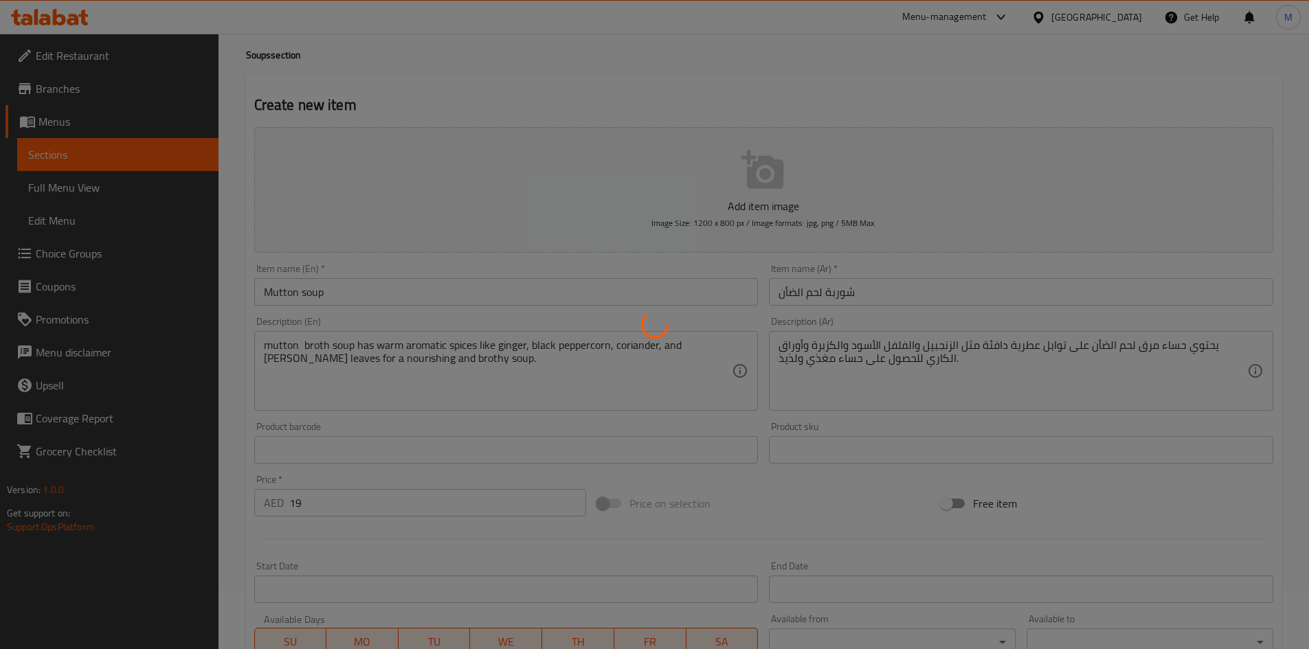
scroll to position [0, 0]
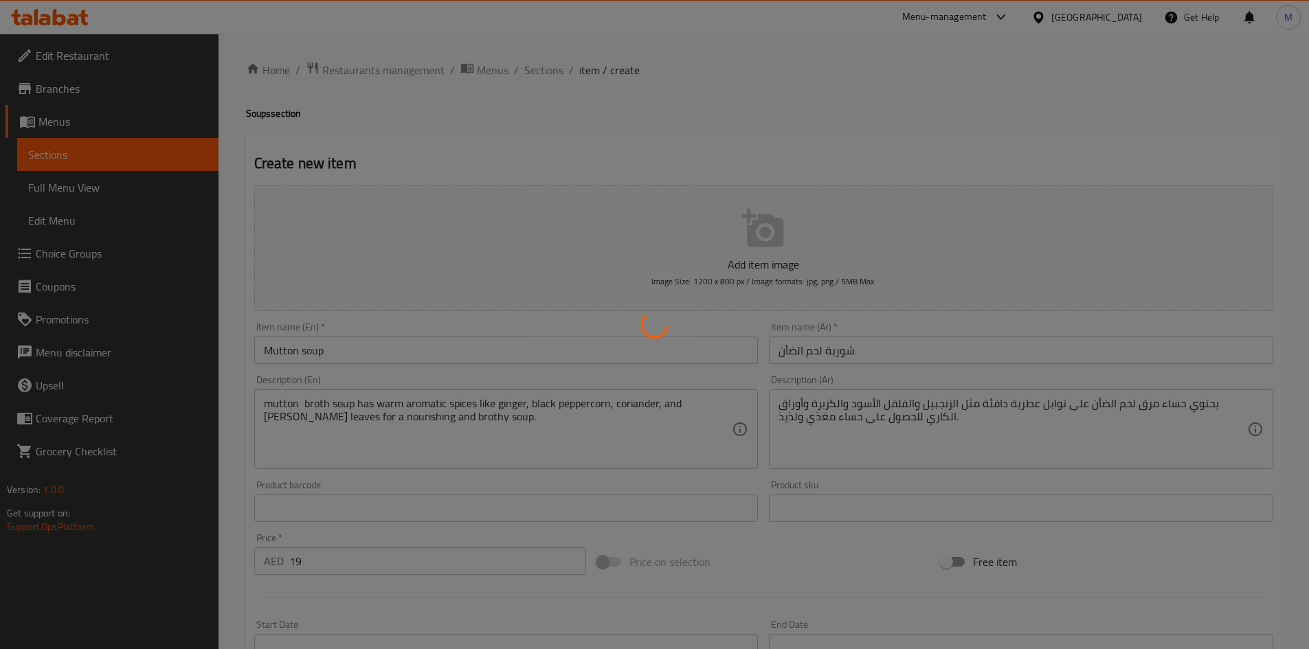
type input "0"
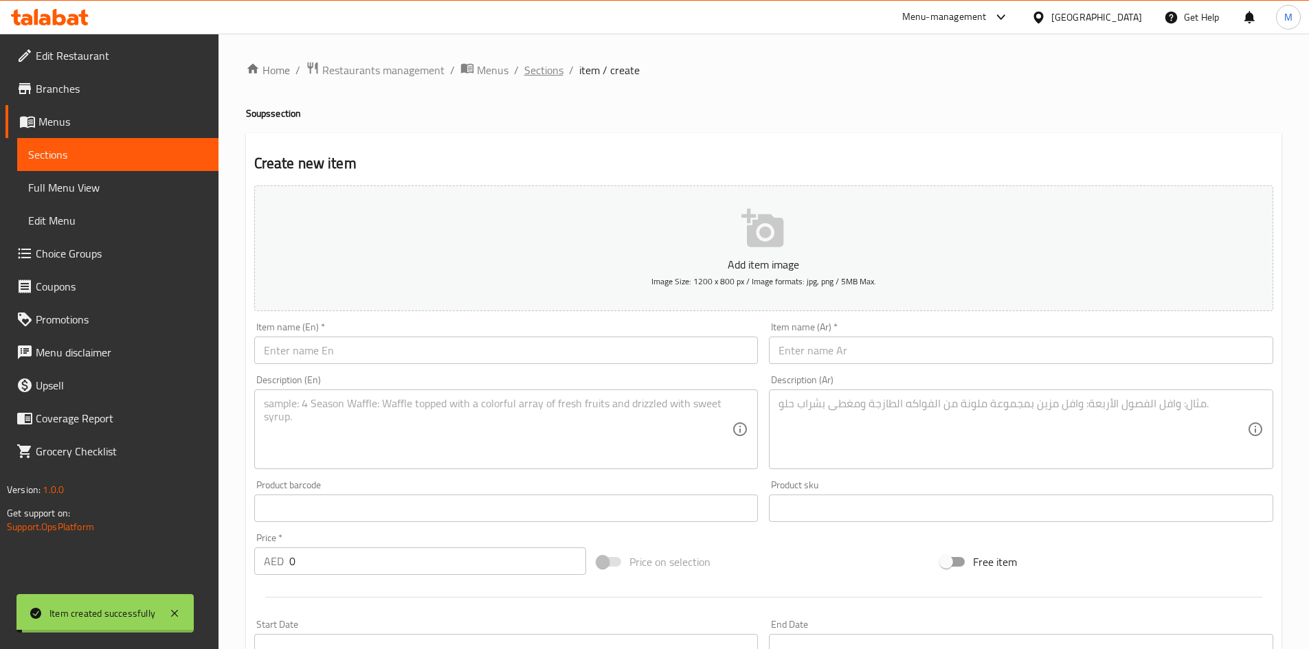
click at [539, 71] on span "Sections" at bounding box center [543, 70] width 39 height 16
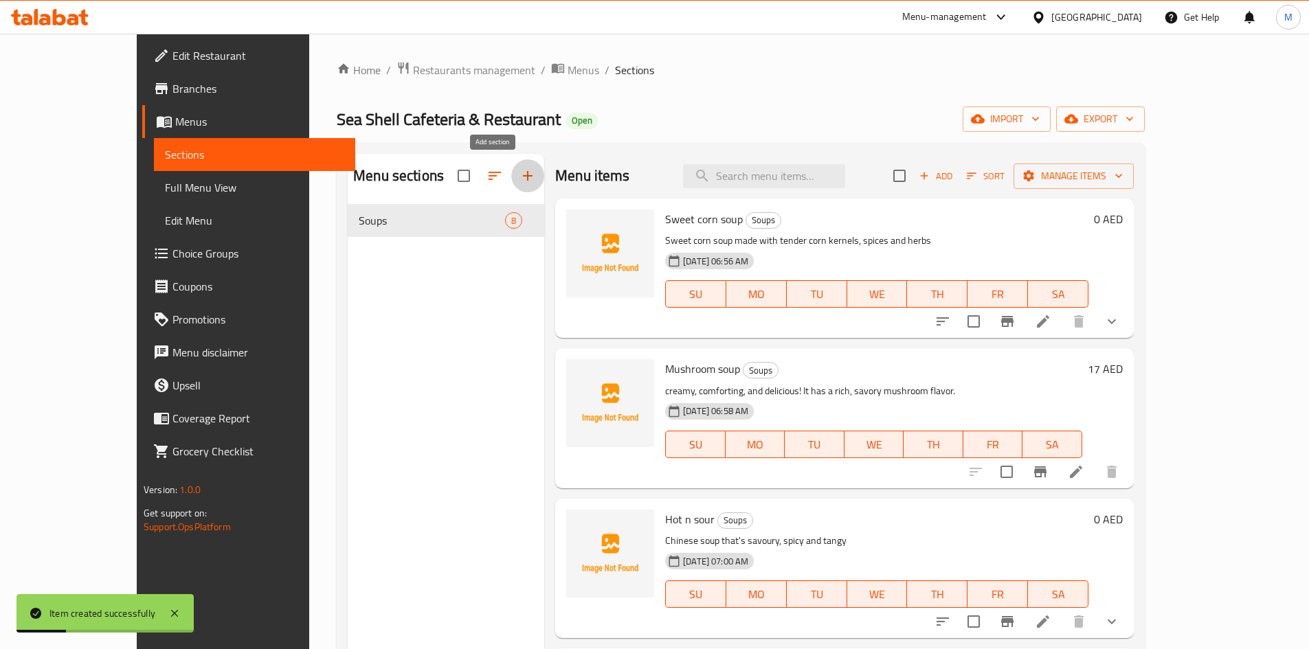
click at [519, 173] on icon "button" at bounding box center [527, 176] width 16 height 16
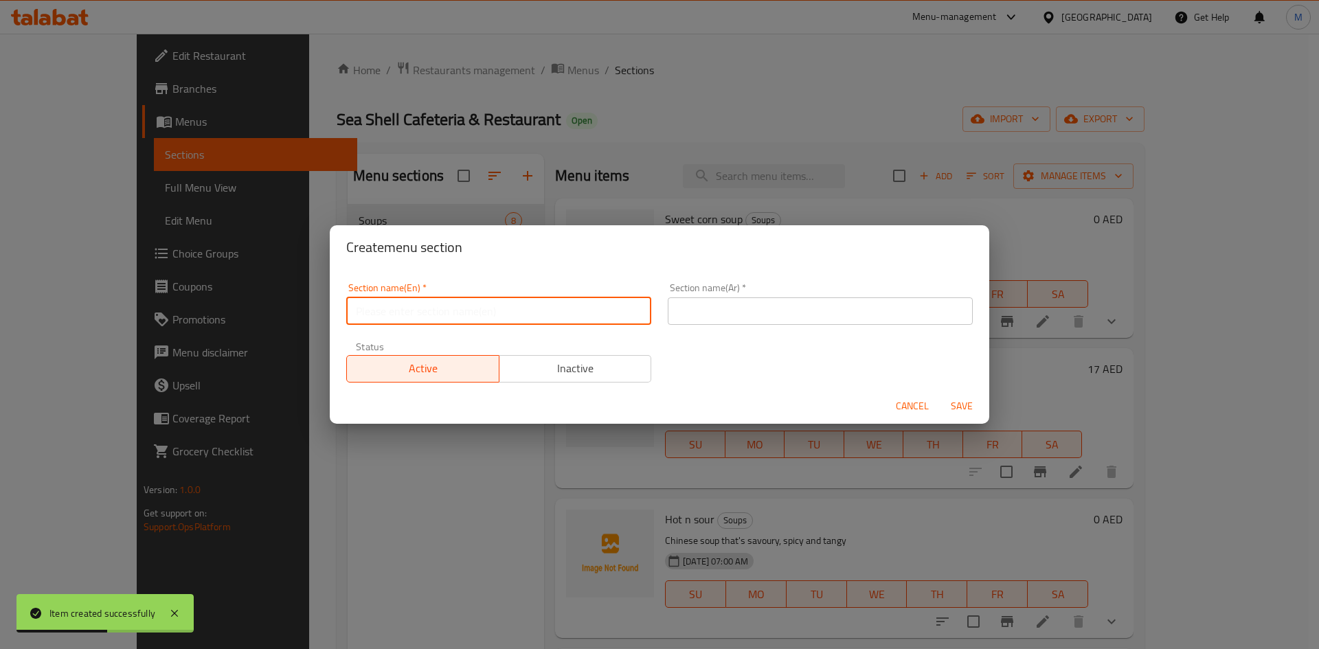
click at [398, 300] on input "text" at bounding box center [498, 310] width 305 height 27
paste input "Salads"
type input "Salads"
click at [752, 310] on input "text" at bounding box center [820, 310] width 305 height 27
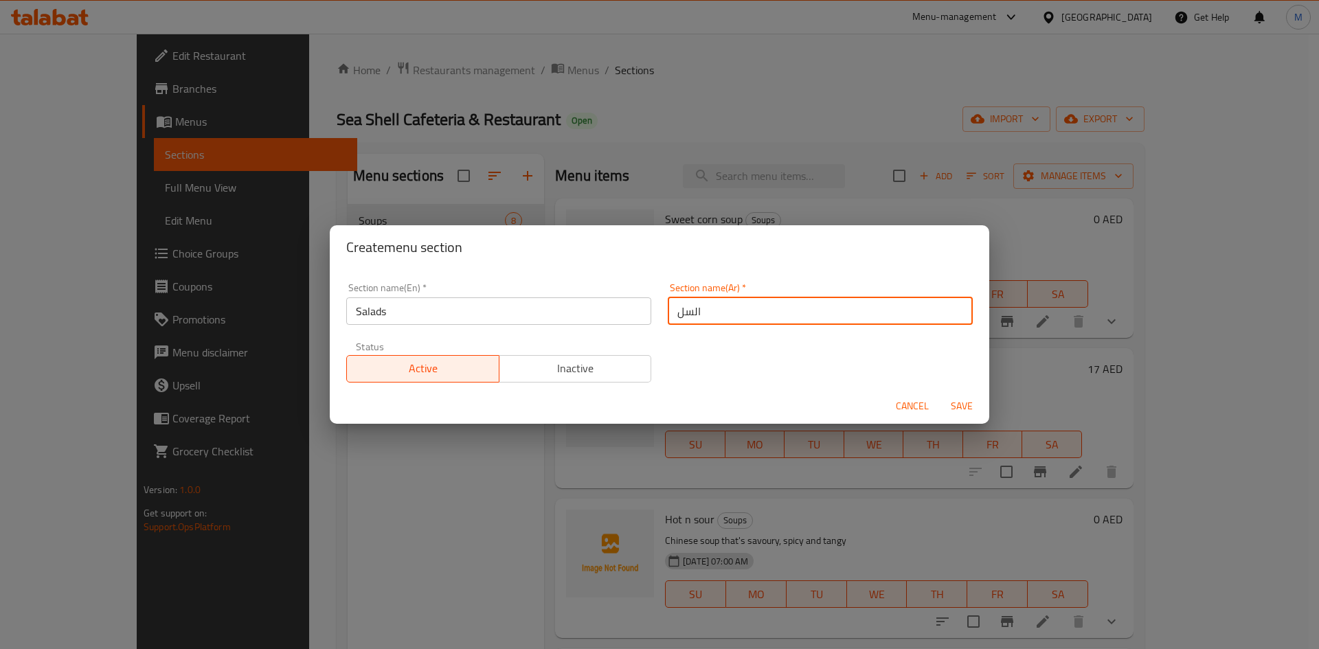
type input "السلطات"
click at [977, 407] on span "Save" at bounding box center [961, 406] width 33 height 17
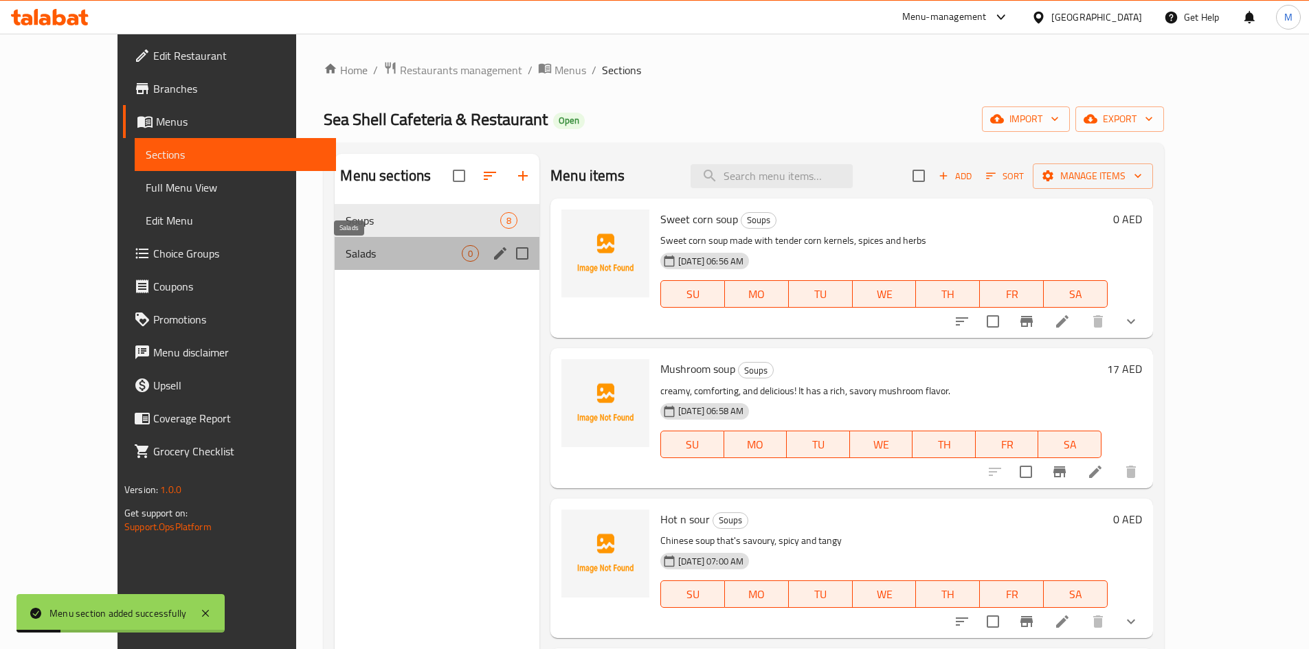
click at [352, 256] on span "Salads" at bounding box center [404, 253] width 116 height 16
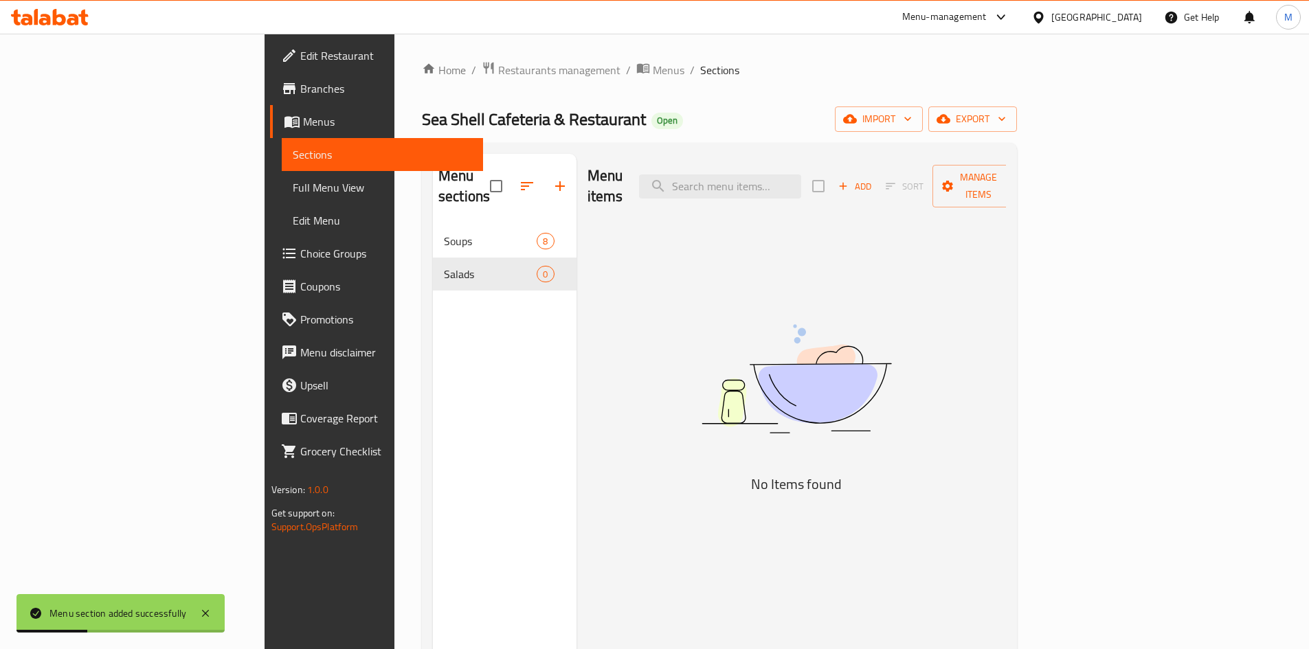
click at [873, 179] on span "Add" at bounding box center [854, 187] width 37 height 16
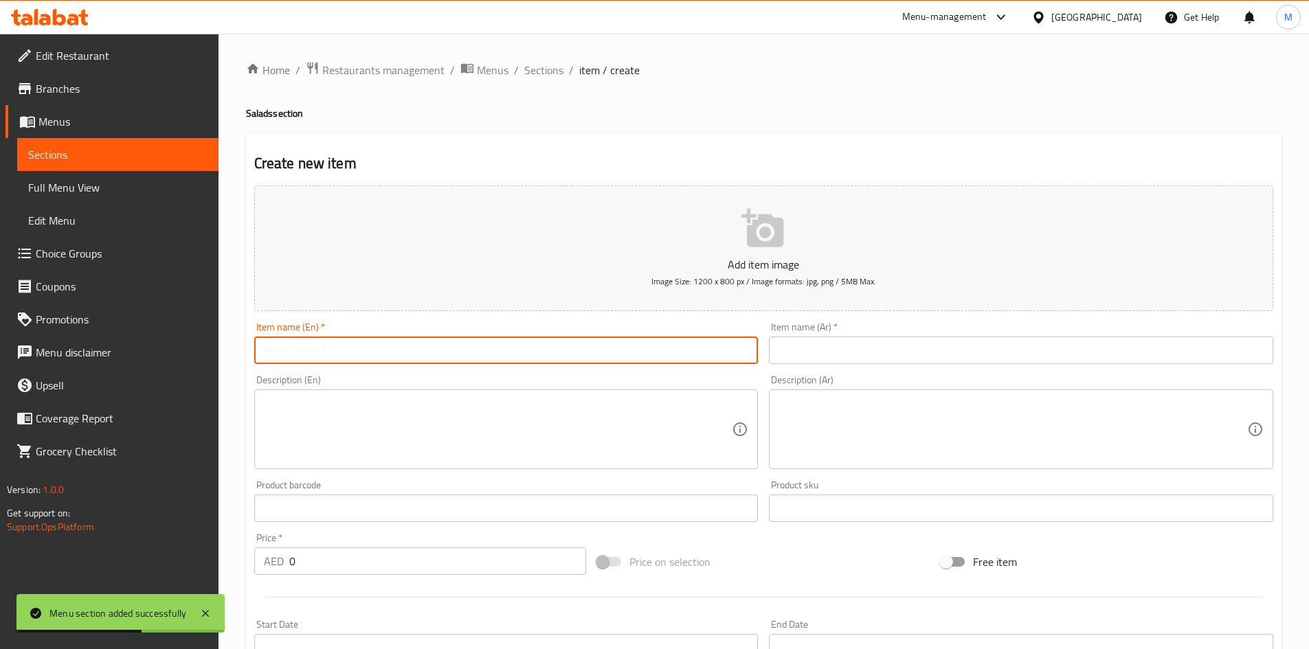
click at [373, 355] on input "text" at bounding box center [506, 350] width 504 height 27
paste input "Arabic salad"
type input "Arabic salad"
click at [414, 433] on textarea at bounding box center [498, 429] width 469 height 65
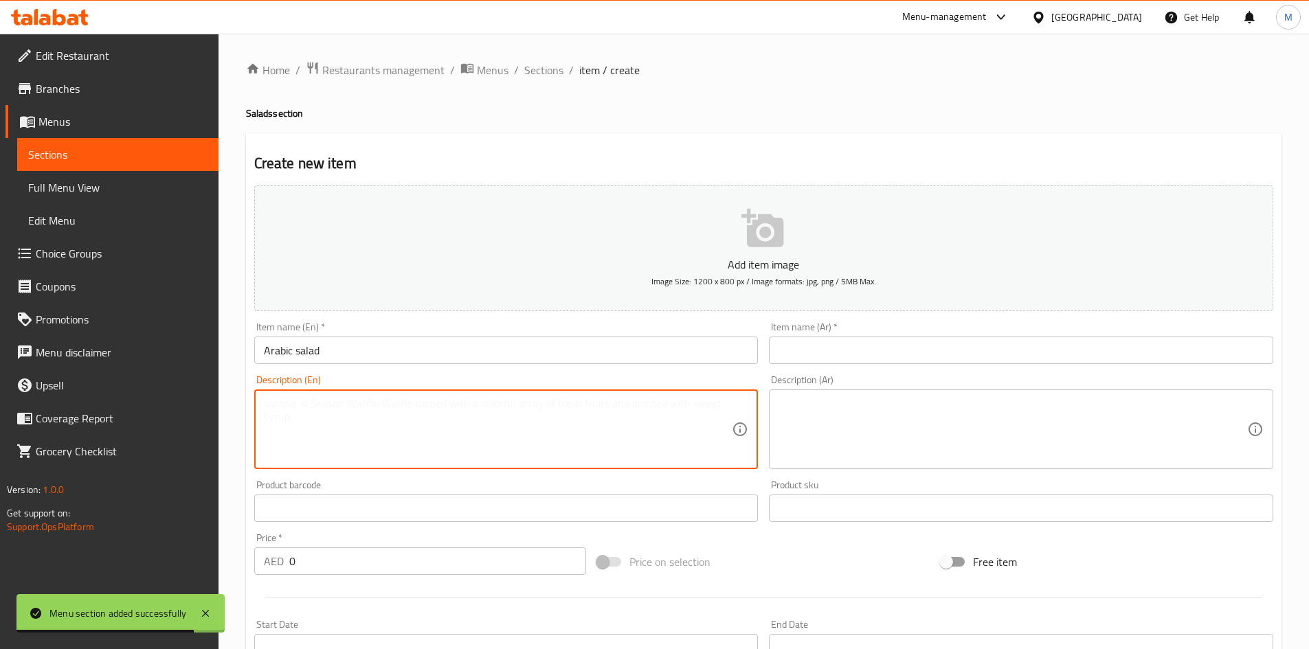
paste textarea "A finely chopped Arabic salad made up of cucumber, tomato, red pepper, red onio…"
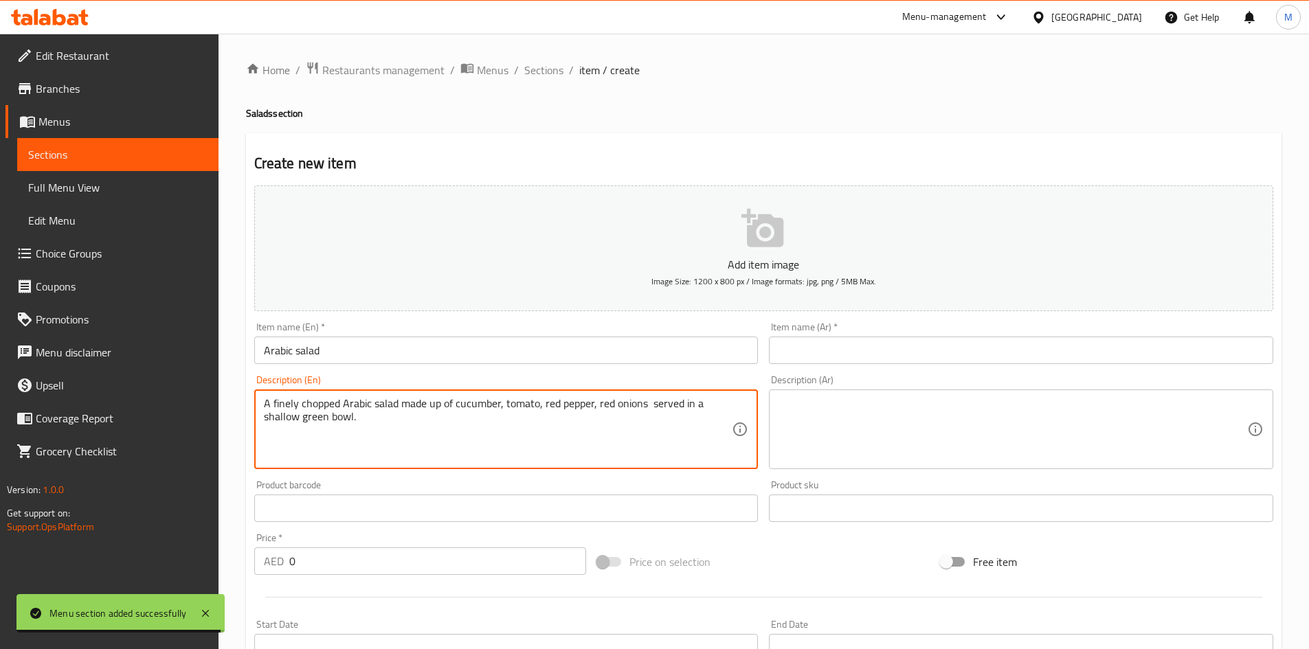
type textarea "A finely chopped Arabic salad made up of cucumber, tomato, red pepper, red onio…"
click at [368, 551] on input "0" at bounding box center [437, 561] width 297 height 27
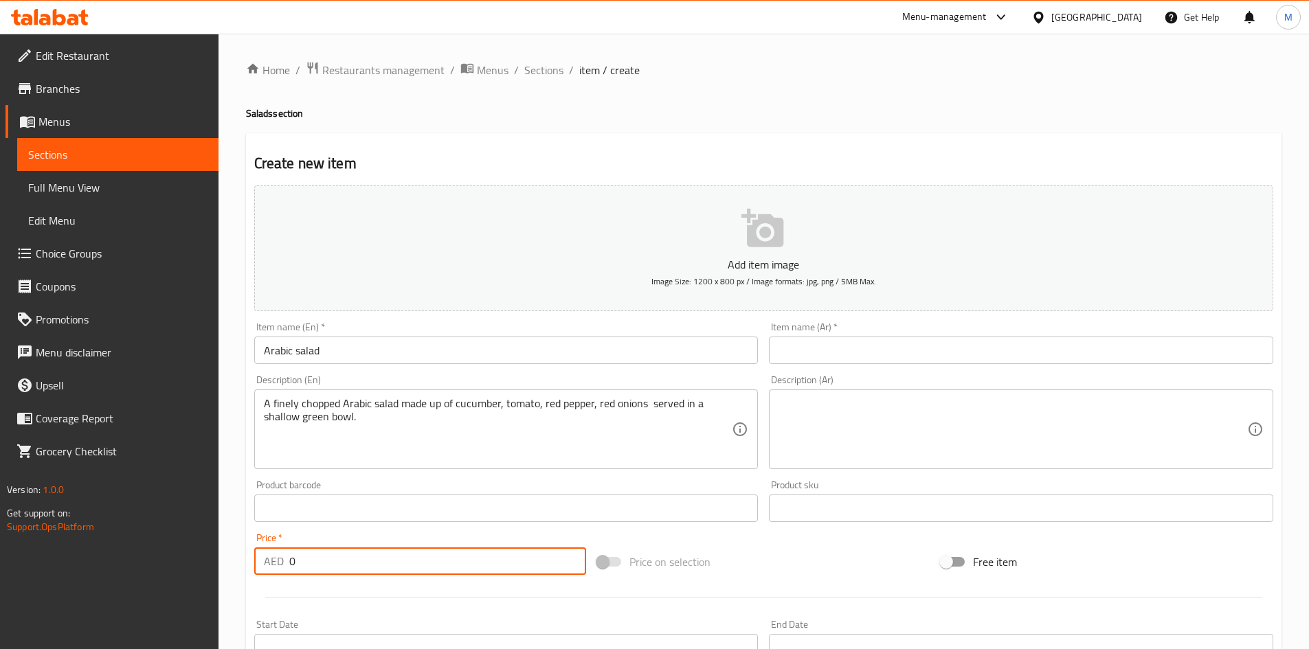
click at [368, 551] on input "0" at bounding box center [437, 561] width 297 height 27
paste input "19"
type input "19"
click at [412, 357] on input "Arabic salad" at bounding box center [506, 350] width 504 height 27
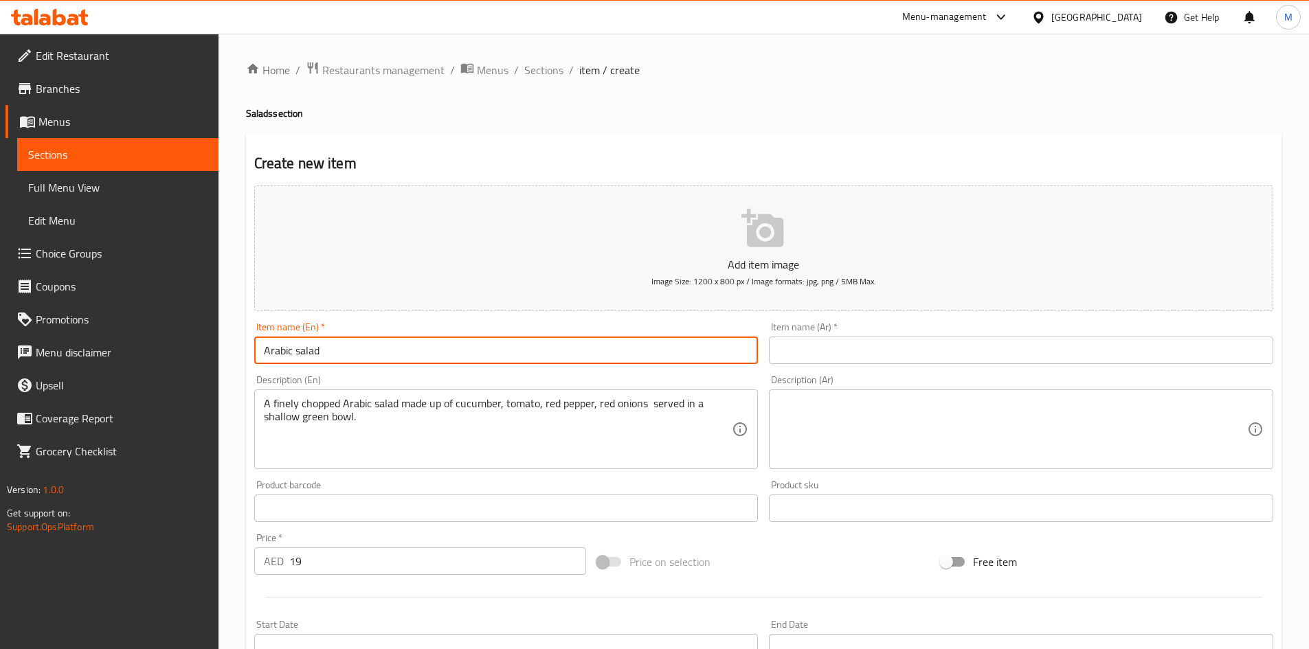
click at [409, 351] on input "Arabic salad" at bounding box center [506, 350] width 504 height 27
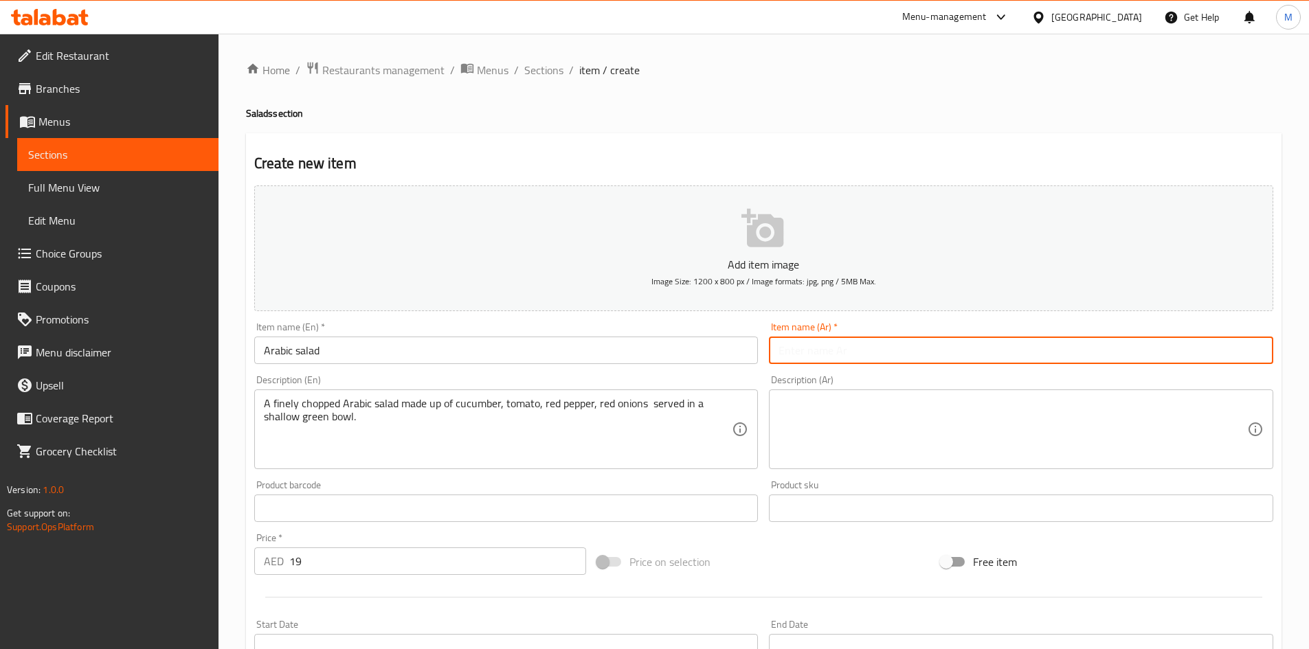
click at [845, 347] on input "text" at bounding box center [1021, 350] width 504 height 27
paste input "سلطة عربية"
type input "سلطة عربية"
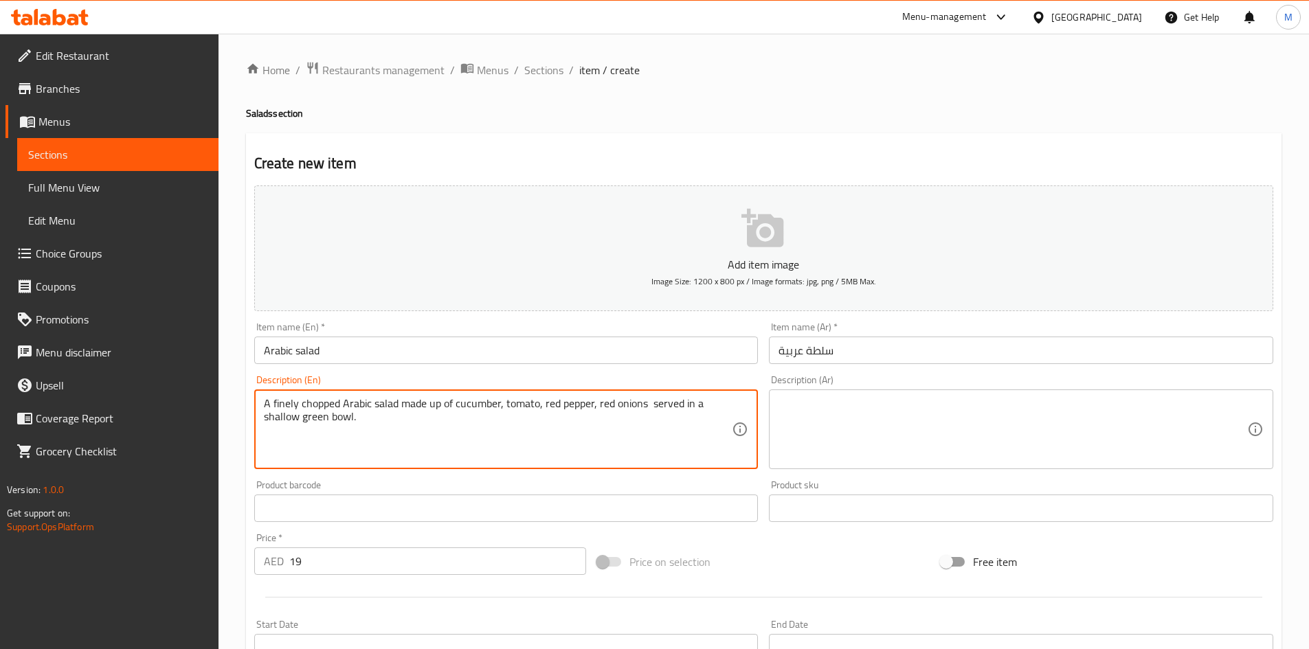
click at [470, 405] on textarea "A finely chopped Arabic salad made up of cucumber, tomato, red pepper, red onio…" at bounding box center [498, 429] width 469 height 65
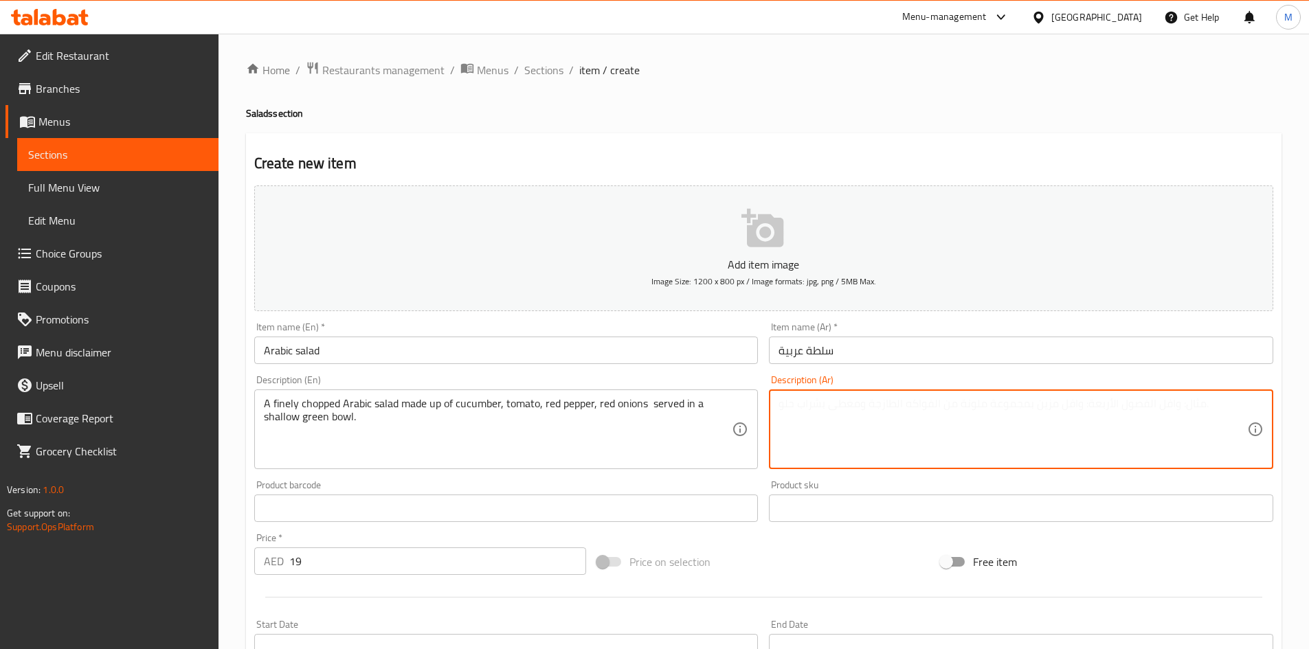
click at [845, 402] on textarea at bounding box center [1012, 429] width 469 height 65
paste textarea "سلطة عربية مفرومة ناعماً مكونة من الخيار والطماطم والفلفل الأحمر والبصل الأحمر …"
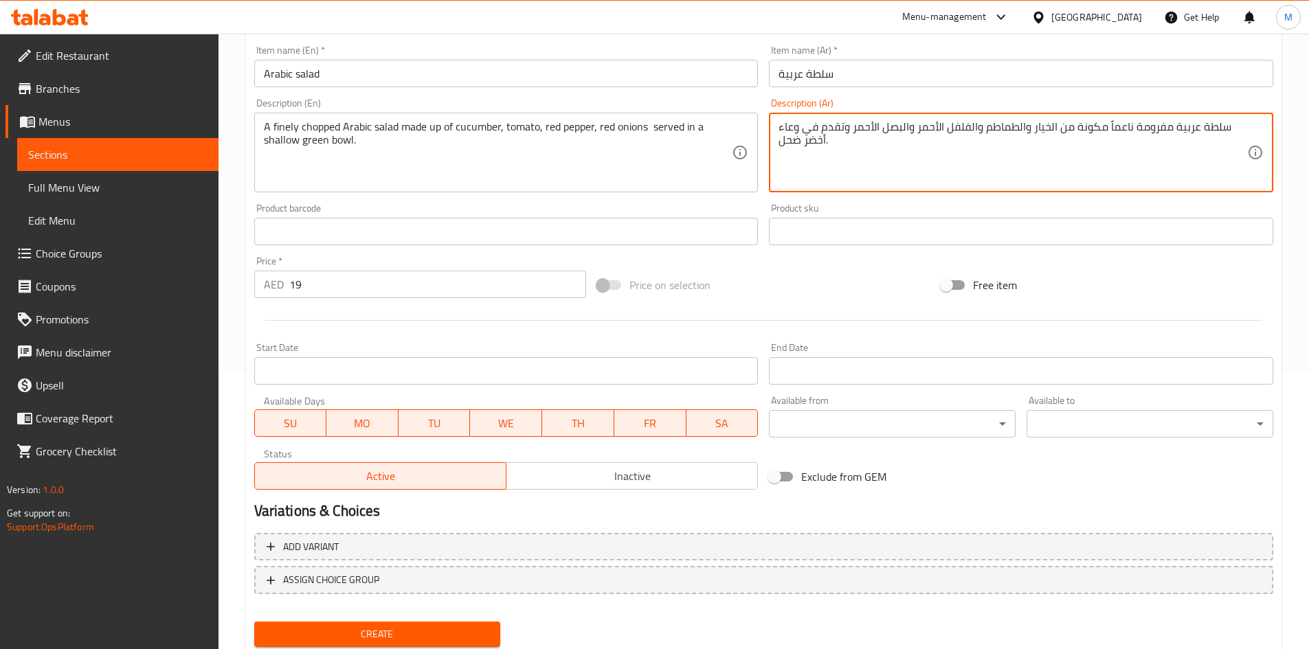
scroll to position [322, 0]
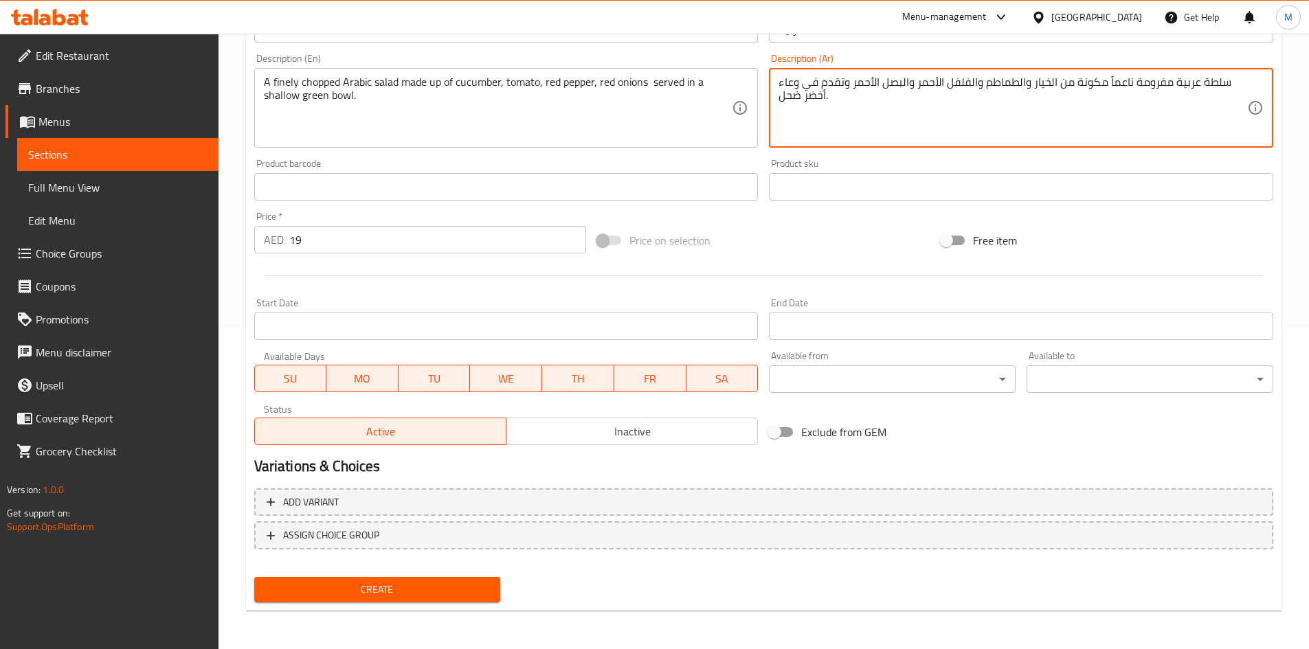
type textarea "سلطة عربية مفرومة ناعماً مكونة من الخيار والطماطم والفلفل الأحمر والبصل الأحمر …"
click at [447, 598] on span "Create" at bounding box center [377, 589] width 225 height 17
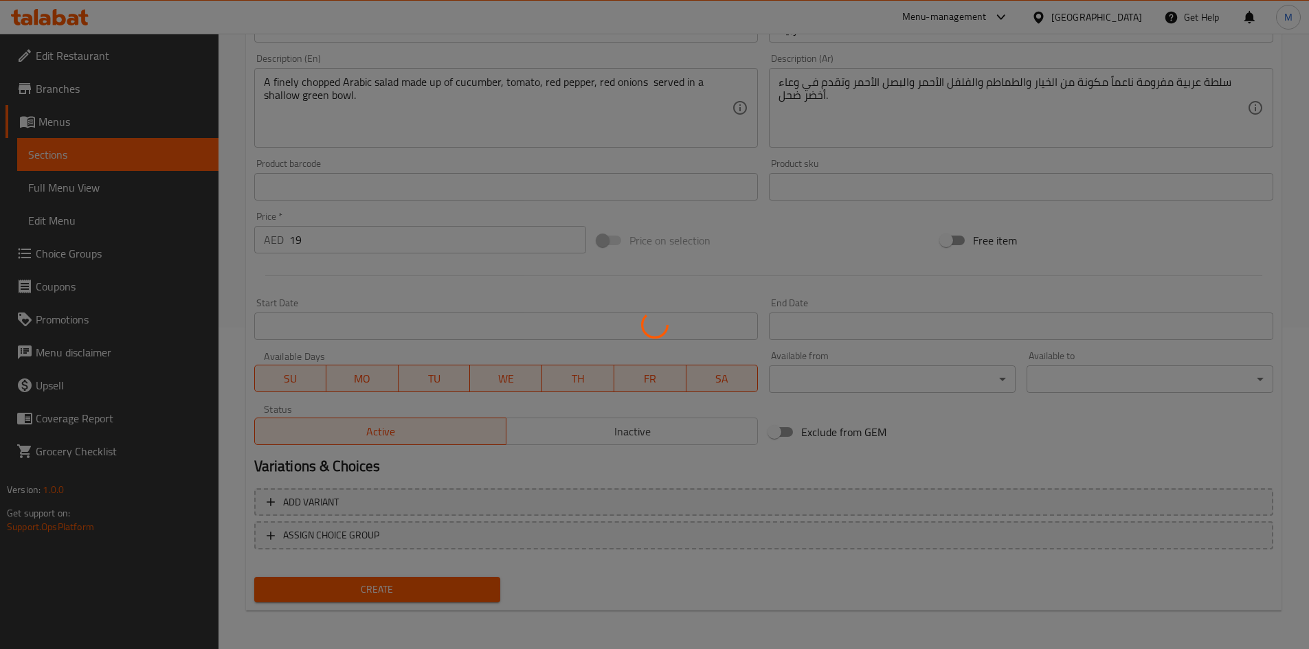
type input "0"
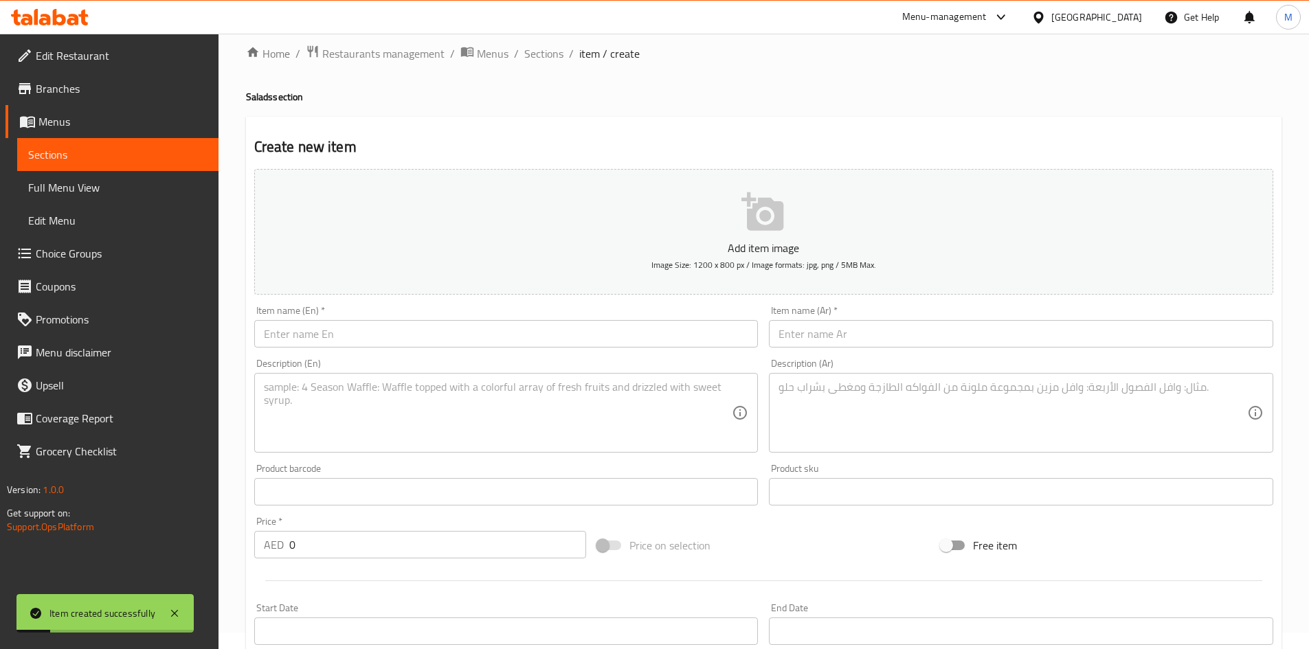
scroll to position [0, 0]
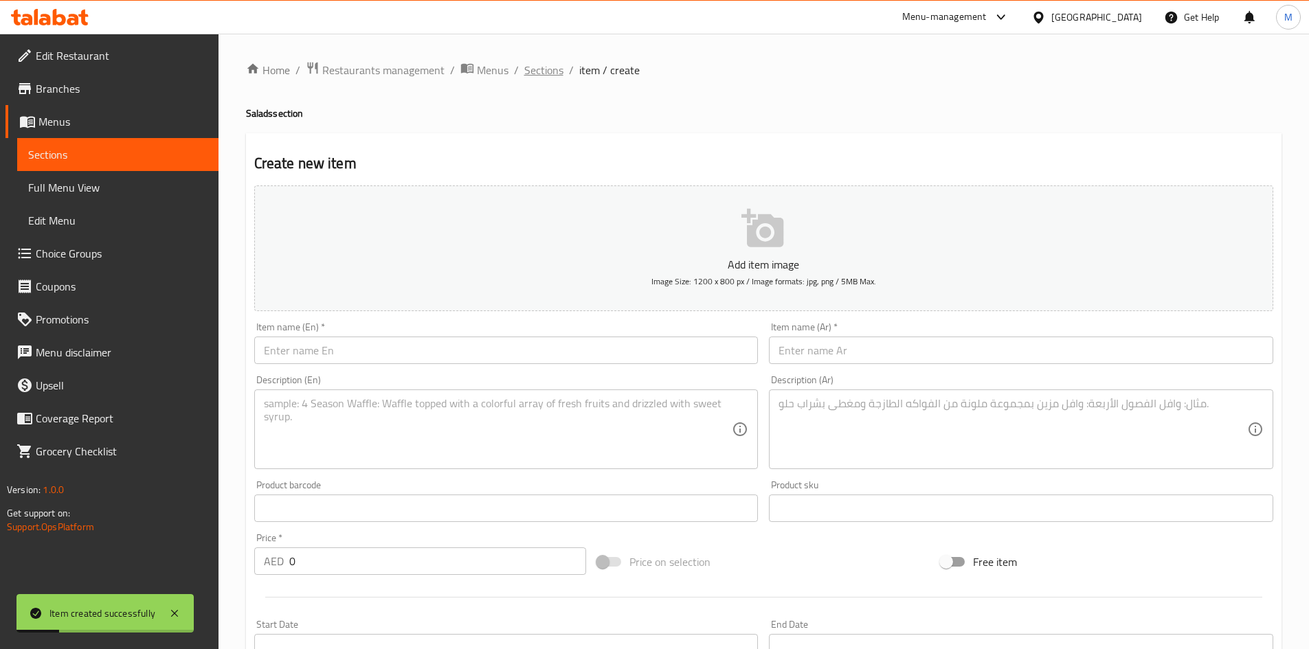
click at [536, 67] on span "Sections" at bounding box center [543, 70] width 39 height 16
